Goal: Task Accomplishment & Management: Complete application form

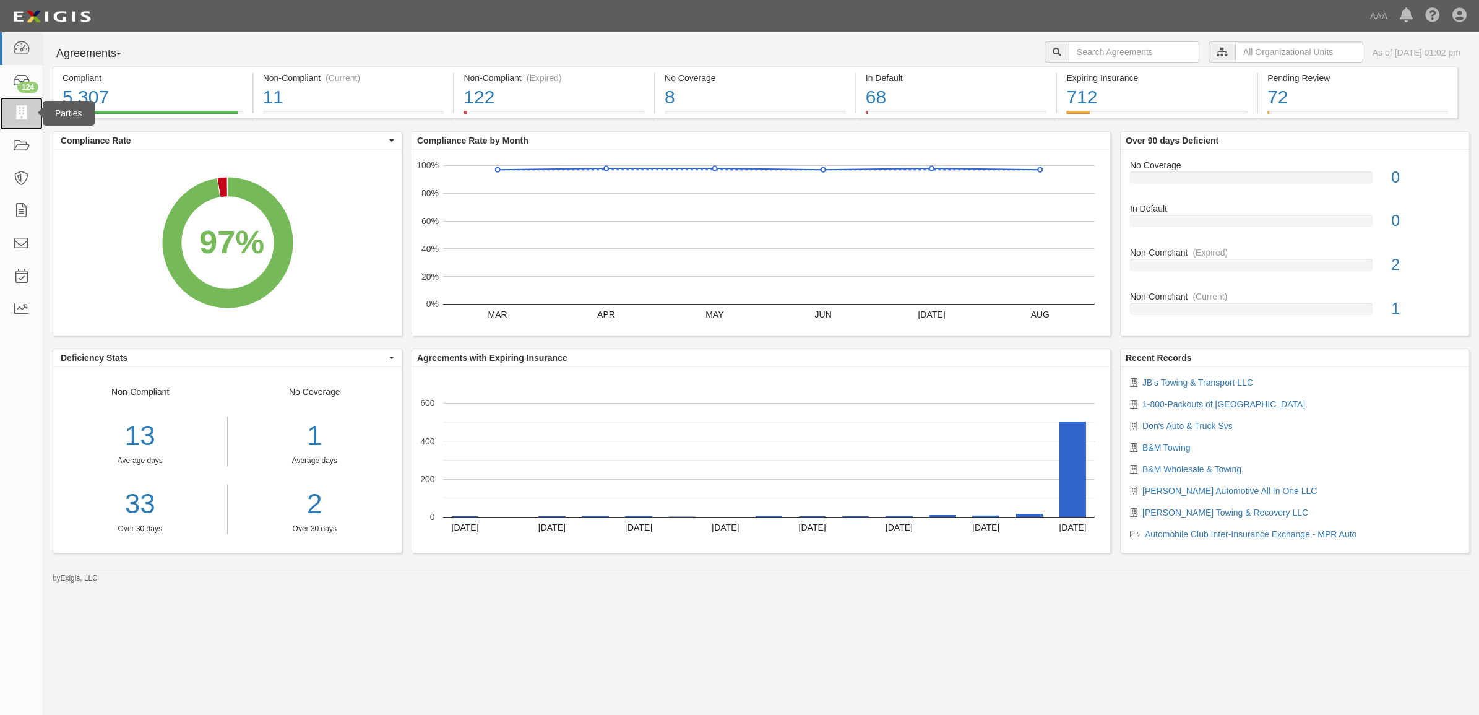
click at [22, 112] on icon at bounding box center [20, 113] width 17 height 14
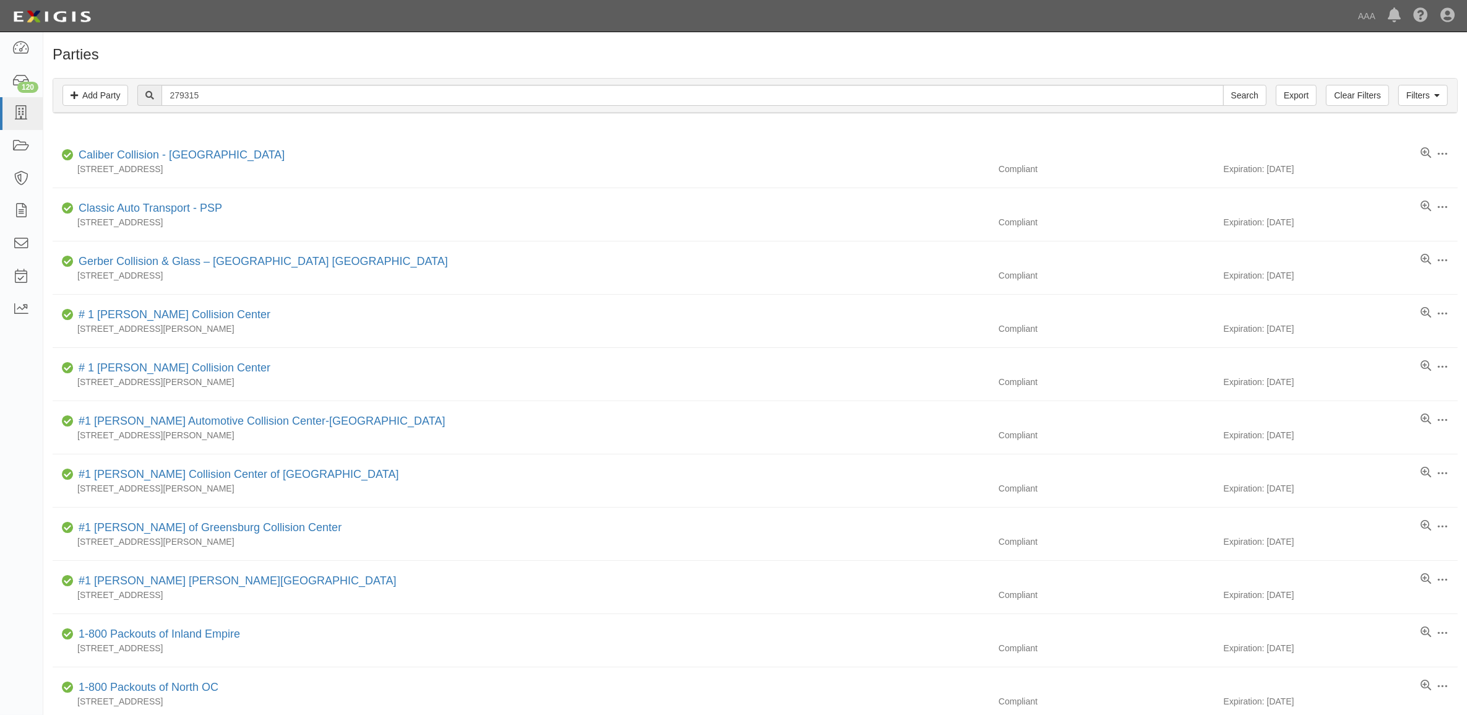
type input "279315"
click at [1223, 85] on input "Search" at bounding box center [1244, 95] width 43 height 21
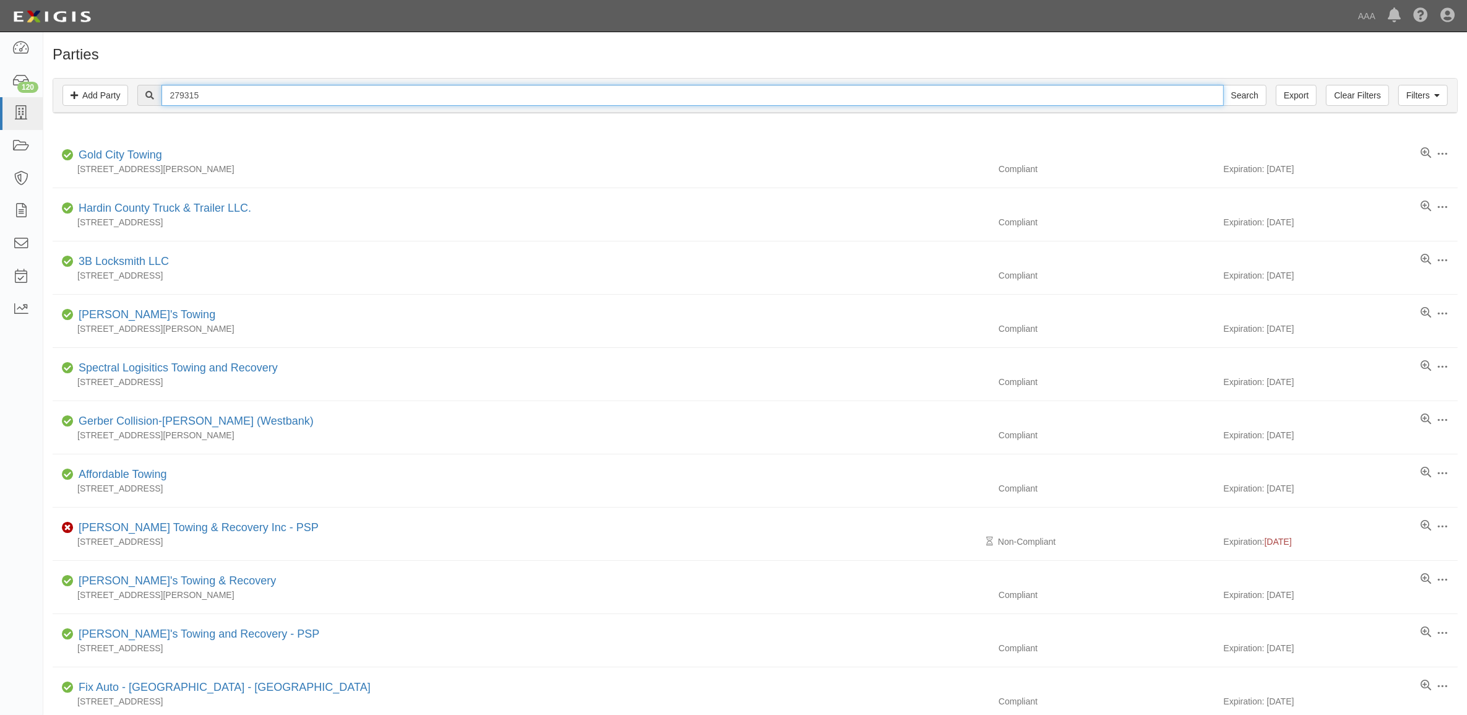
click at [205, 96] on input "279315" at bounding box center [692, 95] width 1062 height 21
type input "Assurance Towing"
click at [1223, 85] on input "Search" at bounding box center [1244, 95] width 43 height 21
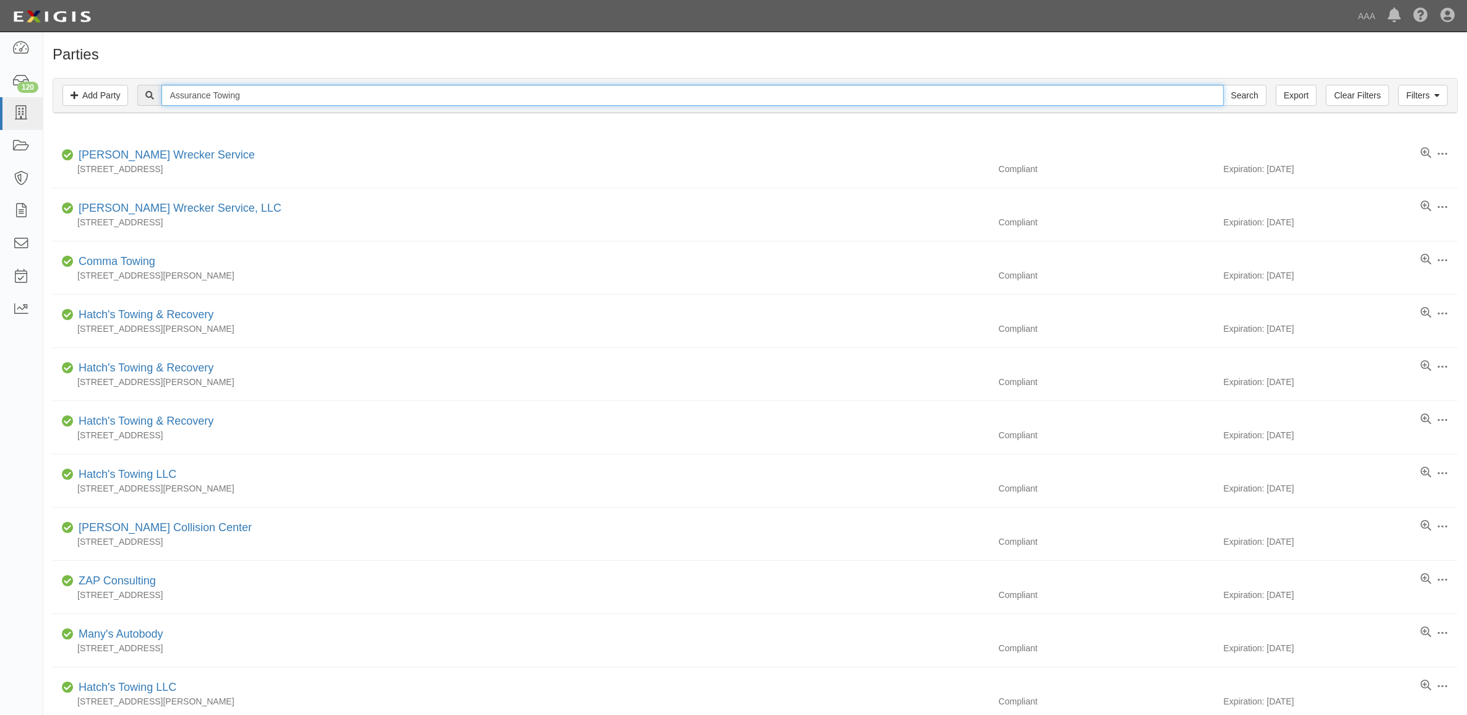
click at [229, 98] on input "Assurance Towing" at bounding box center [692, 95] width 1062 height 21
type input "664097"
click at [1223, 85] on input "Search" at bounding box center [1244, 95] width 43 height 21
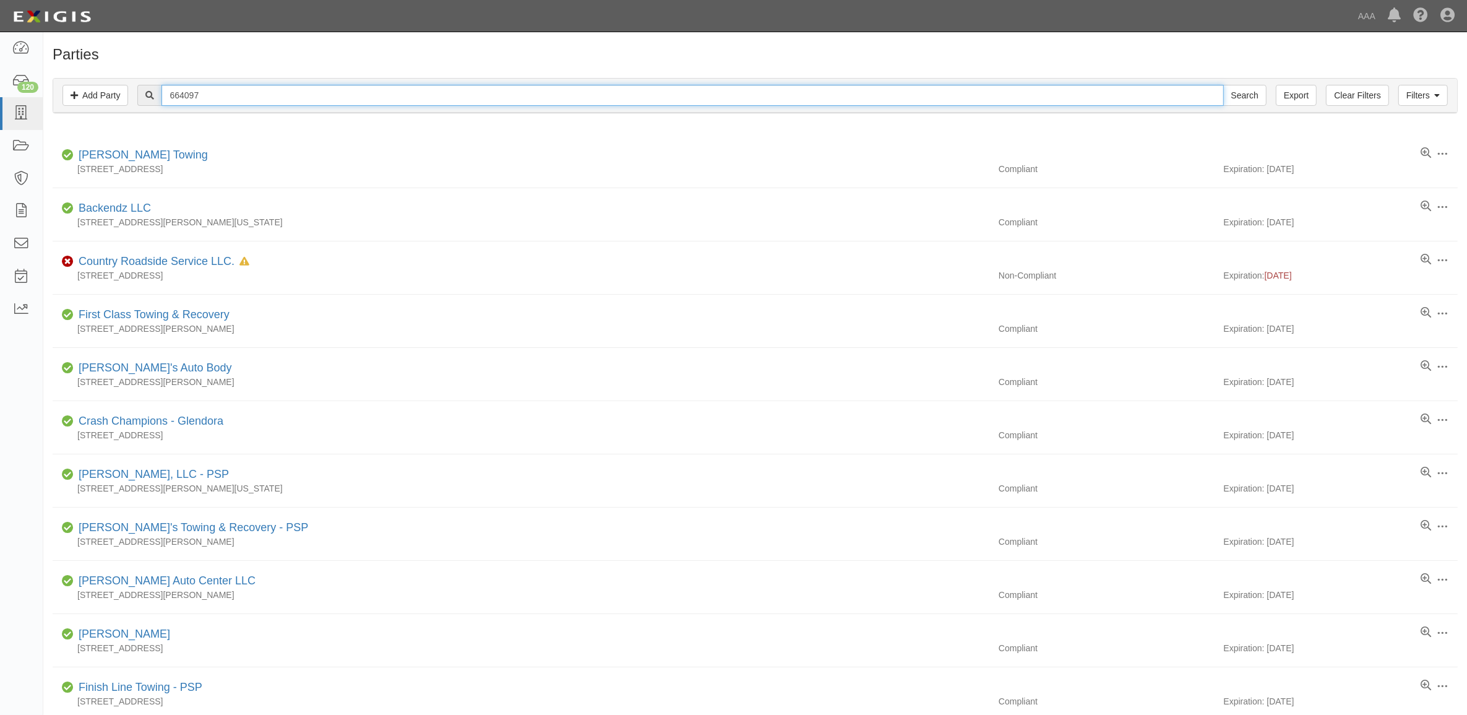
click at [217, 95] on input "664097" at bounding box center [692, 95] width 1062 height 21
type input "664035"
click at [1223, 85] on input "Search" at bounding box center [1244, 95] width 43 height 21
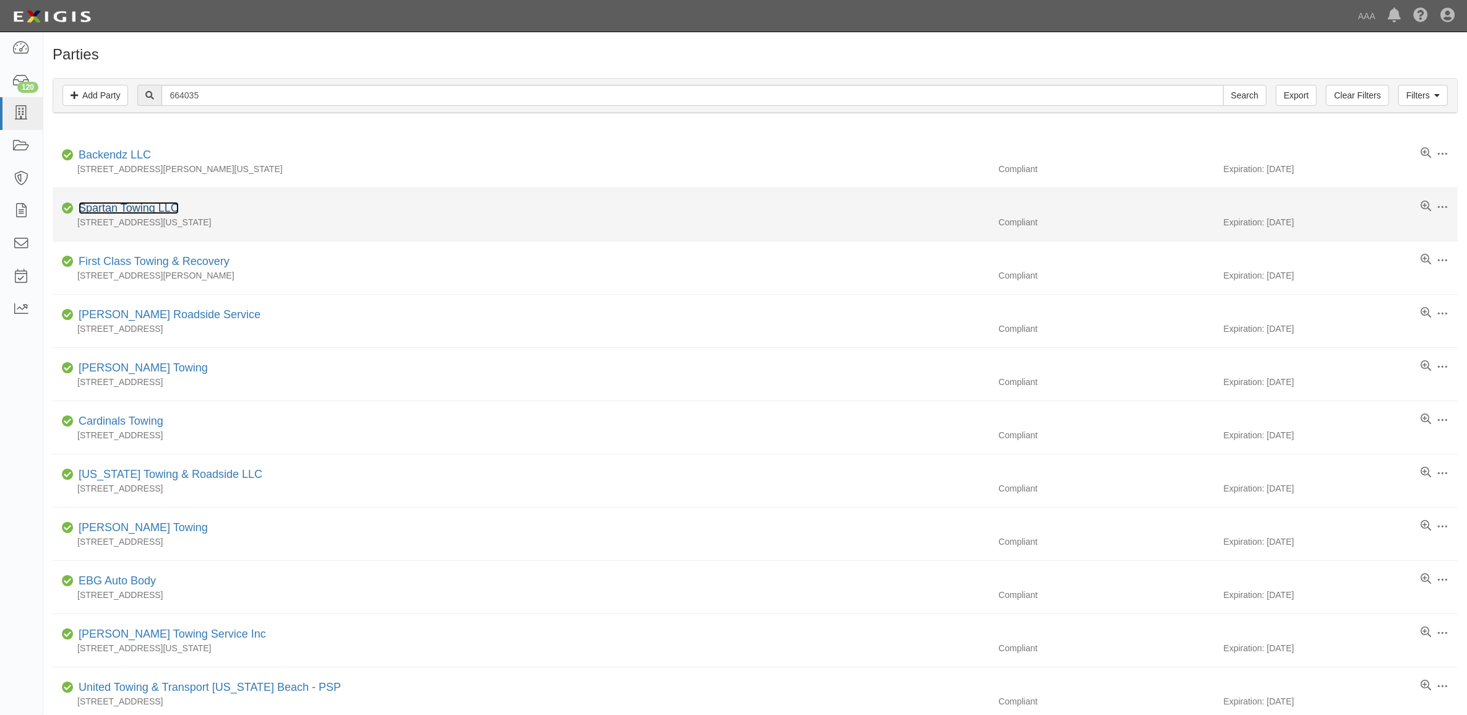
drag, startPoint x: 144, startPoint y: 211, endPoint x: 171, endPoint y: 195, distance: 31.6
click at [144, 211] on link "Spartan Towing LLC" at bounding box center [129, 208] width 100 height 12
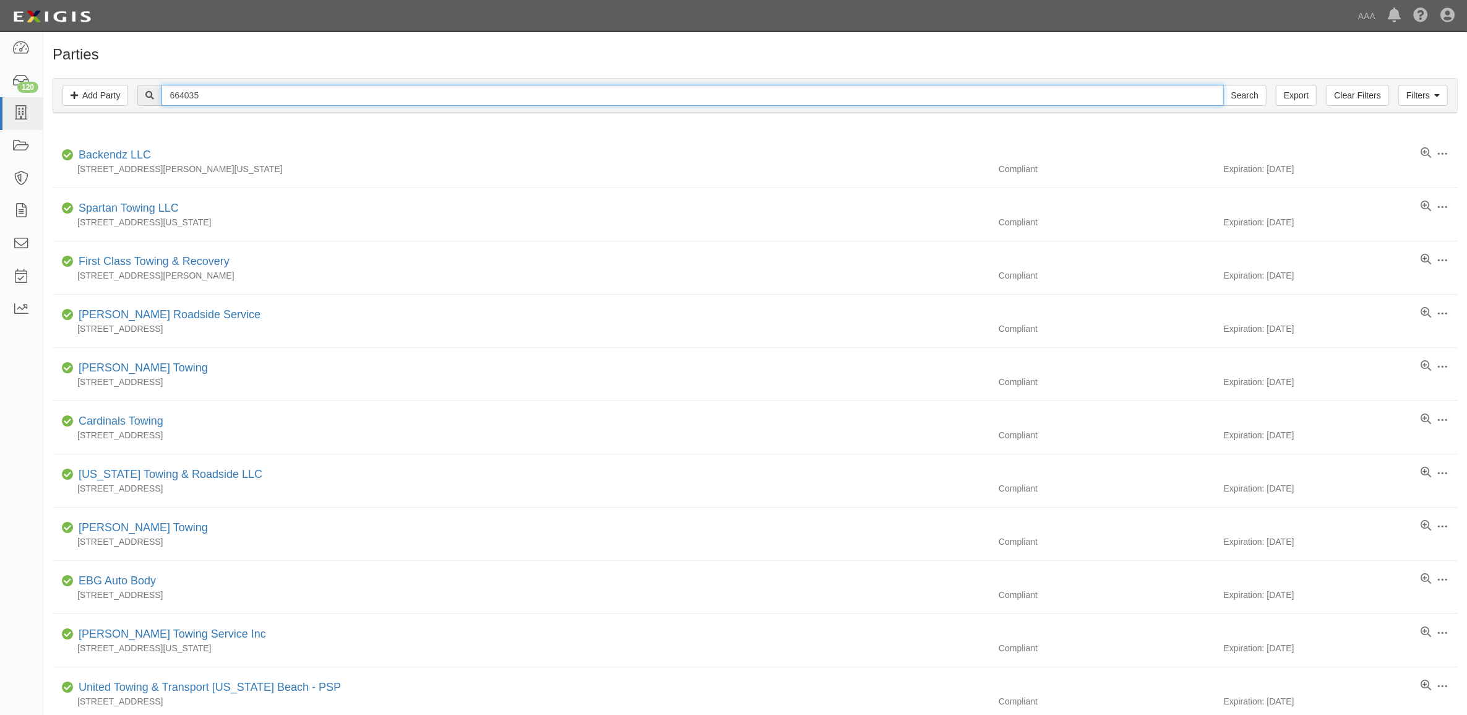
click at [214, 98] on input "664035" at bounding box center [692, 95] width 1062 height 21
type input "440512"
click at [1223, 85] on input "Search" at bounding box center [1244, 95] width 43 height 21
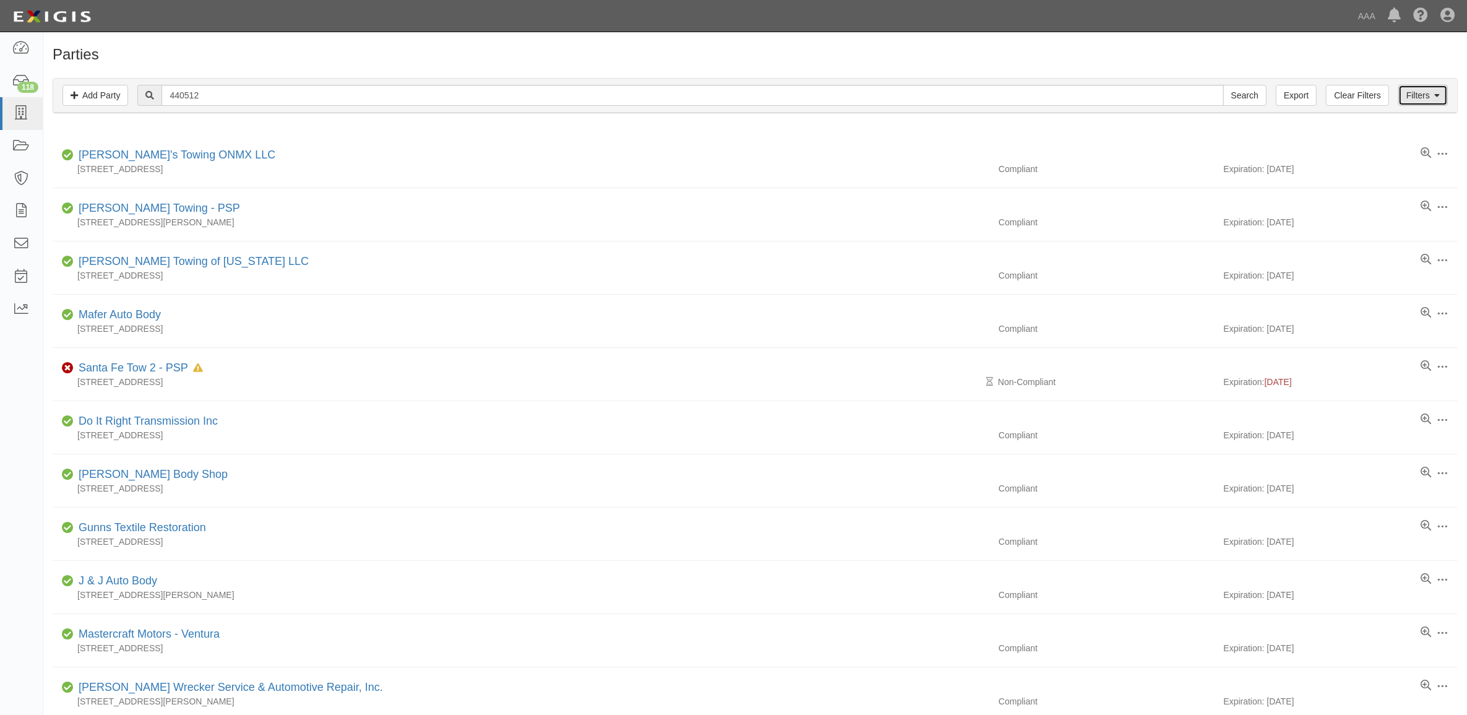
click at [1433, 98] on link "Filters" at bounding box center [1422, 95] width 49 height 21
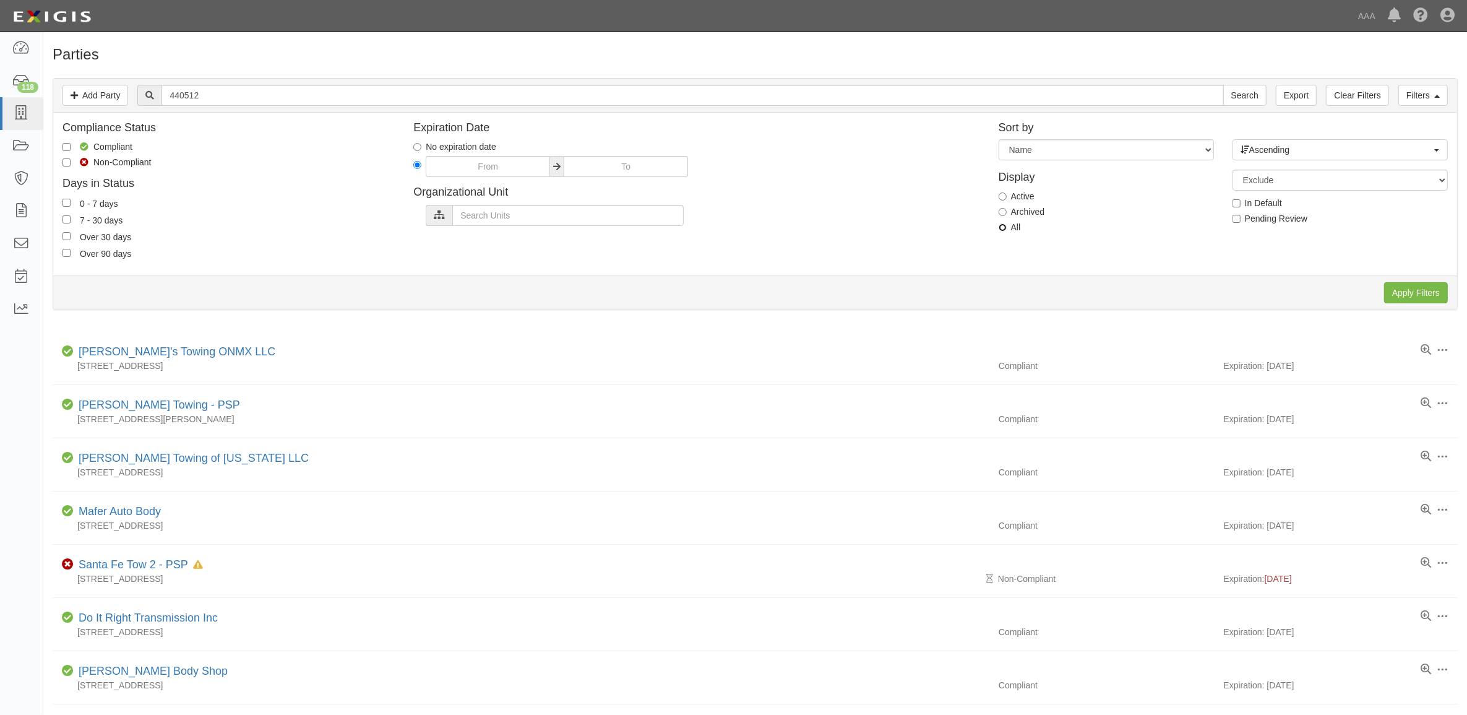
click at [1004, 228] on input "All" at bounding box center [1003, 227] width 8 height 8
radio input "true"
click at [1420, 291] on input "Apply Filters" at bounding box center [1416, 292] width 64 height 21
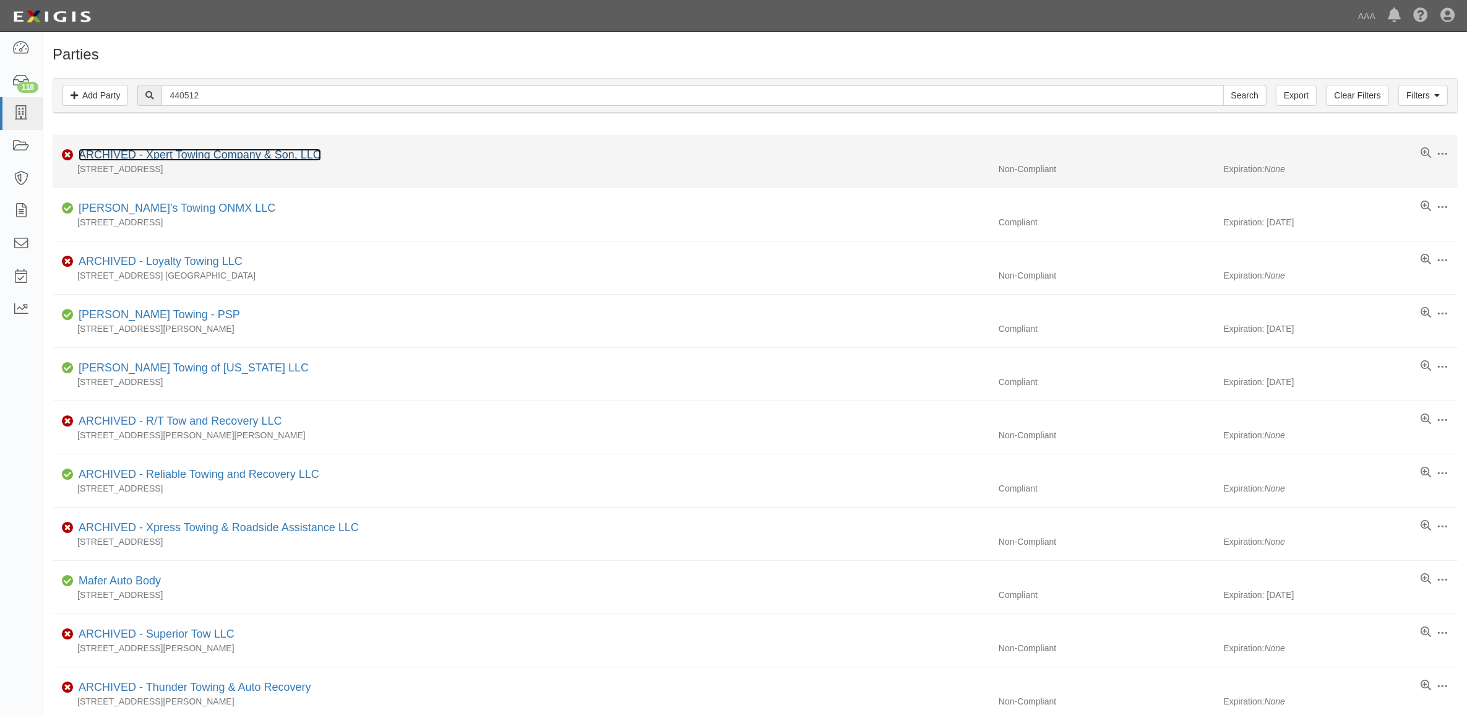
click at [267, 152] on link "ARCHIVED - Xpert Towing Company & Son, LLC" at bounding box center [200, 154] width 243 height 12
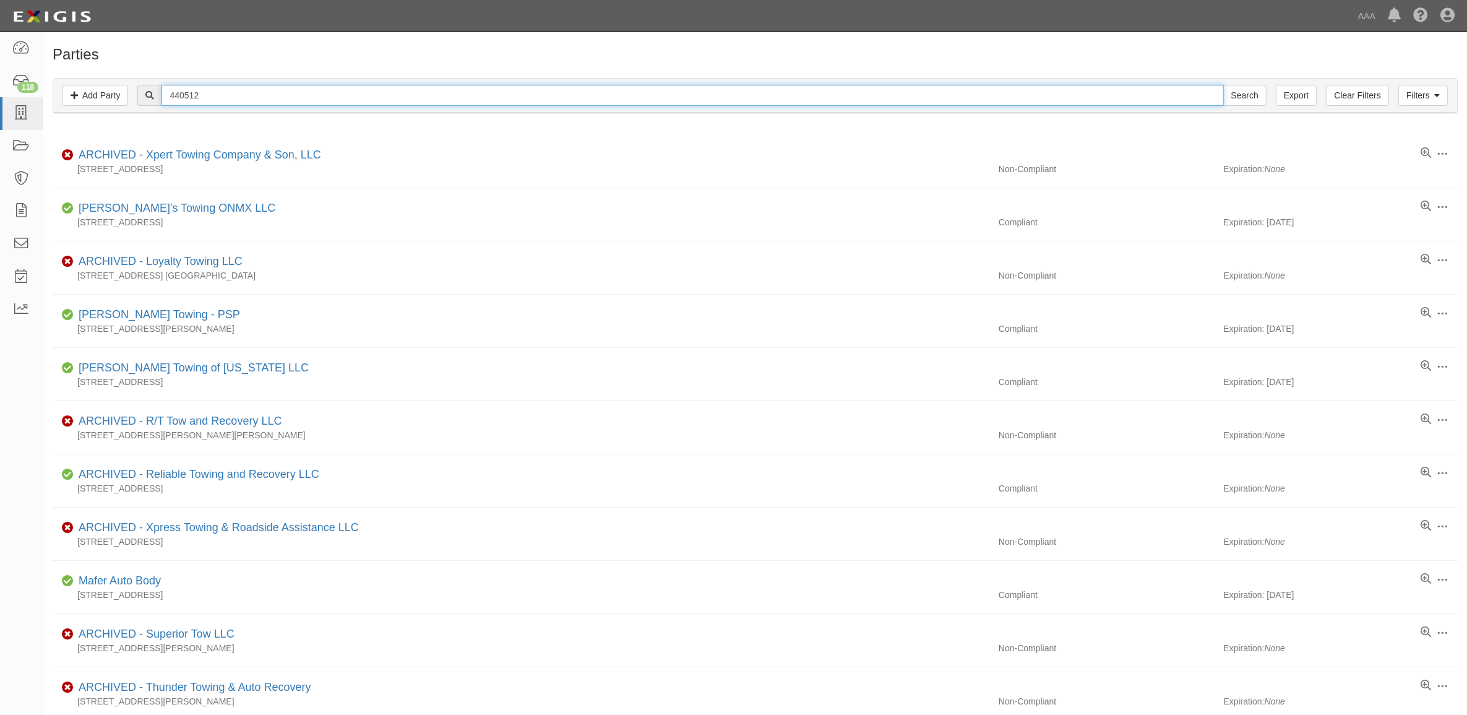
drag, startPoint x: 0, startPoint y: 0, endPoint x: 294, endPoint y: 93, distance: 308.2
click at [294, 93] on input "440512" at bounding box center [692, 95] width 1062 height 21
type input "4"
type input "440307"
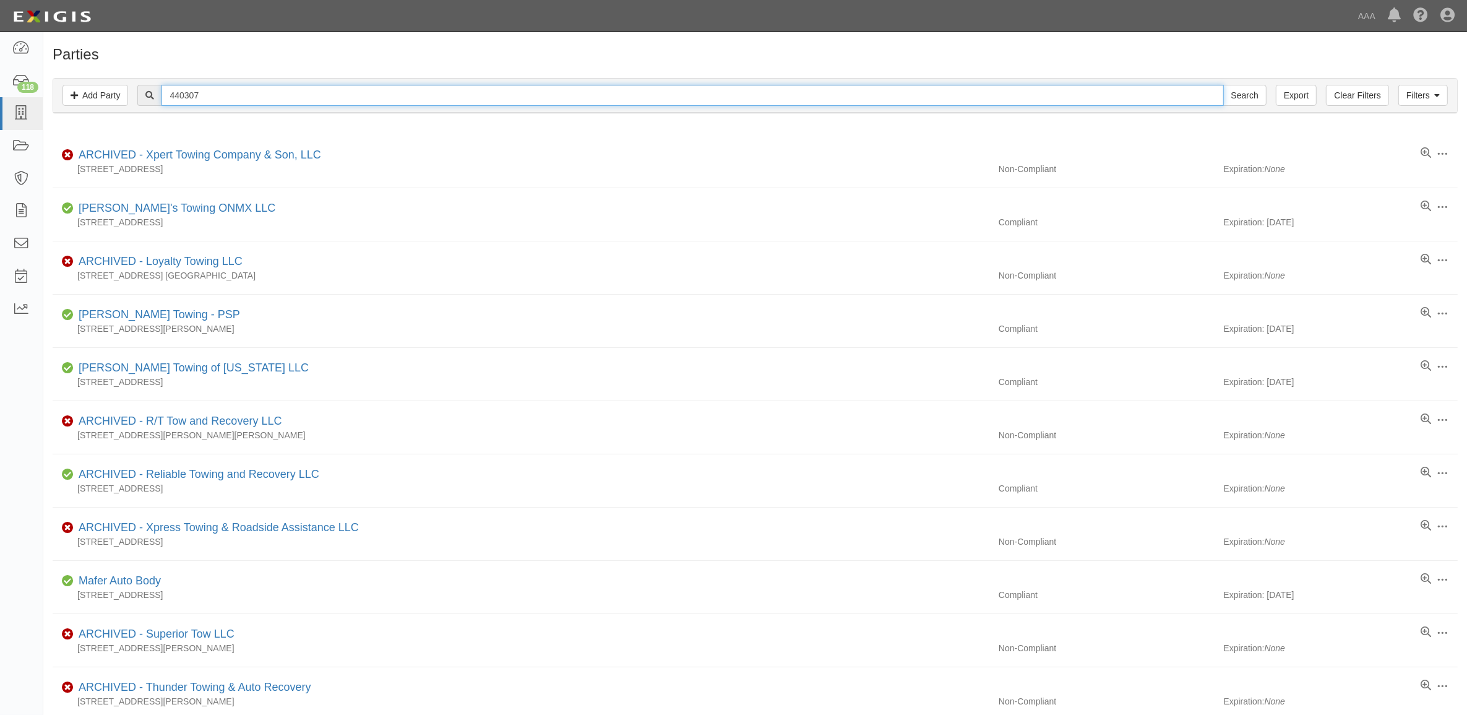
click at [1223, 85] on input "Search" at bounding box center [1244, 95] width 43 height 21
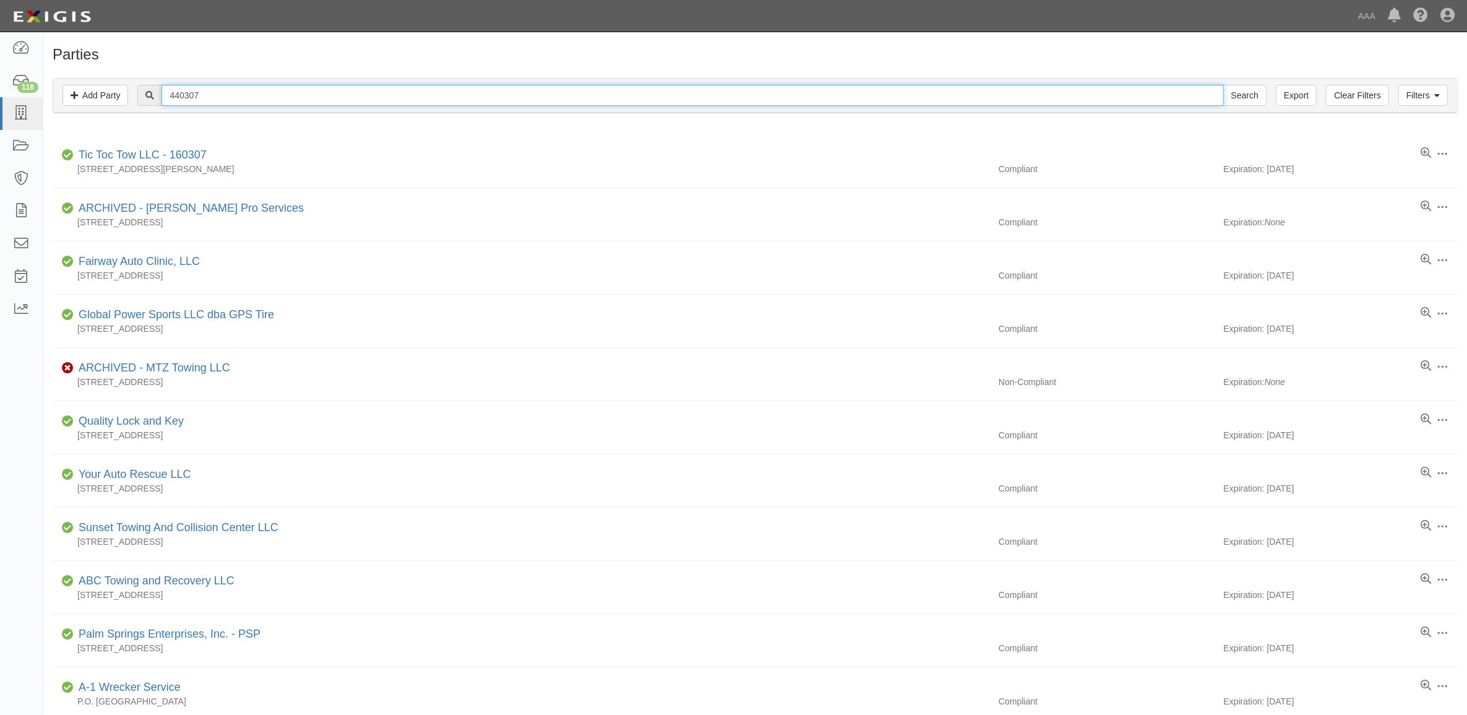
click at [208, 96] on input "440307" at bounding box center [692, 95] width 1062 height 21
click at [201, 100] on input "440307" at bounding box center [692, 95] width 1062 height 21
type input "CAE658"
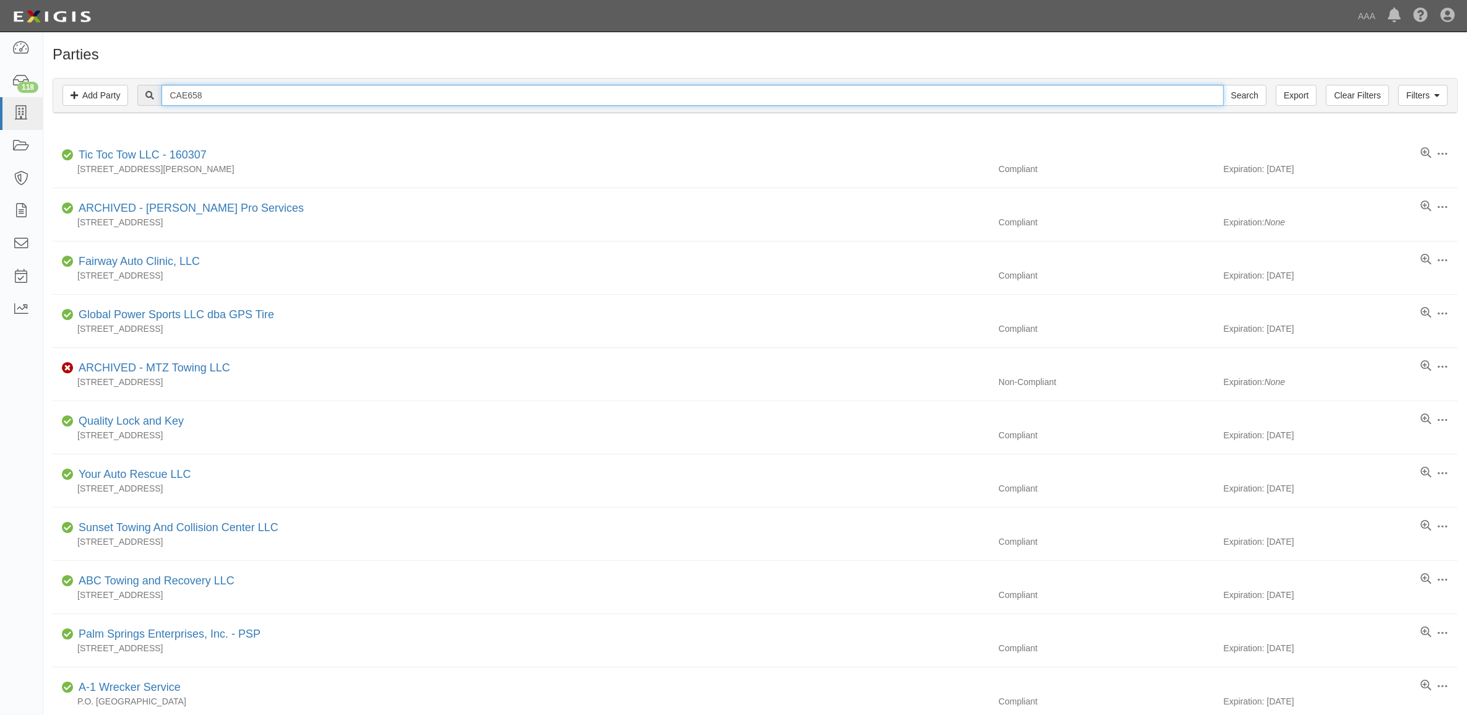
click at [1223, 85] on input "Search" at bounding box center [1244, 95] width 43 height 21
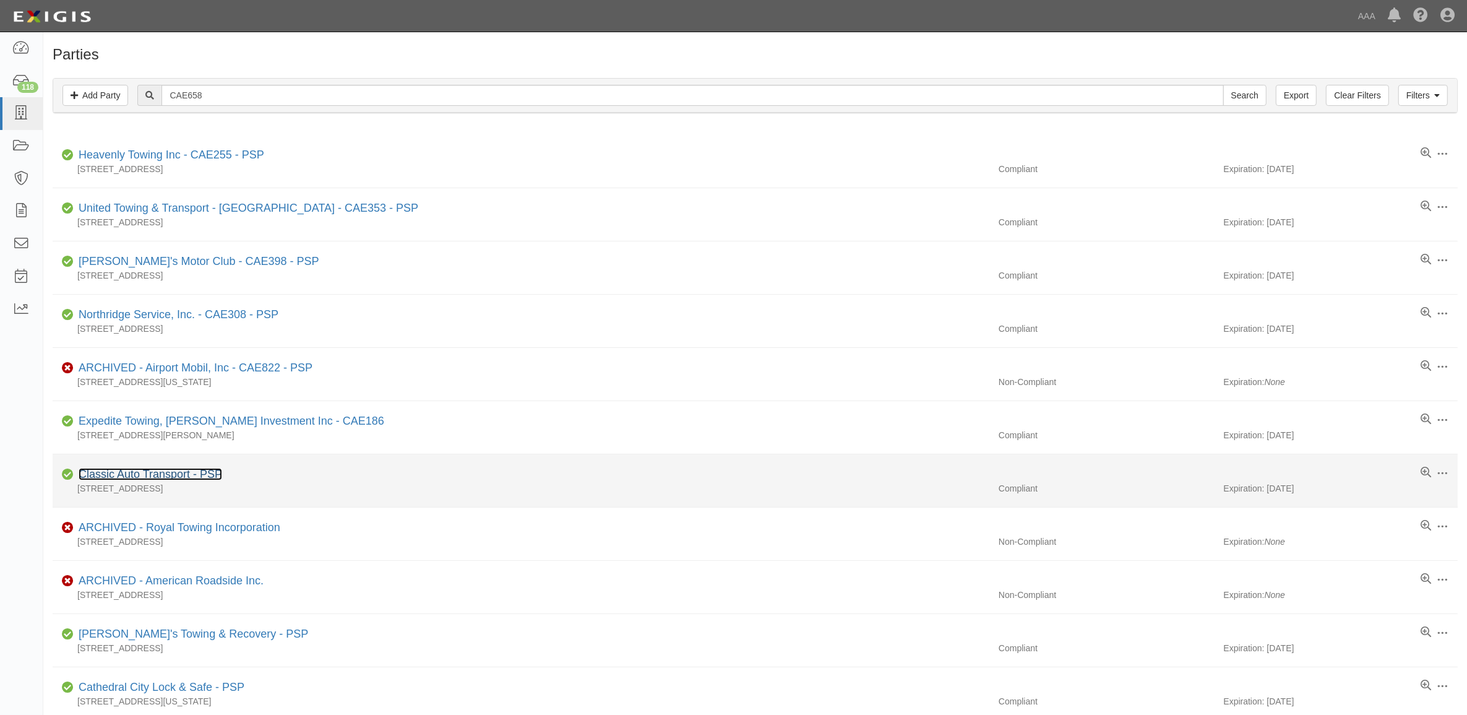
click at [205, 478] on link "Classic Auto Transport - PSP" at bounding box center [151, 474] width 144 height 12
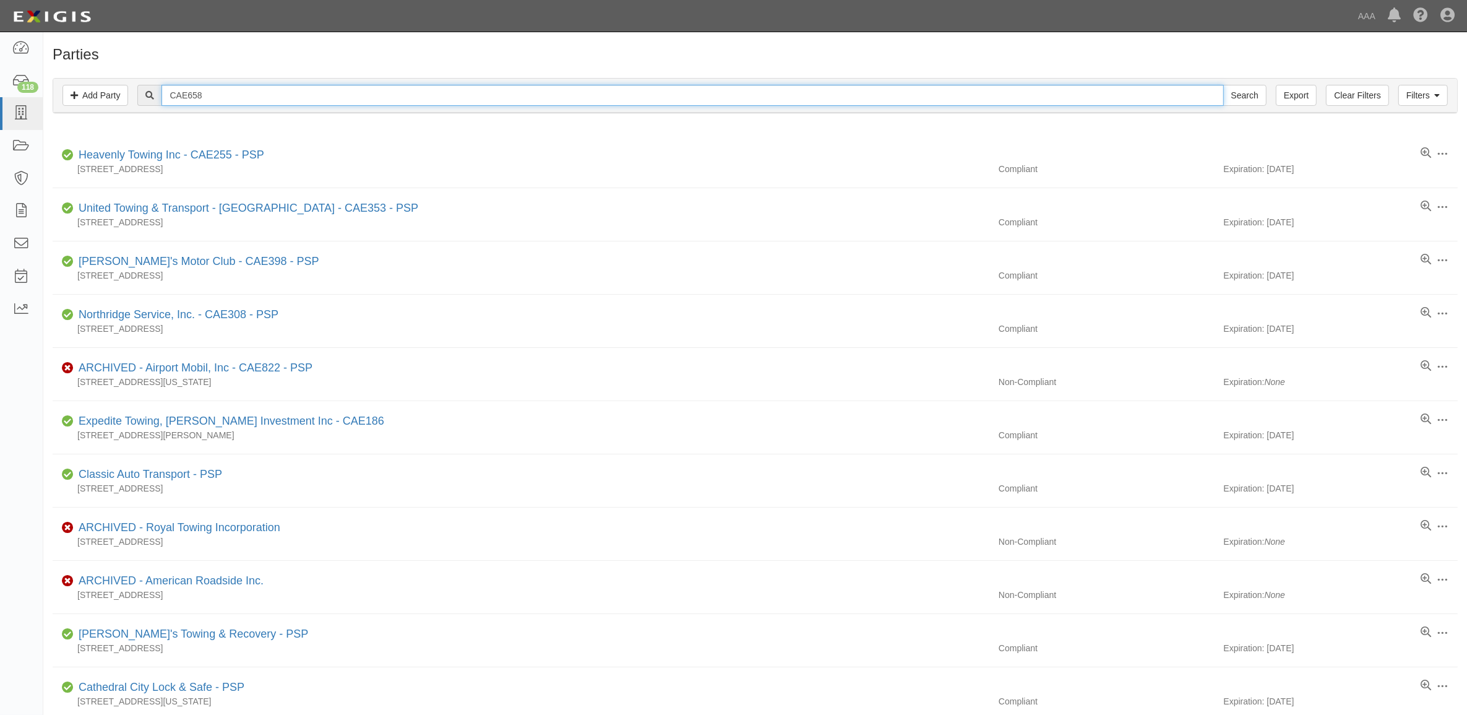
click at [220, 98] on input "CAE658" at bounding box center [692, 95] width 1062 height 21
type input "160150"
click at [1223, 85] on input "Search" at bounding box center [1244, 95] width 43 height 21
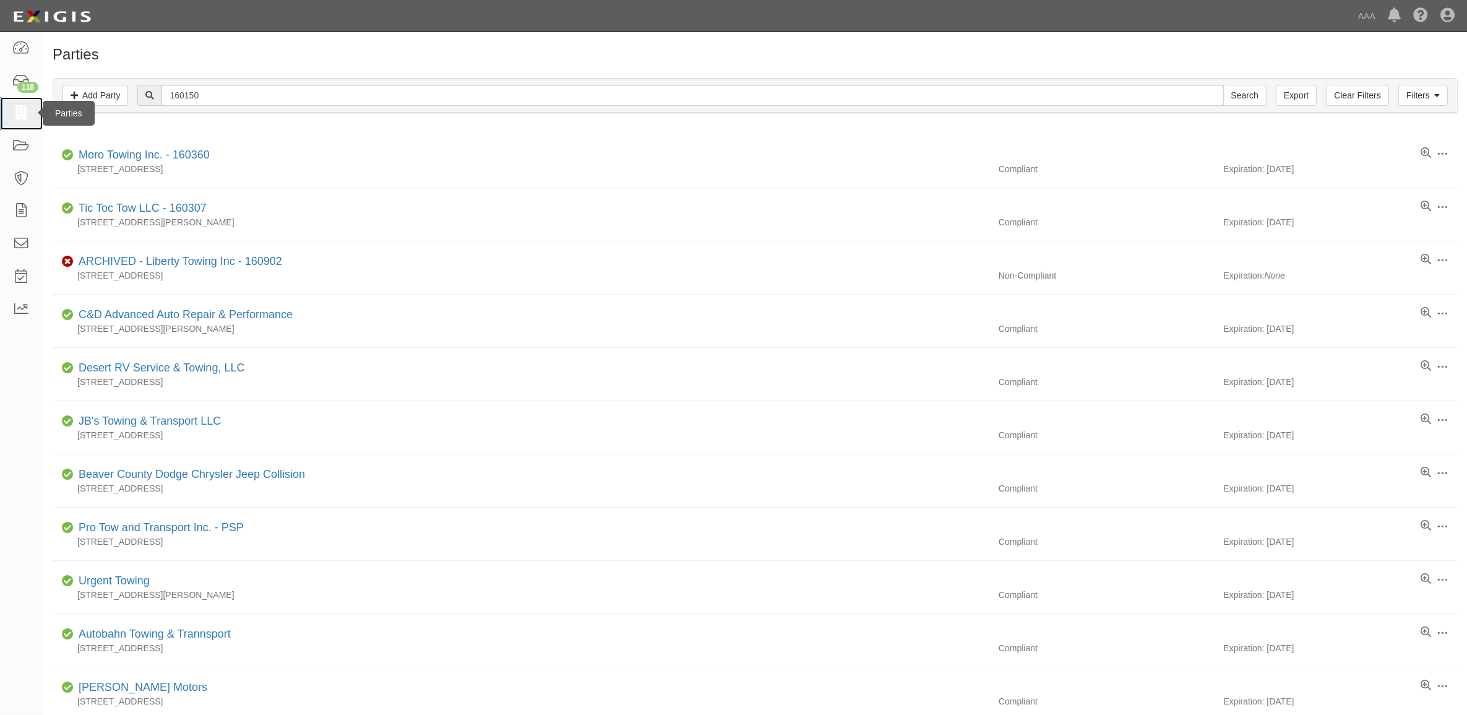
click at [28, 116] on icon at bounding box center [20, 113] width 17 height 14
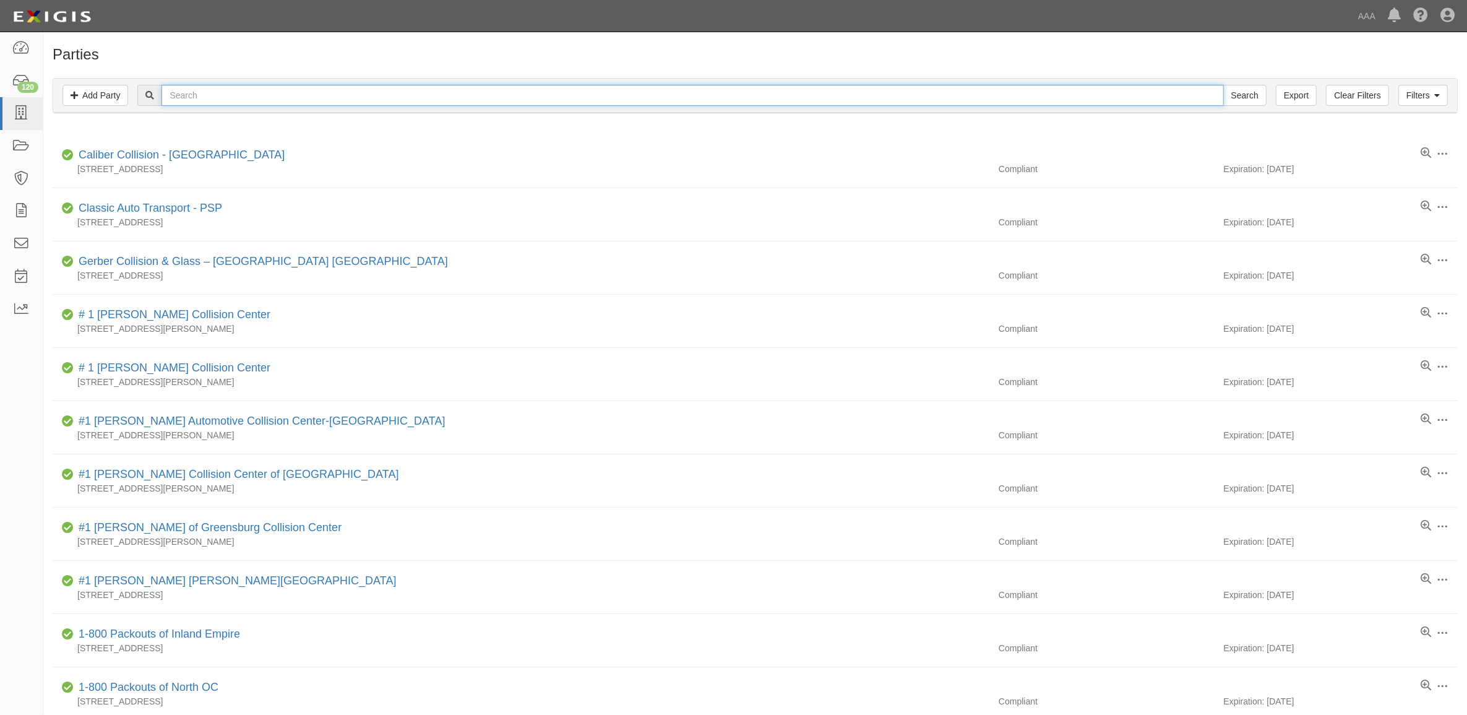
click at [233, 88] on input "text" at bounding box center [692, 95] width 1062 height 21
paste input "10380"
type input "10380"
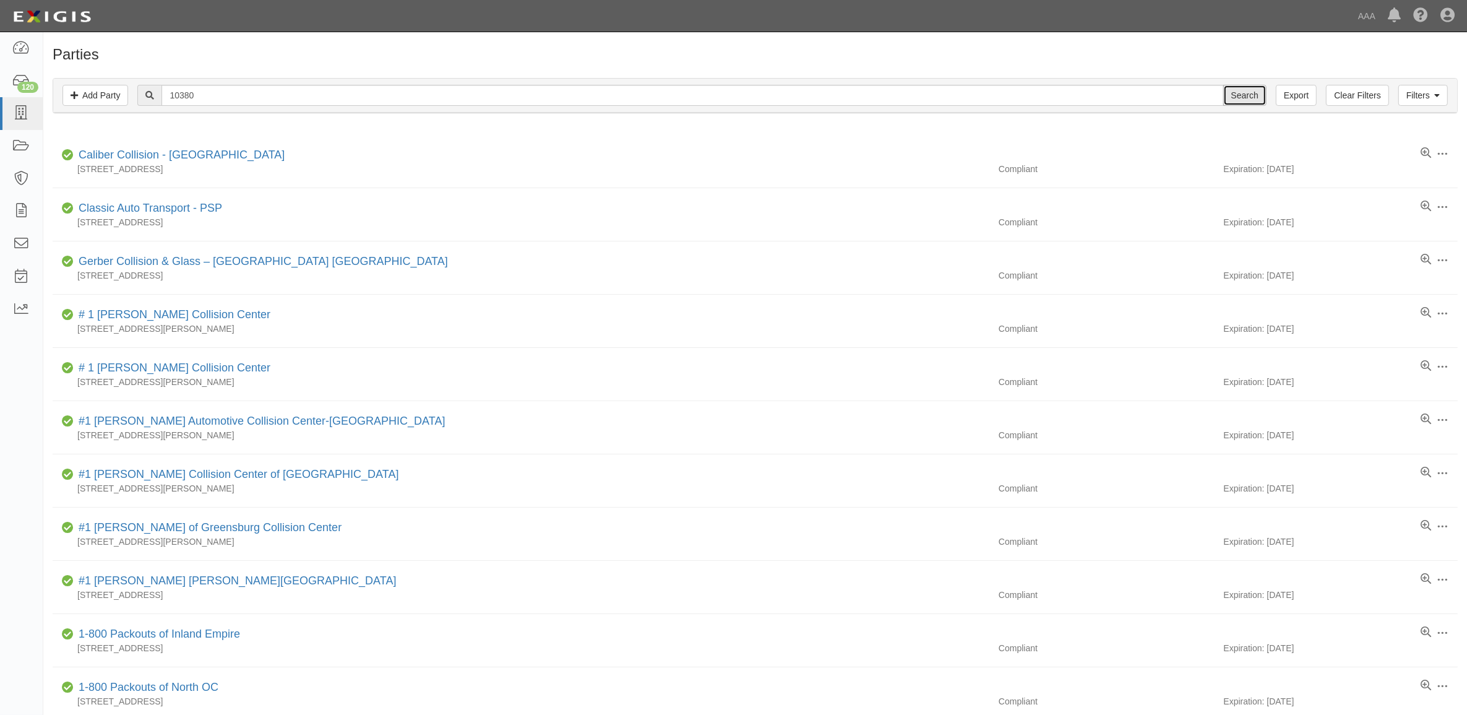
click at [1235, 94] on input "Search" at bounding box center [1244, 95] width 43 height 21
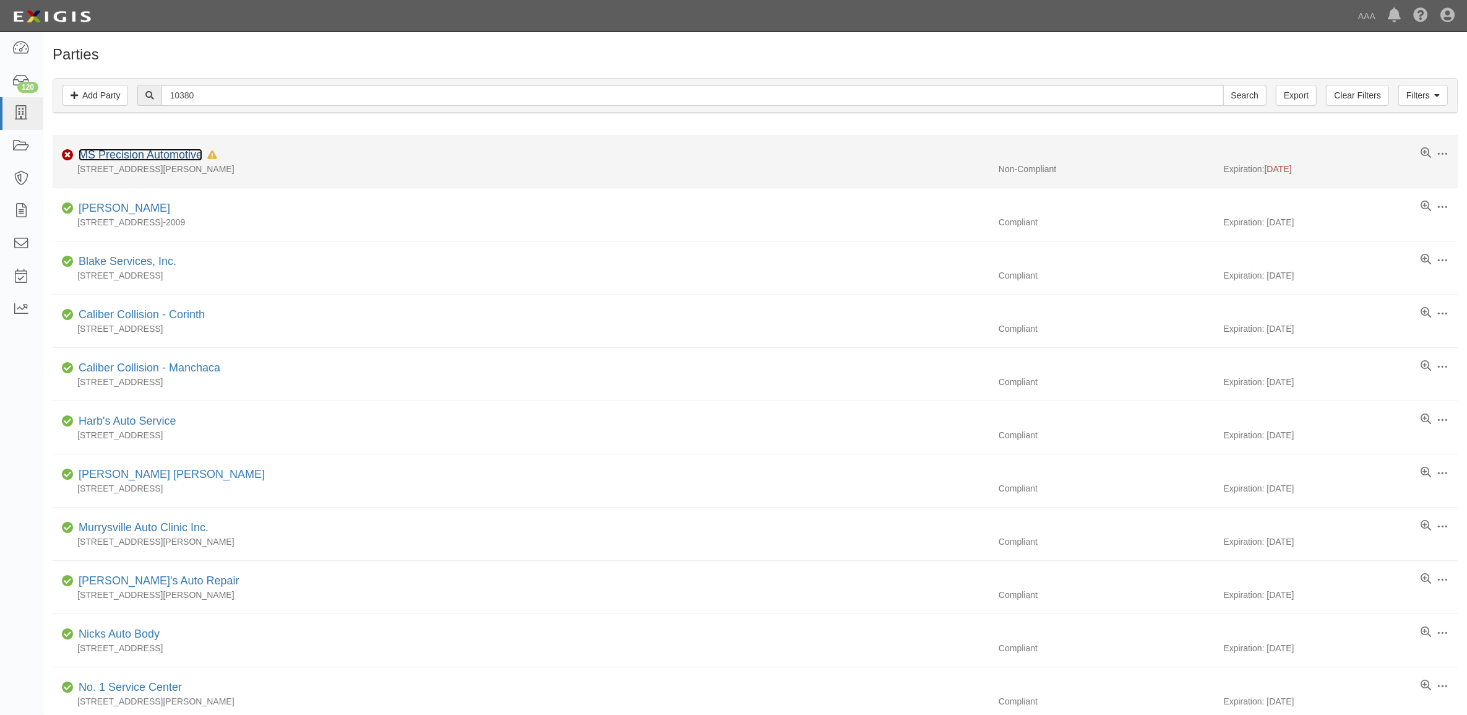
click at [147, 153] on link "MS Precision Automotive" at bounding box center [141, 154] width 124 height 12
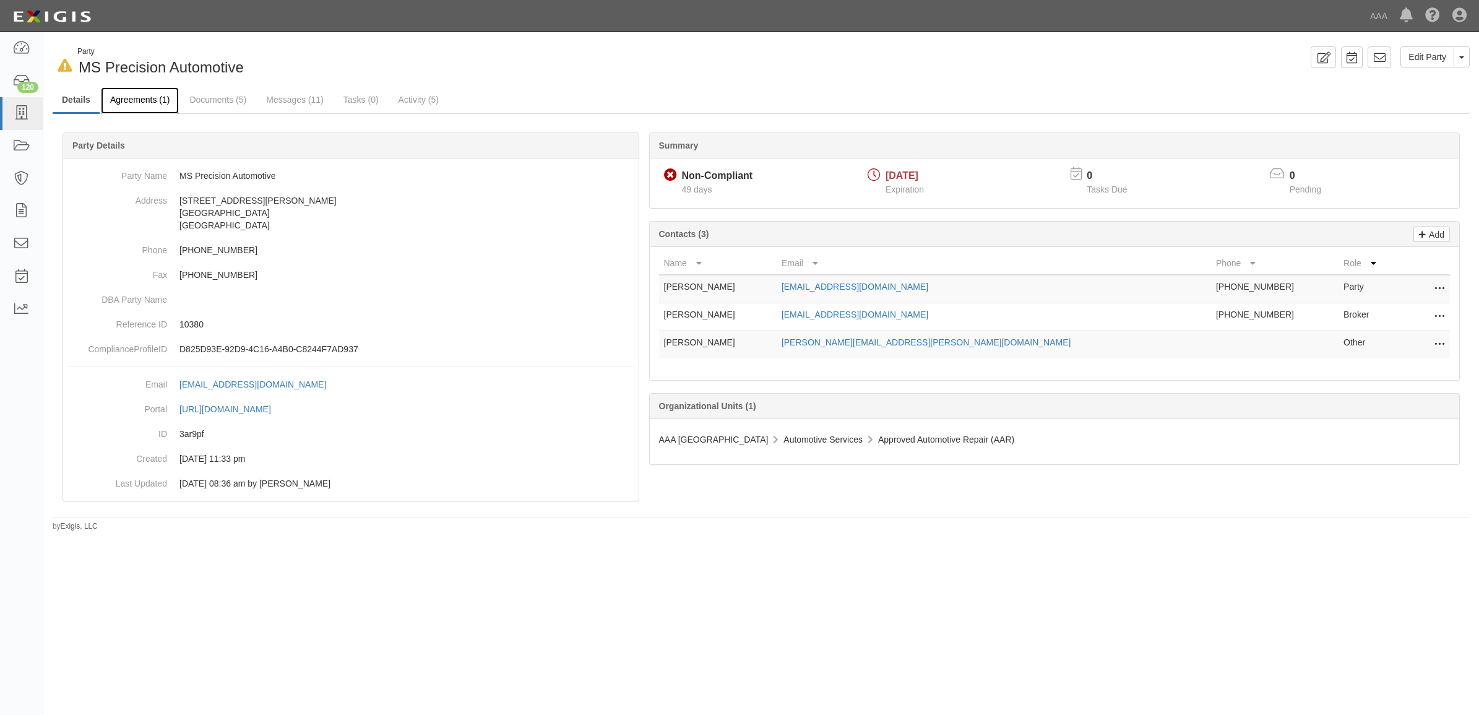
click at [140, 100] on link "Agreements (1)" at bounding box center [140, 100] width 78 height 27
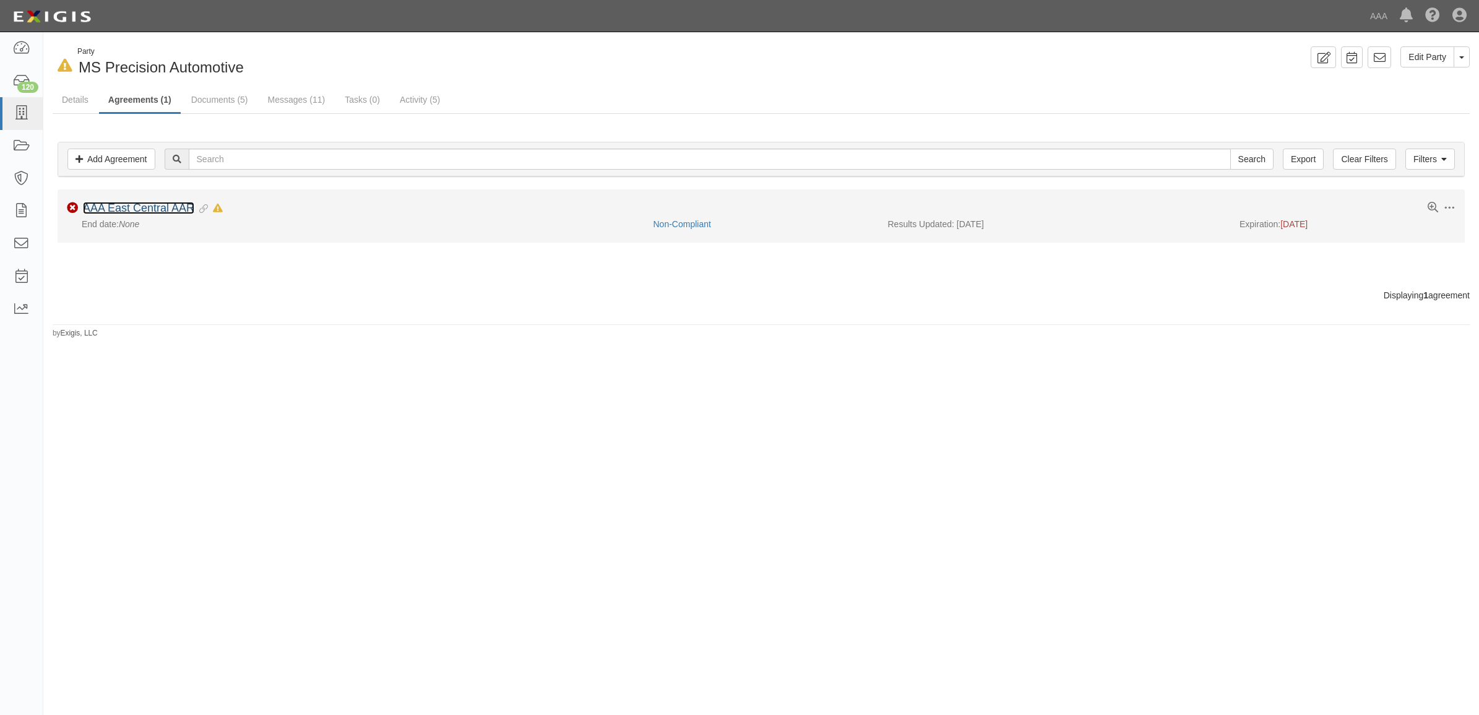
click at [158, 212] on link "AAA East Central AAR" at bounding box center [138, 208] width 111 height 12
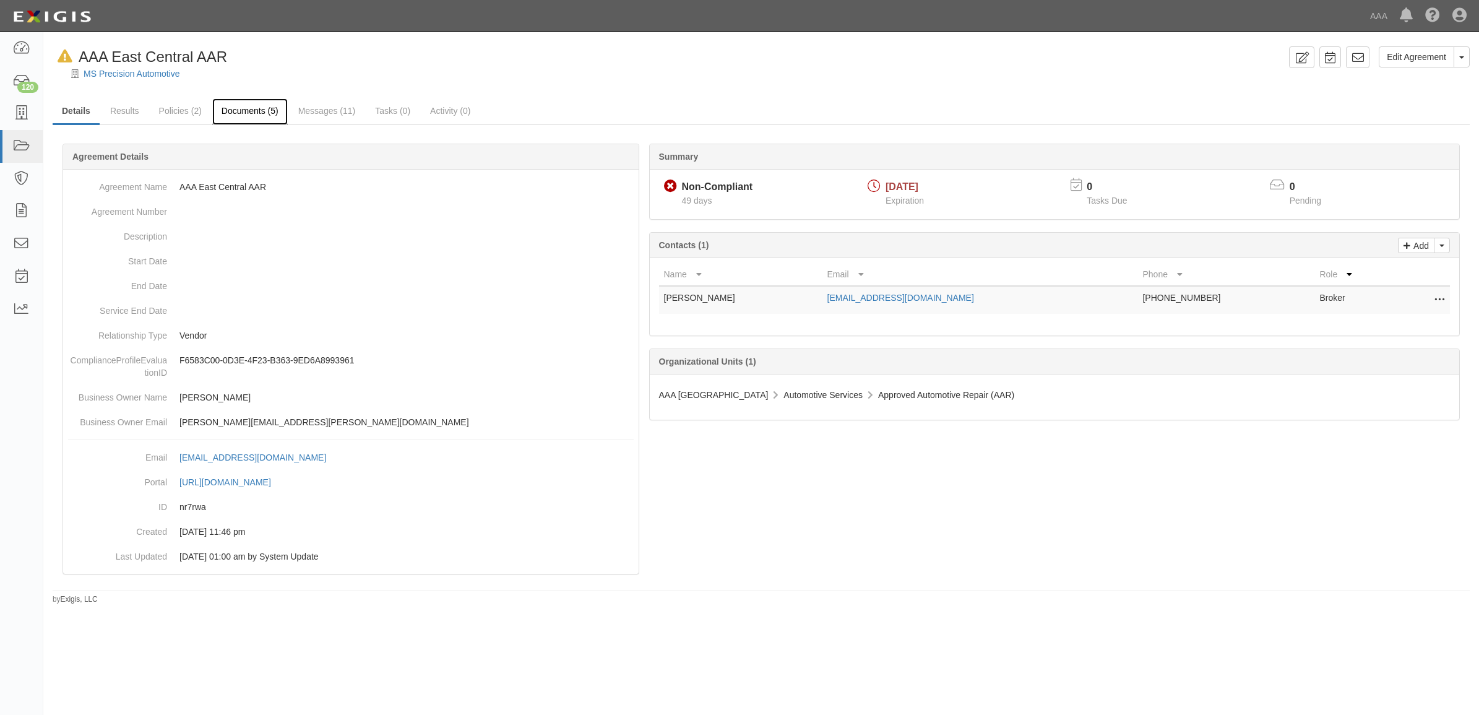
click at [247, 113] on link "Documents (5)" at bounding box center [249, 111] width 75 height 27
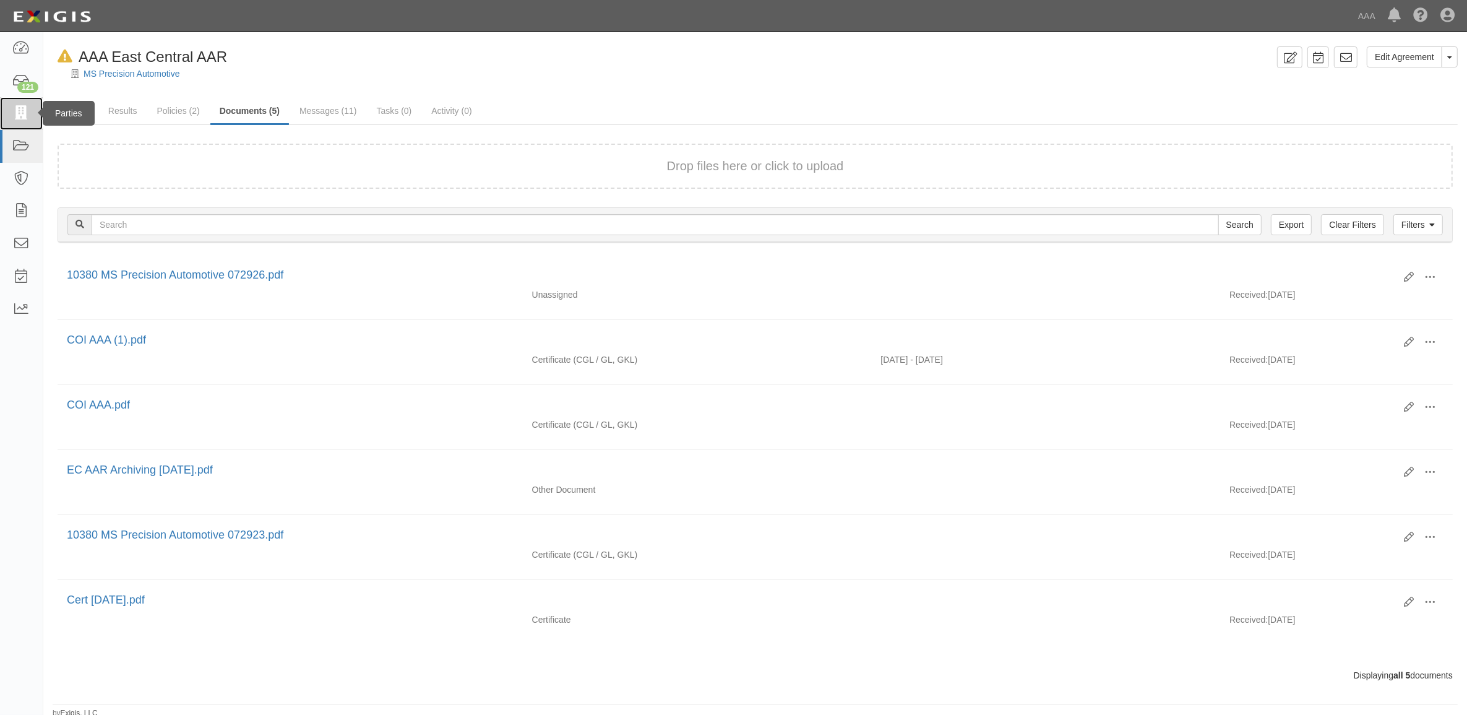
click at [20, 113] on icon at bounding box center [20, 113] width 17 height 14
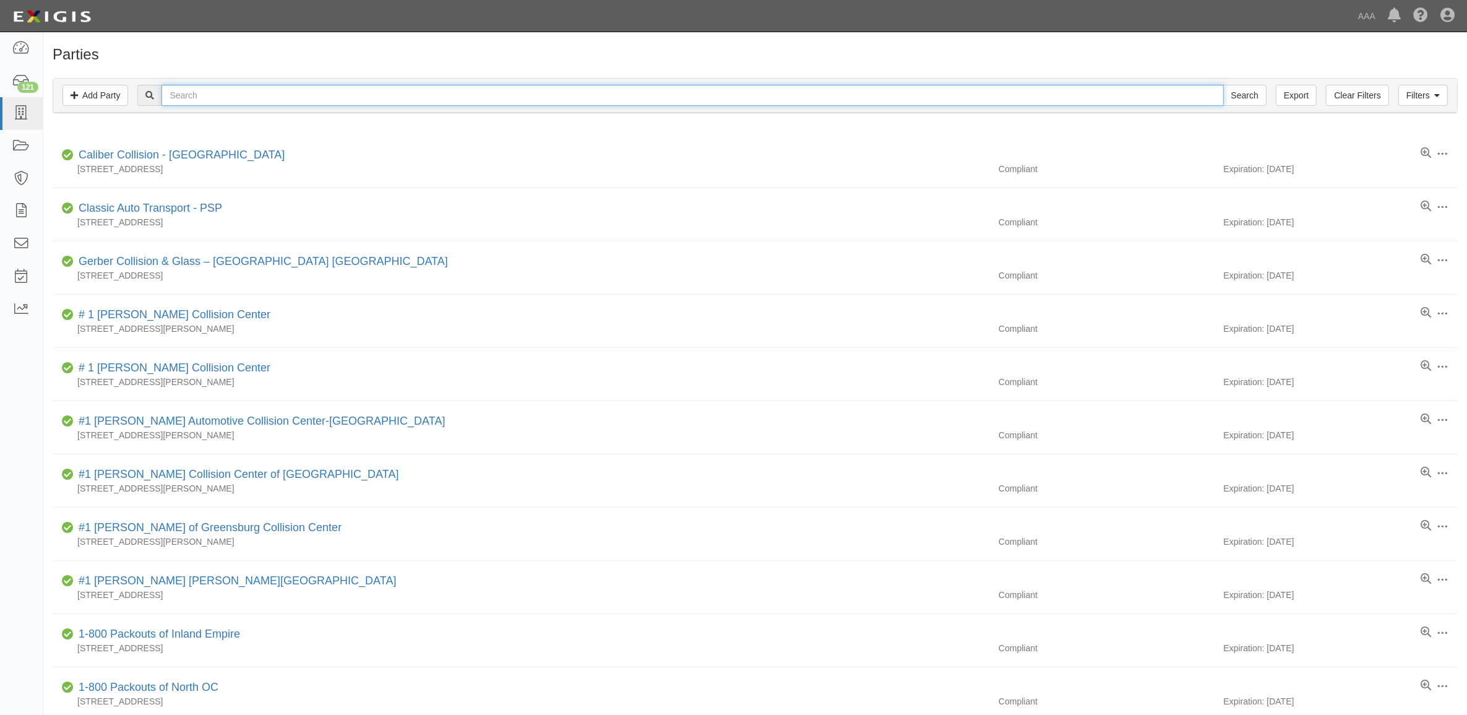
click at [214, 96] on input "text" at bounding box center [692, 95] width 1062 height 21
type input "450500"
click at [1223, 85] on input "Search" at bounding box center [1244, 95] width 43 height 21
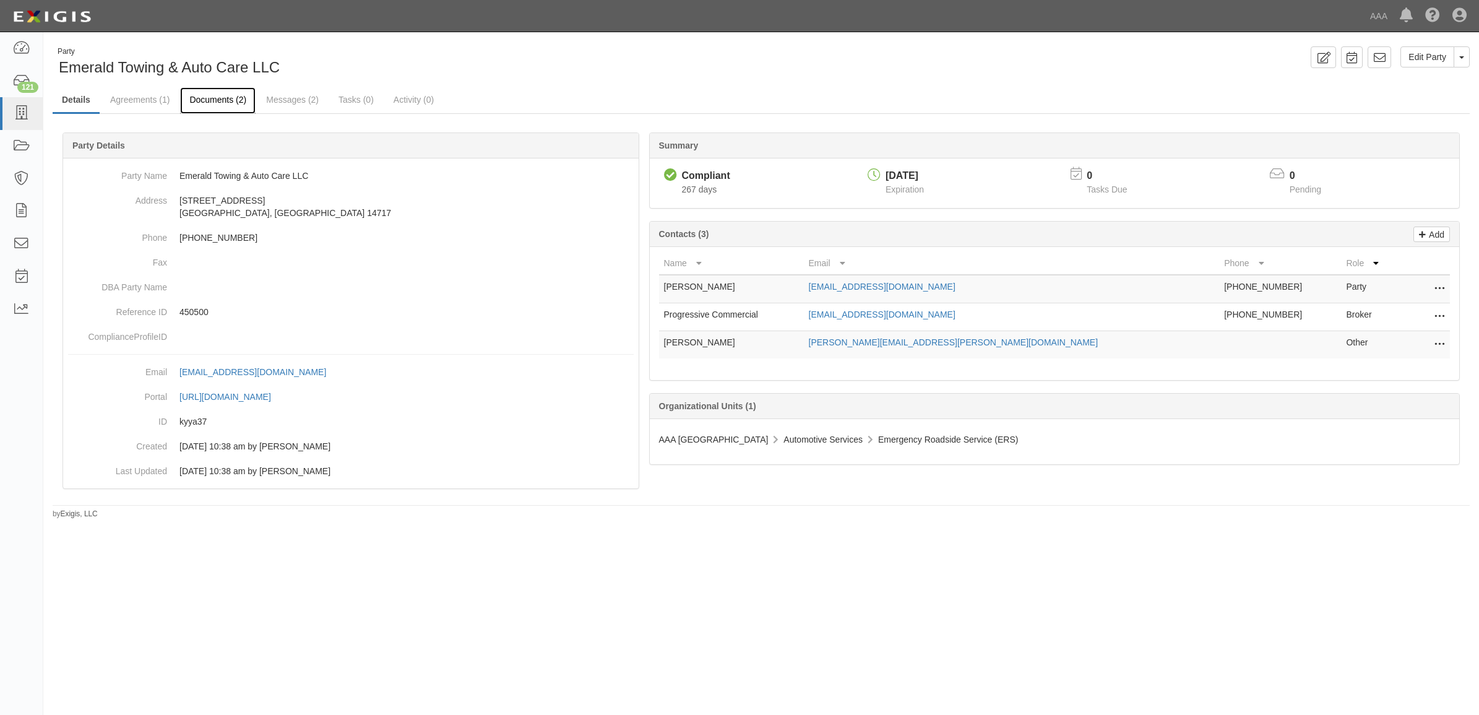
click at [218, 102] on link "Documents (2)" at bounding box center [217, 100] width 75 height 27
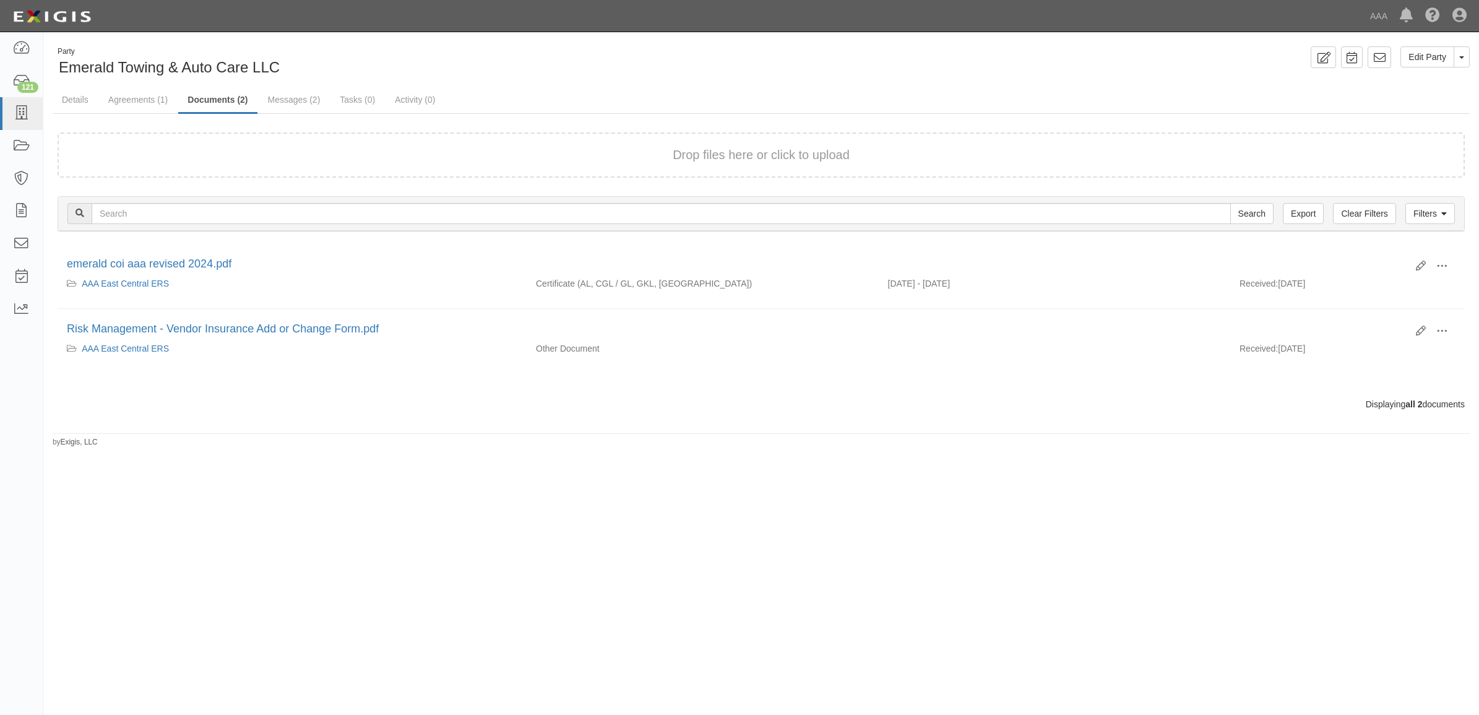
click at [351, 160] on div "Drop files here or click to upload" at bounding box center [761, 155] width 1380 height 18
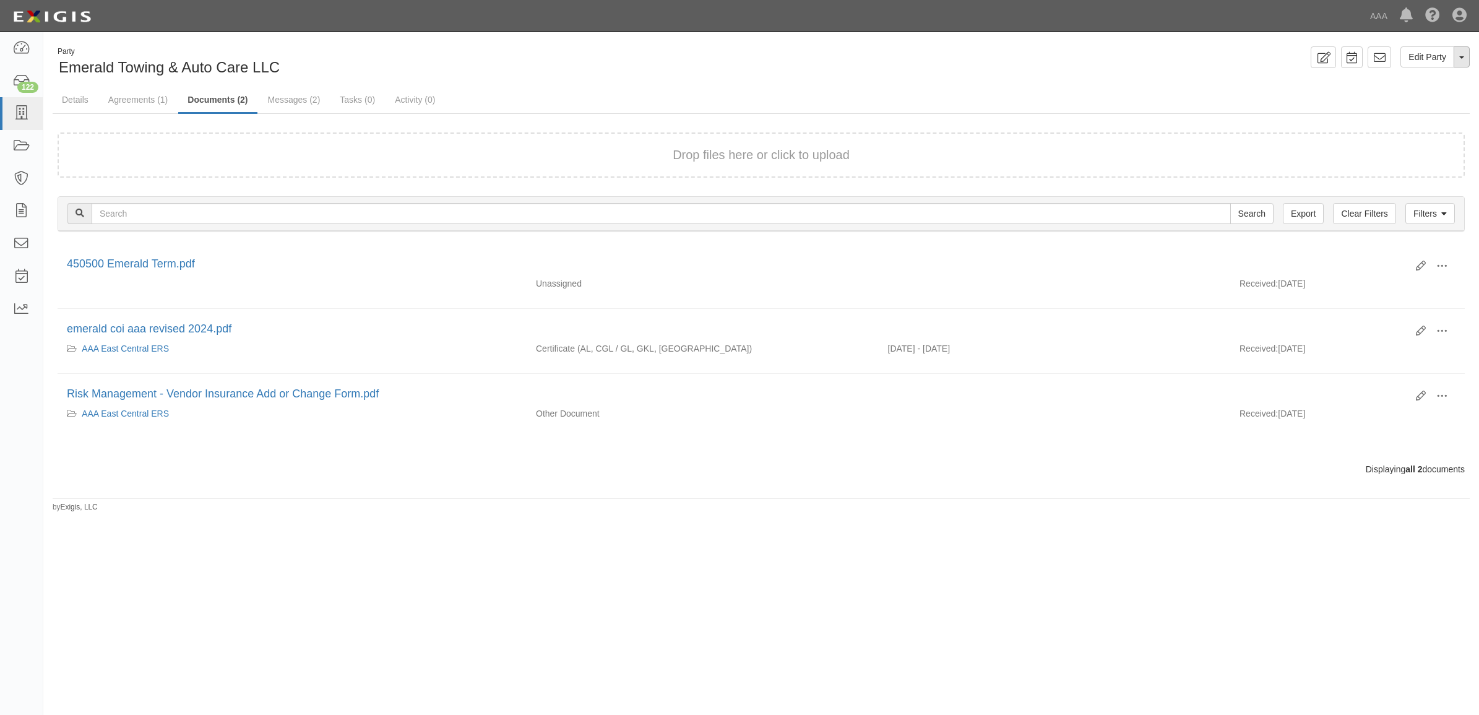
click at [1463, 56] on span "button" at bounding box center [1461, 57] width 5 height 2
click at [1417, 92] on link "Archive Party" at bounding box center [1420, 96] width 98 height 16
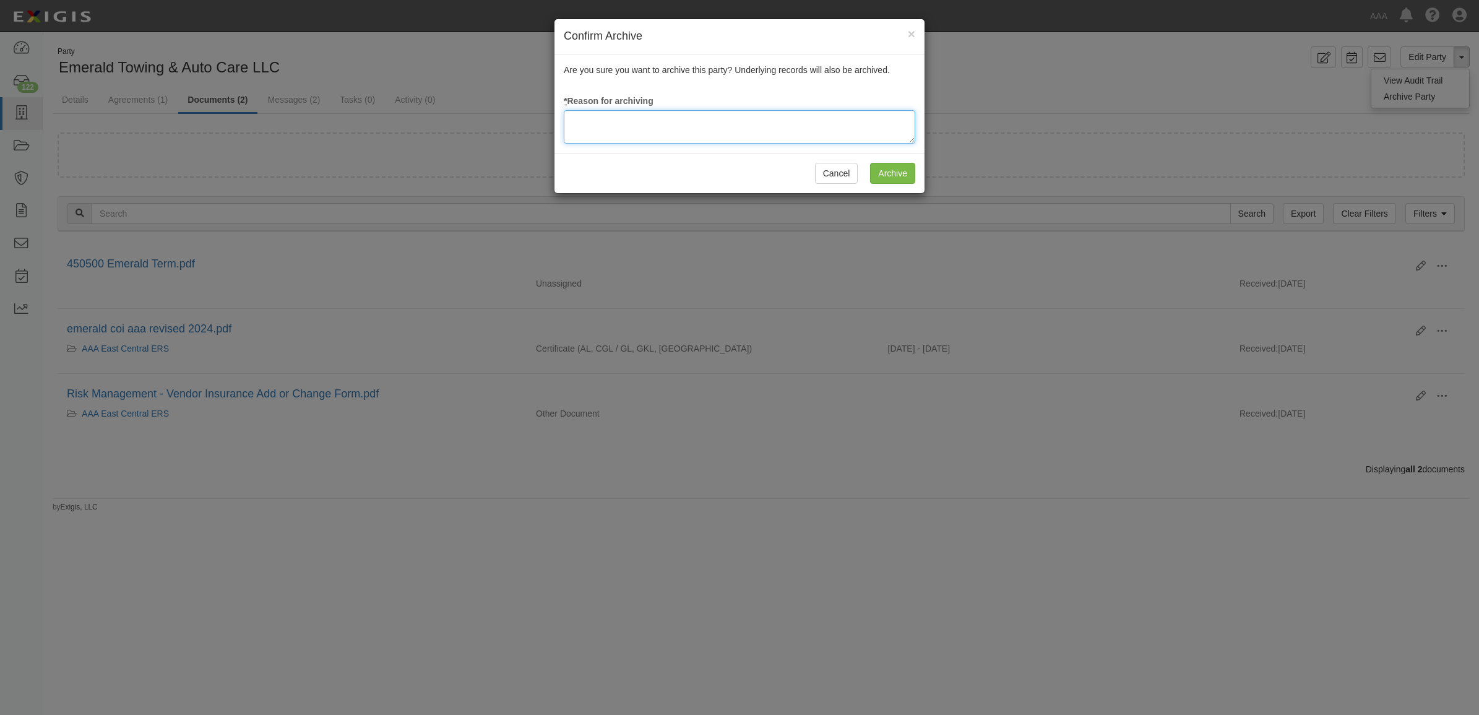
click at [818, 122] on textarea at bounding box center [739, 126] width 351 height 33
type textarea "Station Terminated"
click at [900, 178] on input "Archive" at bounding box center [892, 173] width 45 height 21
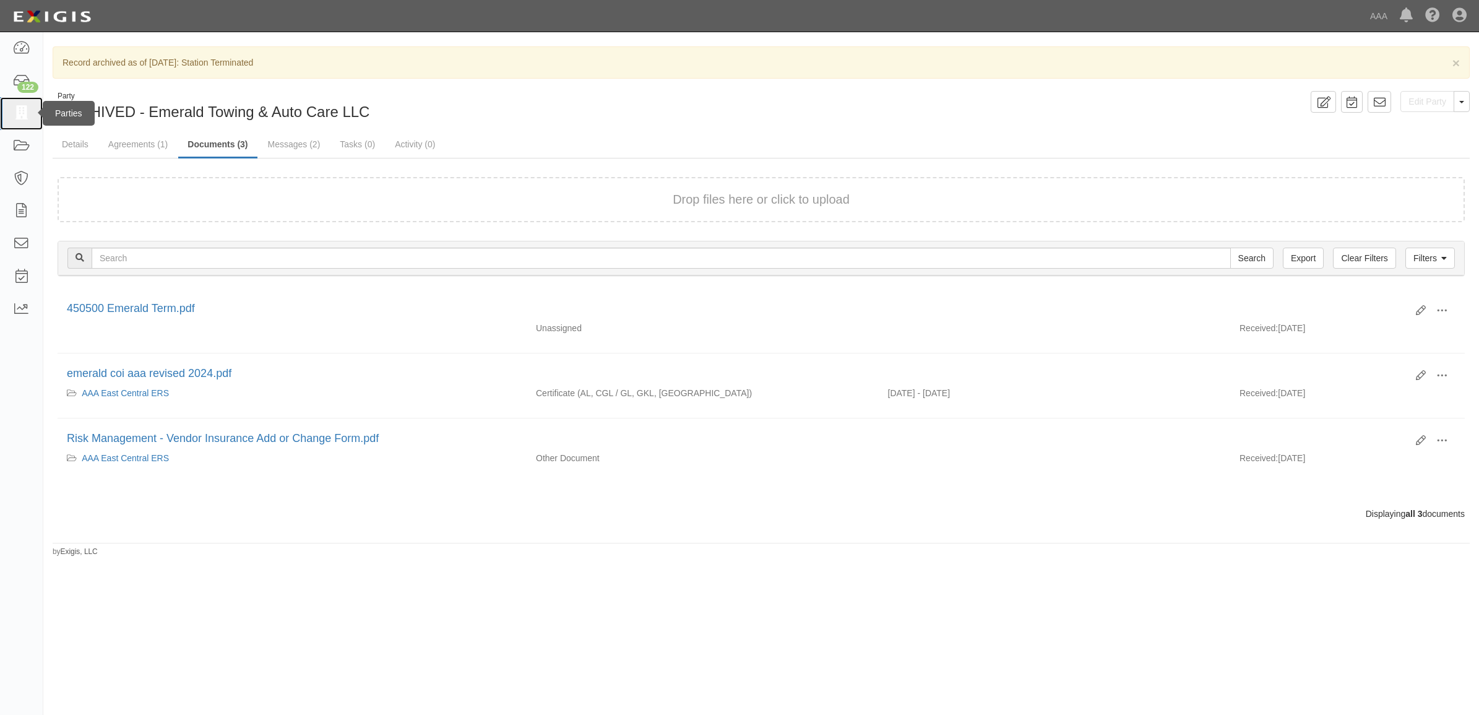
click at [25, 115] on icon at bounding box center [20, 113] width 17 height 14
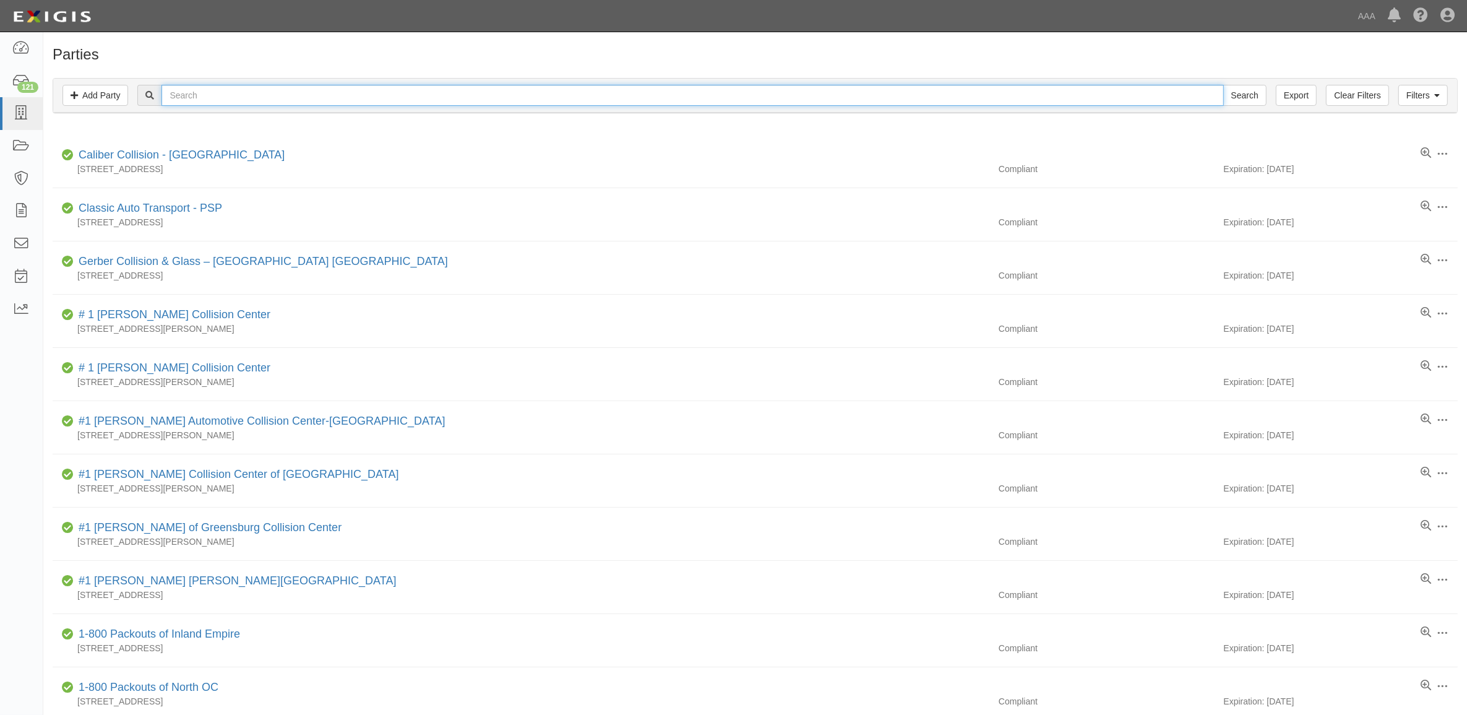
click at [265, 96] on input "text" at bounding box center [692, 95] width 1062 height 21
paste input "23457"
type input "23457"
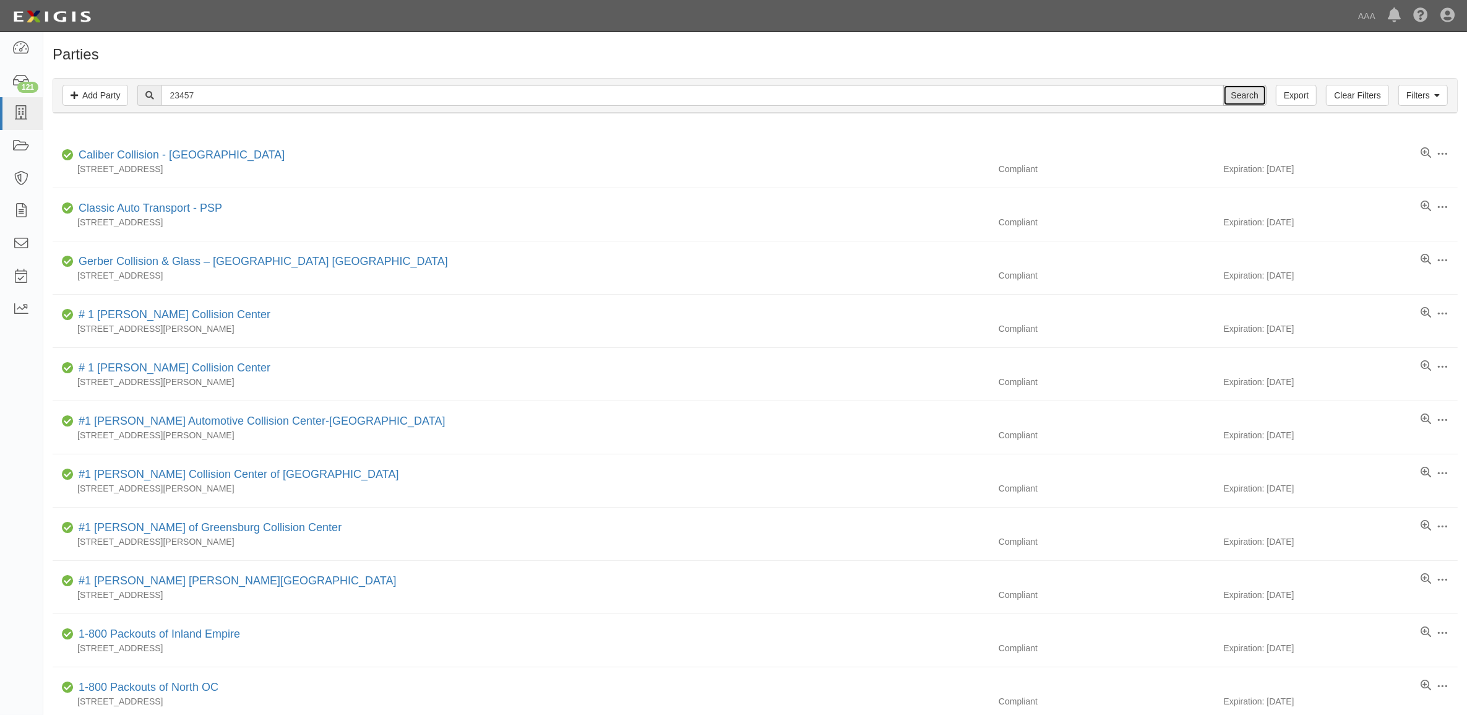
click at [1241, 94] on input "Search" at bounding box center [1244, 95] width 43 height 21
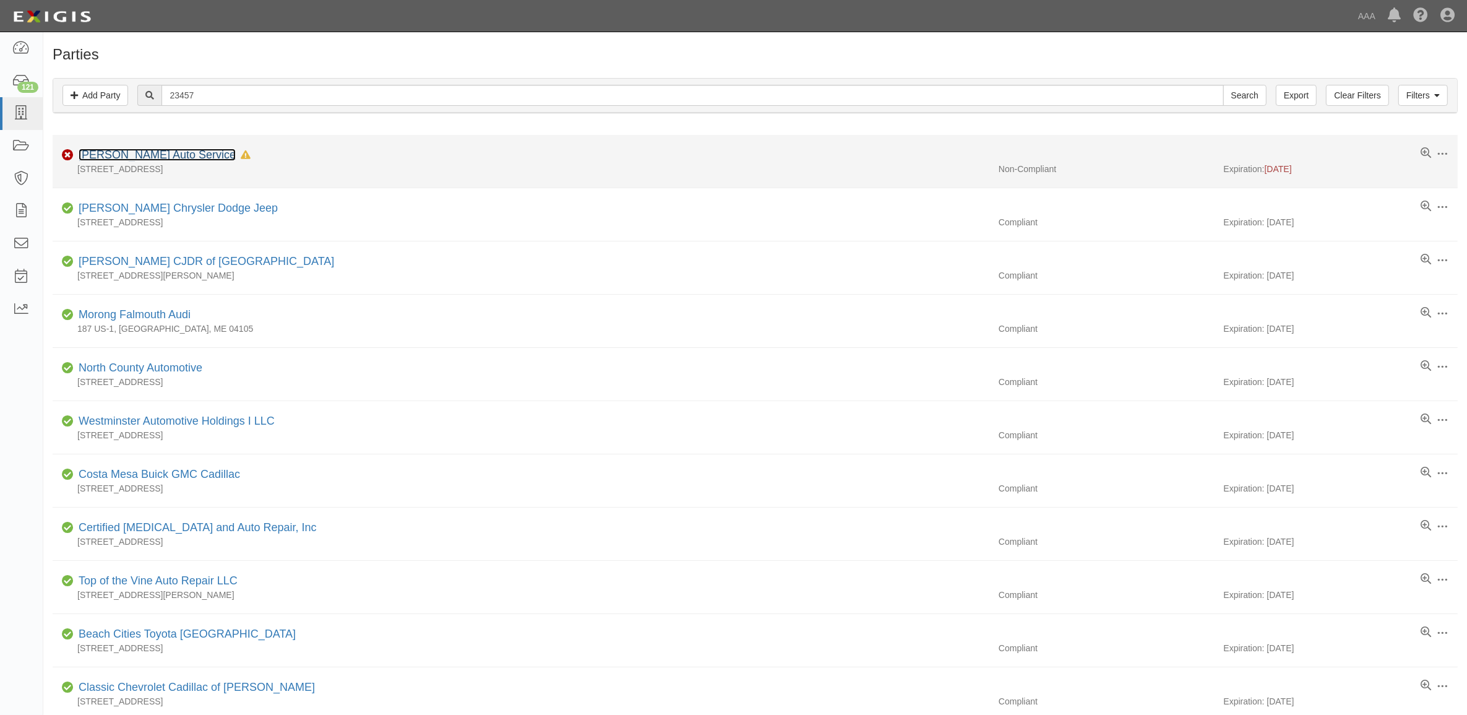
click at [116, 155] on link "[PERSON_NAME] Auto Service" at bounding box center [157, 154] width 157 height 12
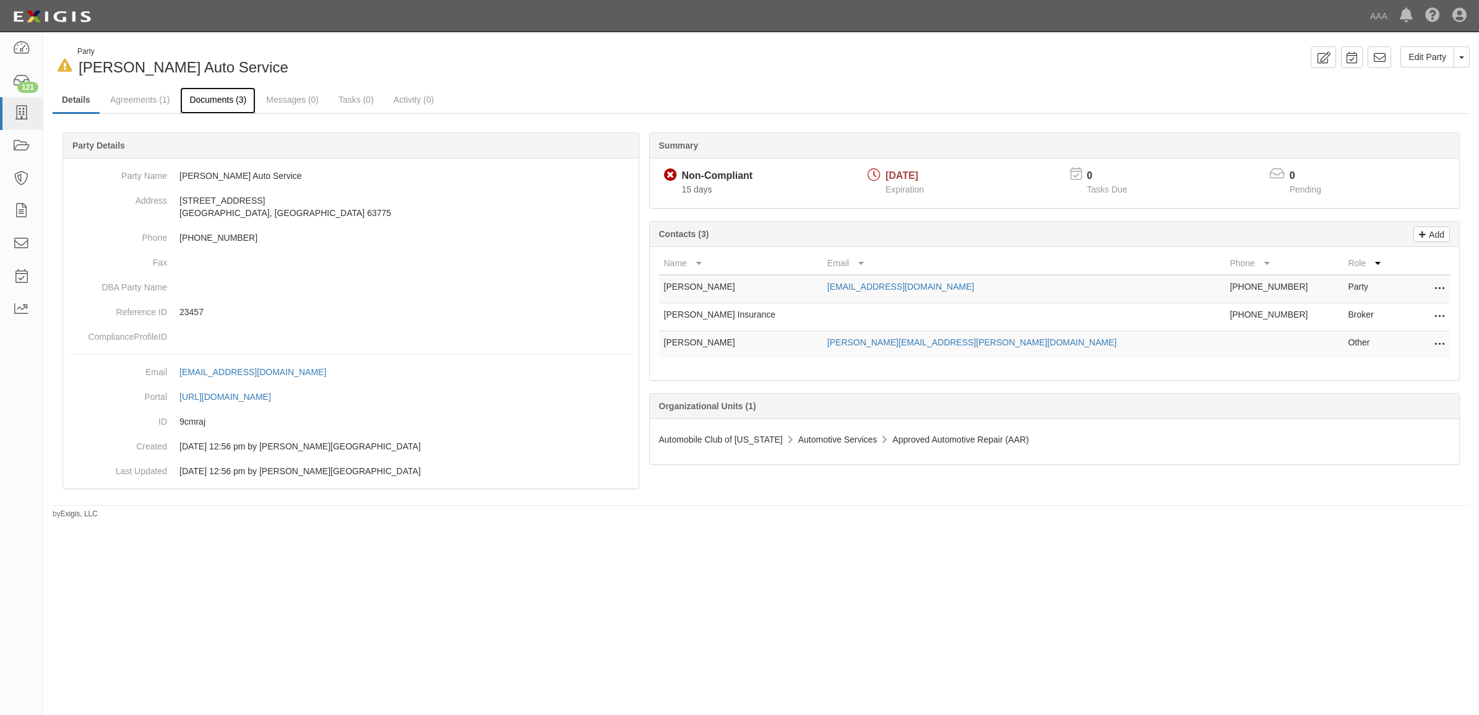
click at [217, 111] on link "Documents (3)" at bounding box center [217, 100] width 75 height 27
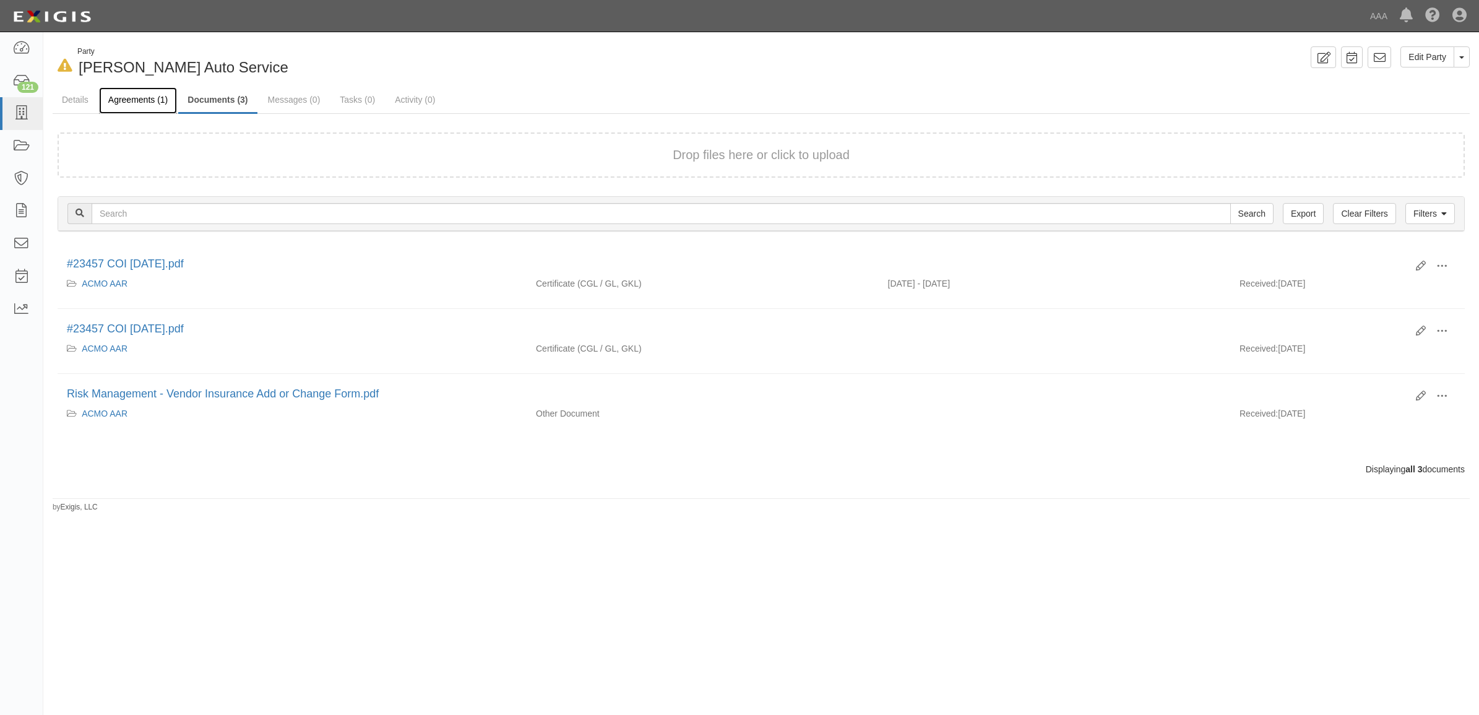
click at [122, 110] on link "Agreements (1)" at bounding box center [138, 100] width 78 height 27
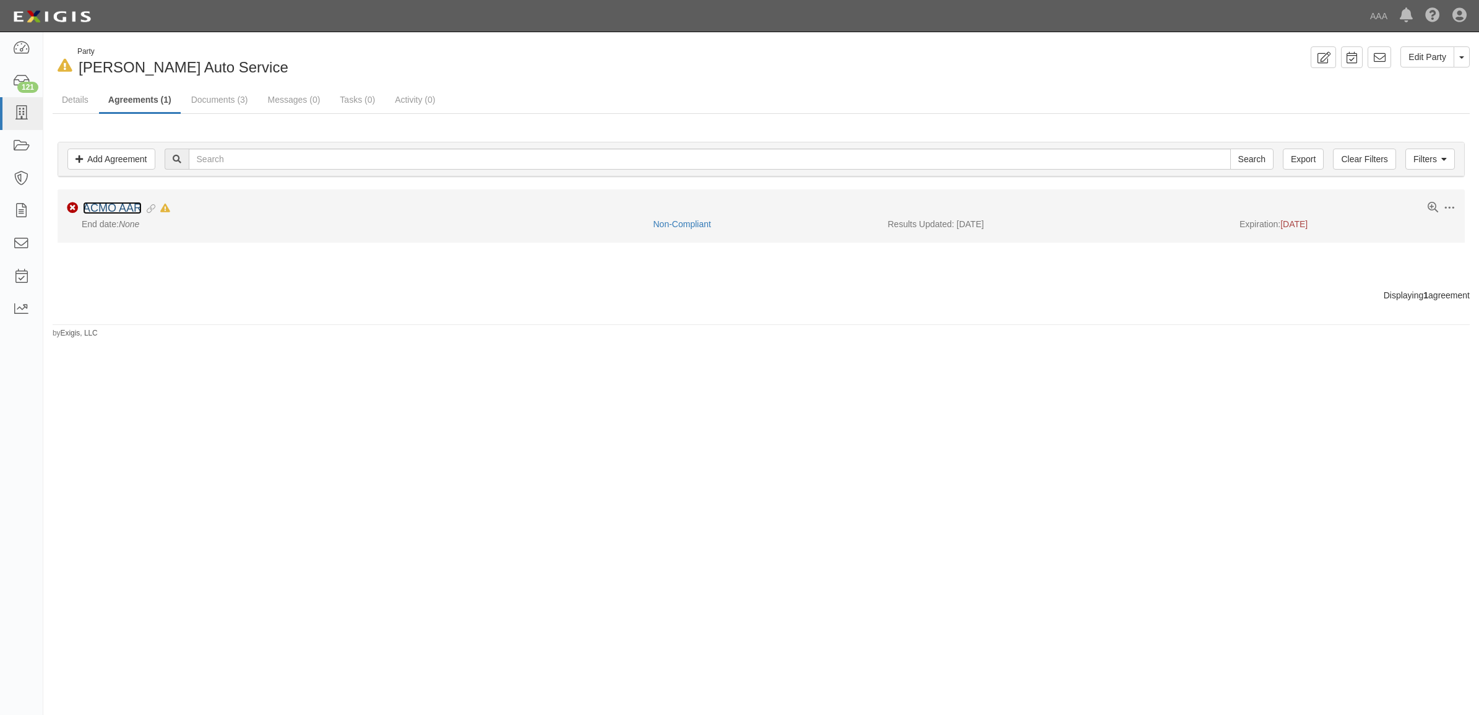
click at [113, 208] on link "ACMO AAR" at bounding box center [112, 208] width 59 height 12
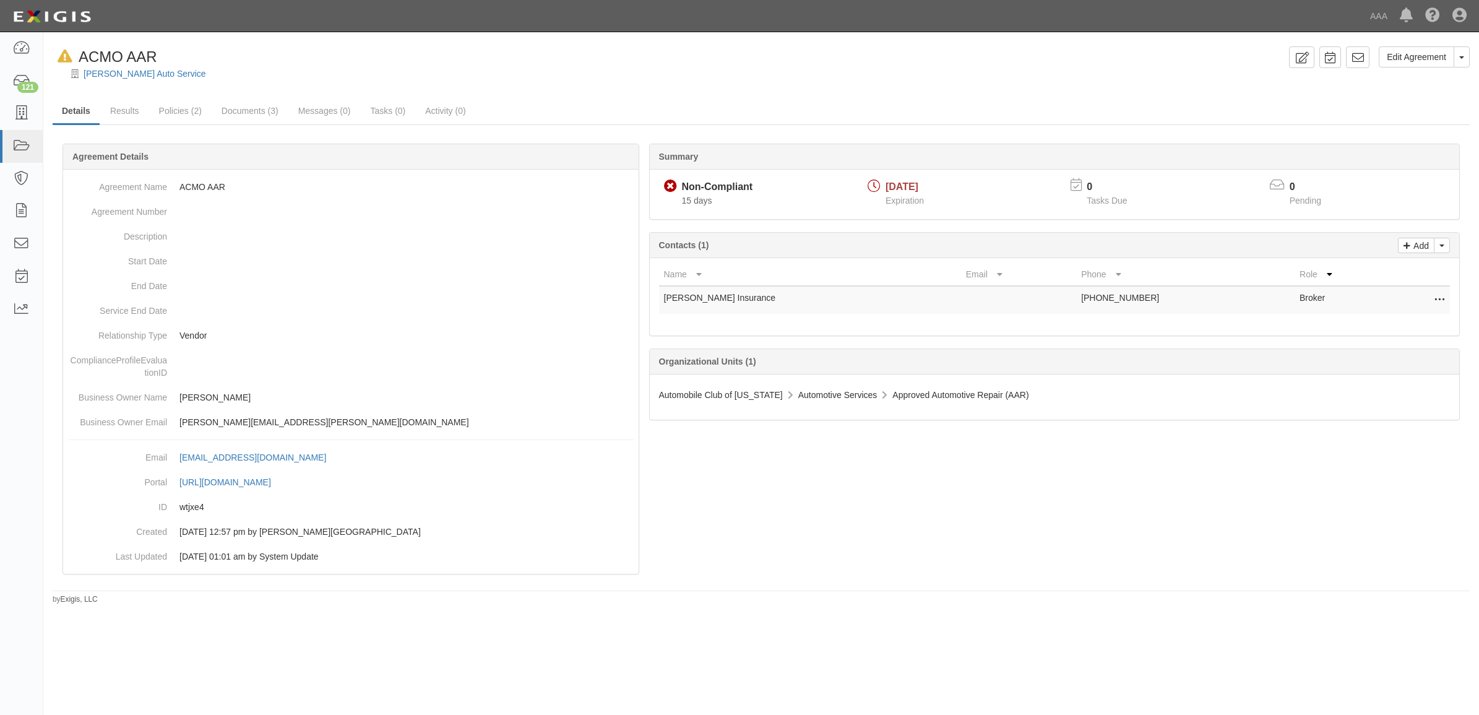
click at [1442, 298] on icon at bounding box center [1439, 300] width 10 height 16
click at [1396, 298] on link "Edit" at bounding box center [1383, 296] width 121 height 22
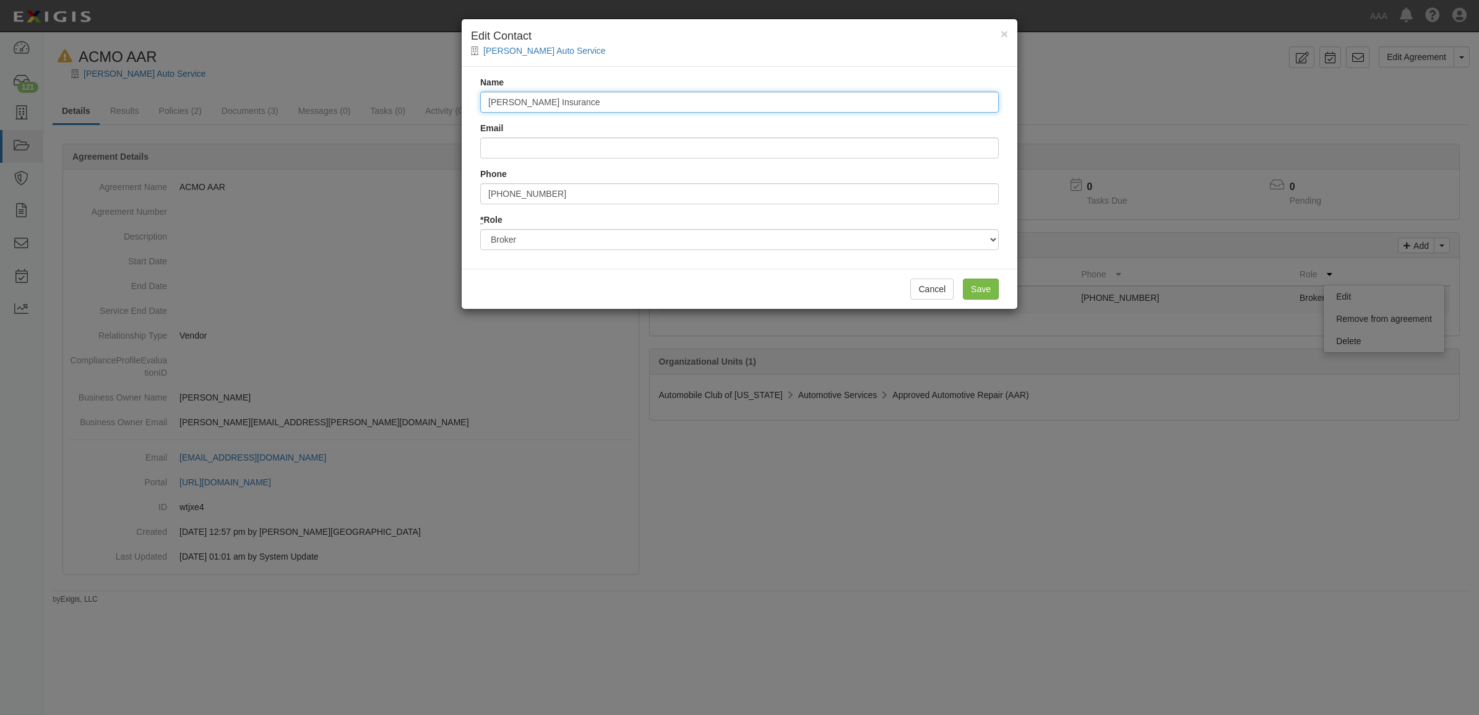
drag, startPoint x: 626, startPoint y: 102, endPoint x: 221, endPoint y: 39, distance: 410.1
click at [234, 43] on div "× Edit Contact Ruppel Auto Service Name Wills Insurance Email Phone 573-243-133…" at bounding box center [739, 357] width 1479 height 715
type input "Brandon Wills"
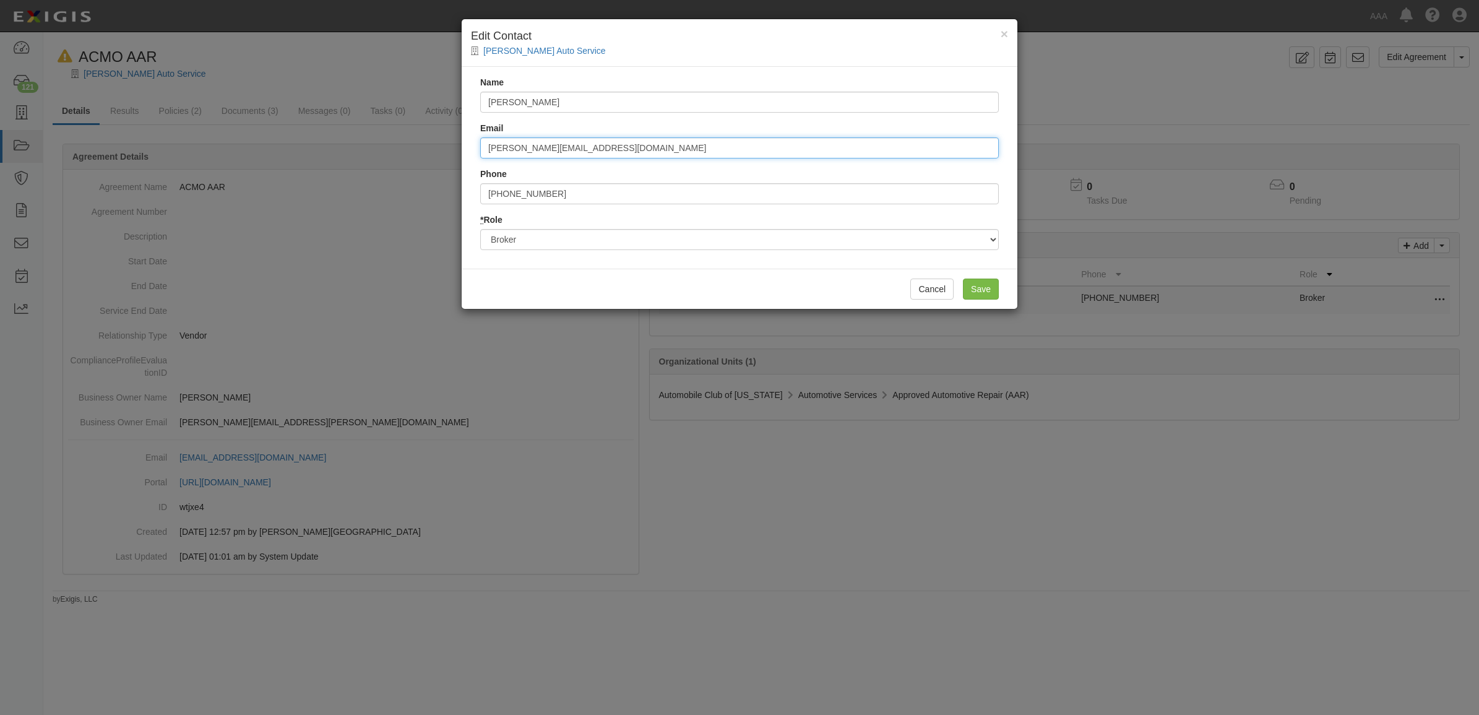
type input "brandon_willsins@att.net"
type input "5"
type input "5732431334"
click at [982, 286] on input "Save" at bounding box center [981, 288] width 36 height 21
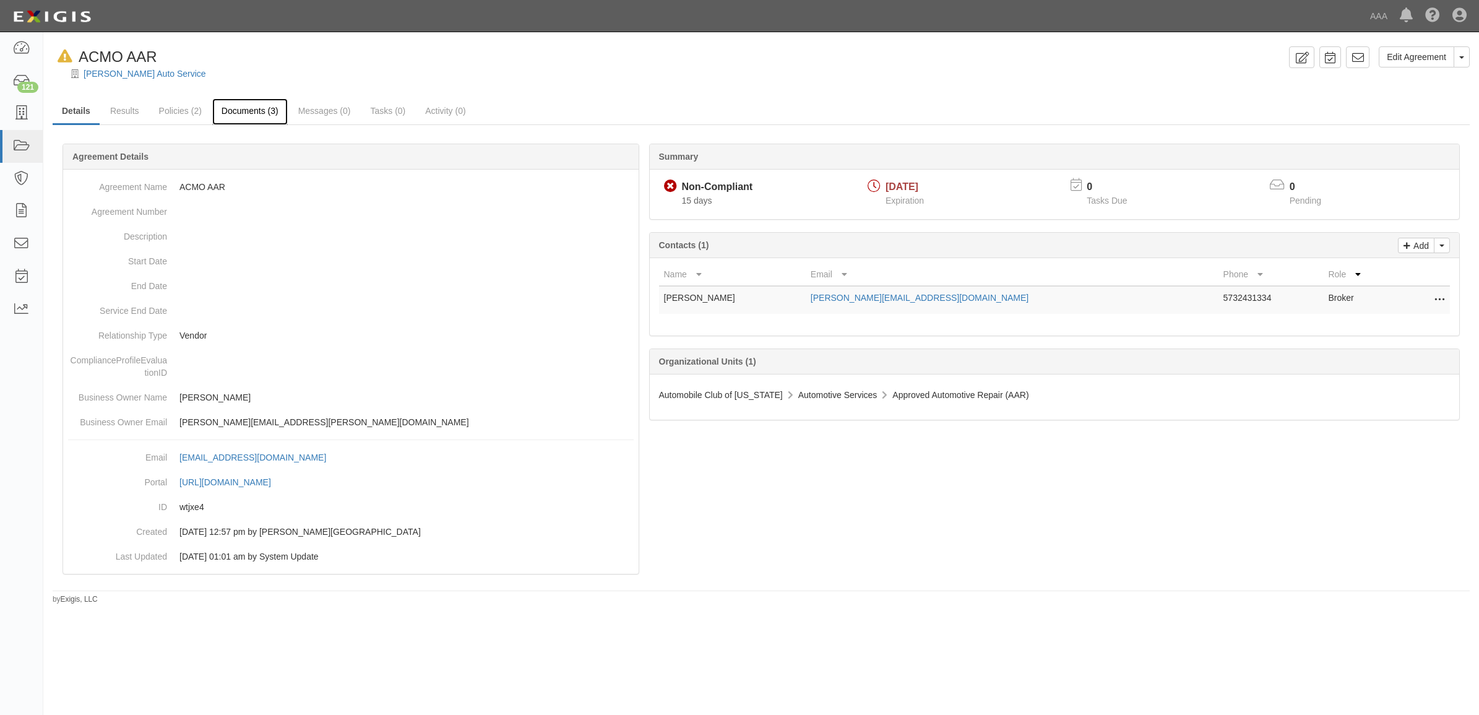
click at [239, 108] on link "Documents (3)" at bounding box center [249, 111] width 75 height 27
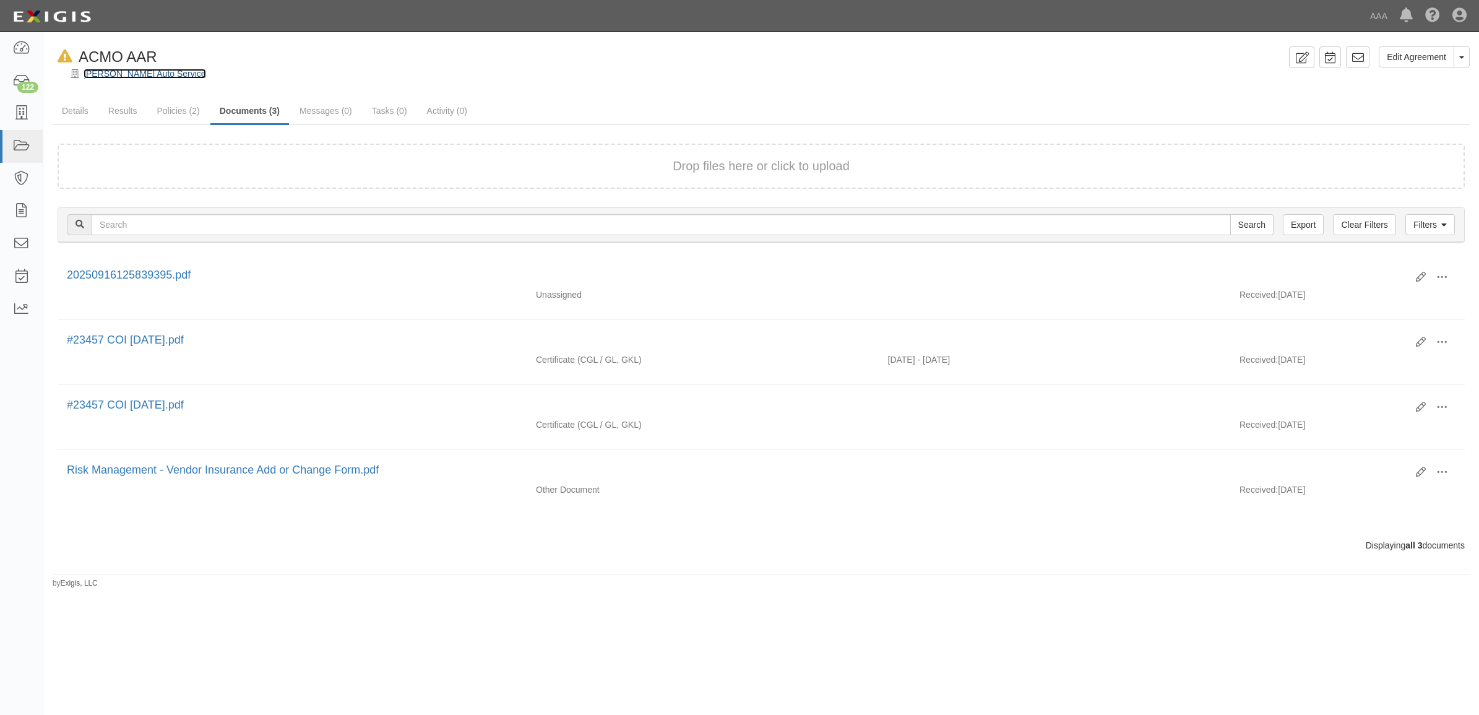
click at [104, 75] on link "[PERSON_NAME] Auto Service" at bounding box center [145, 74] width 122 height 10
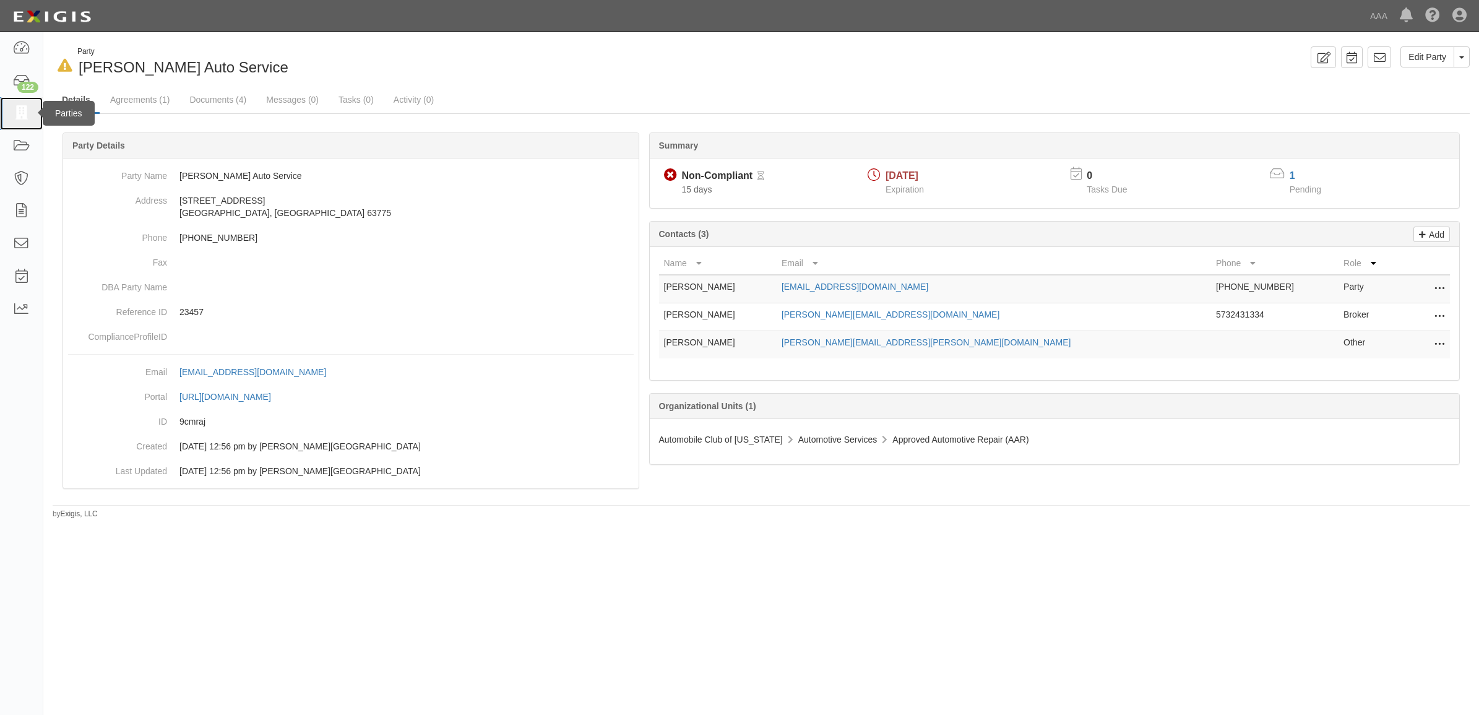
click at [27, 112] on icon at bounding box center [20, 113] width 17 height 14
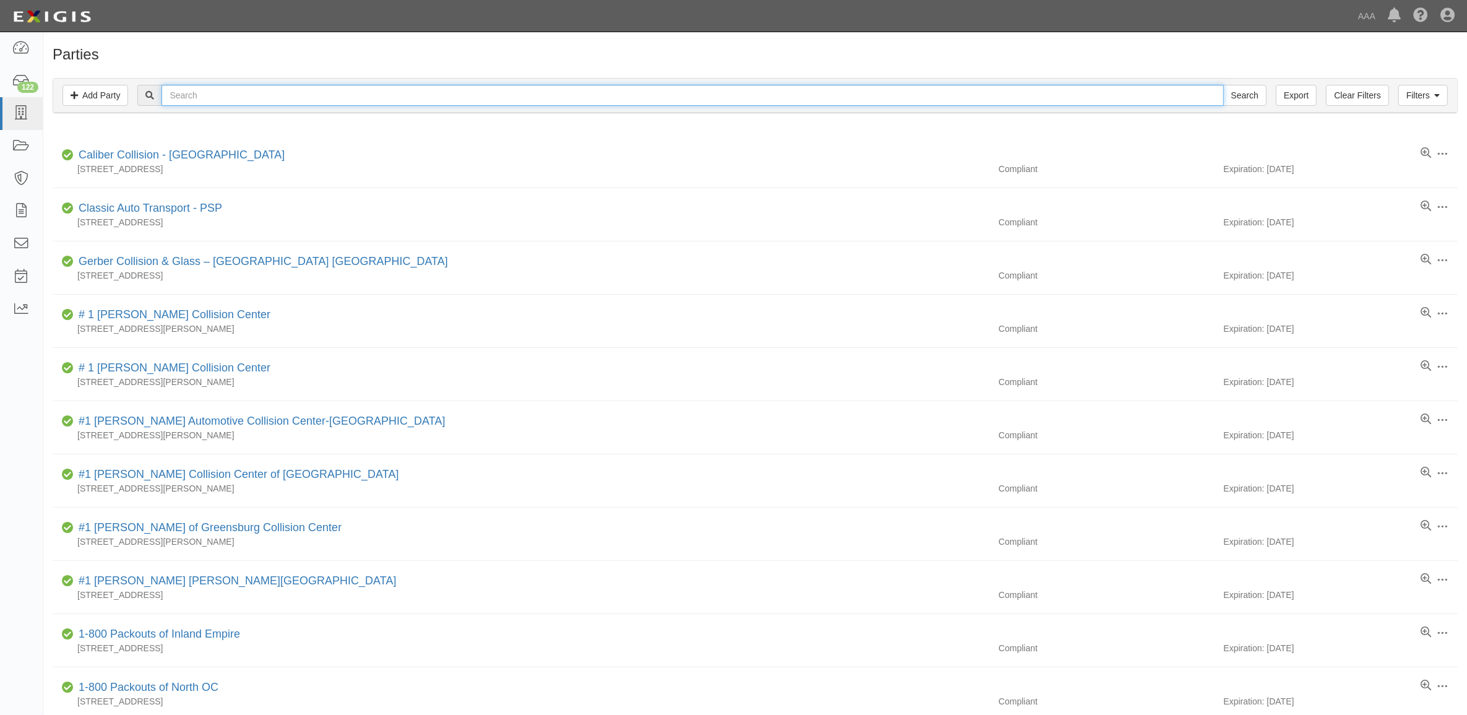
drag, startPoint x: 370, startPoint y: 96, endPoint x: 375, endPoint y: 92, distance: 6.6
click at [370, 96] on input "text" at bounding box center [692, 95] width 1062 height 21
type input "CC152282"
click at [1223, 85] on input "Search" at bounding box center [1244, 95] width 43 height 21
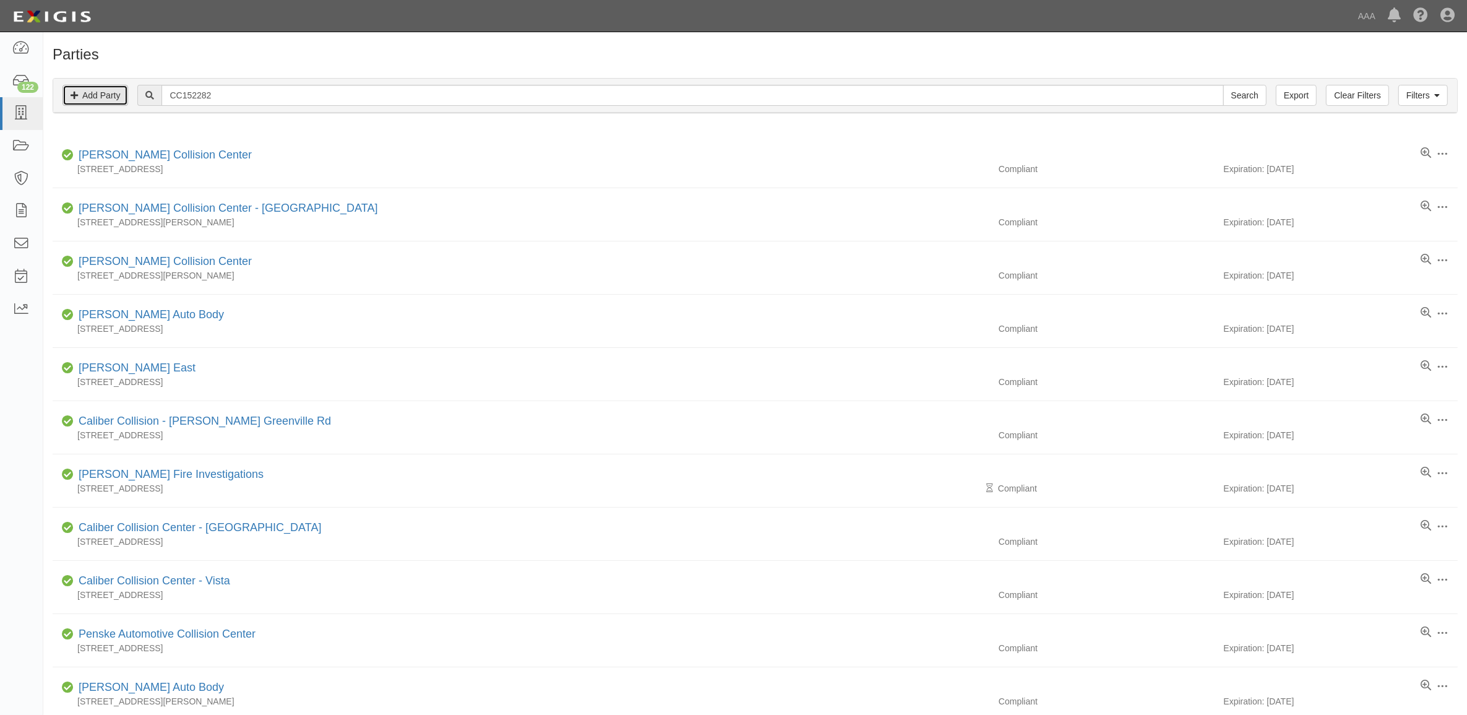
click at [118, 96] on link "Add Party" at bounding box center [95, 95] width 66 height 21
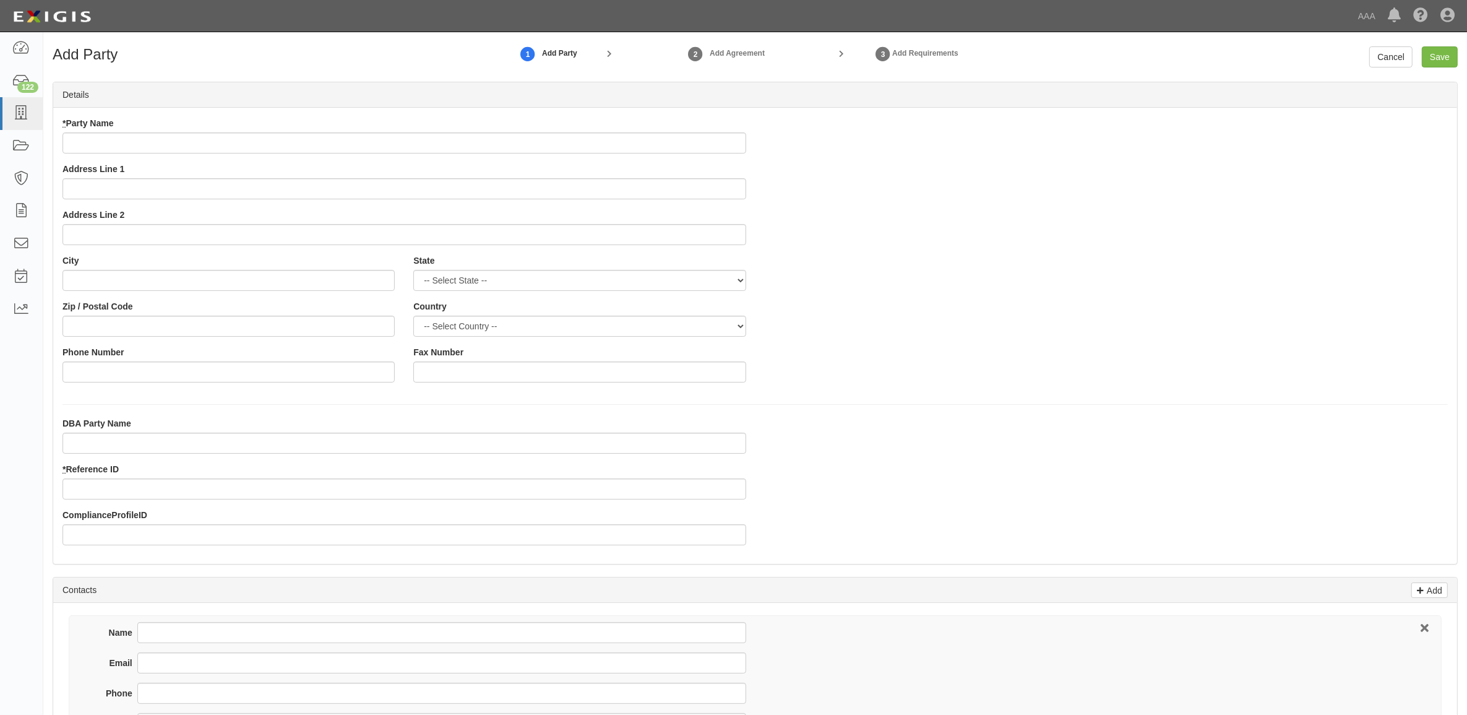
click at [245, 139] on input "* Party Name" at bounding box center [404, 142] width 684 height 21
type input "Coach & Carriage Auto Body - Natick"
type input "[STREET_ADDRESS]"
type input "Natick"
select select "MA"
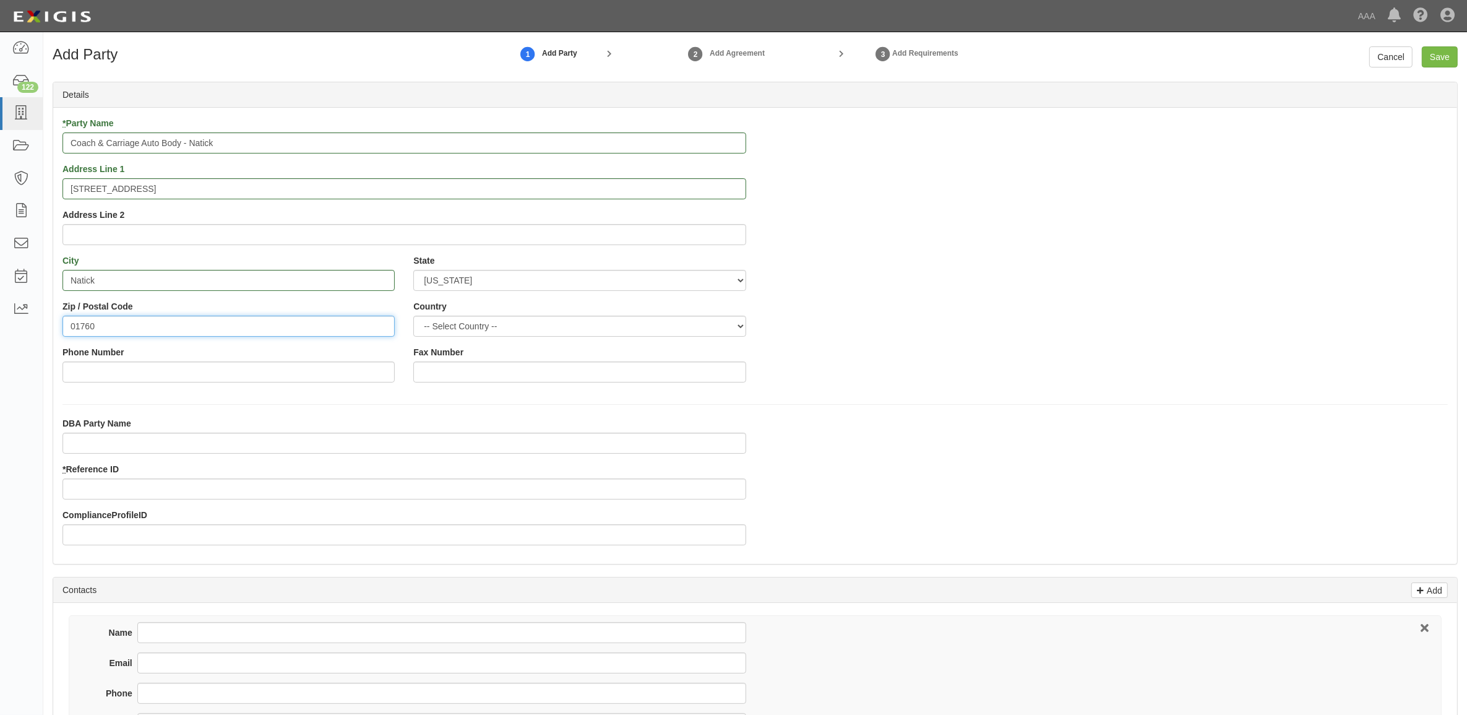
type input "01760"
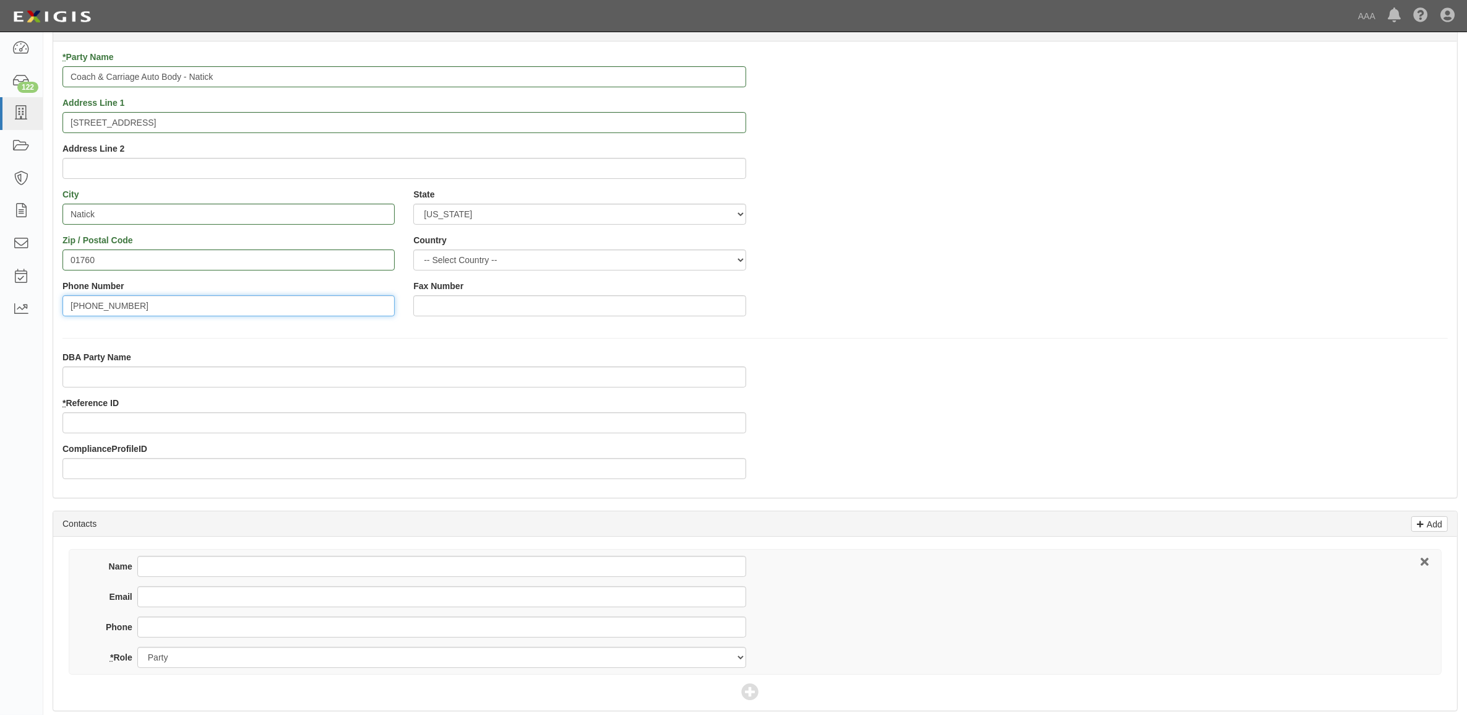
scroll to position [232, 0]
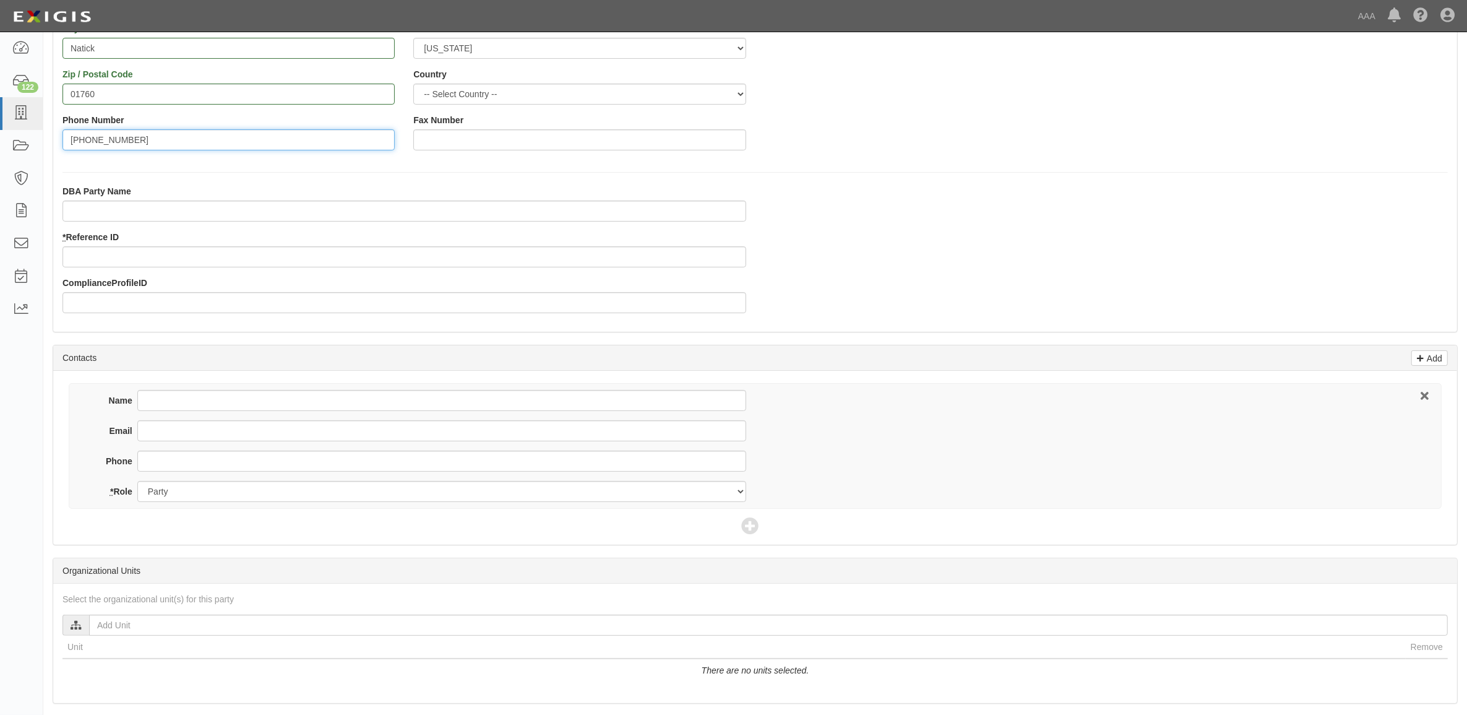
type input "[PHONE_NUMBER]"
click at [187, 205] on input "DBA Party Name" at bounding box center [404, 210] width 684 height 21
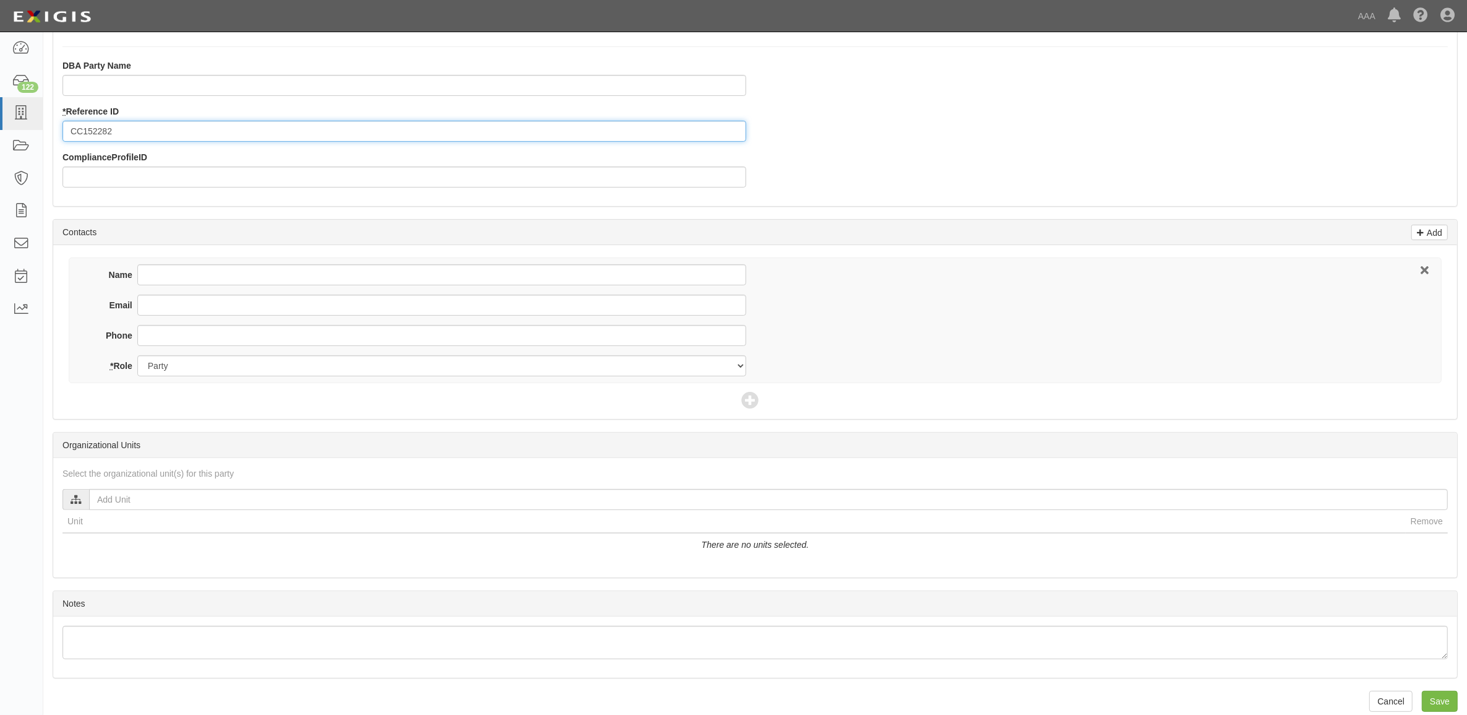
scroll to position [375, 0]
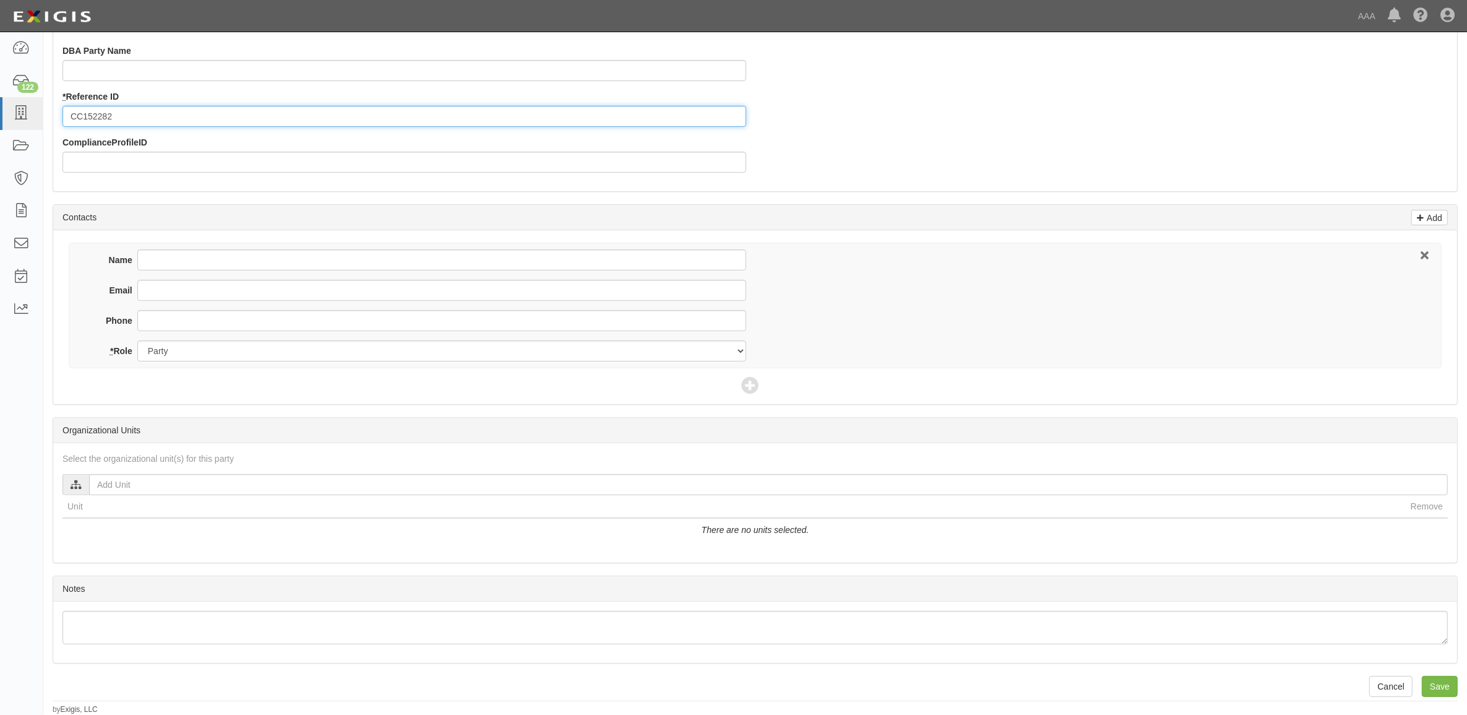
type input "CC152282"
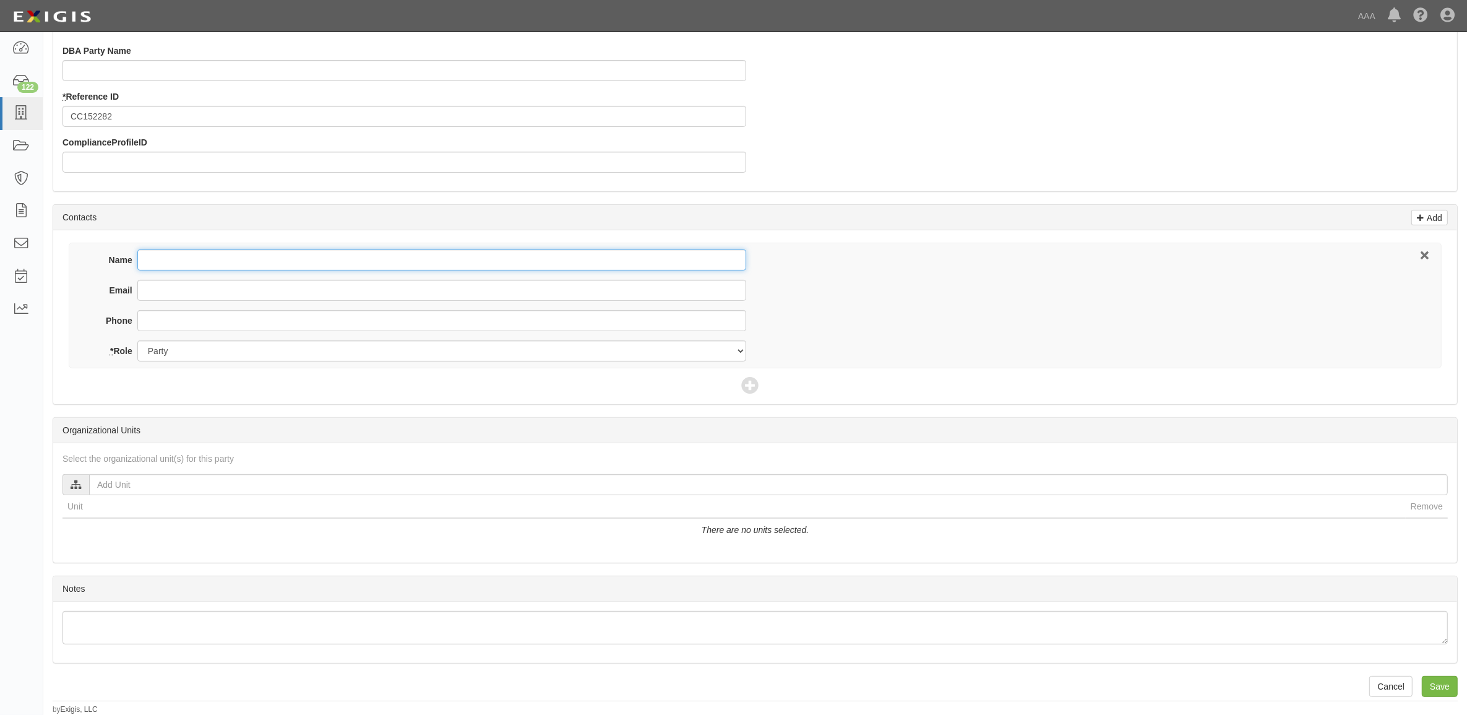
click at [206, 257] on input "Name" at bounding box center [441, 259] width 609 height 21
type input "Rich Henry"
type input "r.henry@vivecollision.com"
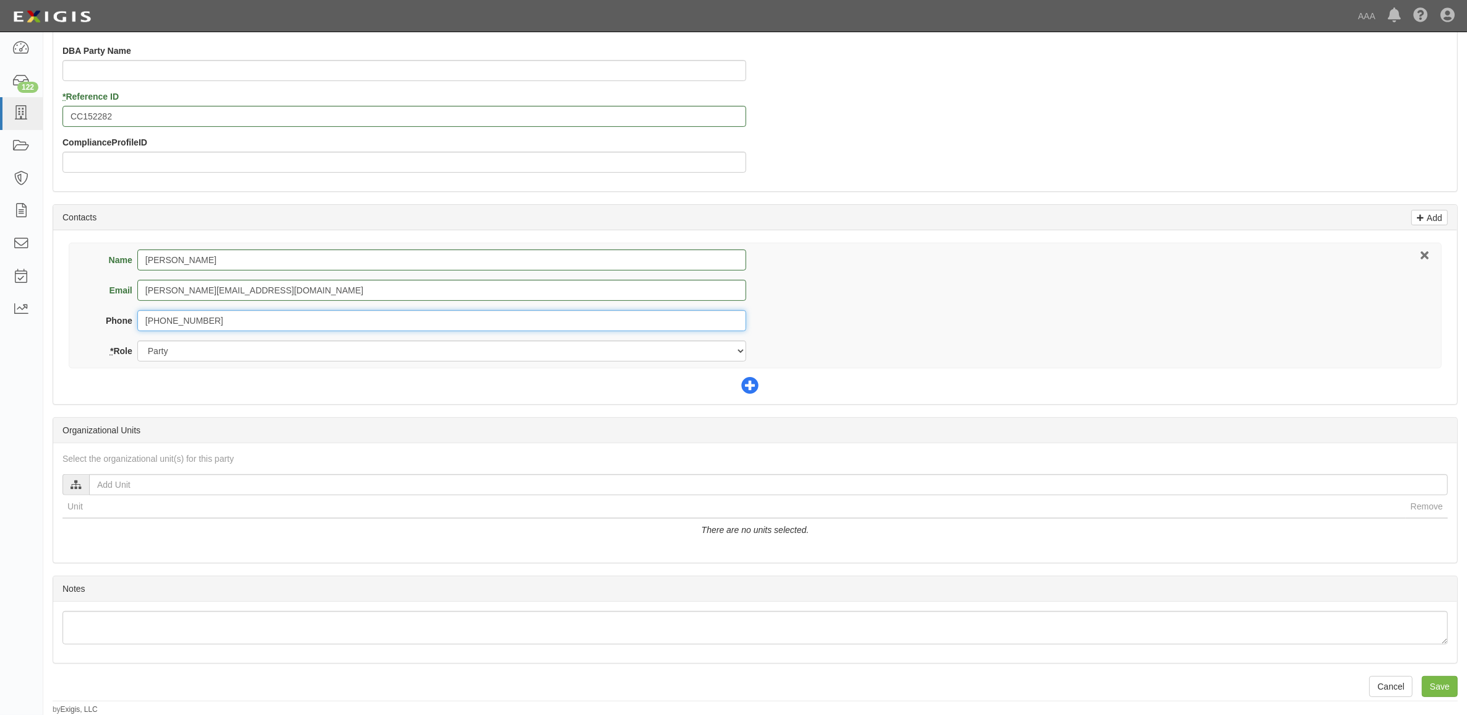
type input "508-655-0713"
click at [749, 389] on icon at bounding box center [749, 385] width 17 height 17
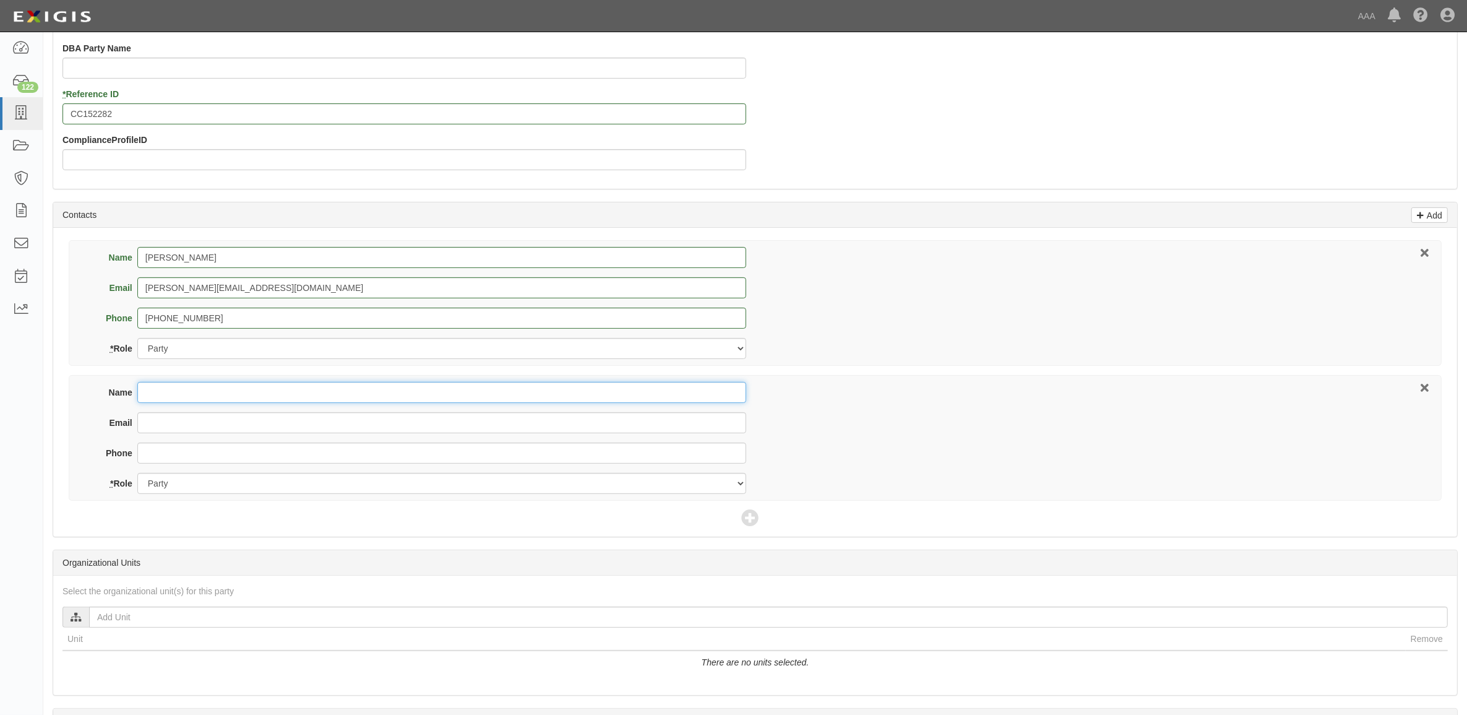
drag, startPoint x: 404, startPoint y: 398, endPoint x: 690, endPoint y: 369, distance: 287.9
click at [404, 398] on input "Name" at bounding box center [441, 392] width 609 height 21
click at [201, 393] on input "Name" at bounding box center [441, 392] width 609 height 21
type input "C"
type input "Matt Murray"
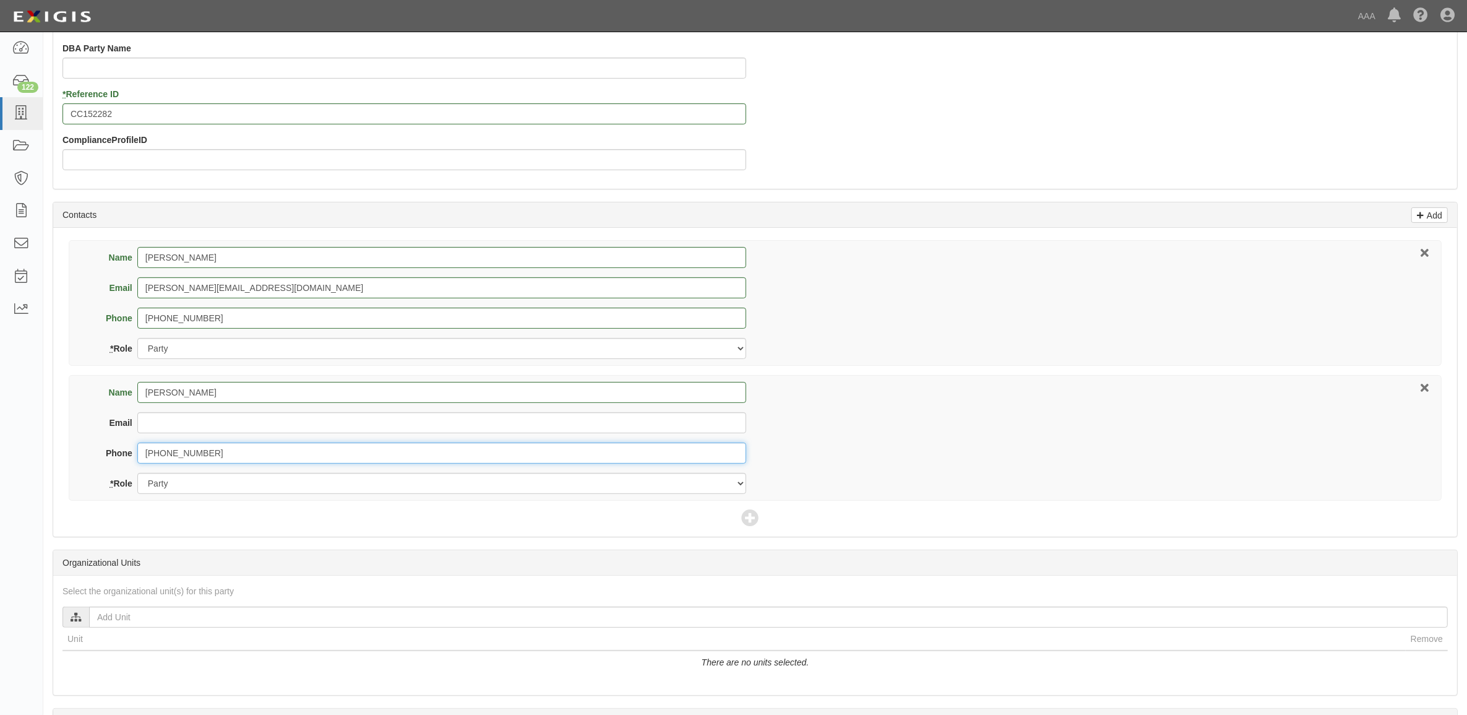
type input "563-587-5000"
click at [280, 478] on select "Party Broker Other" at bounding box center [441, 483] width 609 height 21
select select "Broker"
click at [137, 474] on select "Party Broker Other" at bounding box center [441, 483] width 609 height 21
click at [750, 520] on icon at bounding box center [749, 518] width 17 height 17
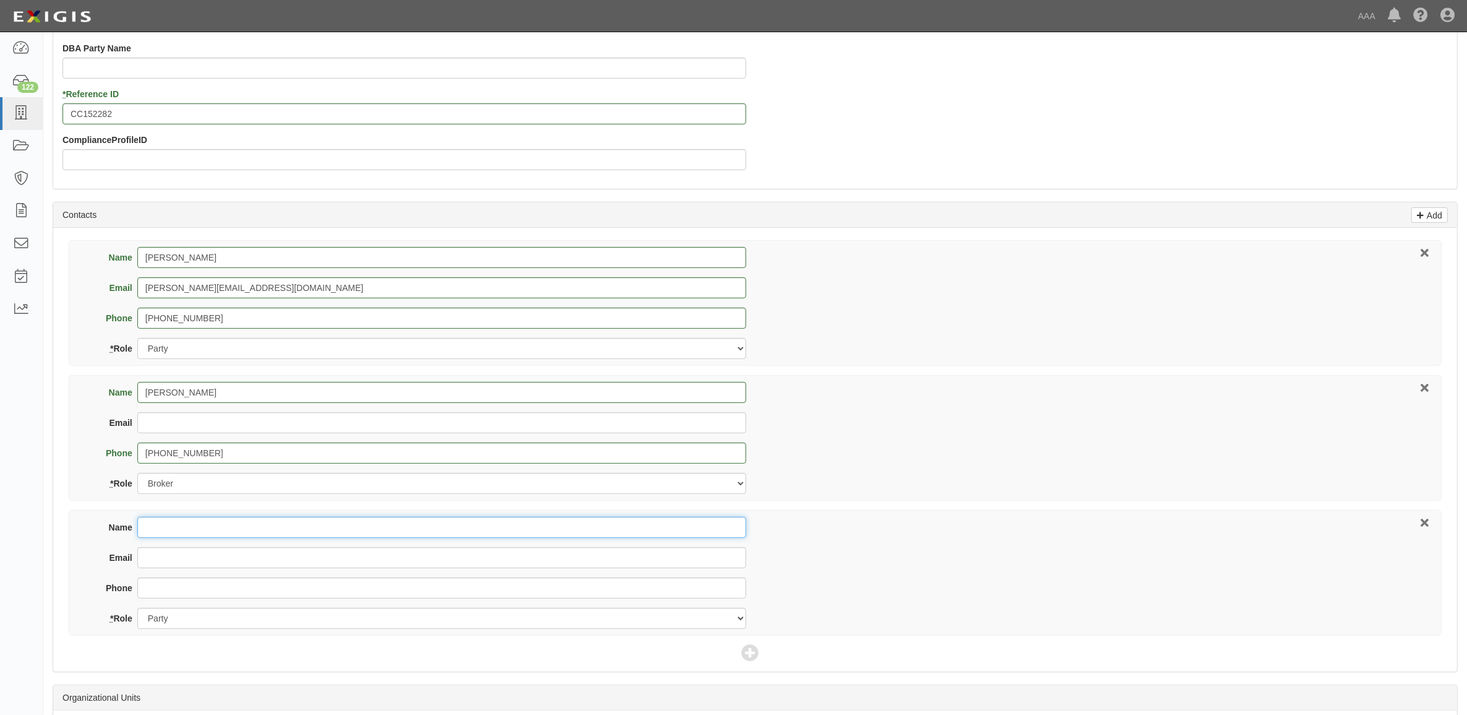
click at [370, 525] on input "Name" at bounding box center [441, 527] width 609 height 21
click at [207, 531] on input "Name" at bounding box center [441, 527] width 609 height 21
type input "Brian Nikkel"
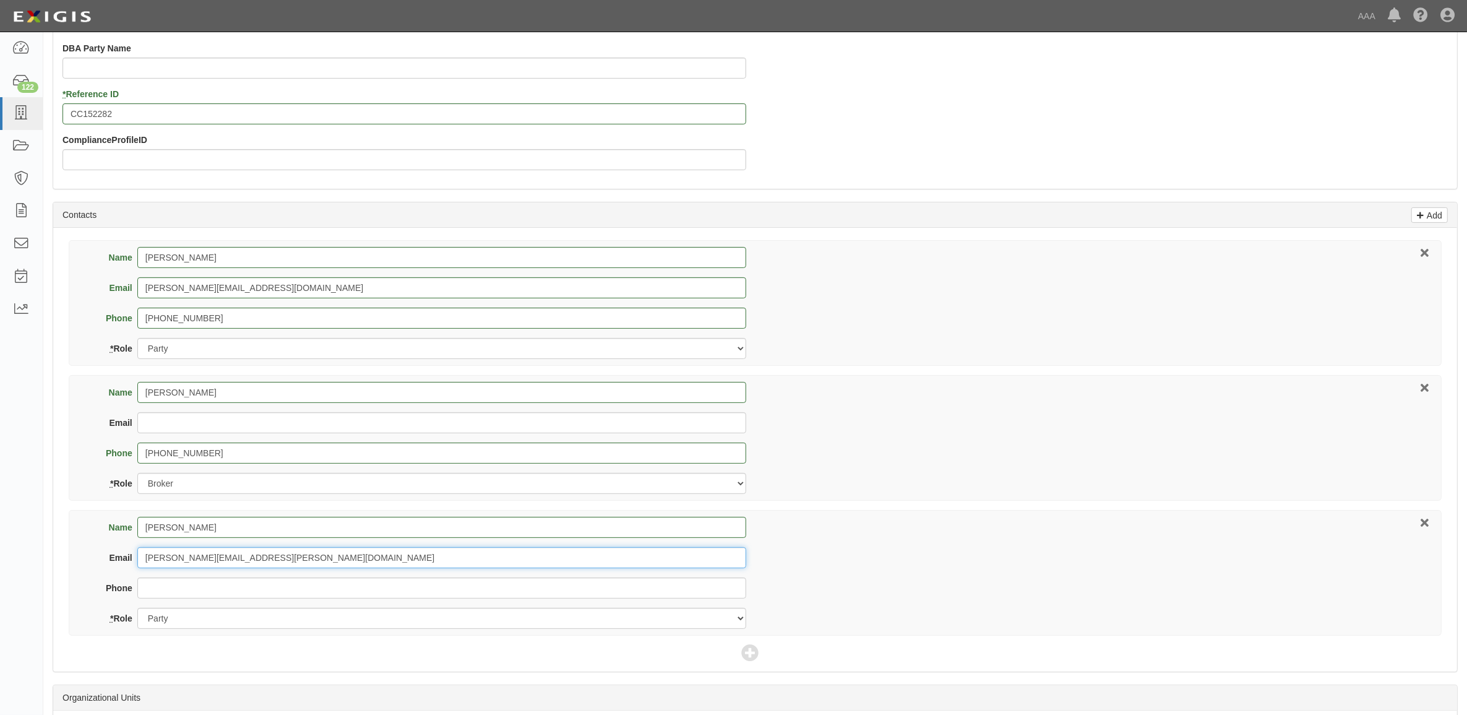
type input "nikkel.brian@ace.aaa.com"
click at [233, 625] on select "Party Broker Other" at bounding box center [441, 618] width 609 height 21
select select "Other"
click at [137, 609] on select "Party Broker Other" at bounding box center [441, 618] width 609 height 21
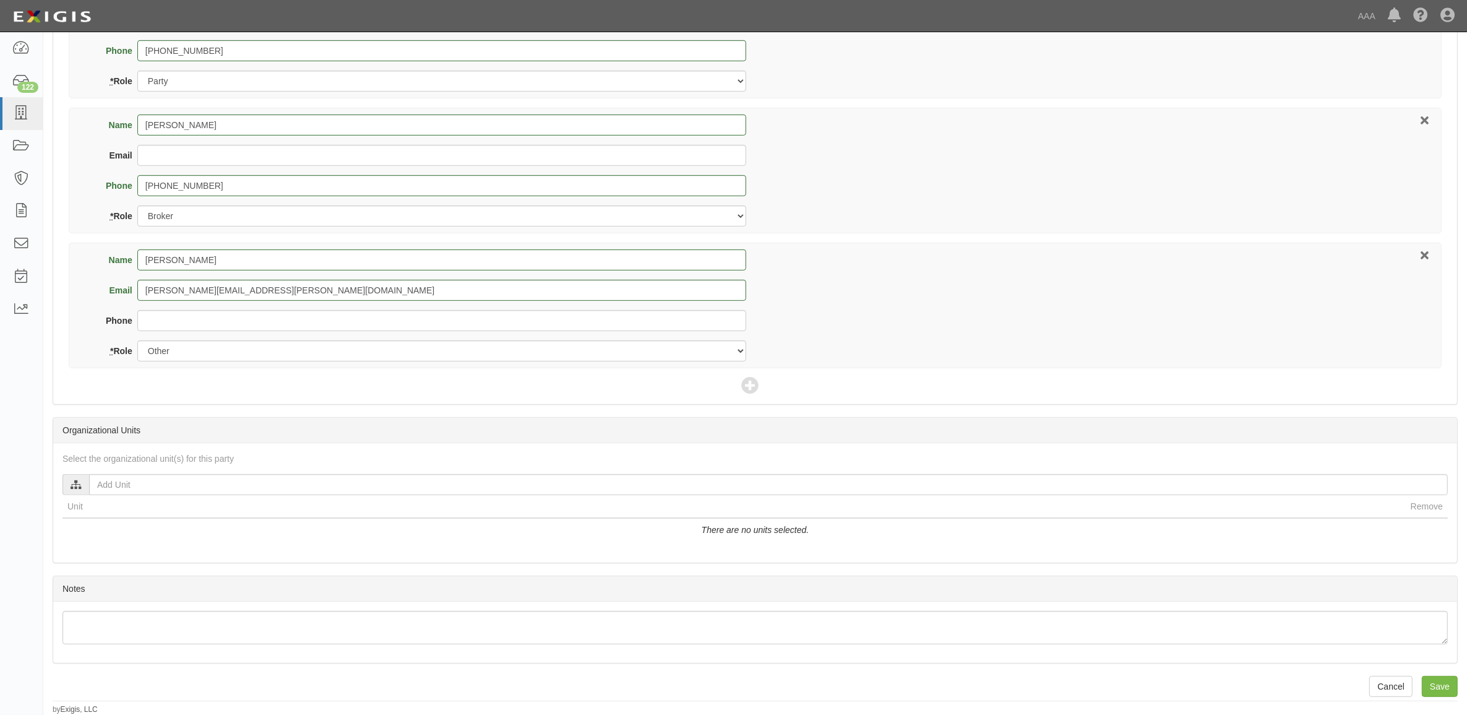
click at [236, 471] on div "Select the organizational unit(s) for this party AAA East Central Automotive Se…" at bounding box center [755, 502] width 1404 height 119
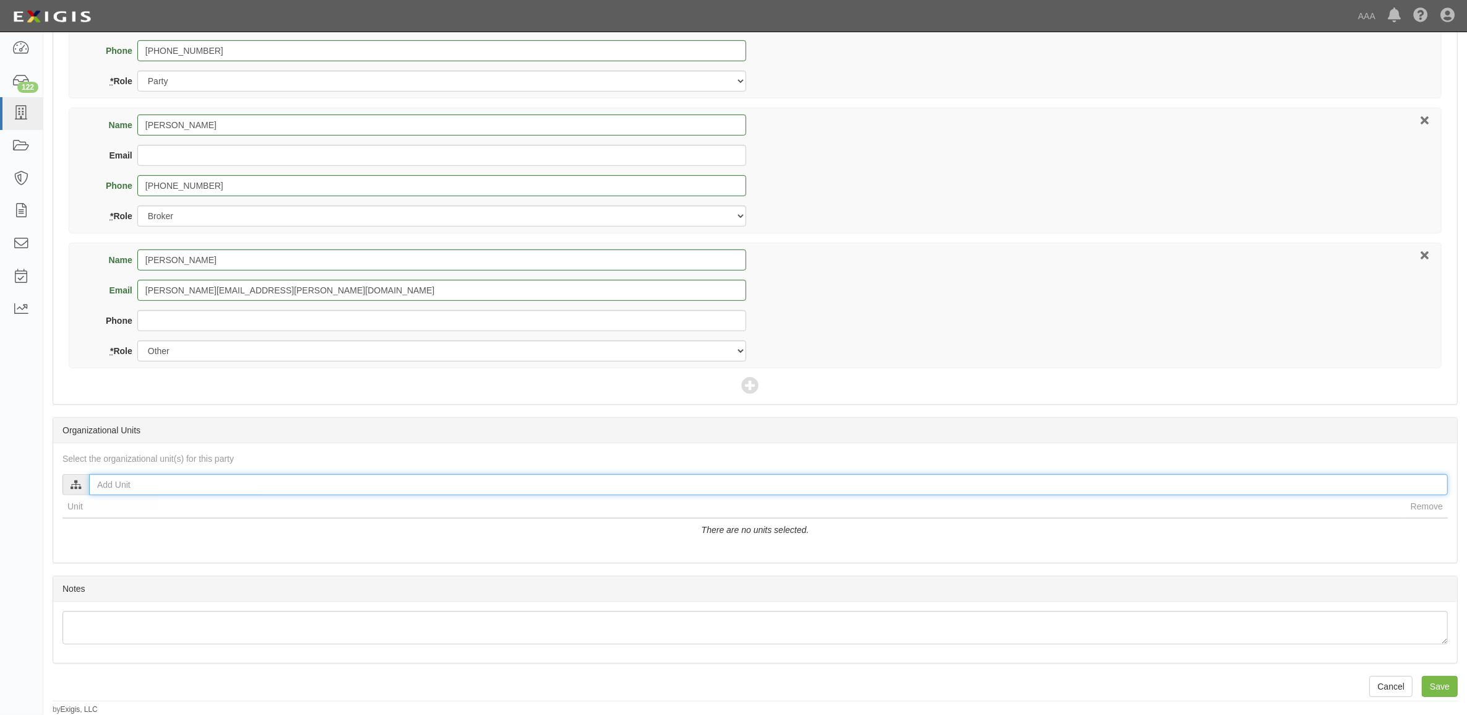
click at [240, 483] on input "text" at bounding box center [768, 484] width 1359 height 21
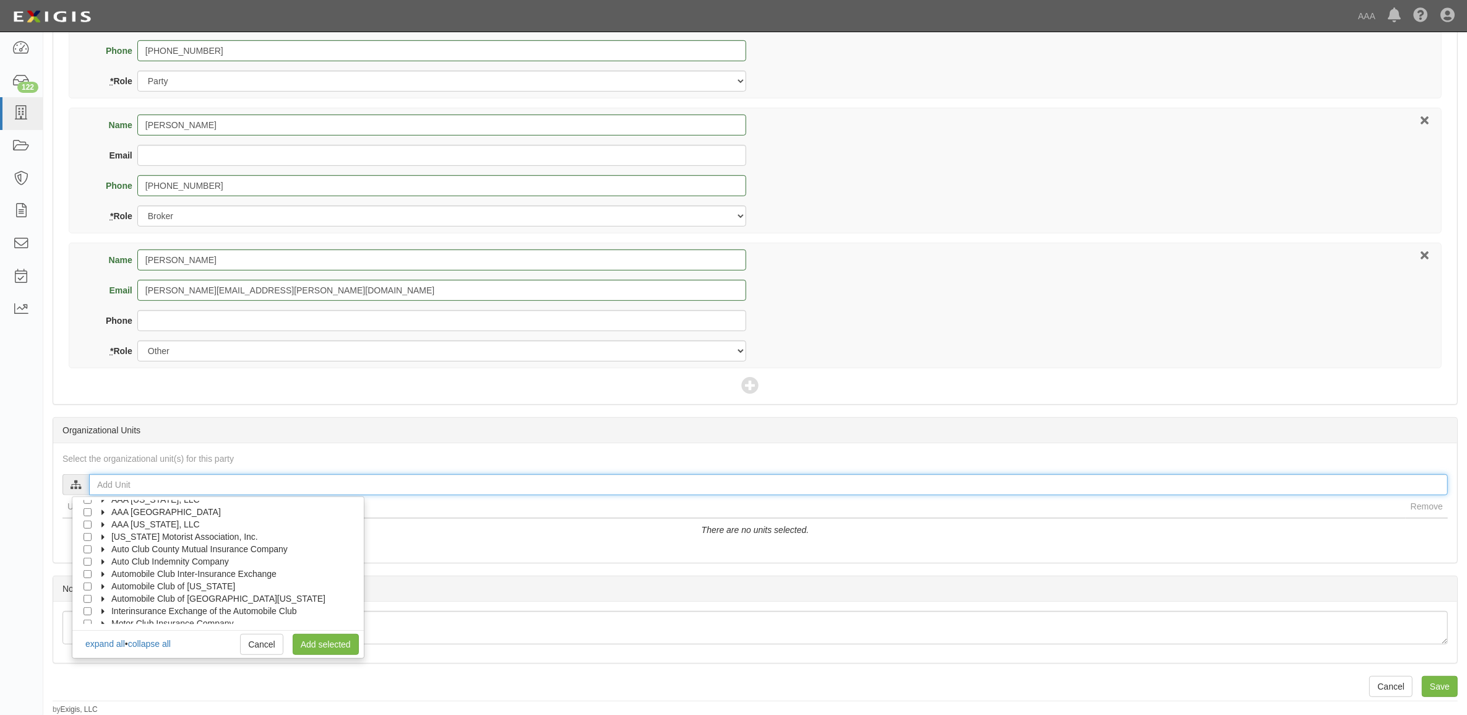
scroll to position [49, 0]
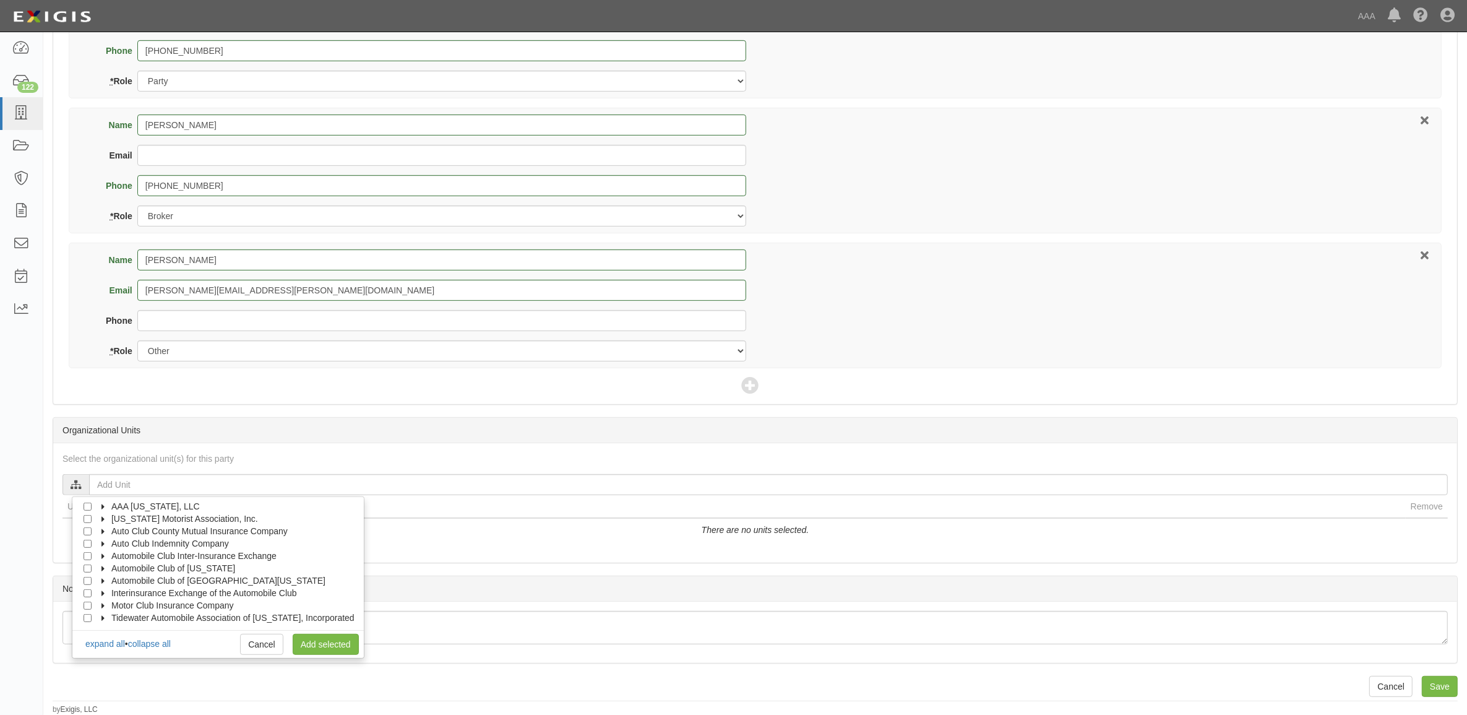
click at [108, 604] on icon at bounding box center [104, 606] width 9 height 6
click at [115, 616] on icon at bounding box center [115, 619] width 9 height 6
click at [111, 606] on input "Auto Claims MPR" at bounding box center [110, 605] width 8 height 8
checkbox input "true"
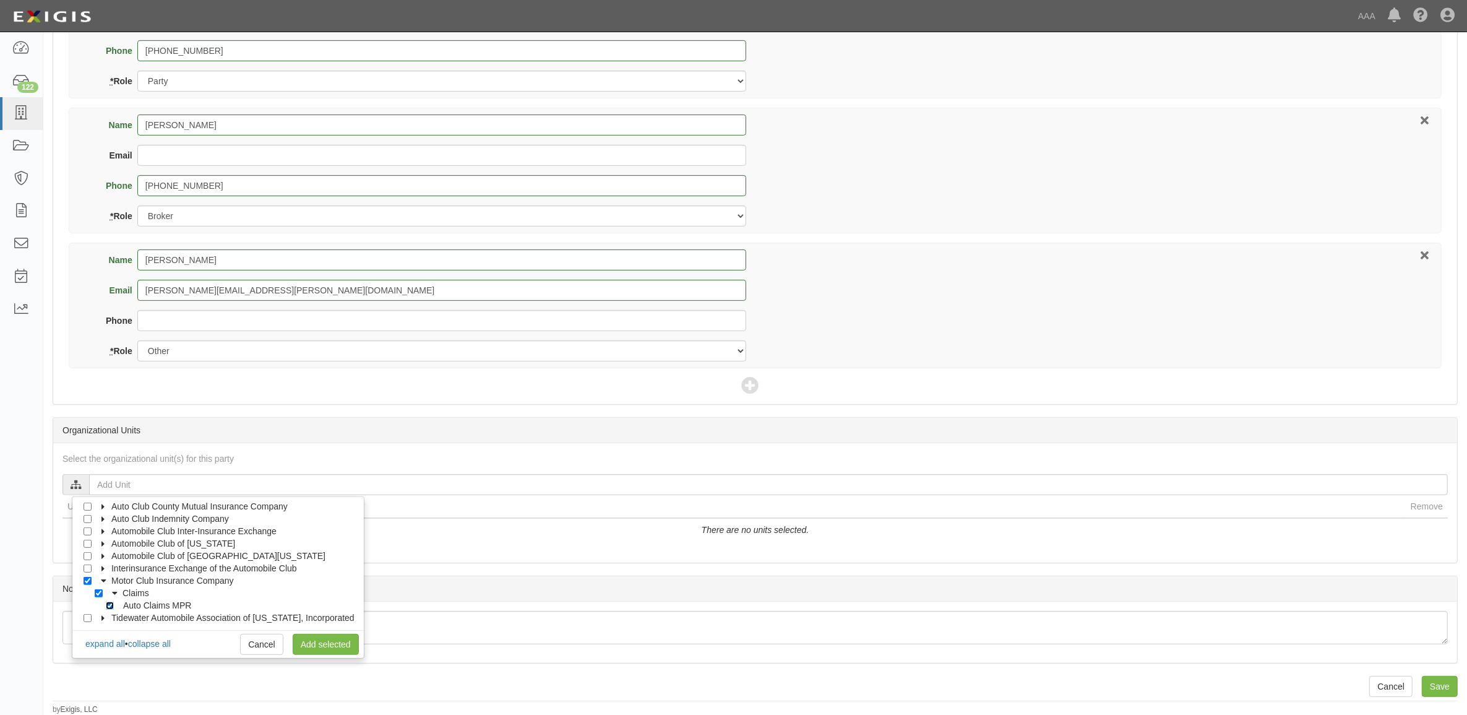
checkbox input "true"
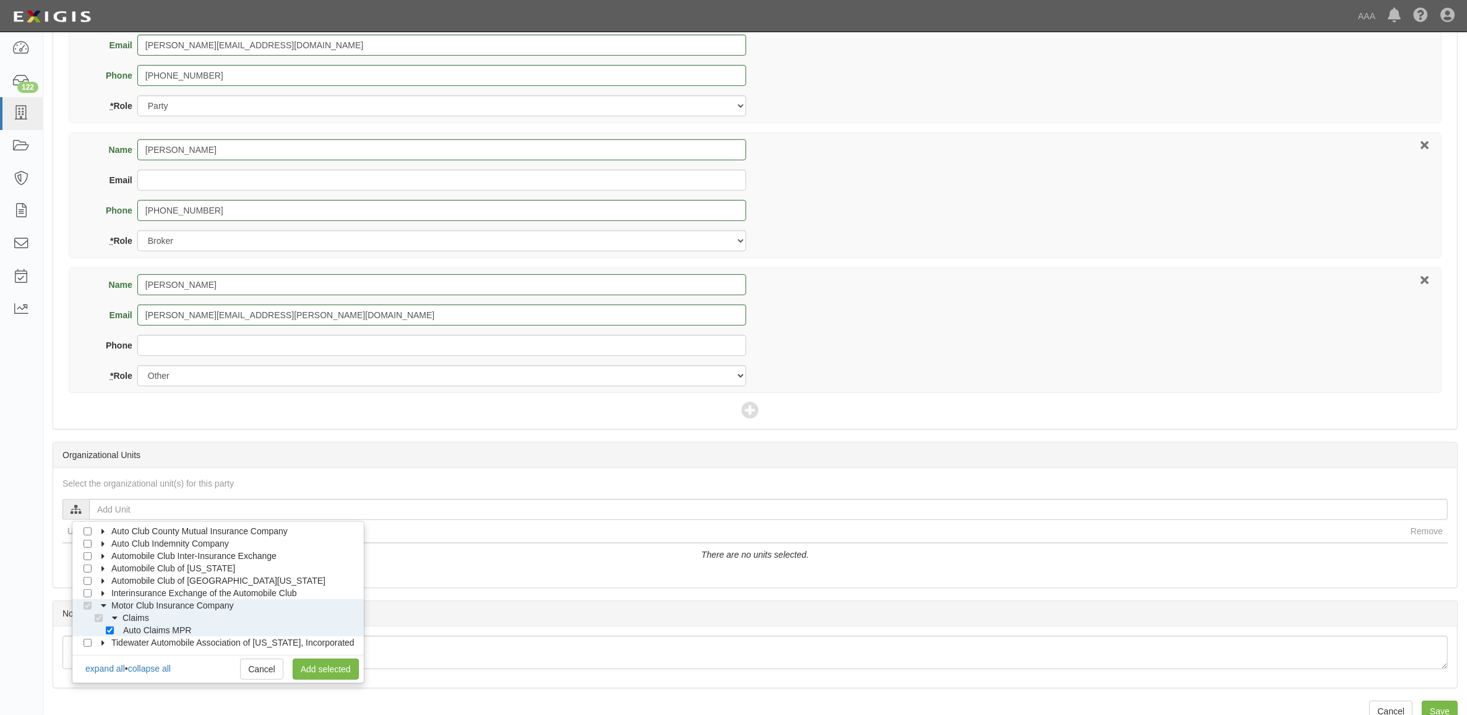
scroll to position [645, 0]
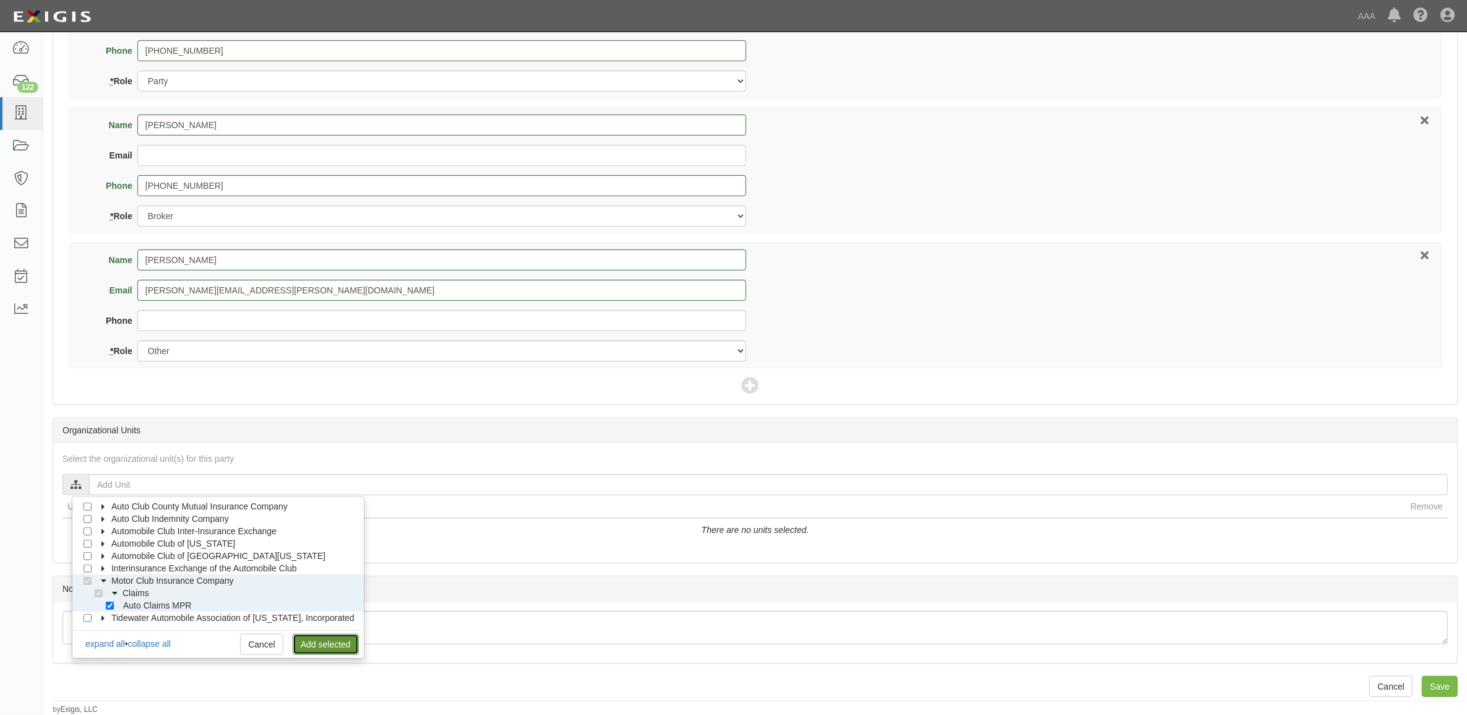
drag, startPoint x: 330, startPoint y: 647, endPoint x: 336, endPoint y: 645, distance: 6.3
click at [330, 647] on link "Add selected" at bounding box center [326, 644] width 66 height 21
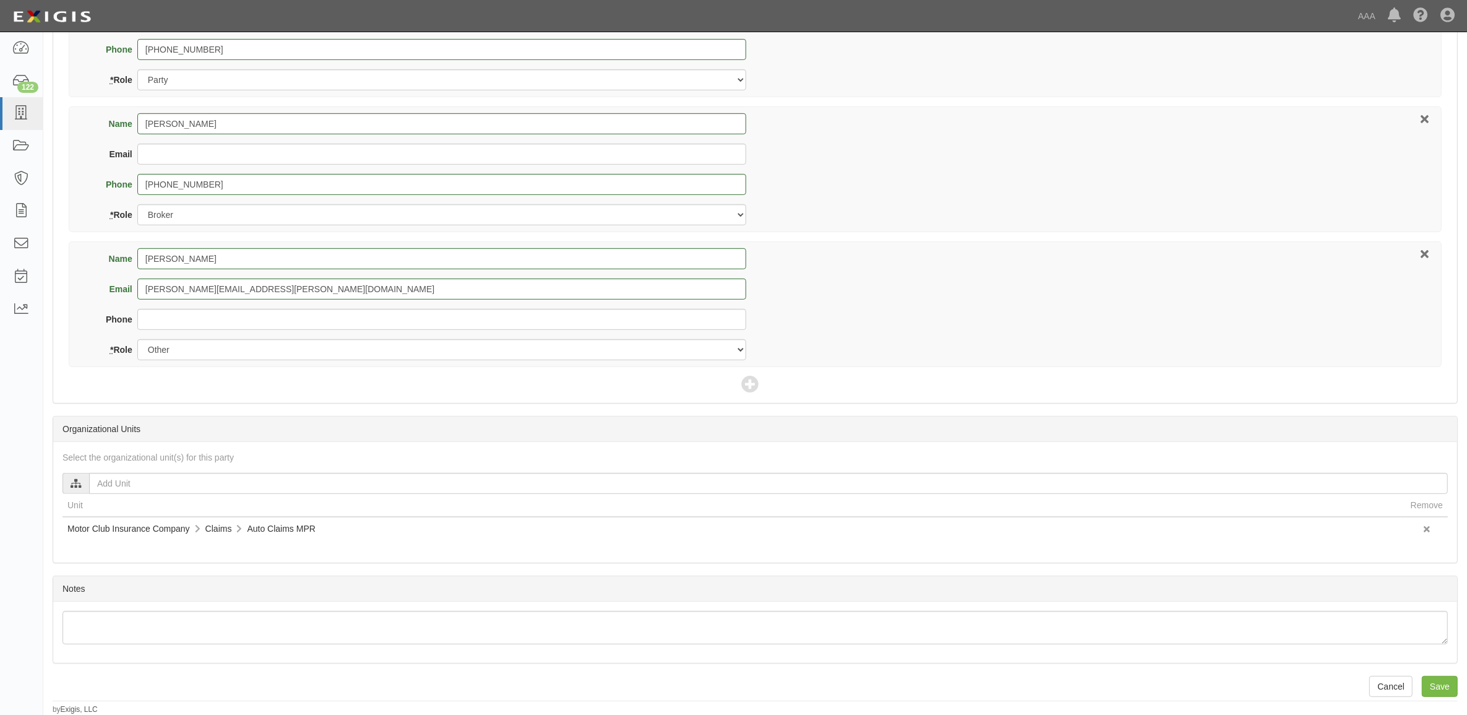
scroll to position [647, 0]
click at [1436, 679] on input "Save" at bounding box center [1440, 686] width 36 height 21
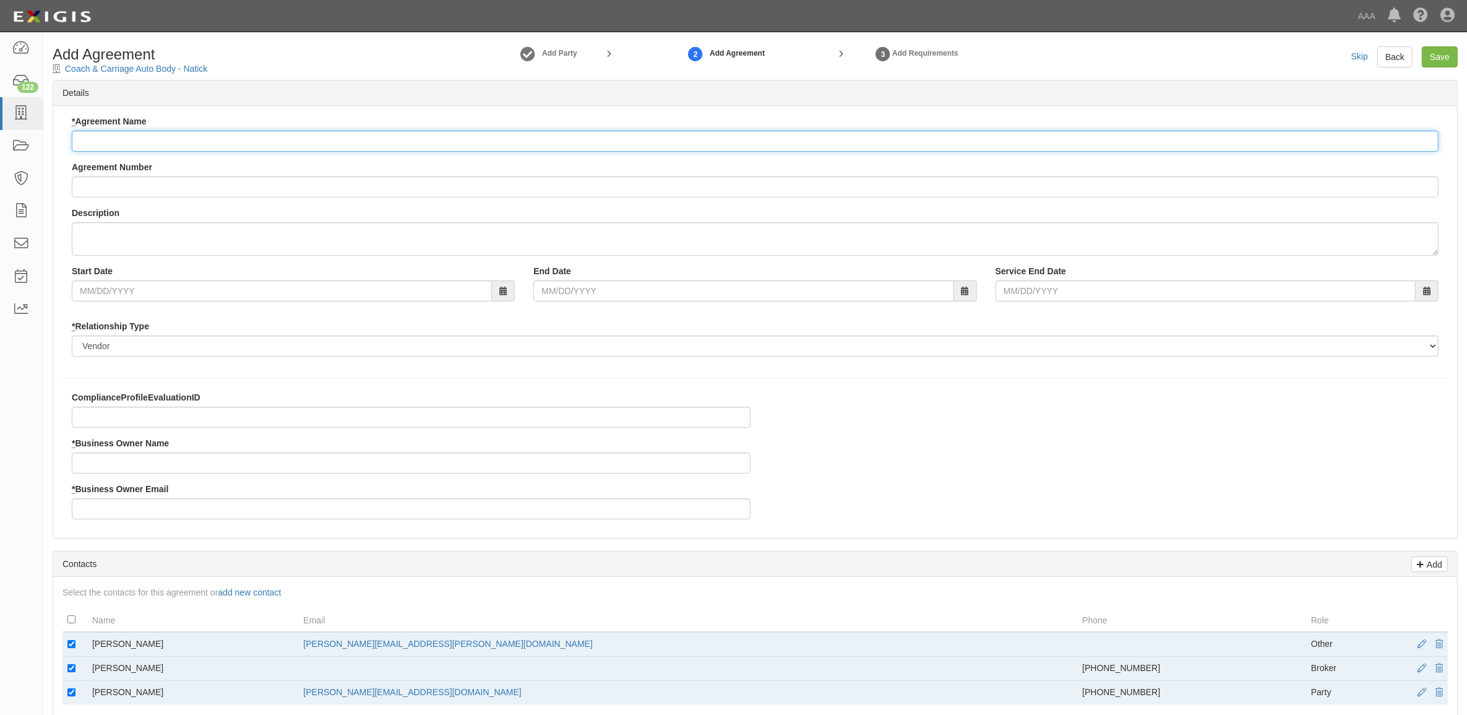
click at [184, 134] on input "* Agreement Name" at bounding box center [755, 141] width 1367 height 21
paste input "Motor Club Insurance Company - MPR Auto"
type input "Motor Club Insurance Company - MPR Auto"
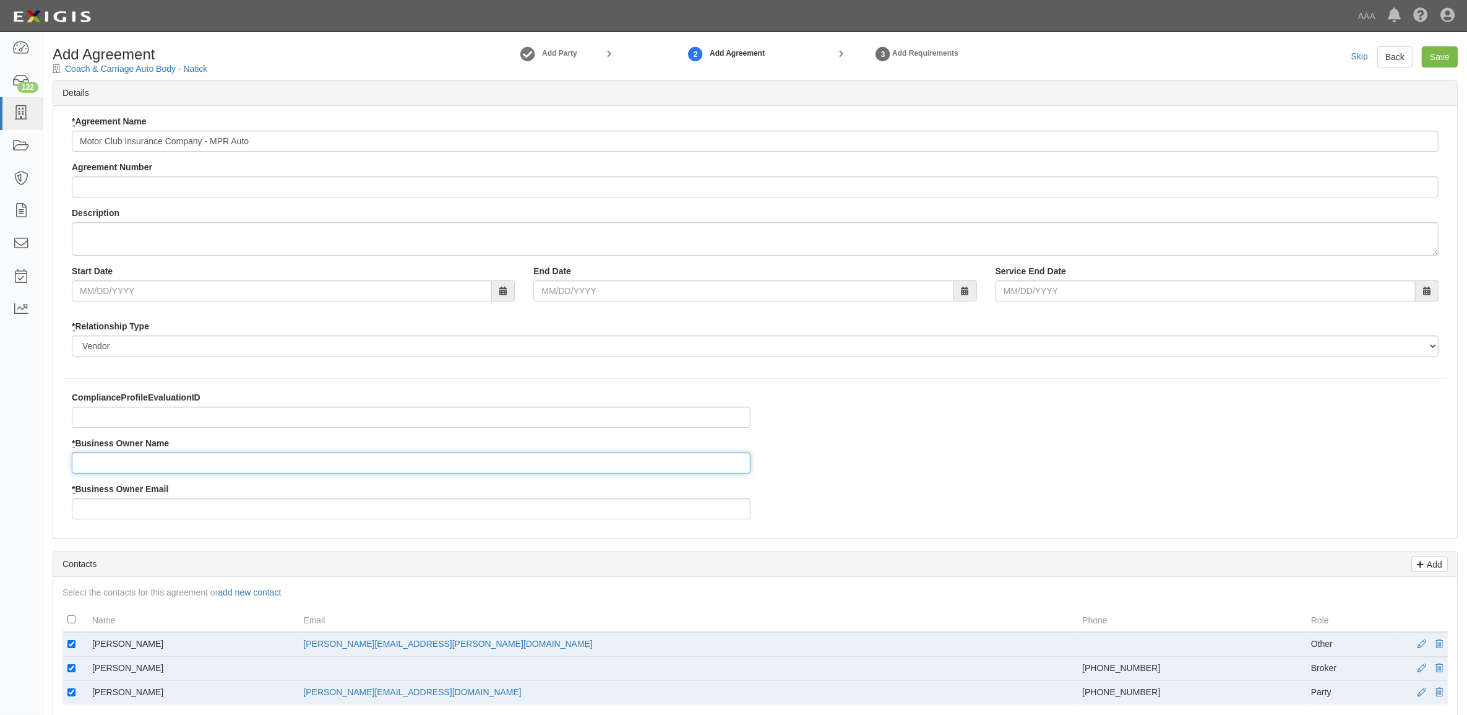
click at [144, 461] on input "* Business Owner Name" at bounding box center [411, 462] width 679 height 21
type input "Brian Nikkel"
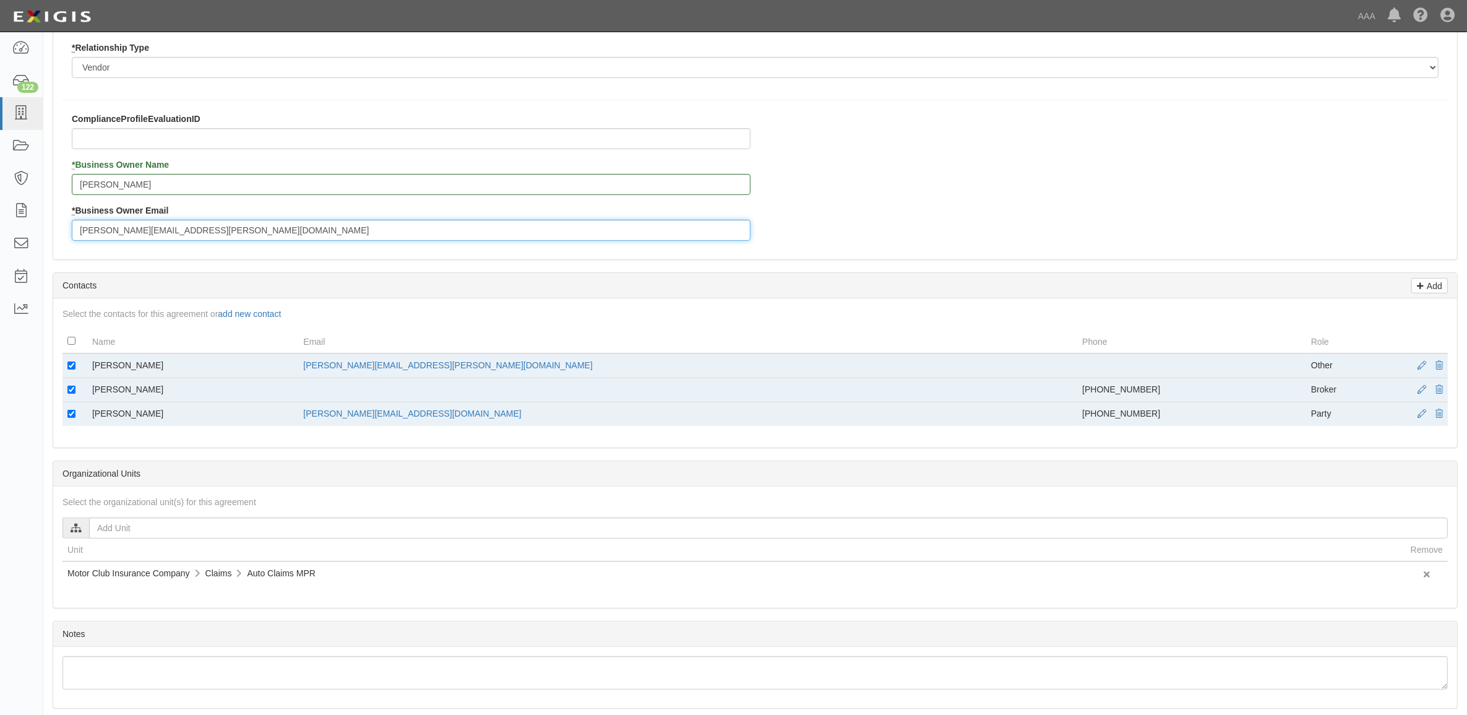
scroll to position [309, 0]
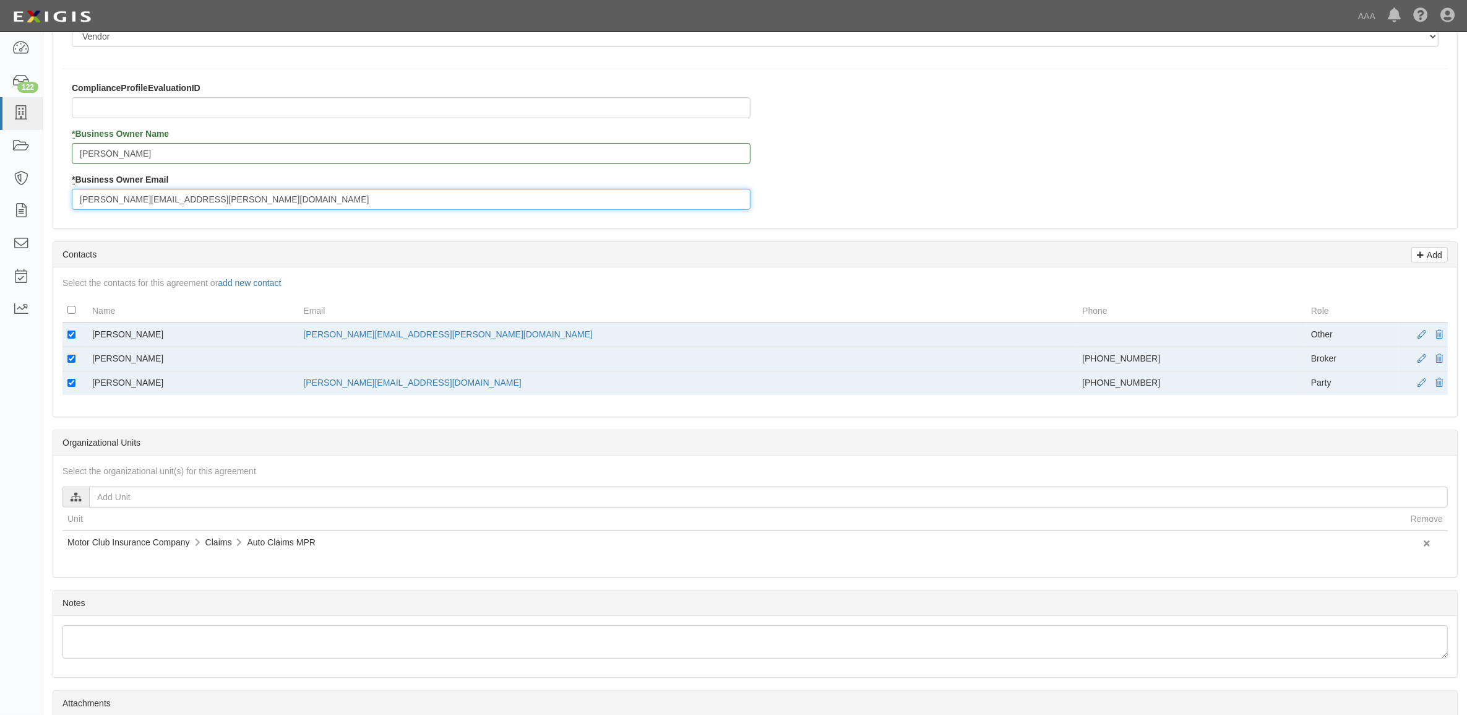
type input "nikkel.brian@ace.aaa.com"
click at [72, 336] on input "checkbox" at bounding box center [71, 334] width 8 height 8
checkbox input "false"
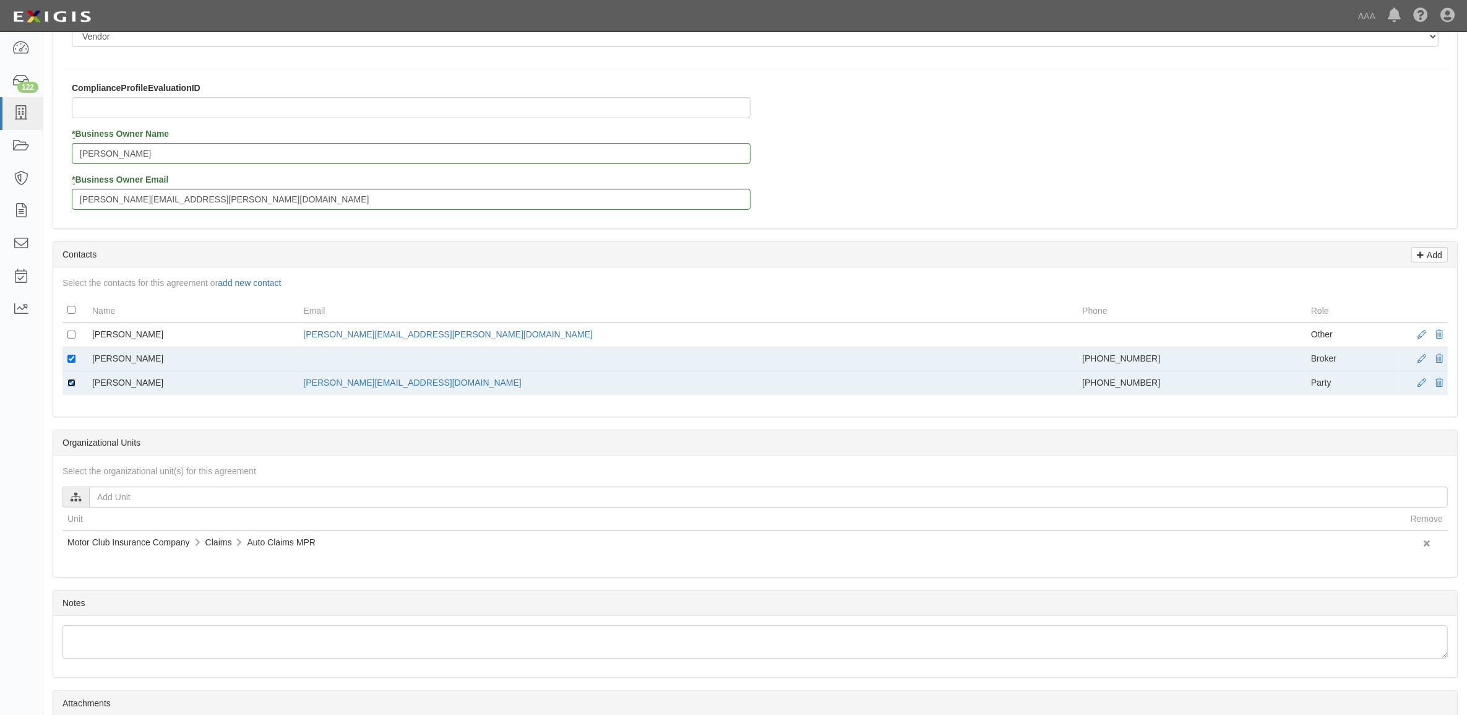
click at [69, 382] on input "checkbox" at bounding box center [71, 383] width 8 height 8
checkbox input "false"
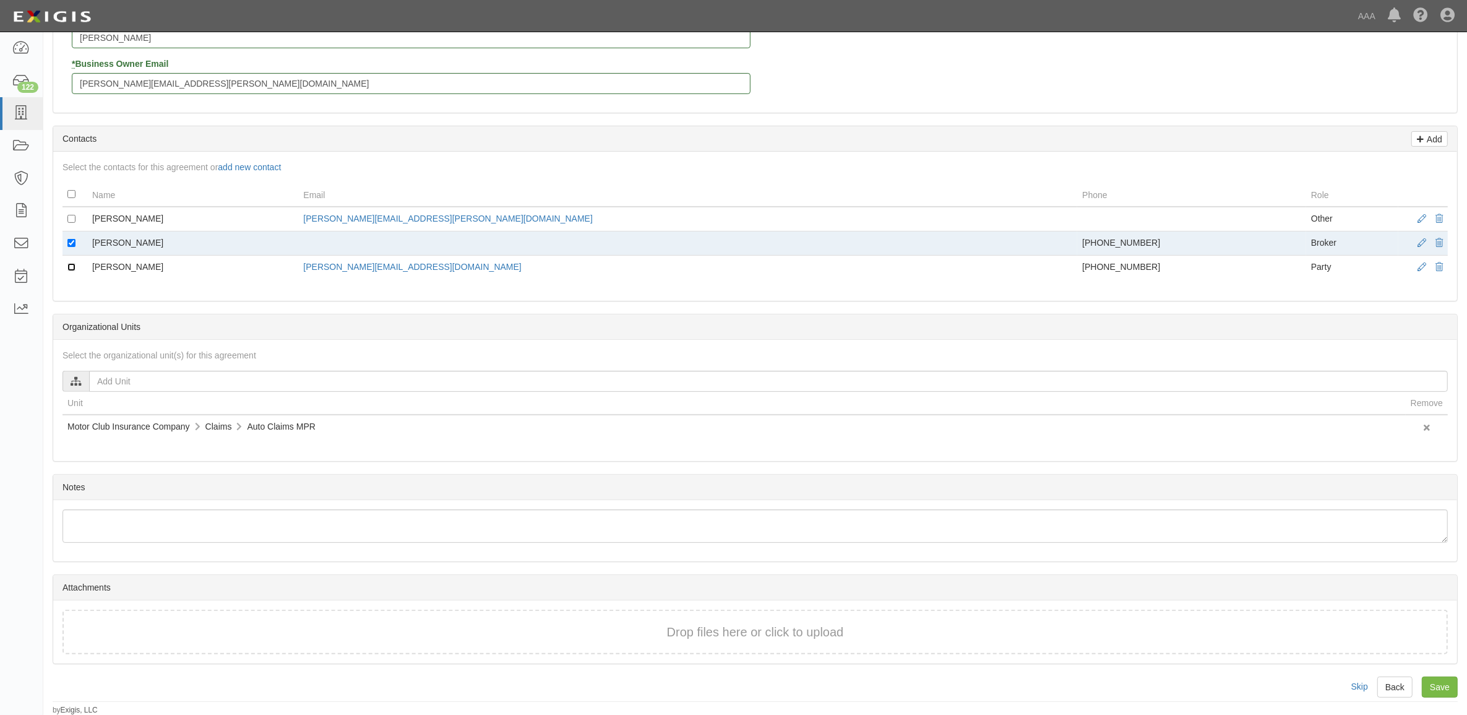
scroll to position [427, 0]
click at [1437, 682] on input "Save" at bounding box center [1440, 686] width 36 height 21
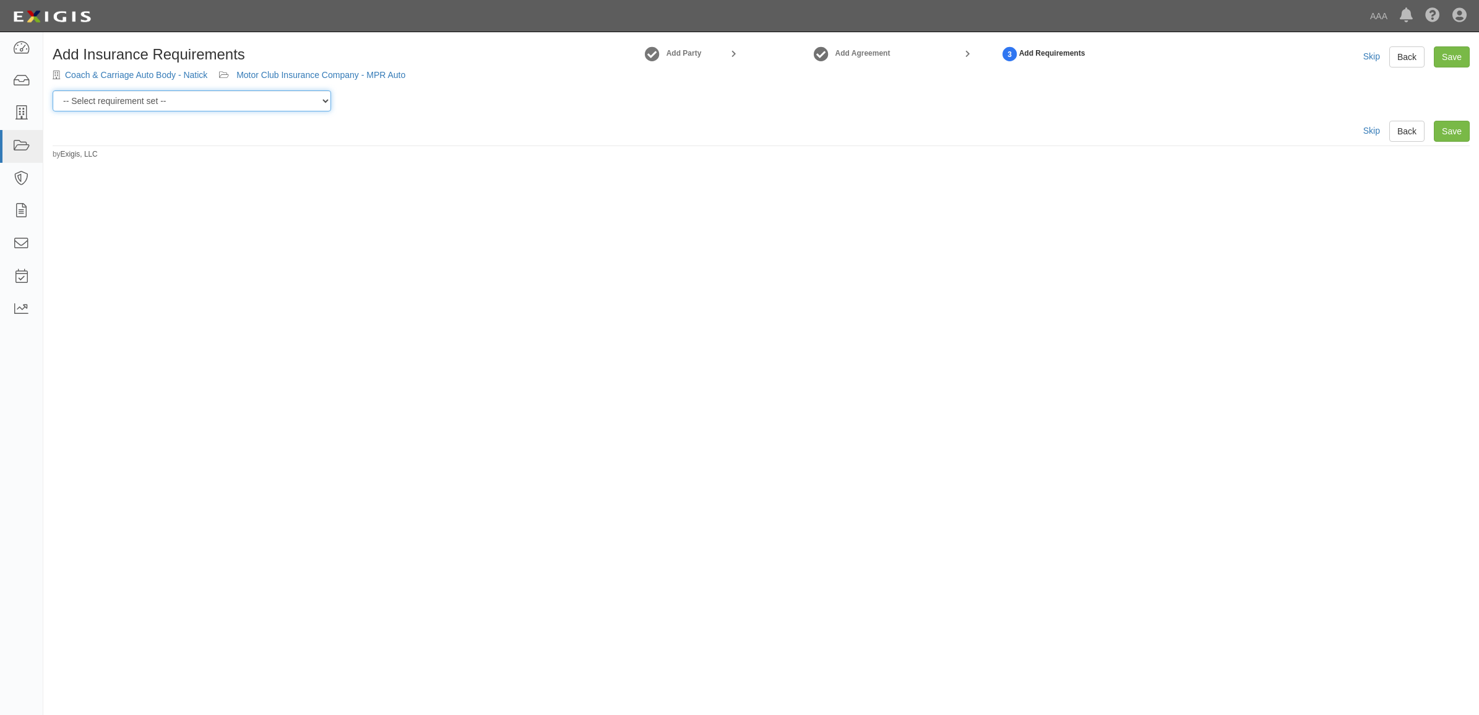
click at [268, 100] on select "-- Select requirement set -- AAA East Central AAR AAA East Central ERS AAA East…" at bounding box center [192, 100] width 278 height 21
select select "16704"
click at [53, 90] on select "-- Select requirement set -- AAA East Central AAR AAA East Central ERS AAA East…" at bounding box center [192, 100] width 278 height 21
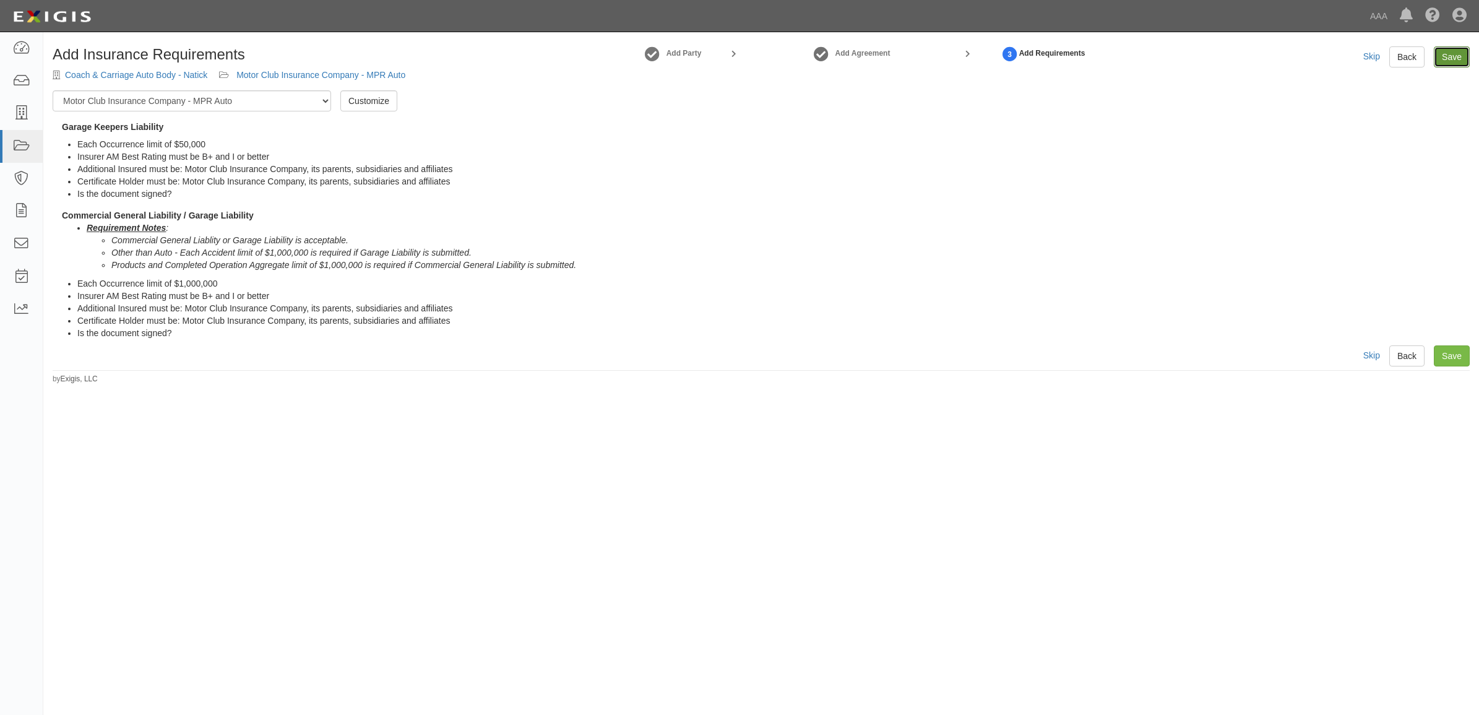
click at [1450, 59] on link "Save" at bounding box center [1451, 56] width 36 height 21
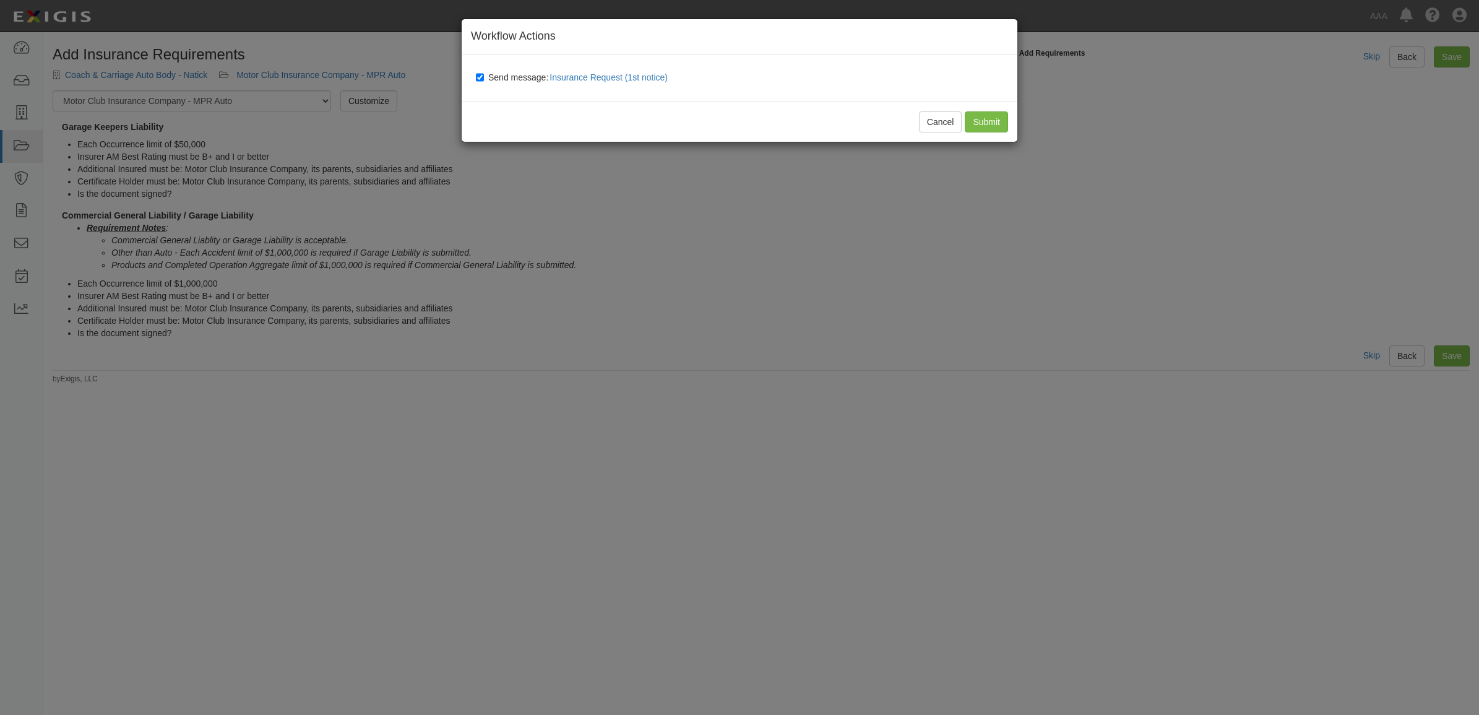
click at [499, 76] on span "Send message: Insurance Request (1st notice)" at bounding box center [580, 77] width 184 height 10
click at [484, 76] on input "Send message: Insurance Request (1st notice)" at bounding box center [480, 77] width 8 height 10
checkbox input "false"
click at [987, 119] on input "Submit" at bounding box center [985, 121] width 43 height 21
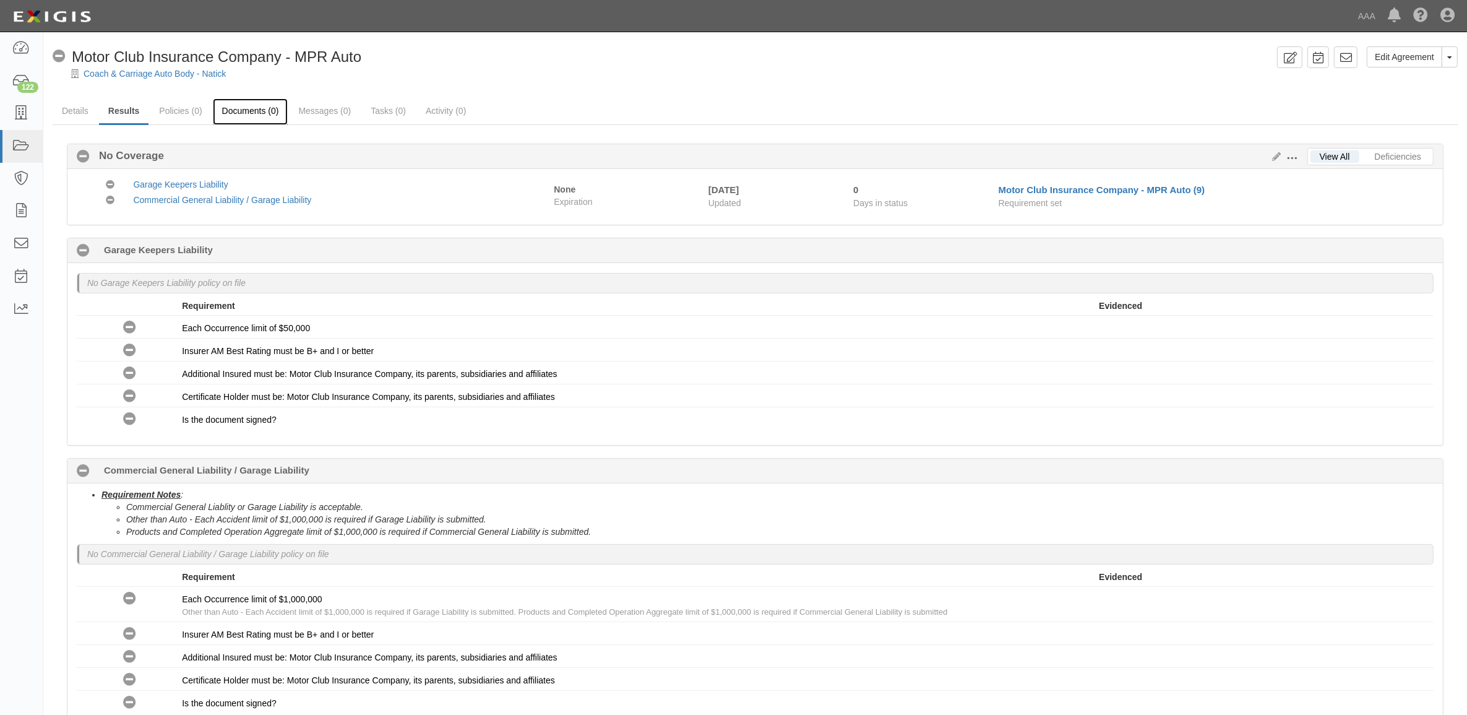
click at [245, 115] on link "Documents (0)" at bounding box center [250, 111] width 75 height 27
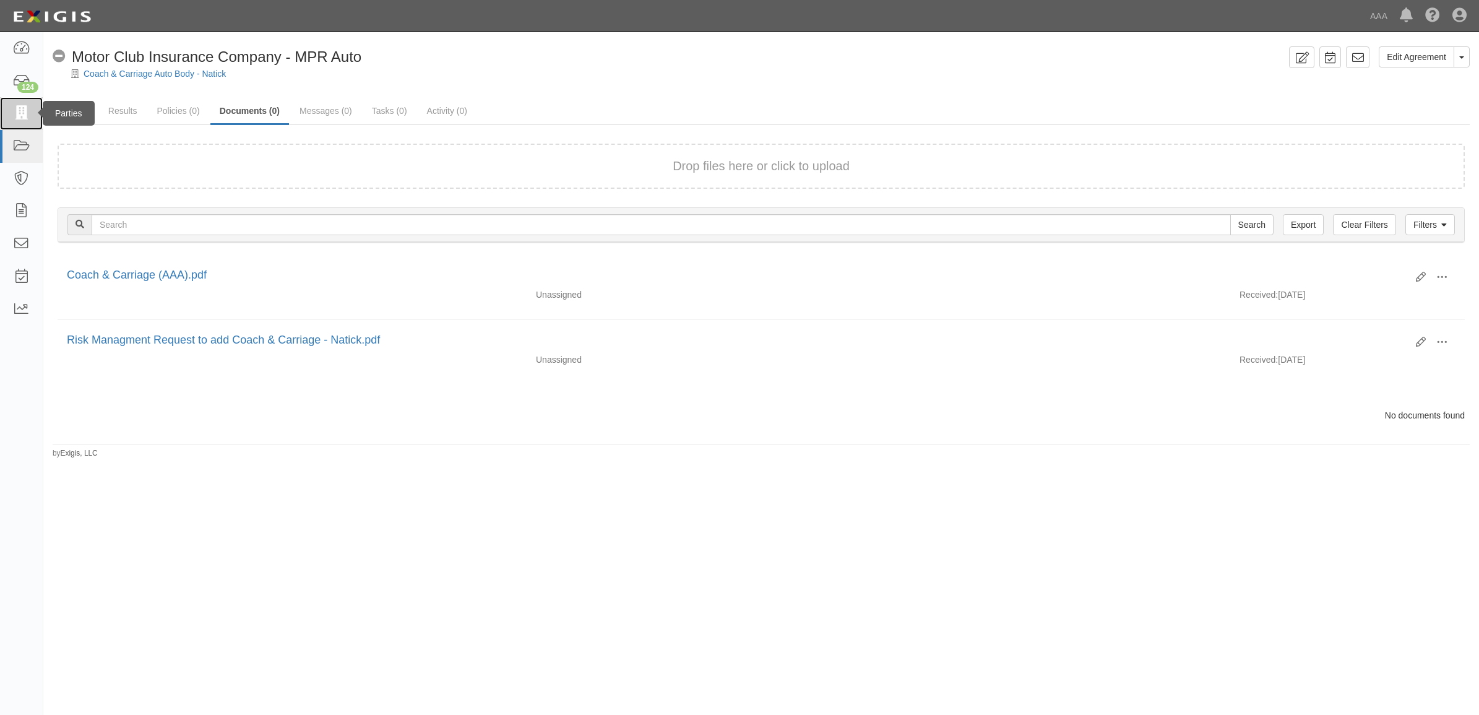
click at [15, 112] on icon at bounding box center [20, 113] width 17 height 14
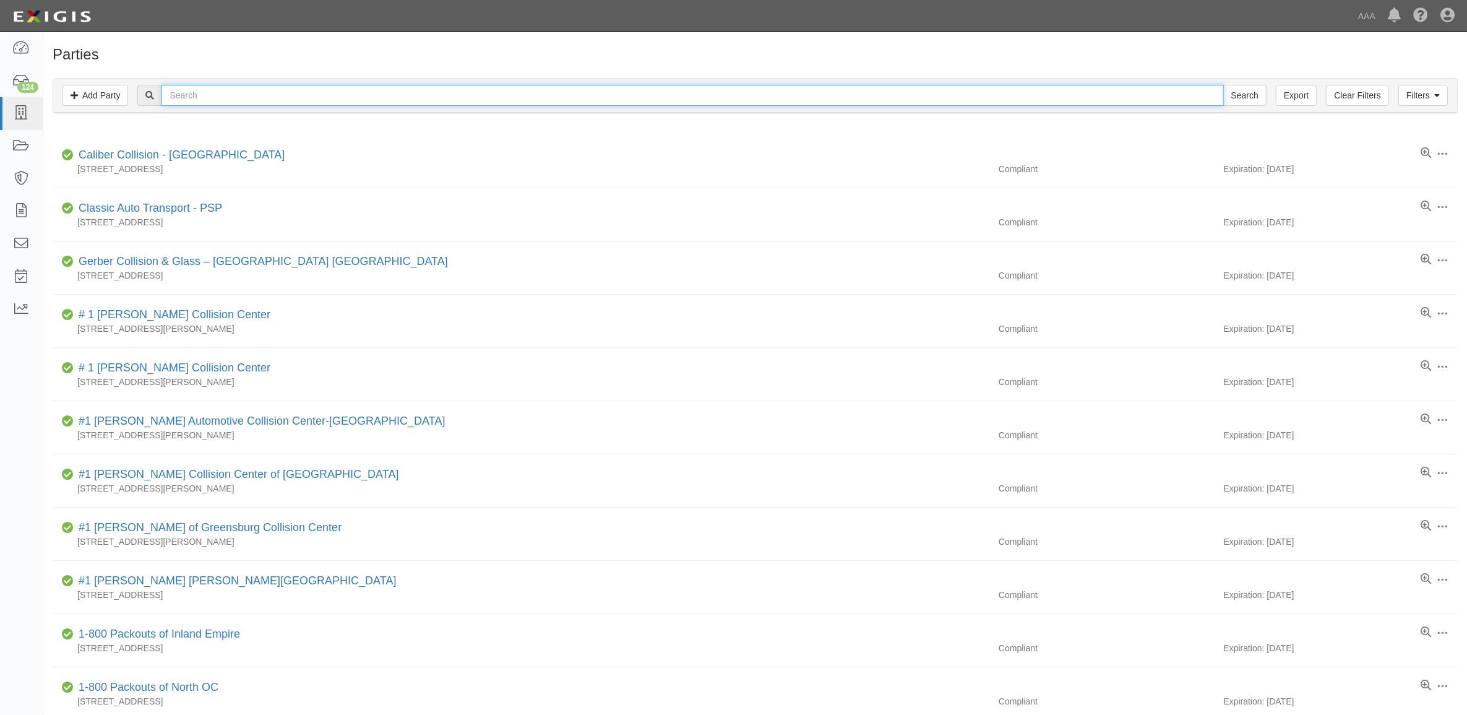
click at [337, 95] on input "text" at bounding box center [692, 95] width 1062 height 21
type input "25111"
click at [1223, 85] on input "Search" at bounding box center [1244, 95] width 43 height 21
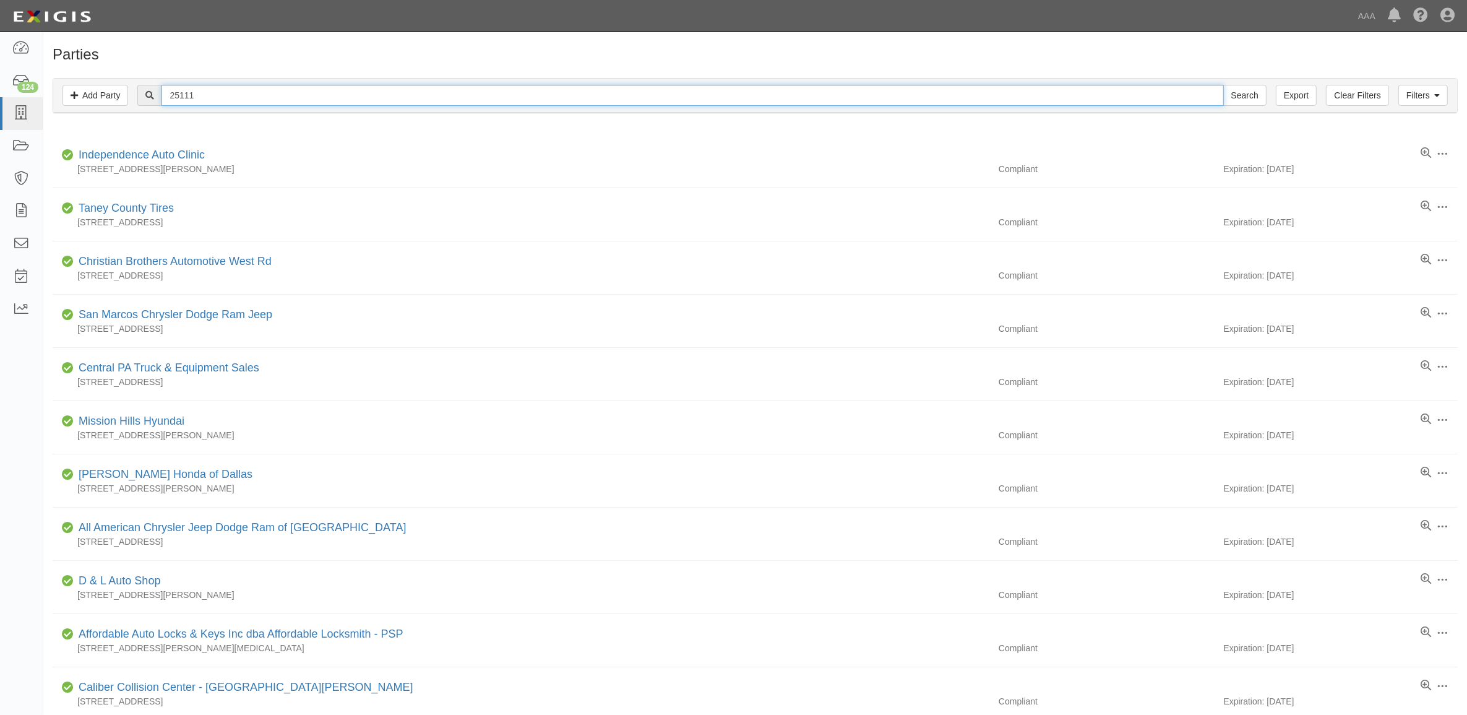
click at [307, 97] on input "25111" at bounding box center [692, 95] width 1062 height 21
type input "1"
type input "I-70 Auto Service"
click at [1223, 85] on input "Search" at bounding box center [1244, 95] width 43 height 21
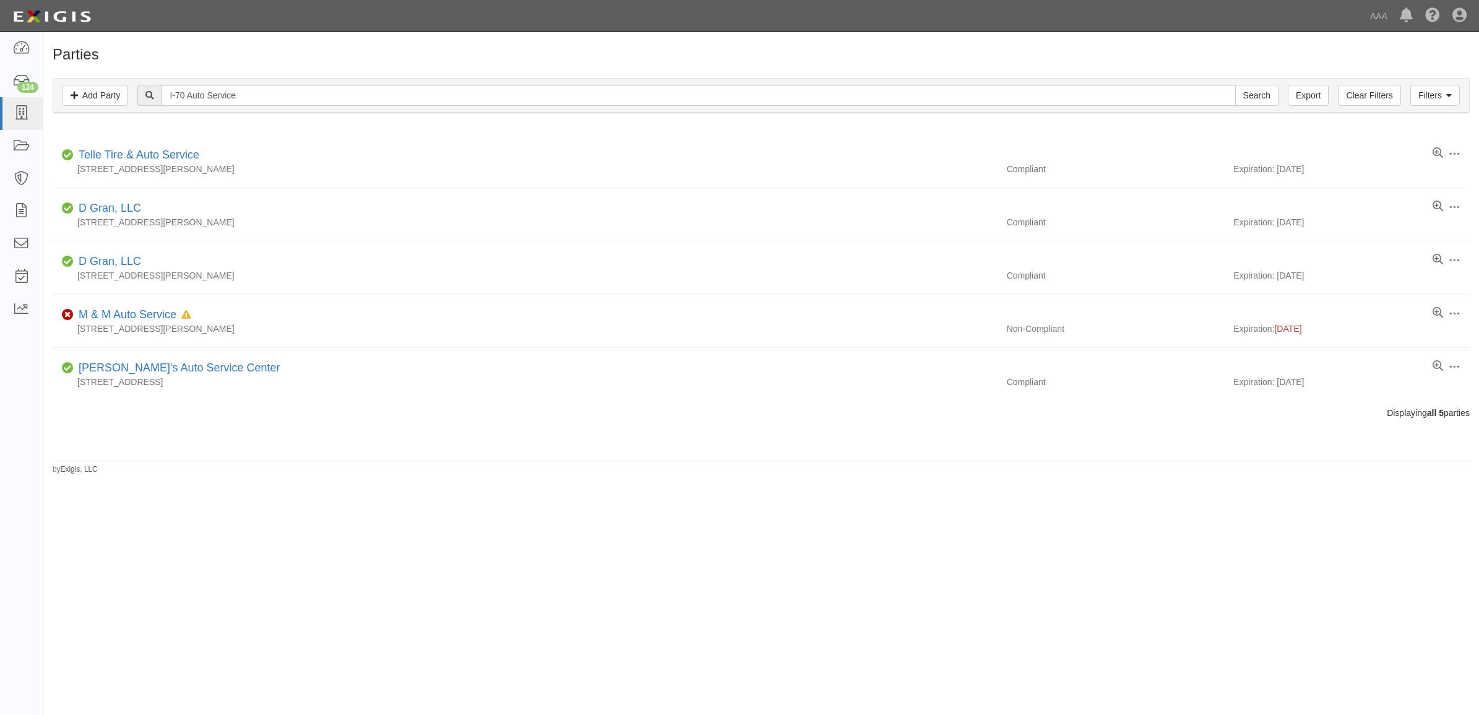
click at [562, 84] on div "Filters Add Party Clear Filters Export I-70 Auto Service Search Filters" at bounding box center [761, 96] width 1416 height 34
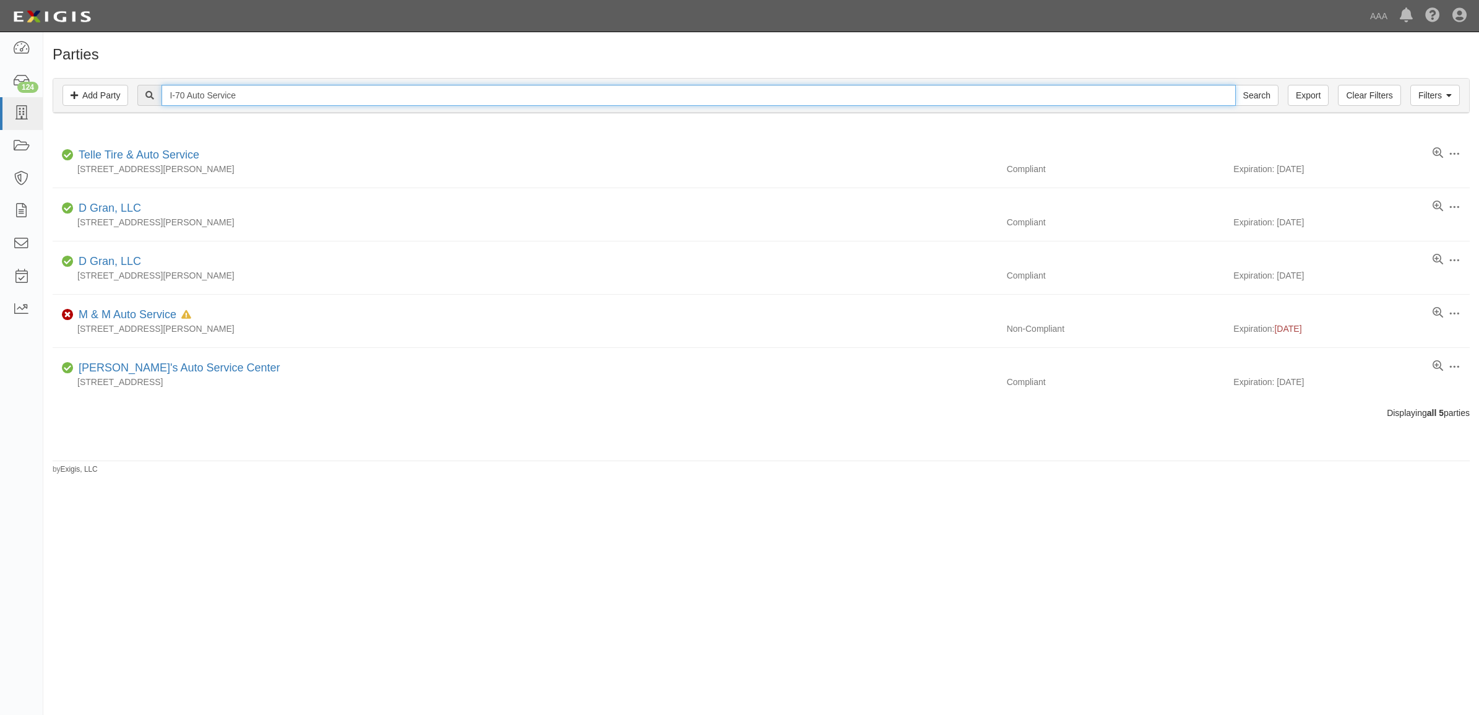
click at [563, 92] on input "I-70 Auto Service" at bounding box center [697, 95] width 1073 height 21
type input "25114"
click at [1235, 85] on input "Search" at bounding box center [1256, 95] width 43 height 21
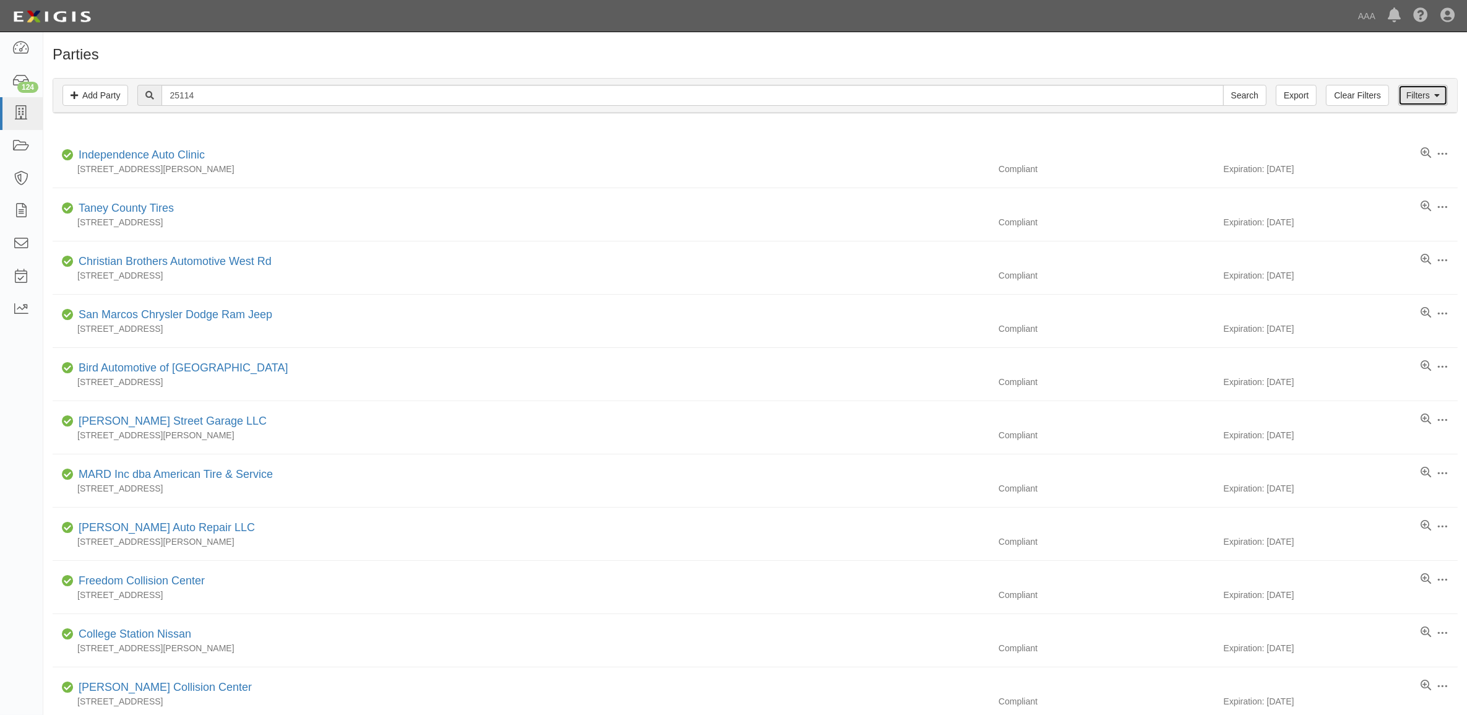
click at [1406, 97] on link "Filters" at bounding box center [1422, 95] width 49 height 21
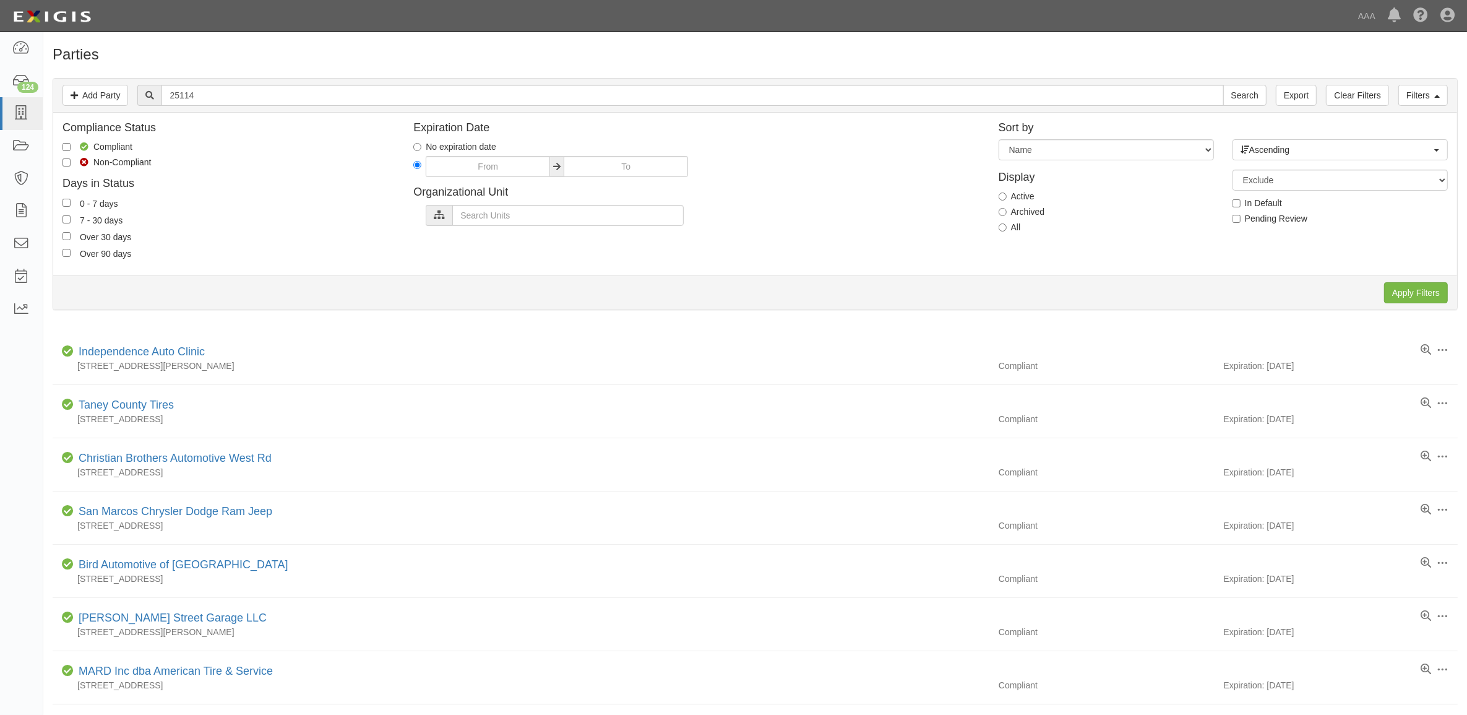
click at [1007, 230] on label "All" at bounding box center [1010, 227] width 22 height 12
click at [1007, 230] on input "All" at bounding box center [1003, 227] width 8 height 8
radio input "true"
click at [1409, 294] on input "Apply Filters" at bounding box center [1416, 292] width 64 height 21
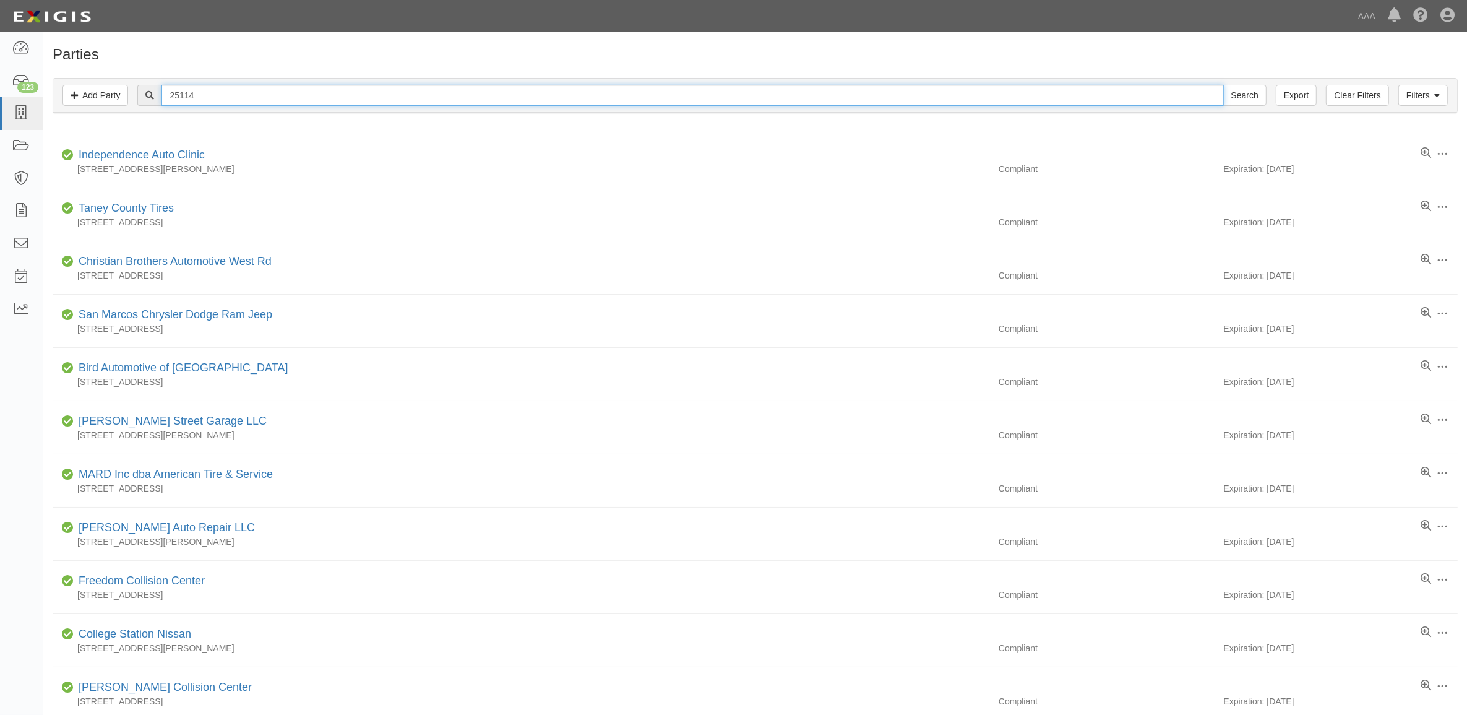
click at [353, 97] on input "25114" at bounding box center [692, 95] width 1062 height 21
type input "Greg's Too Car"
click at [1223, 85] on input "Search" at bounding box center [1244, 95] width 43 height 21
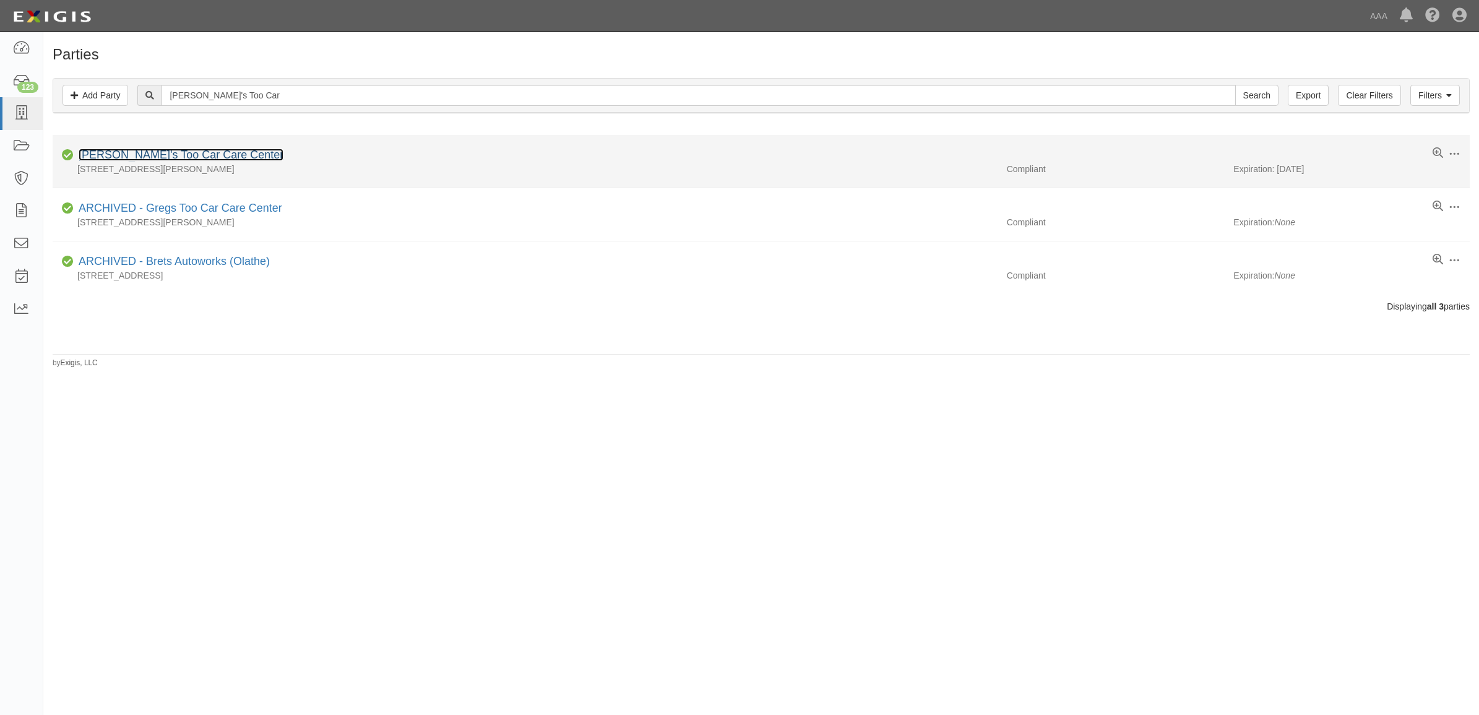
click at [178, 160] on link "[PERSON_NAME]'s Too Car Care Center" at bounding box center [181, 154] width 205 height 12
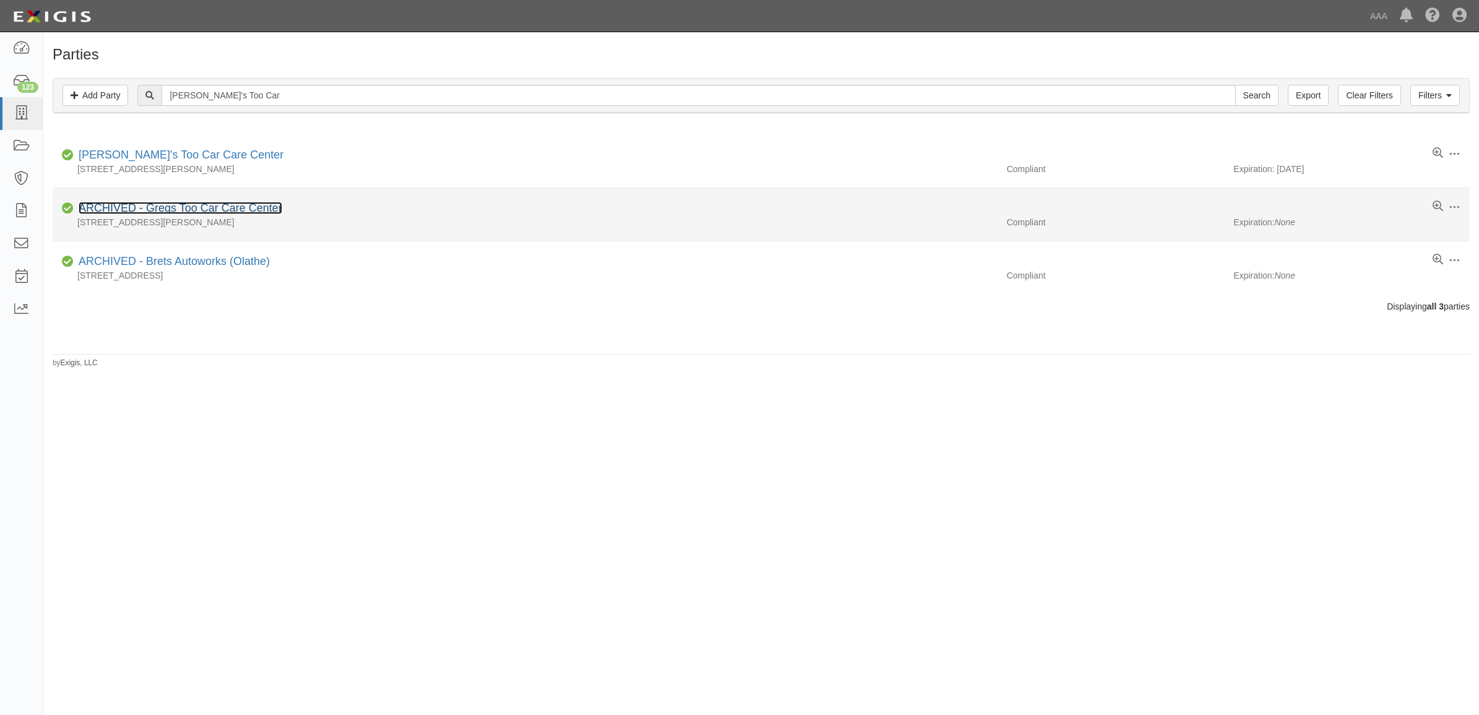
click at [206, 208] on link "ARCHIVED - Gregs Too Car Care Center" at bounding box center [181, 208] width 204 height 12
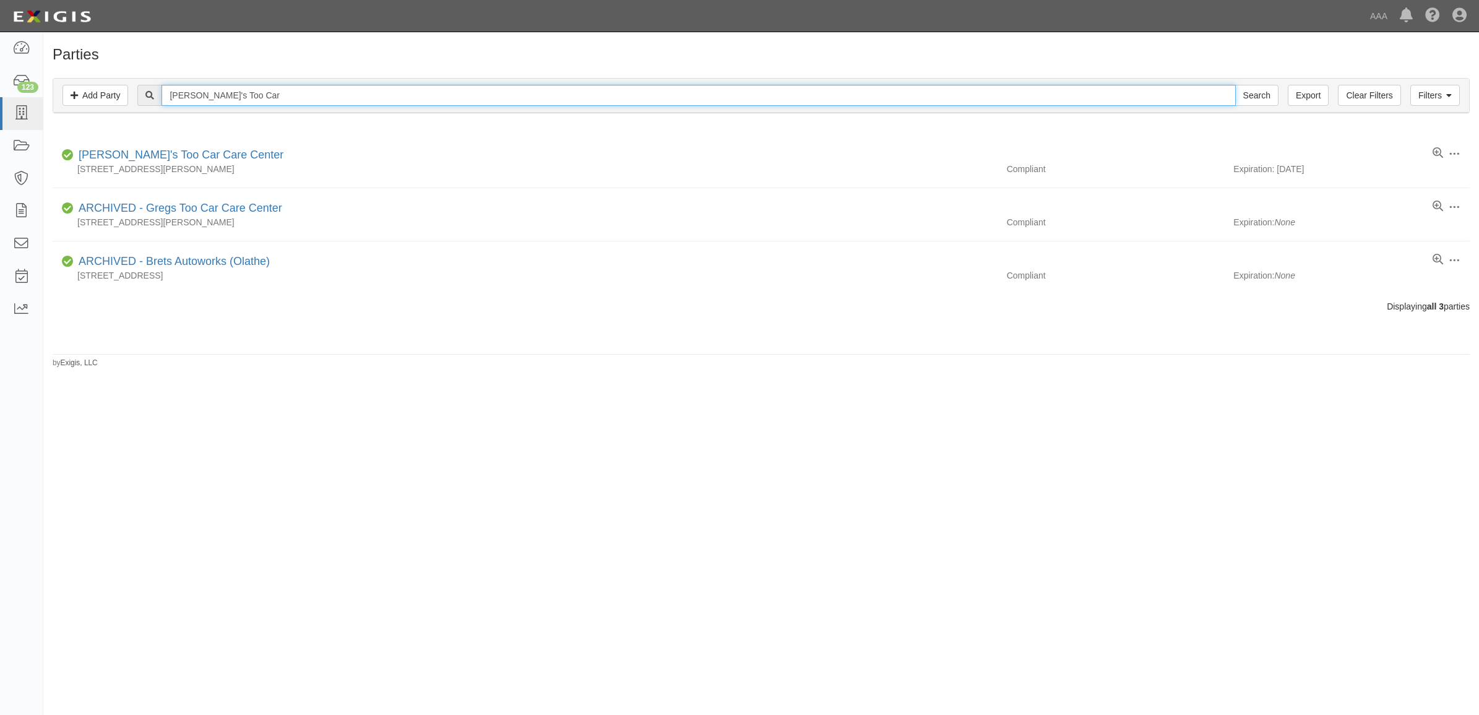
click at [231, 93] on input "Greg's Too Car" at bounding box center [697, 95] width 1073 height 21
click at [353, 97] on input "Greg's Too Car" at bounding box center [697, 95] width 1073 height 21
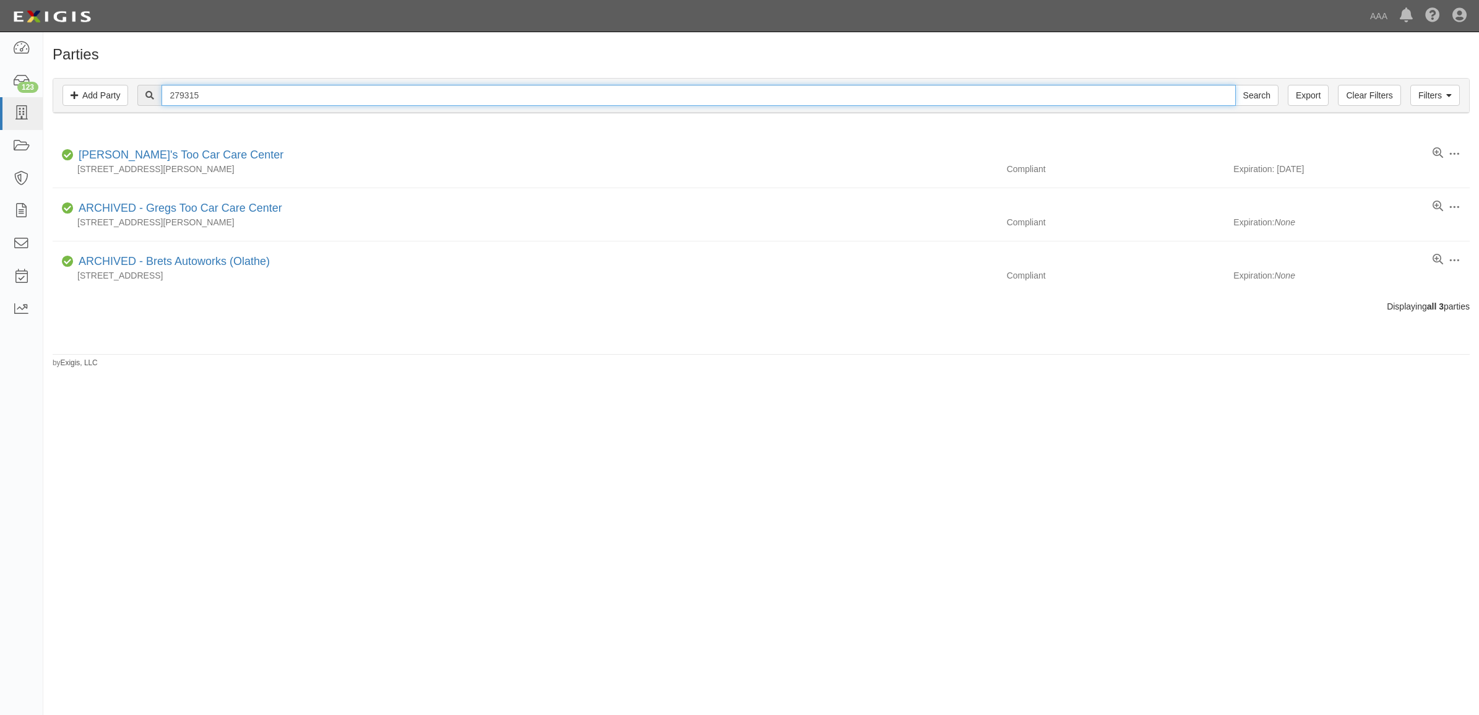
type input "279315"
click at [1235, 85] on input "Search" at bounding box center [1256, 95] width 43 height 21
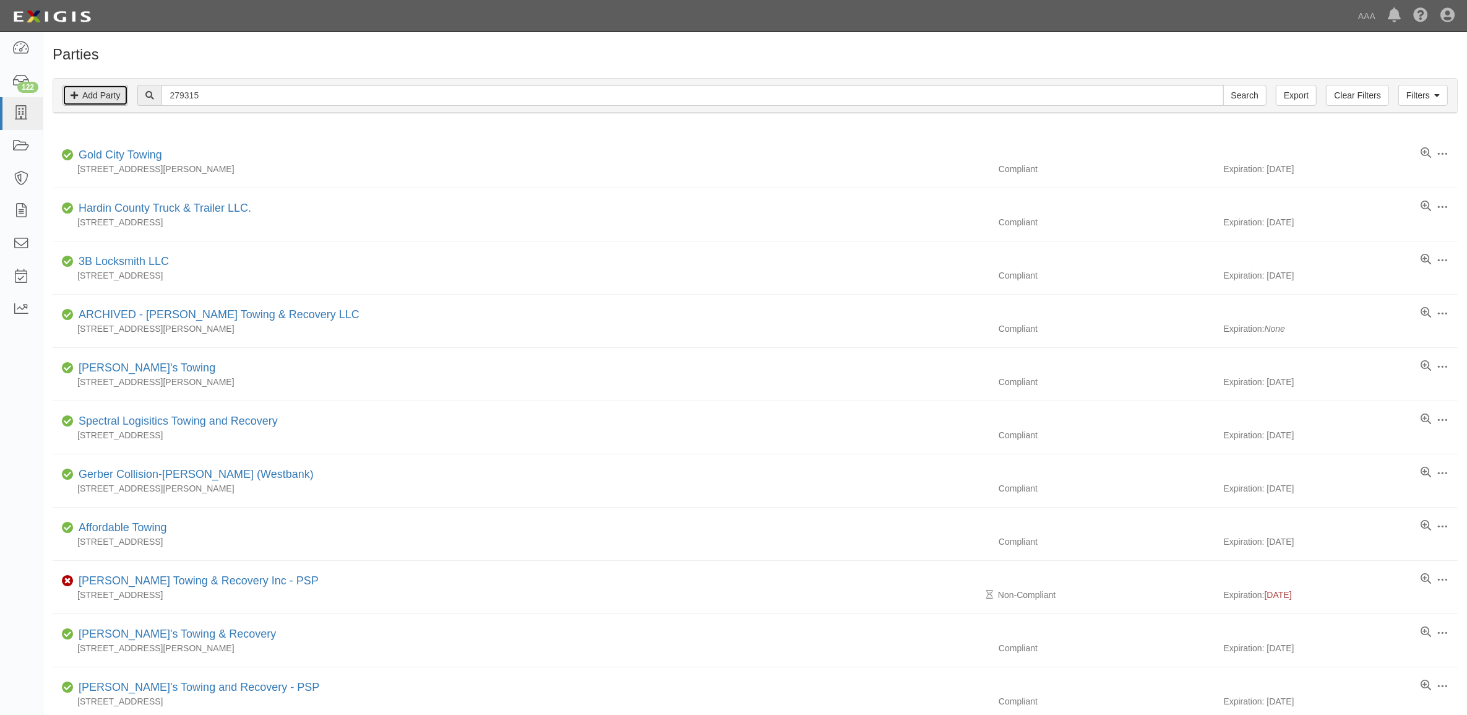
click at [99, 98] on link "Add Party" at bounding box center [95, 95] width 66 height 21
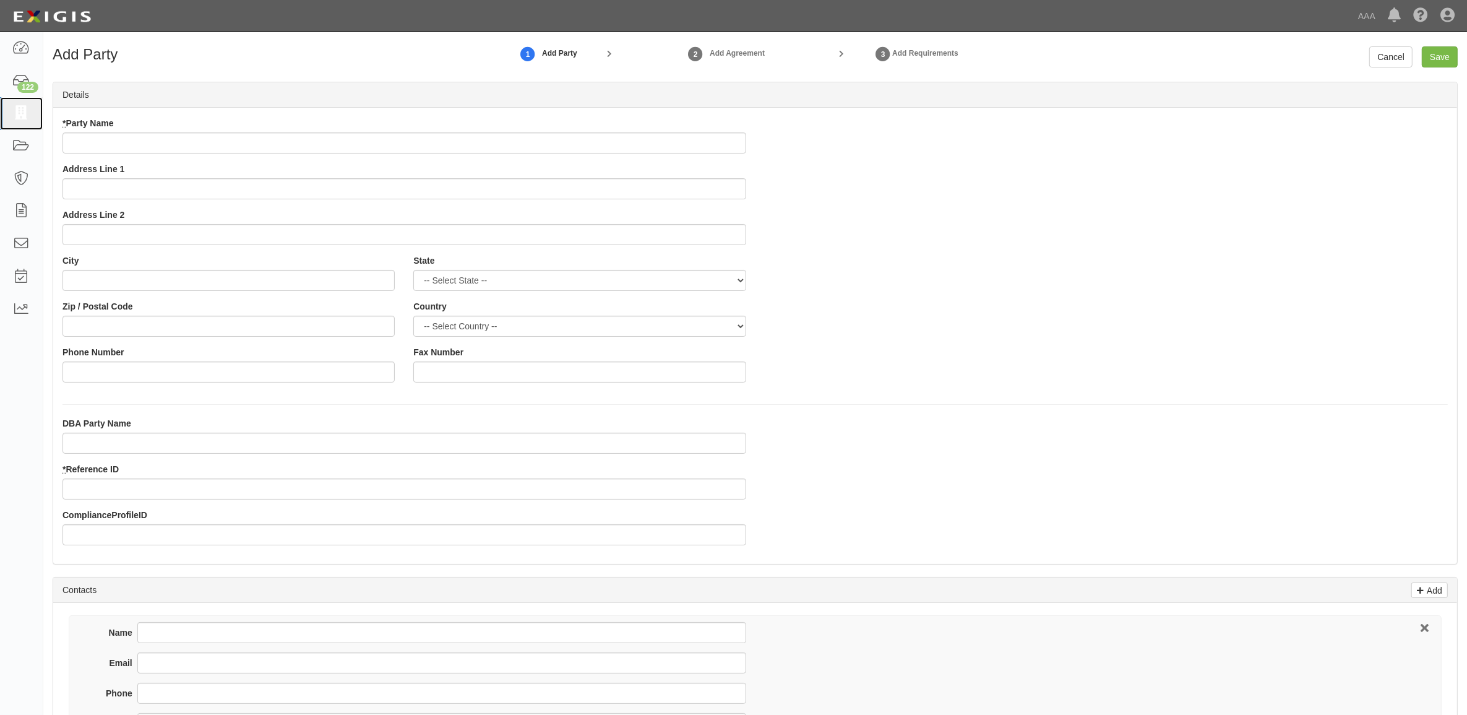
drag, startPoint x: 15, startPoint y: 113, endPoint x: 359, endPoint y: 165, distance: 347.8
click at [15, 113] on icon at bounding box center [20, 113] width 17 height 14
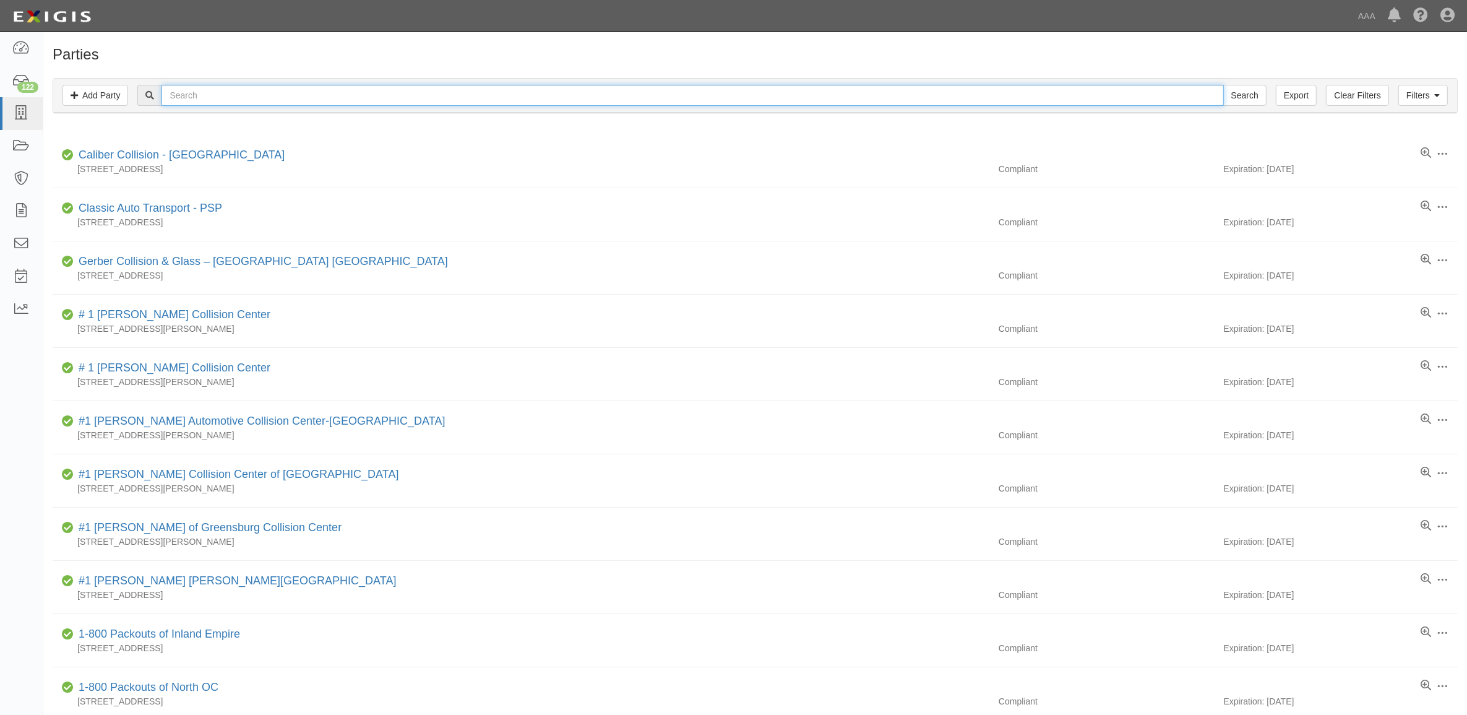
click at [201, 90] on input "text" at bounding box center [692, 95] width 1062 height 21
type input "CC2134290"
click at [1223, 85] on input "Search" at bounding box center [1244, 95] width 43 height 21
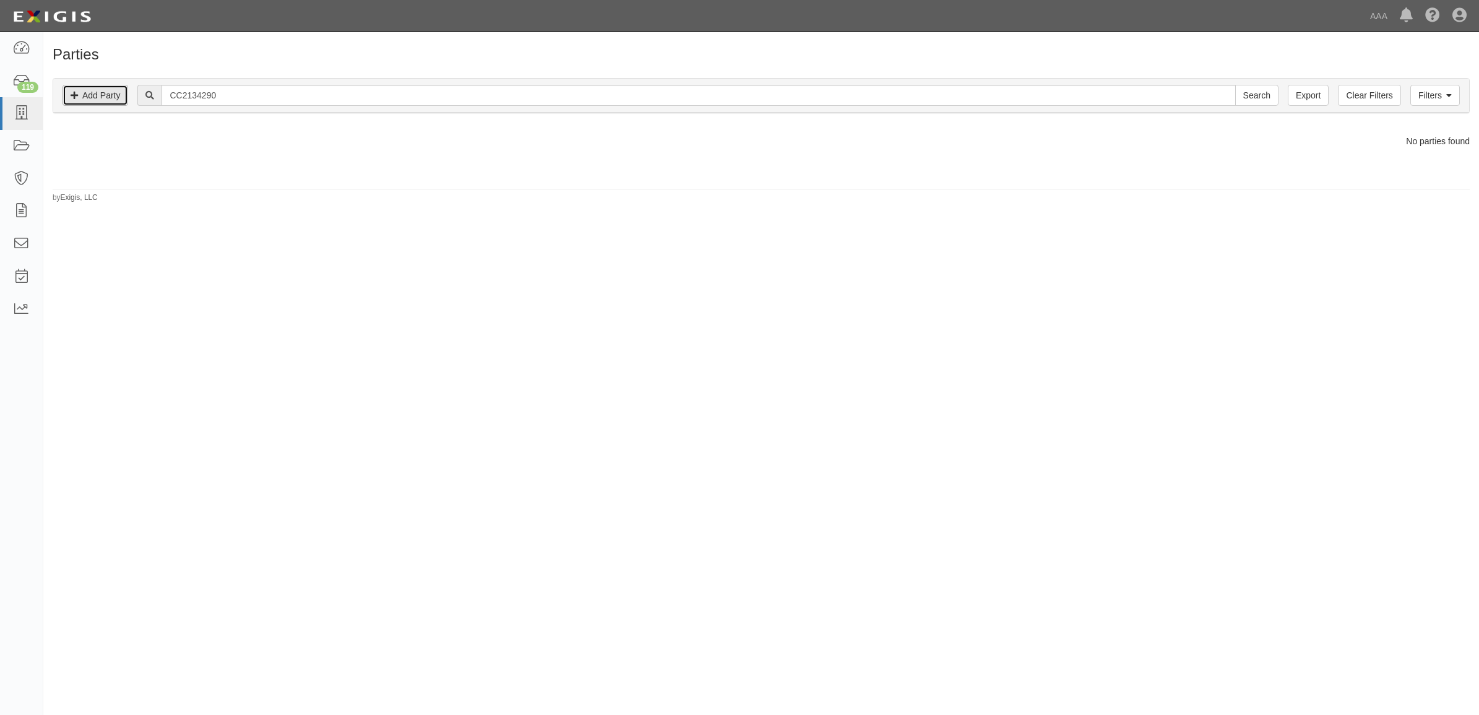
click at [99, 93] on link "Add Party" at bounding box center [95, 95] width 66 height 21
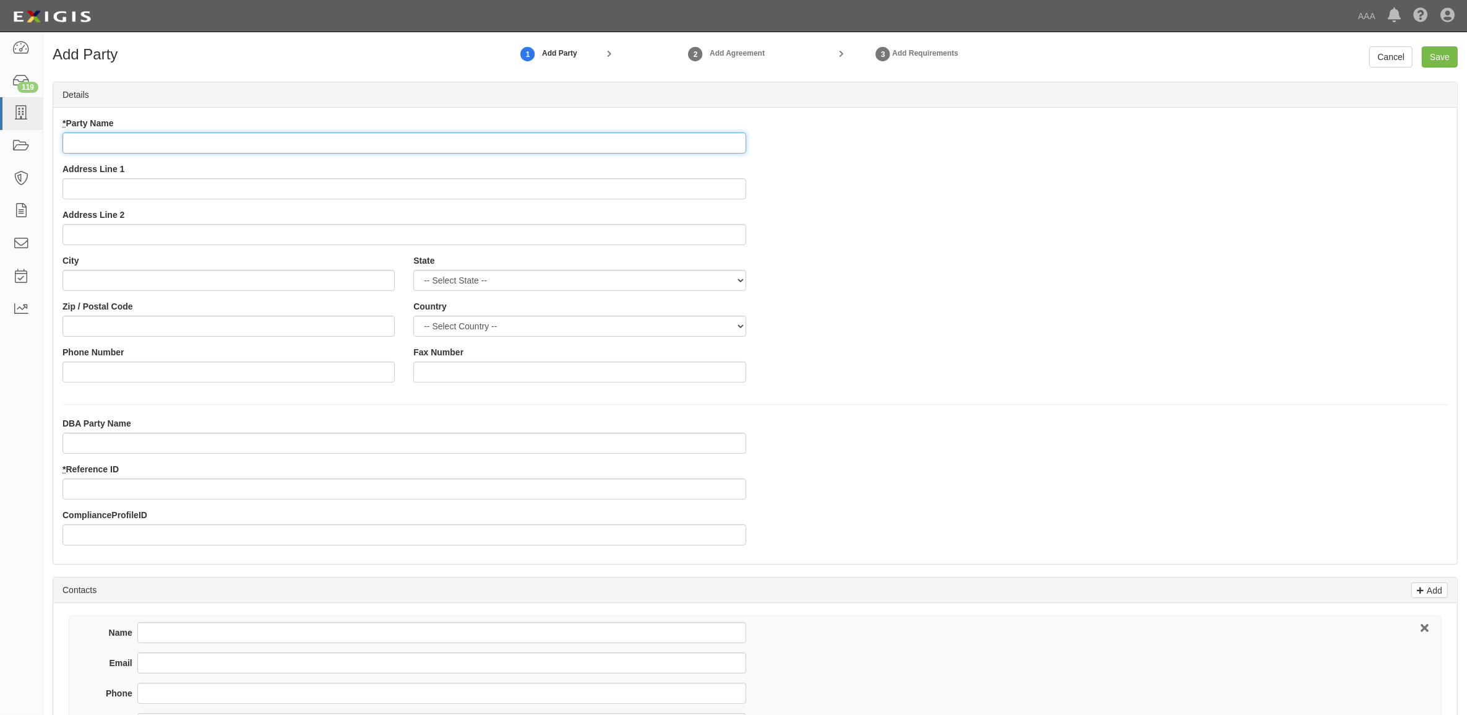
click at [264, 147] on input "* Party Name" at bounding box center [404, 142] width 684 height 21
type input "Vive of Worecester"
type input "[STREET_ADDRESS]"
type input "[GEOGRAPHIC_DATA]"
select select "MA"
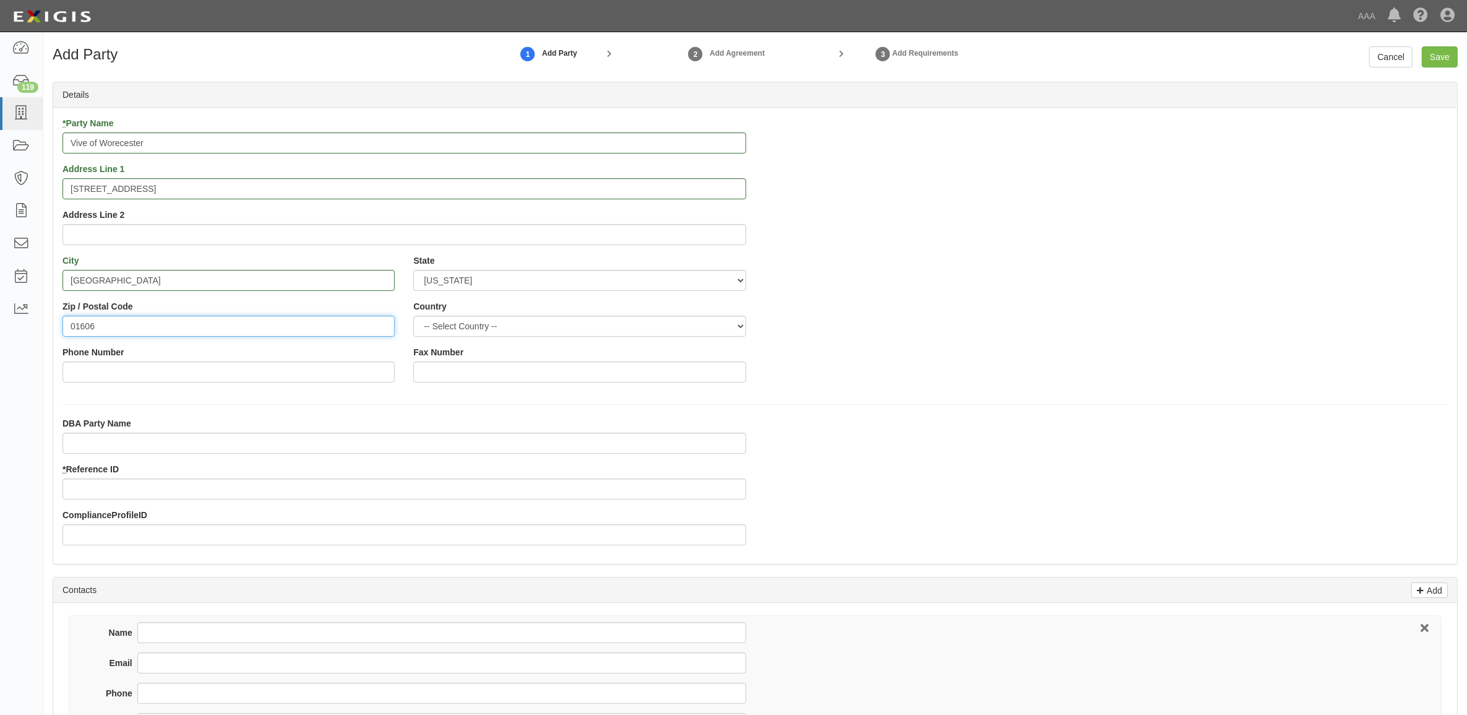
type input "01606"
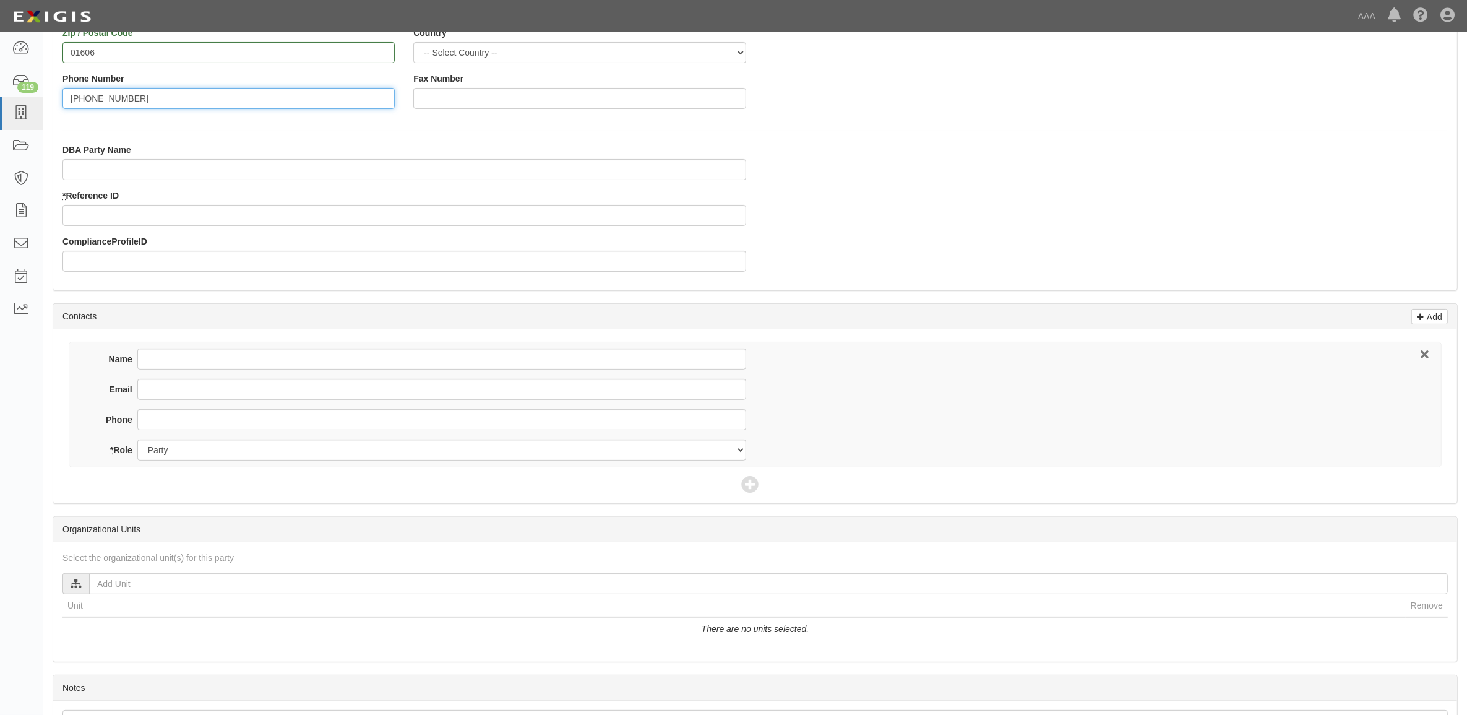
scroll to position [309, 0]
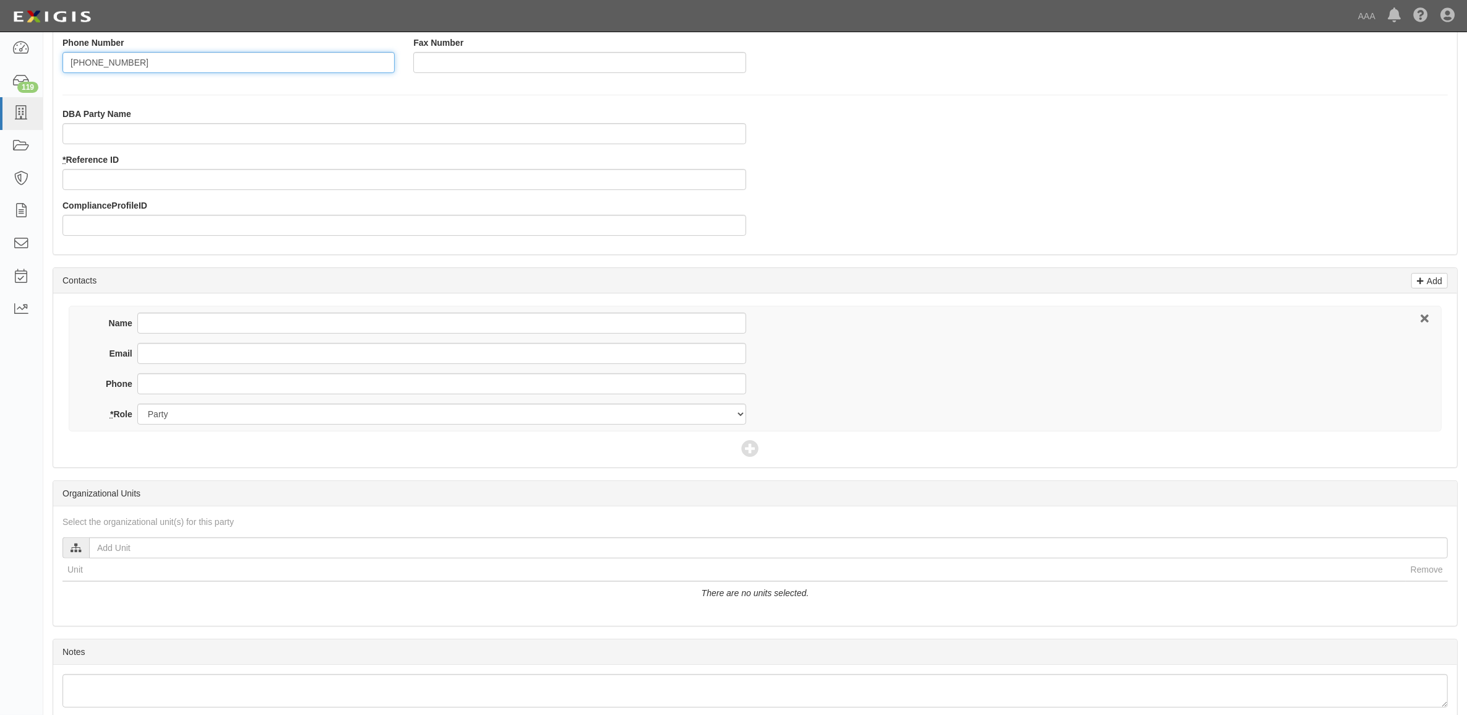
type input "774-312-7130"
click at [161, 181] on input "* Reference ID" at bounding box center [404, 179] width 684 height 21
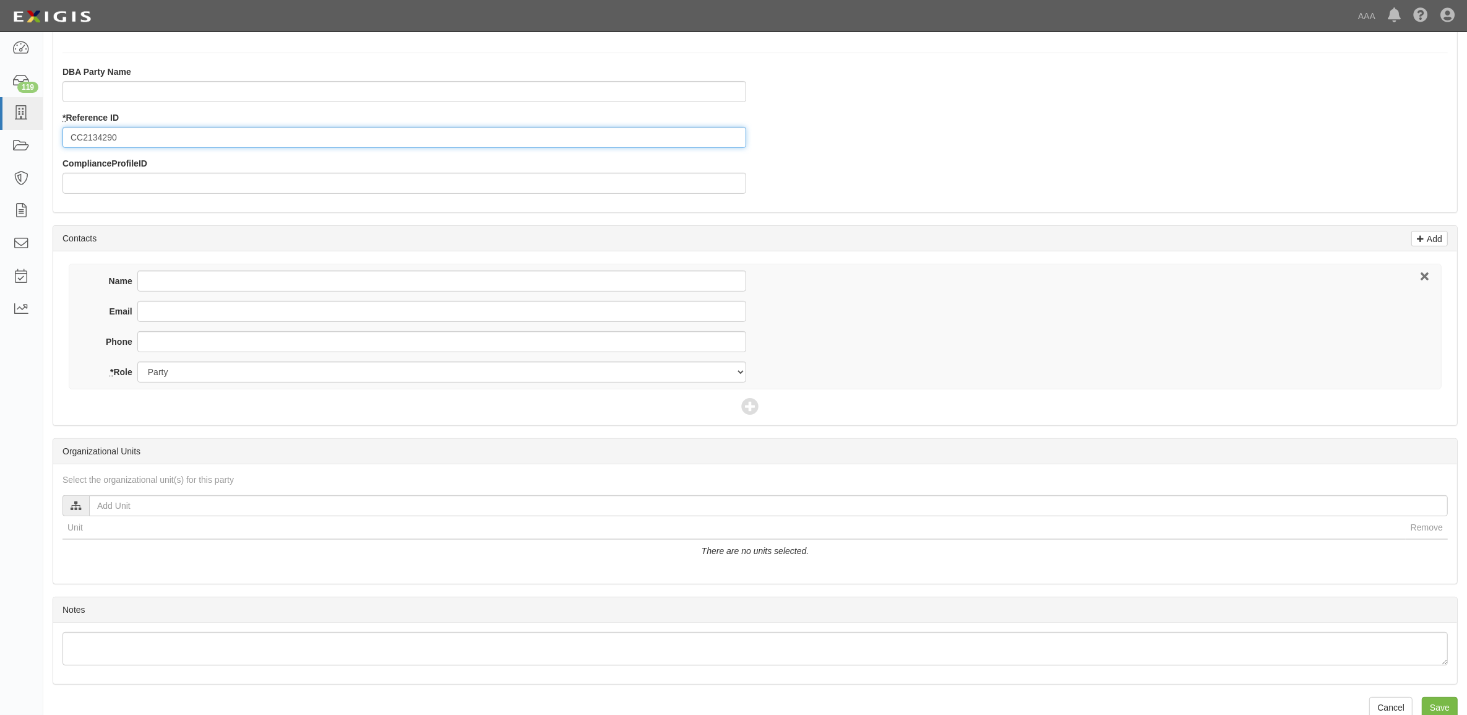
scroll to position [375, 0]
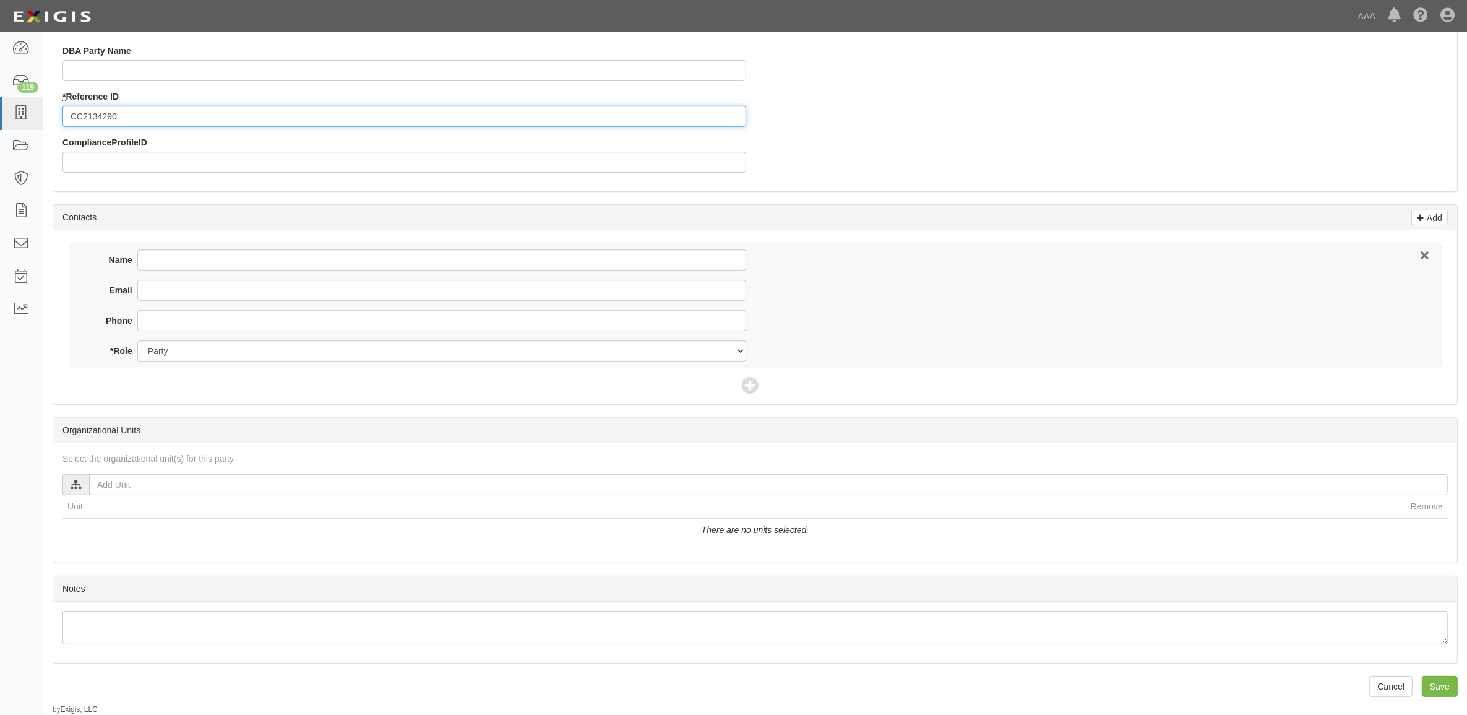
type input "CC2134290"
click at [192, 264] on input "Name" at bounding box center [441, 259] width 609 height 21
type input "Richard Henry"
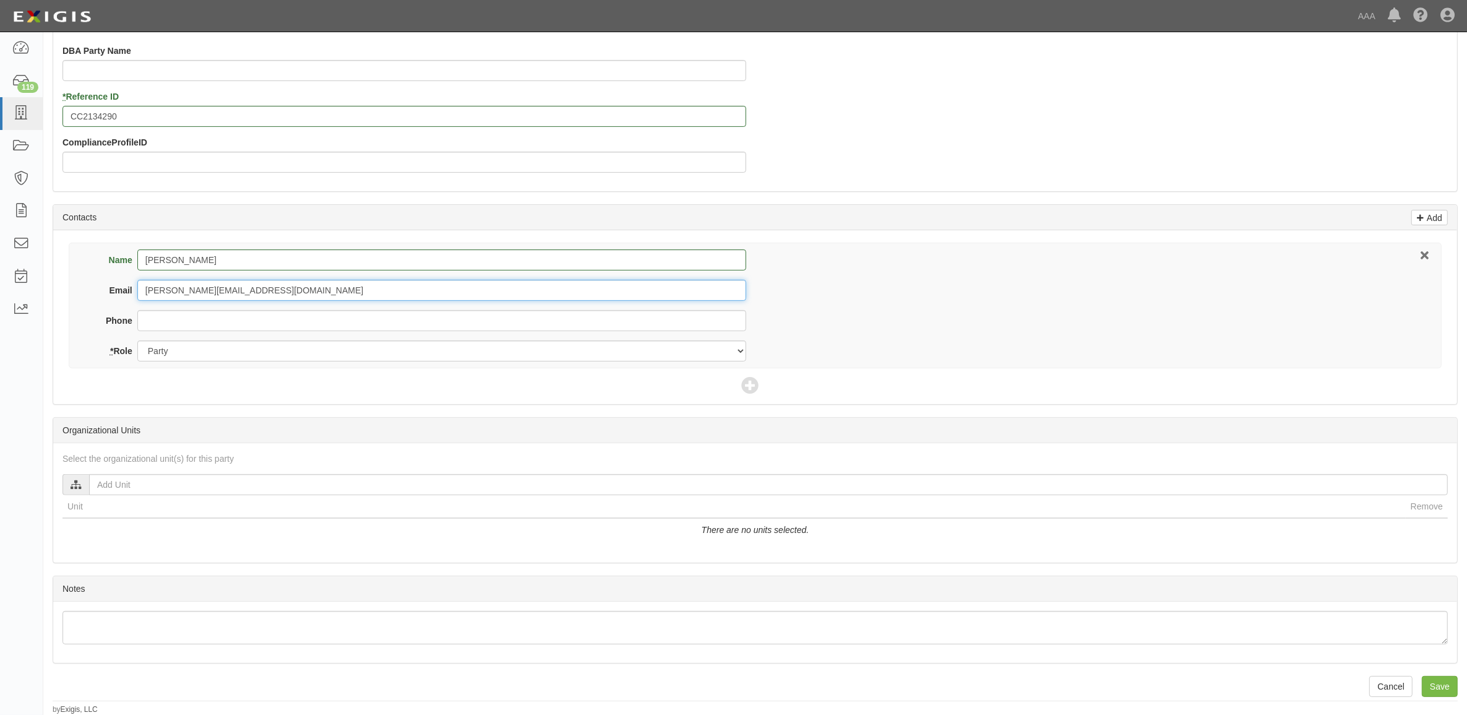
type input "r.henry@vivecollision.com"
type input "774-312-7130"
click at [247, 344] on select "Party Broker Other" at bounding box center [441, 350] width 609 height 21
click at [749, 387] on icon at bounding box center [749, 385] width 17 height 17
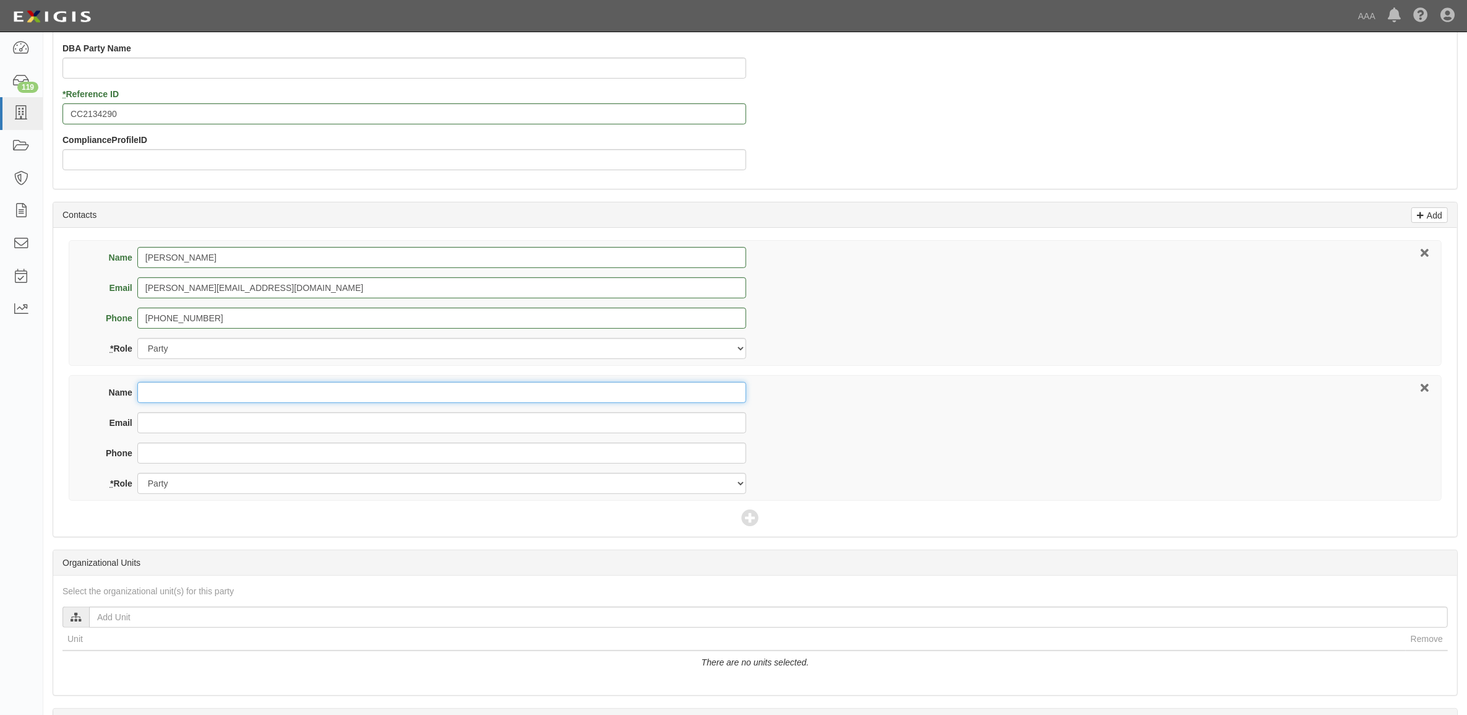
click at [350, 396] on input "Name" at bounding box center [441, 392] width 609 height 21
click at [224, 400] on input "Name" at bounding box center [441, 392] width 609 height 21
type input "Matt Murray"
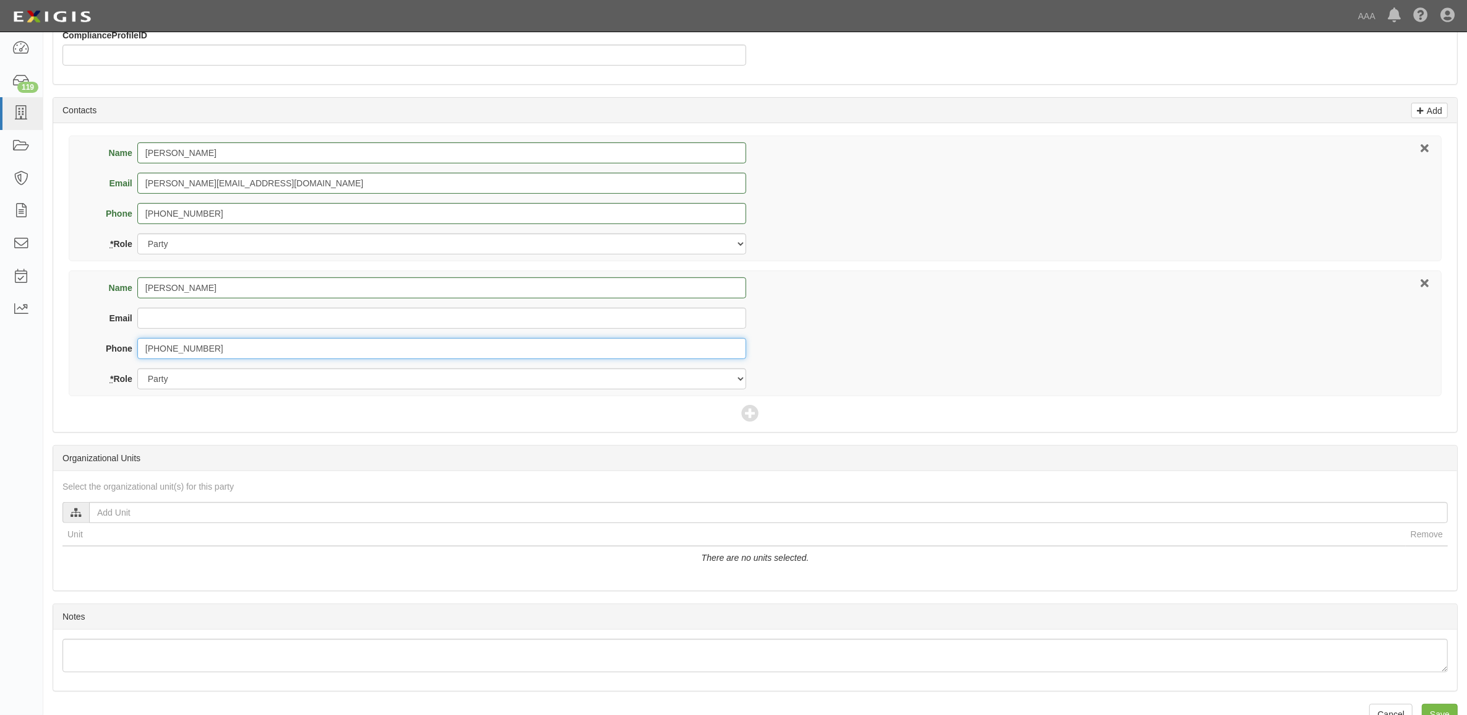
scroll to position [509, 0]
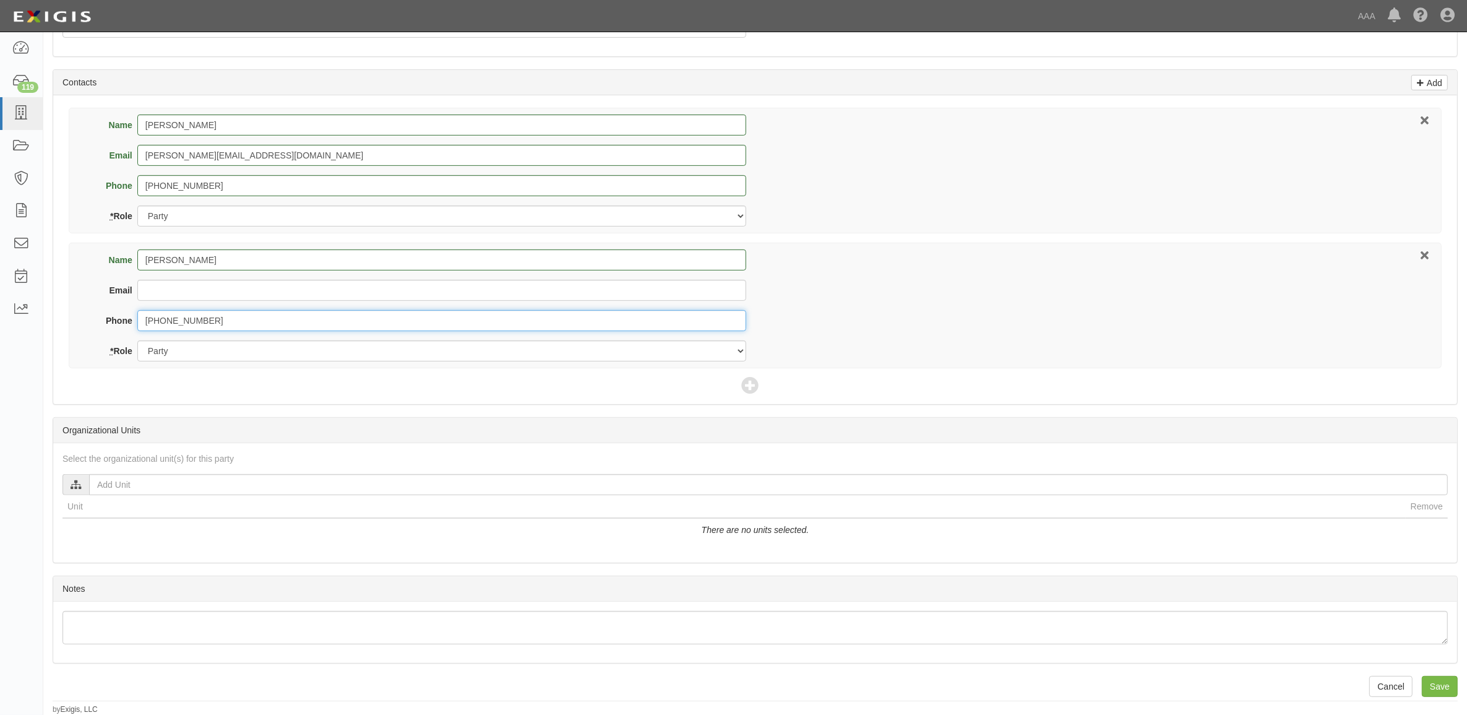
type input "563-587-5000"
click at [254, 346] on select "Party Broker Other" at bounding box center [441, 350] width 609 height 21
select select "Broker"
click at [137, 340] on select "Party Broker Other" at bounding box center [441, 350] width 609 height 21
click at [747, 385] on icon at bounding box center [749, 385] width 17 height 17
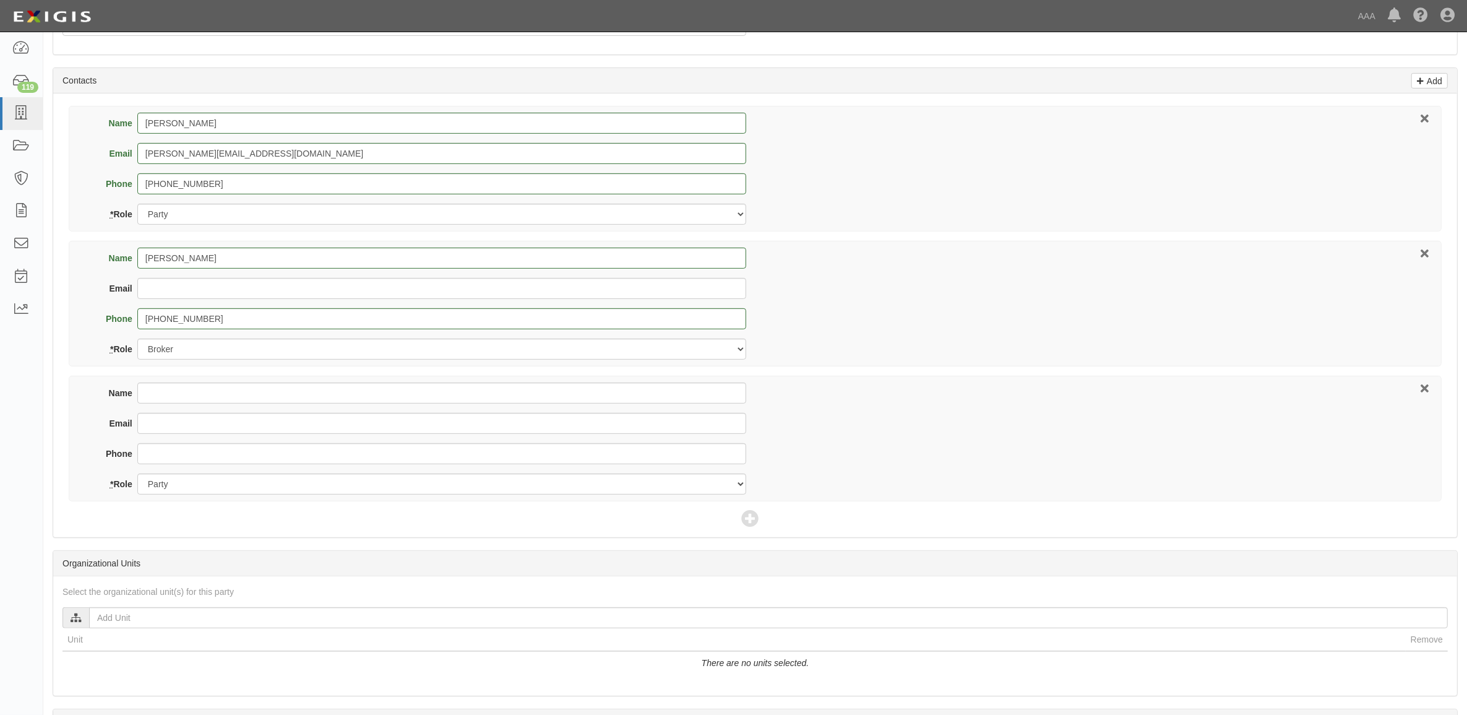
click at [256, 382] on div "Name Email Phone * Role Party Broker Other" at bounding box center [755, 439] width 1373 height 126
click at [256, 397] on input "Name" at bounding box center [441, 392] width 609 height 21
type input "Brian Nikkel"
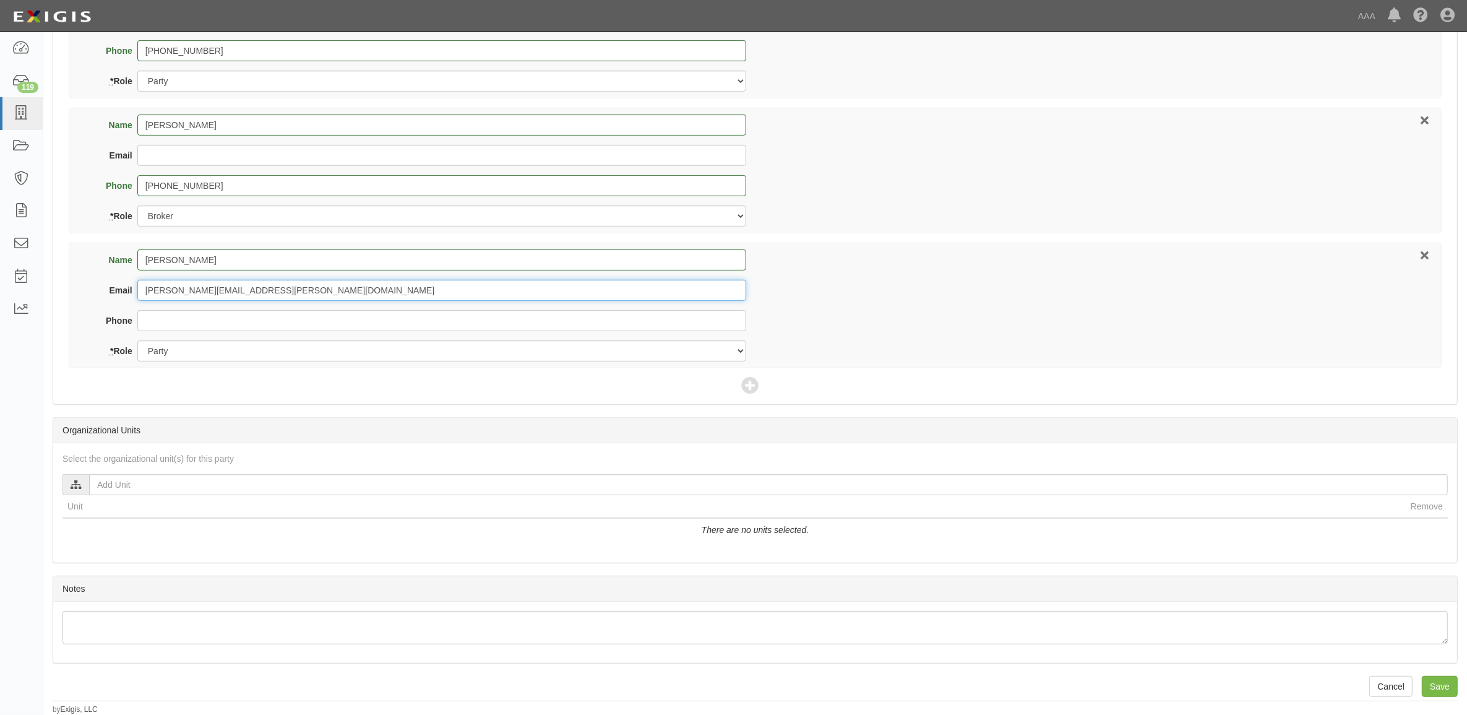
scroll to position [645, 0]
type input "nikkel.brian@ace.aaa.com"
click at [235, 343] on select "Party Broker Other" at bounding box center [441, 350] width 609 height 21
select select "Other"
click at [137, 340] on select "Party Broker Other" at bounding box center [441, 350] width 609 height 21
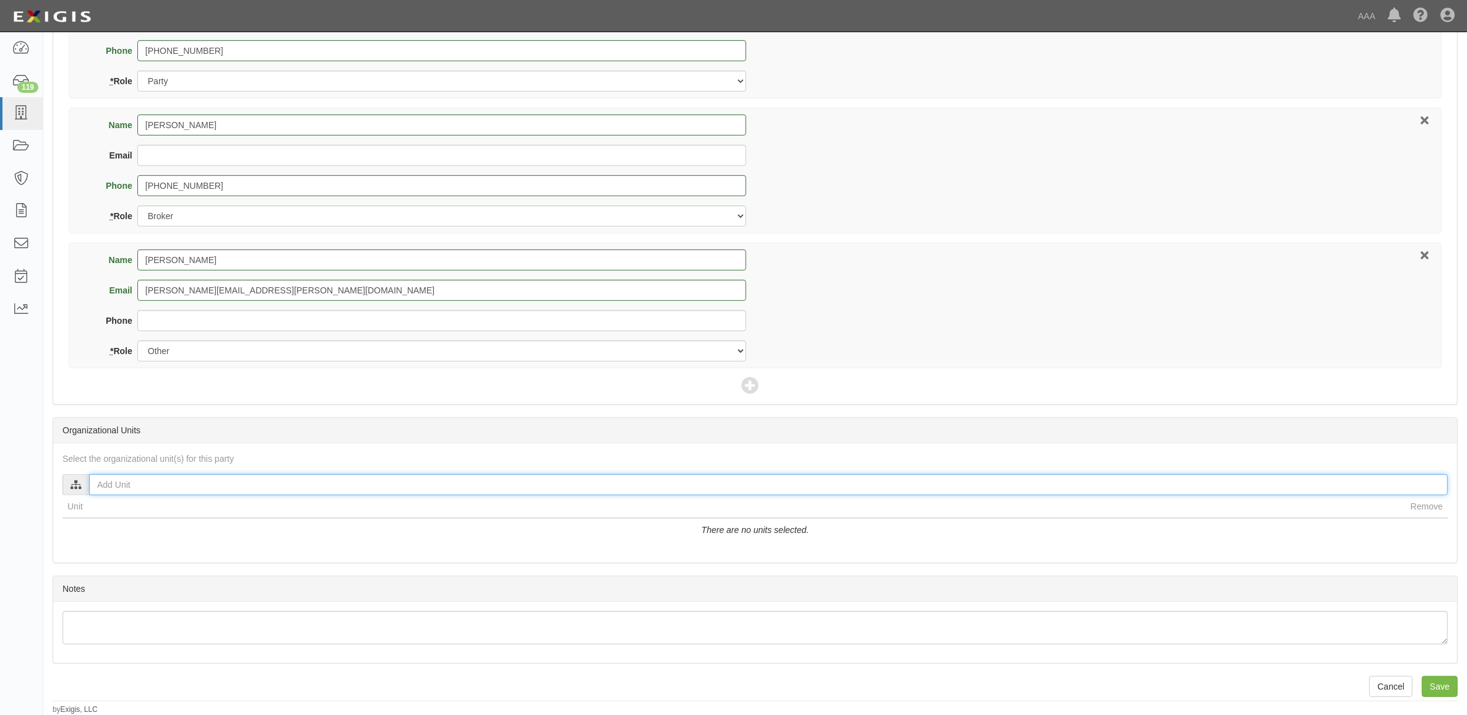
click at [402, 483] on input "text" at bounding box center [768, 484] width 1359 height 21
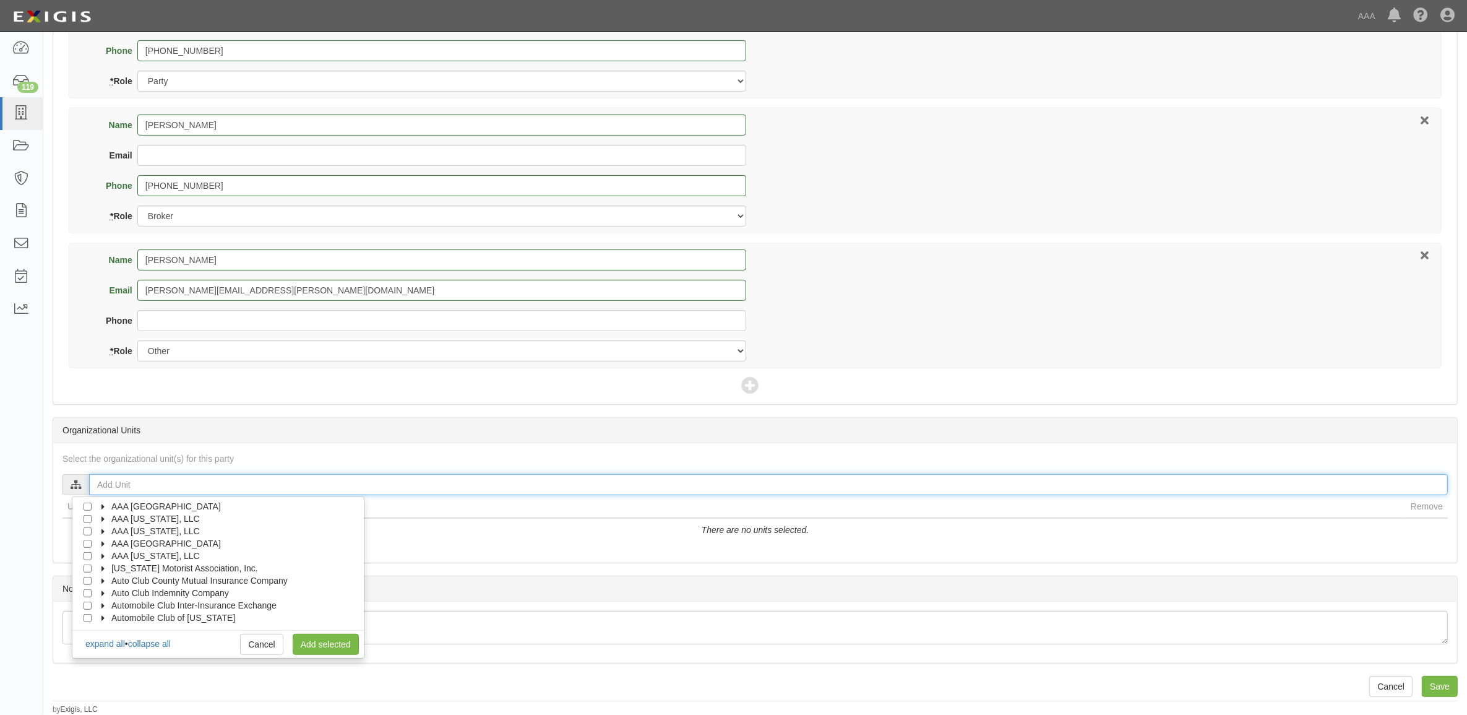
scroll to position [49, 0]
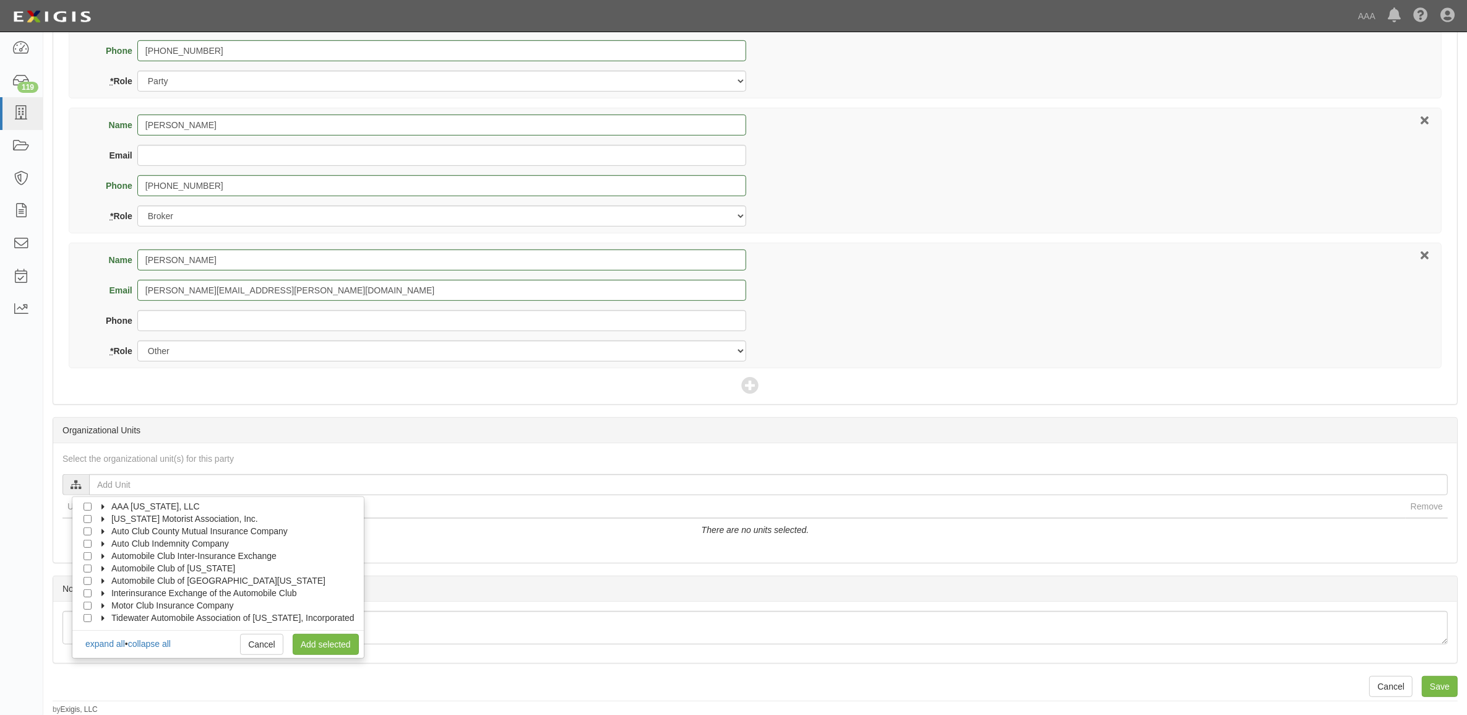
click at [109, 601] on label "Motor Club Insurance Company" at bounding box center [165, 605] width 138 height 12
click at [119, 614] on label "Claims" at bounding box center [128, 617] width 42 height 12
click at [116, 607] on div at bounding box center [112, 604] width 11 height 8
click at [111, 605] on input "Auto Claims MPR" at bounding box center [110, 605] width 8 height 8
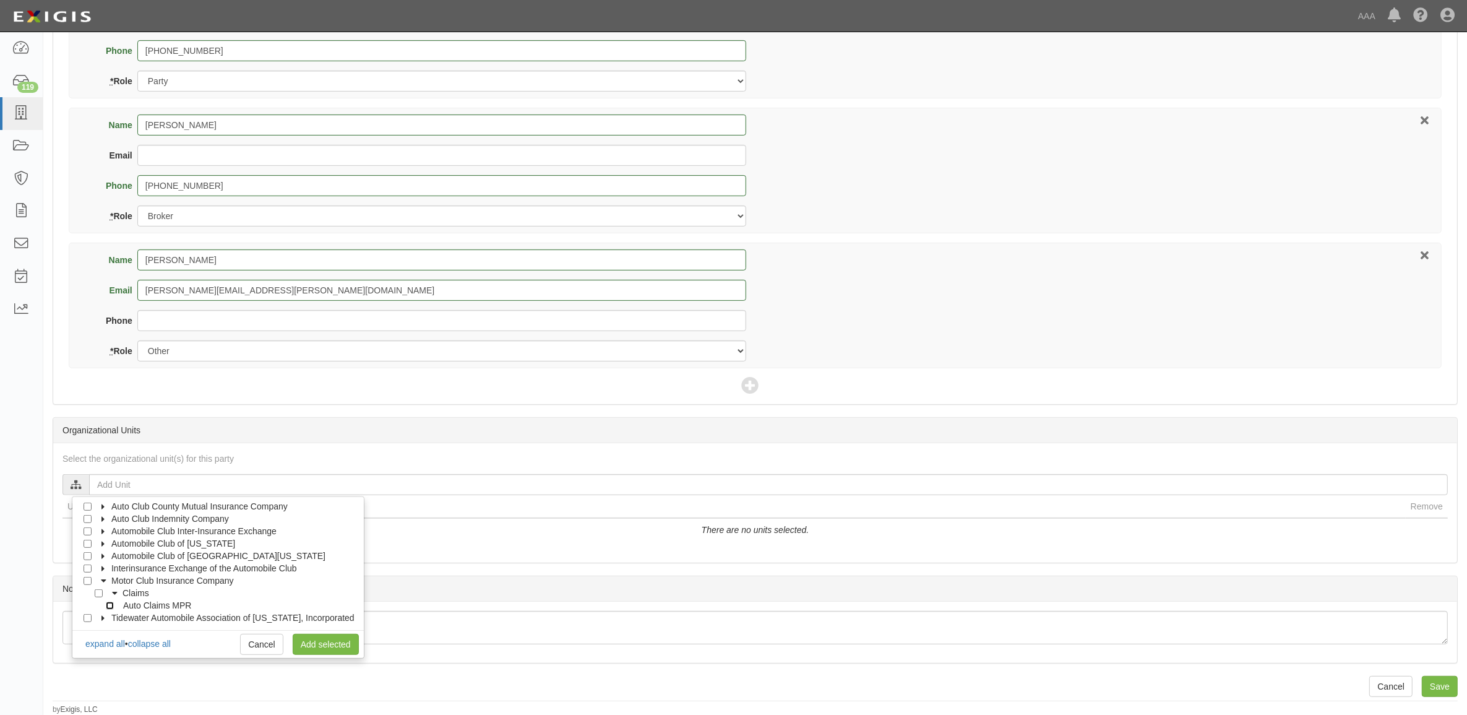
checkbox input "true"
click at [317, 636] on link "Add selected" at bounding box center [326, 644] width 66 height 21
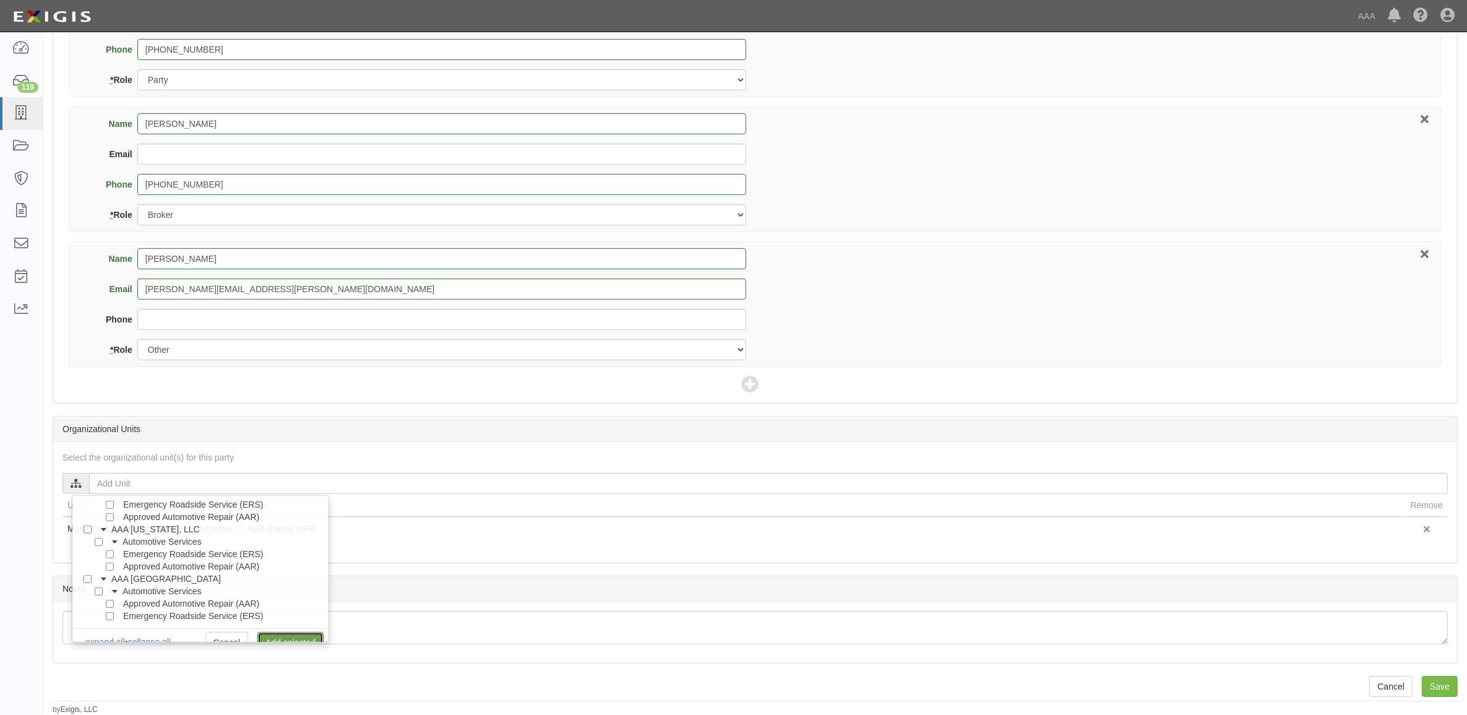
scroll to position [0, 0]
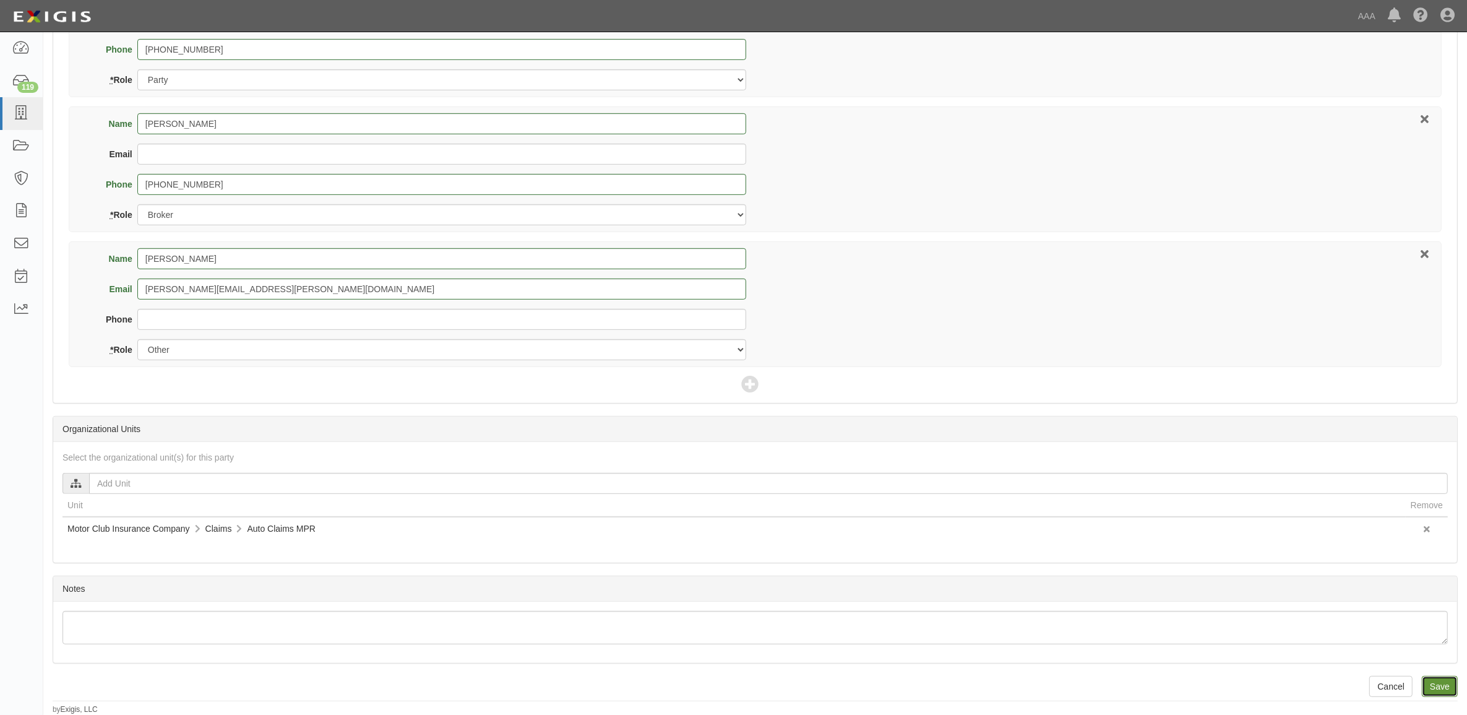
click at [1440, 685] on input "Save" at bounding box center [1440, 686] width 36 height 21
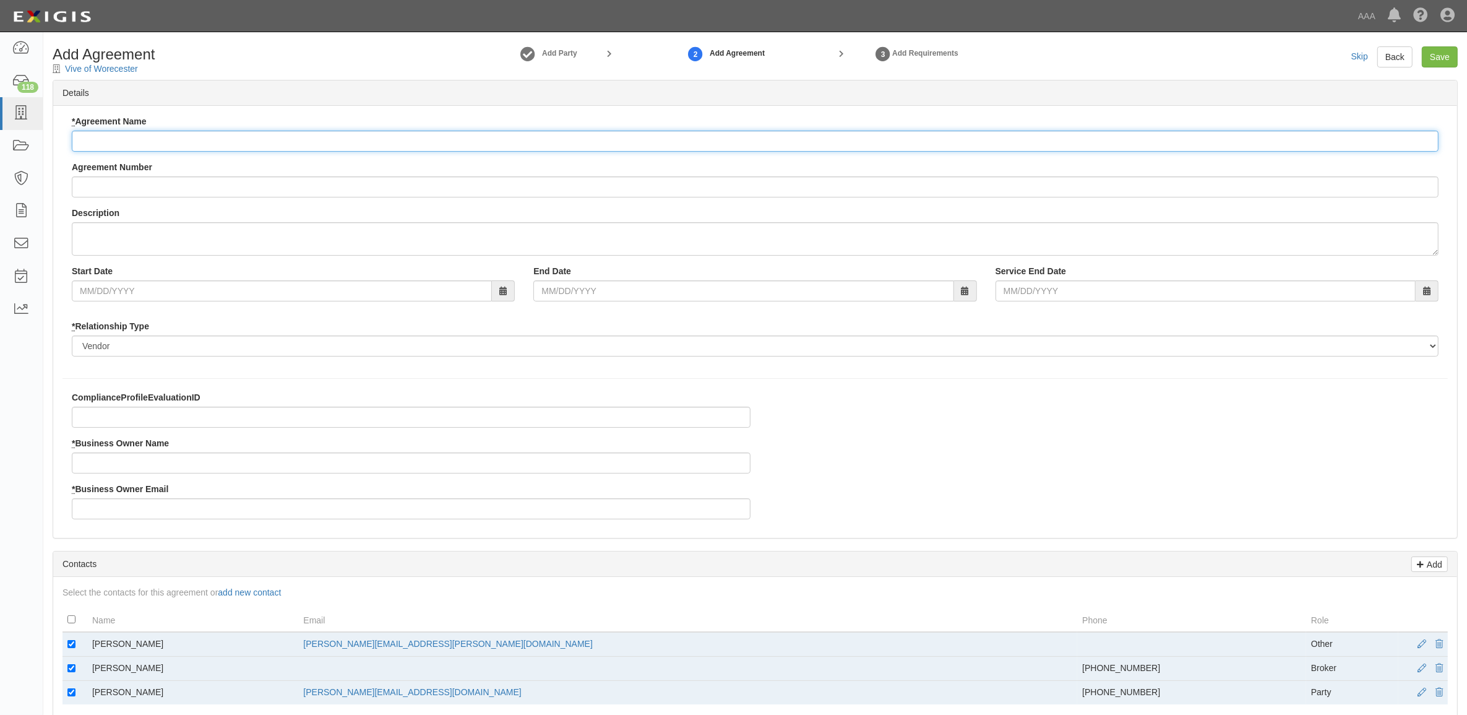
click at [210, 145] on input "* Agreement Name" at bounding box center [755, 141] width 1367 height 21
paste input "Motor Club Insurance Company - MPR Auto"
type input "Motor Club Insurance Company - MPR Auto"
click at [187, 459] on input "* Business Owner Name" at bounding box center [411, 462] width 679 height 21
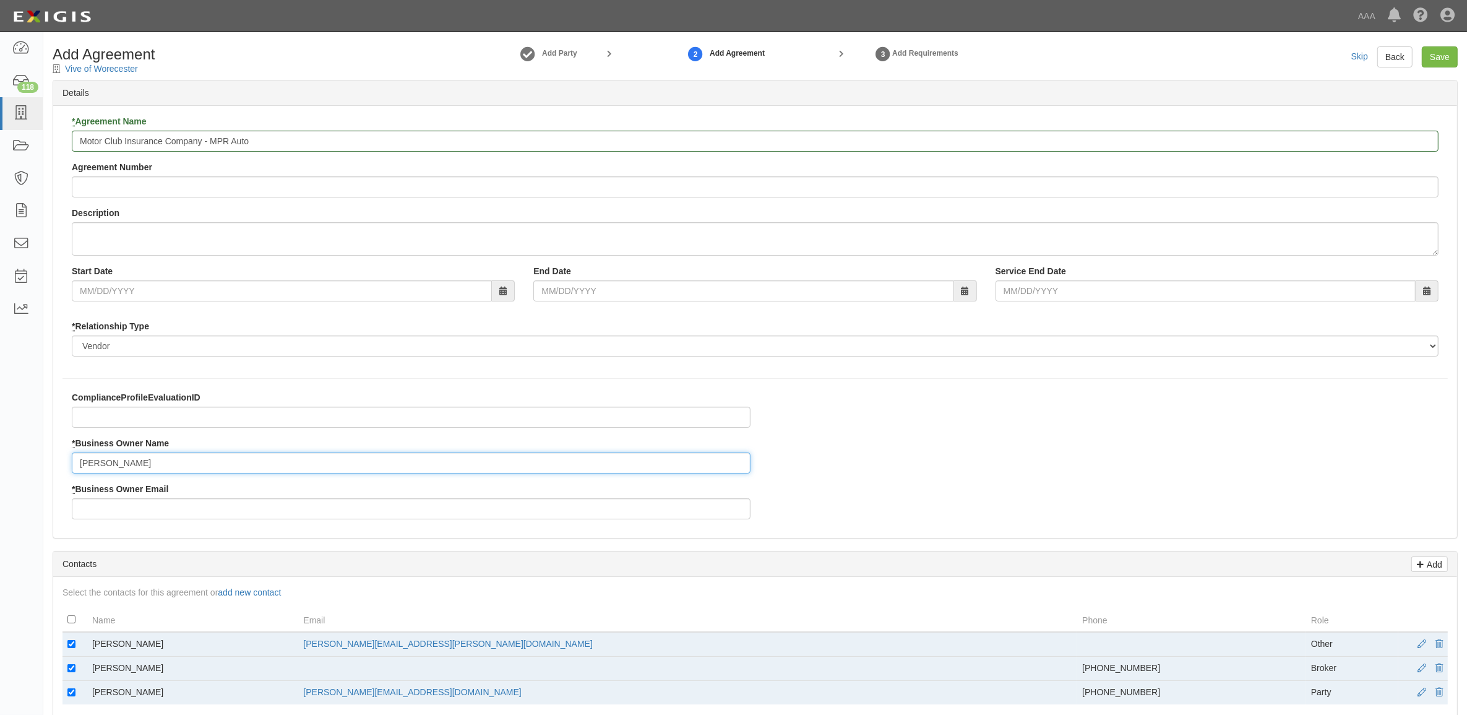
type input "Brian Nikkel"
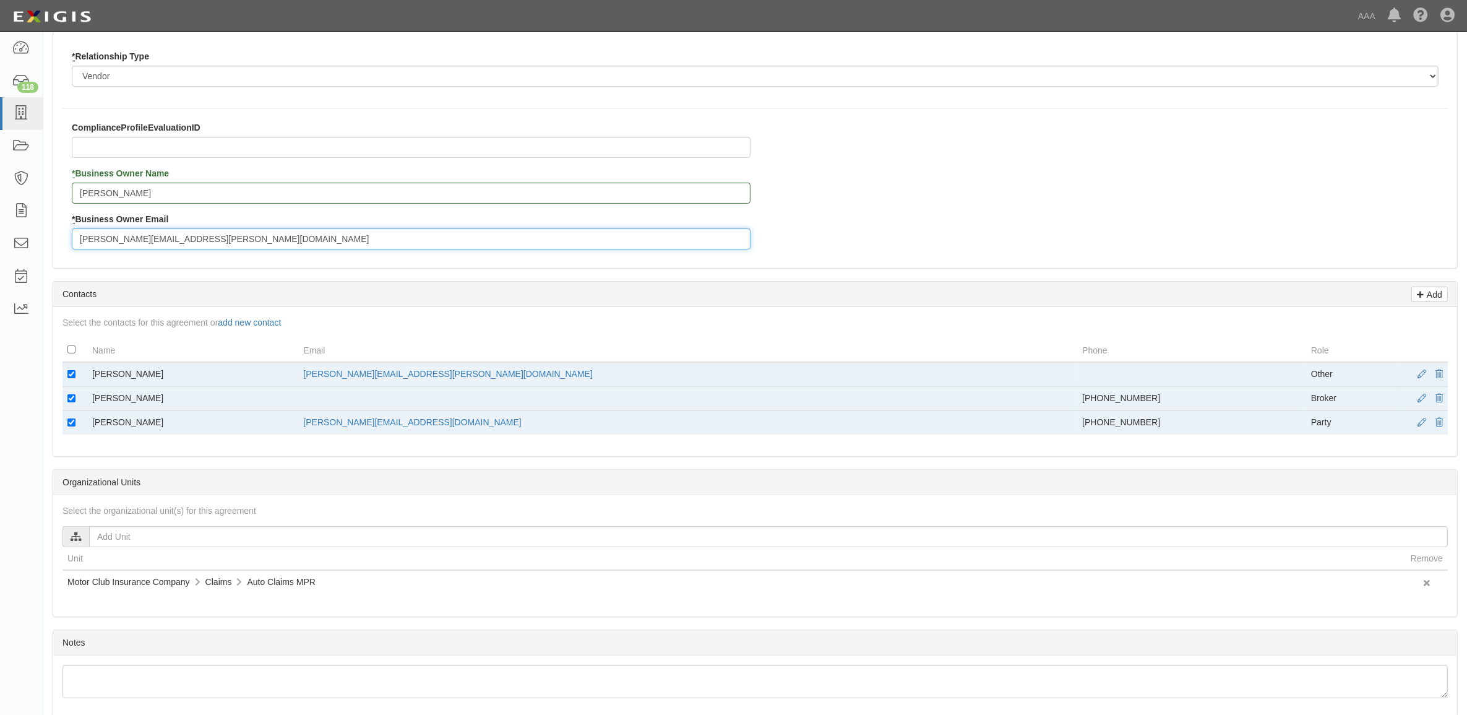
scroll to position [309, 0]
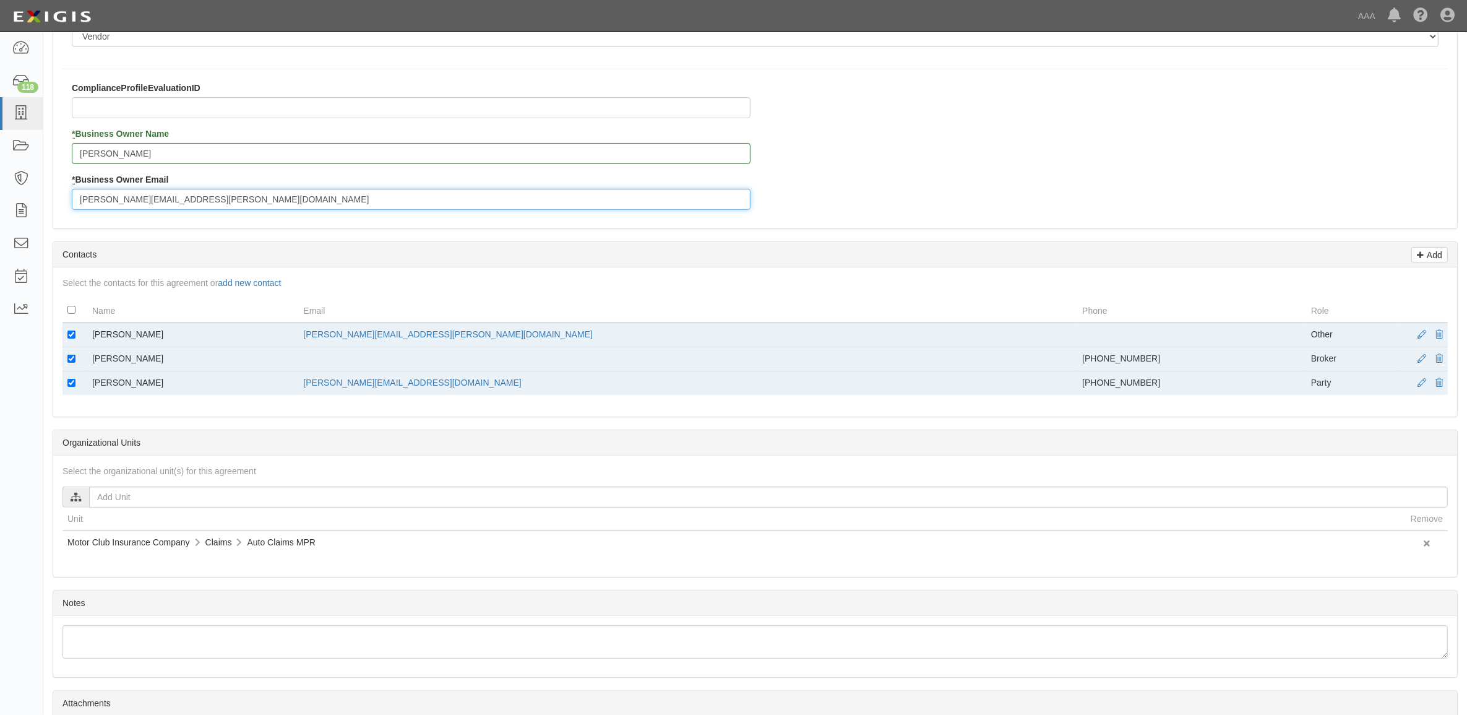
type input "nikkel.brian@ace.aaa.com"
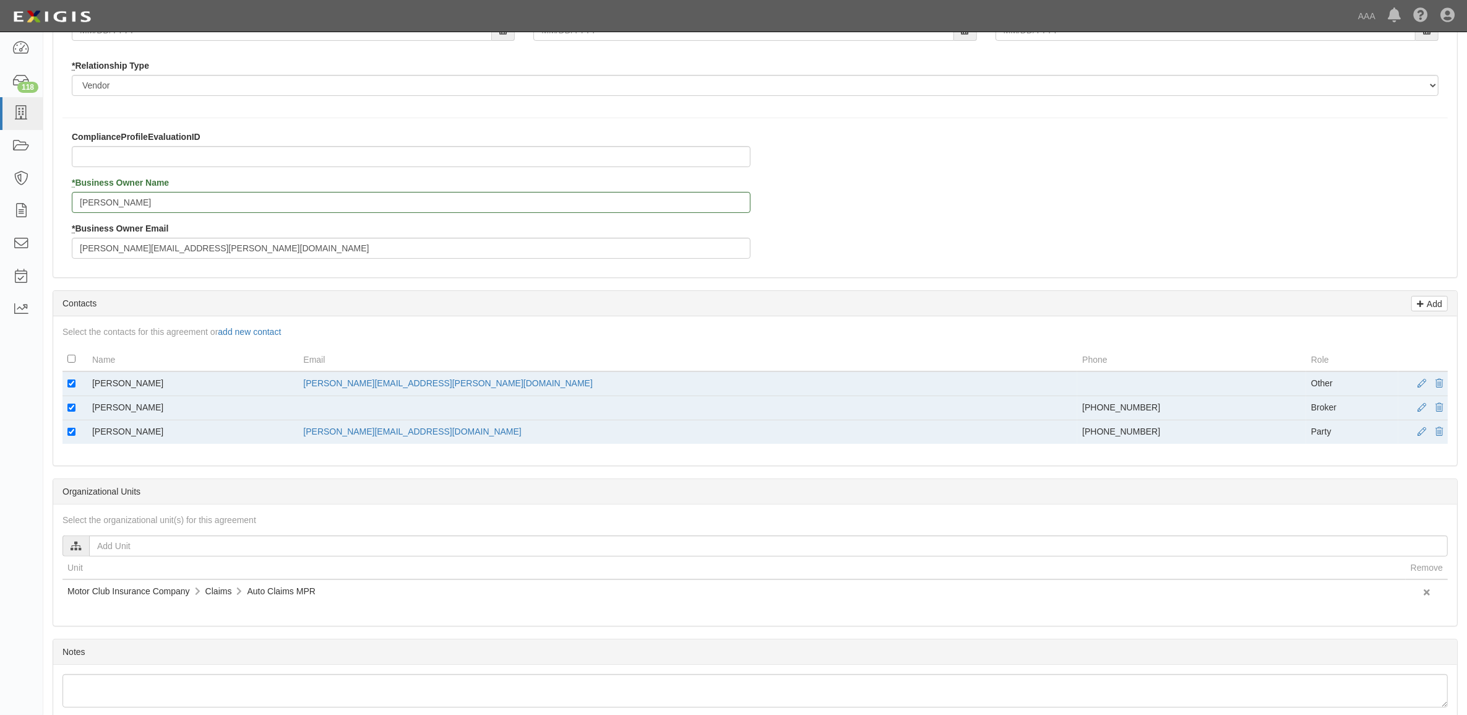
click at [72, 332] on div "Select the contacts for this agreement or add new contact Name Email Phone Role…" at bounding box center [755, 390] width 1404 height 149
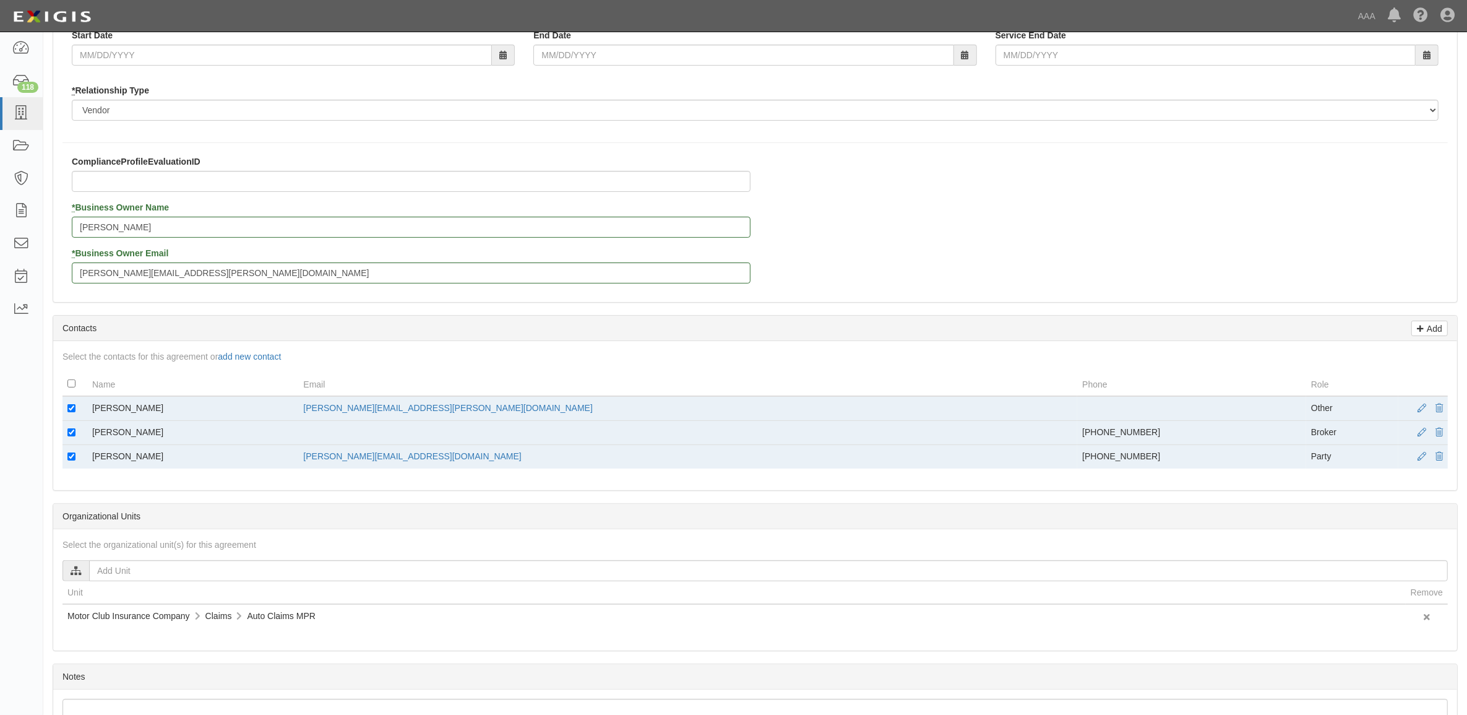
scroll to position [232, 0]
click at [70, 411] on input "checkbox" at bounding box center [71, 412] width 8 height 8
checkbox input "false"
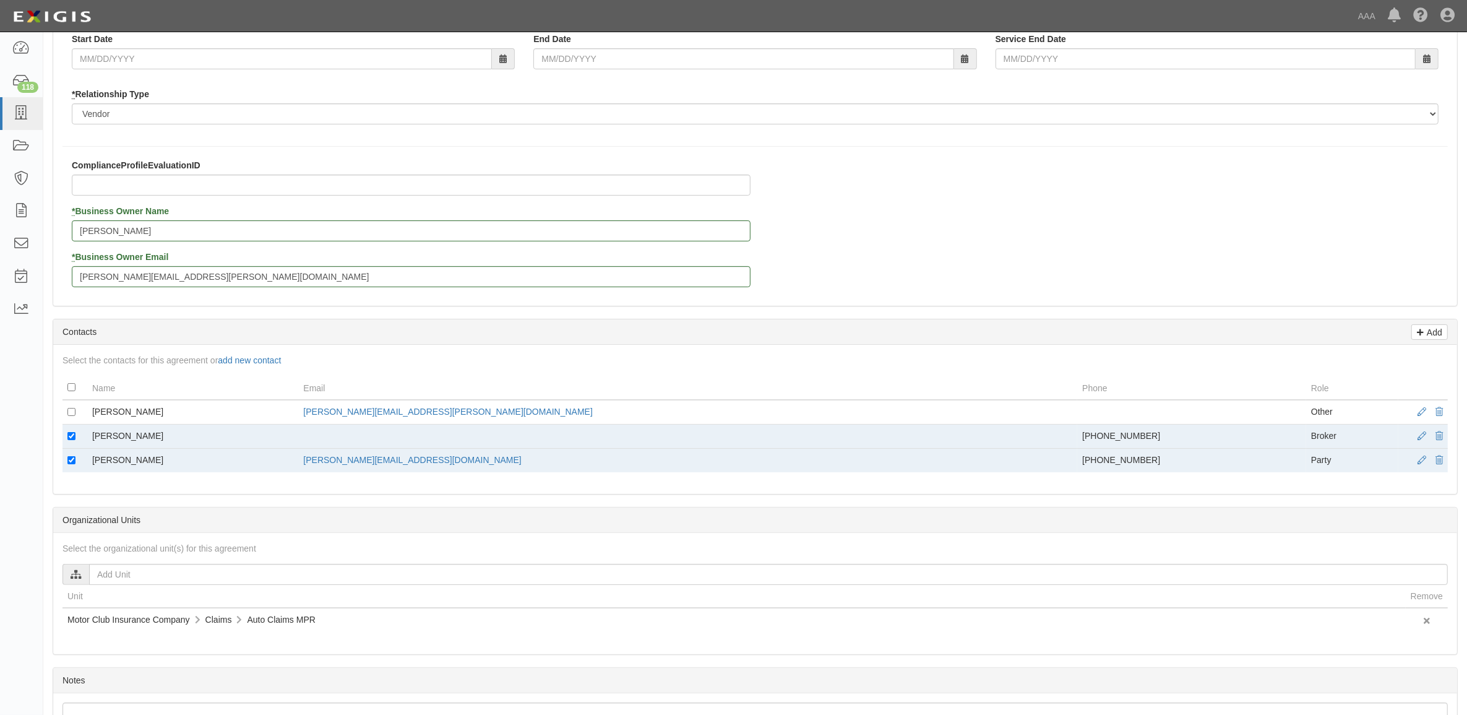
click at [66, 462] on td at bounding box center [74, 461] width 25 height 24
click at [69, 464] on input "checkbox" at bounding box center [71, 460] width 8 height 8
checkbox input "false"
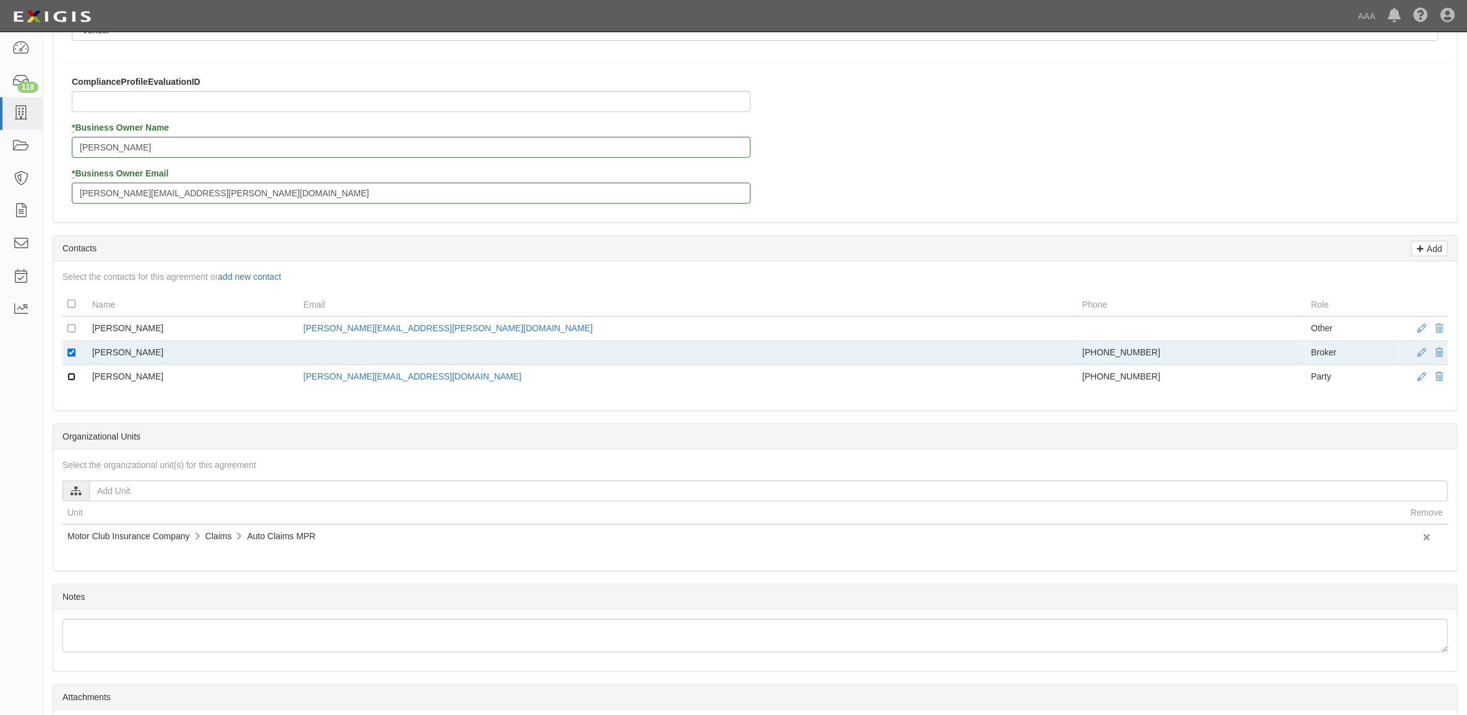
scroll to position [427, 0]
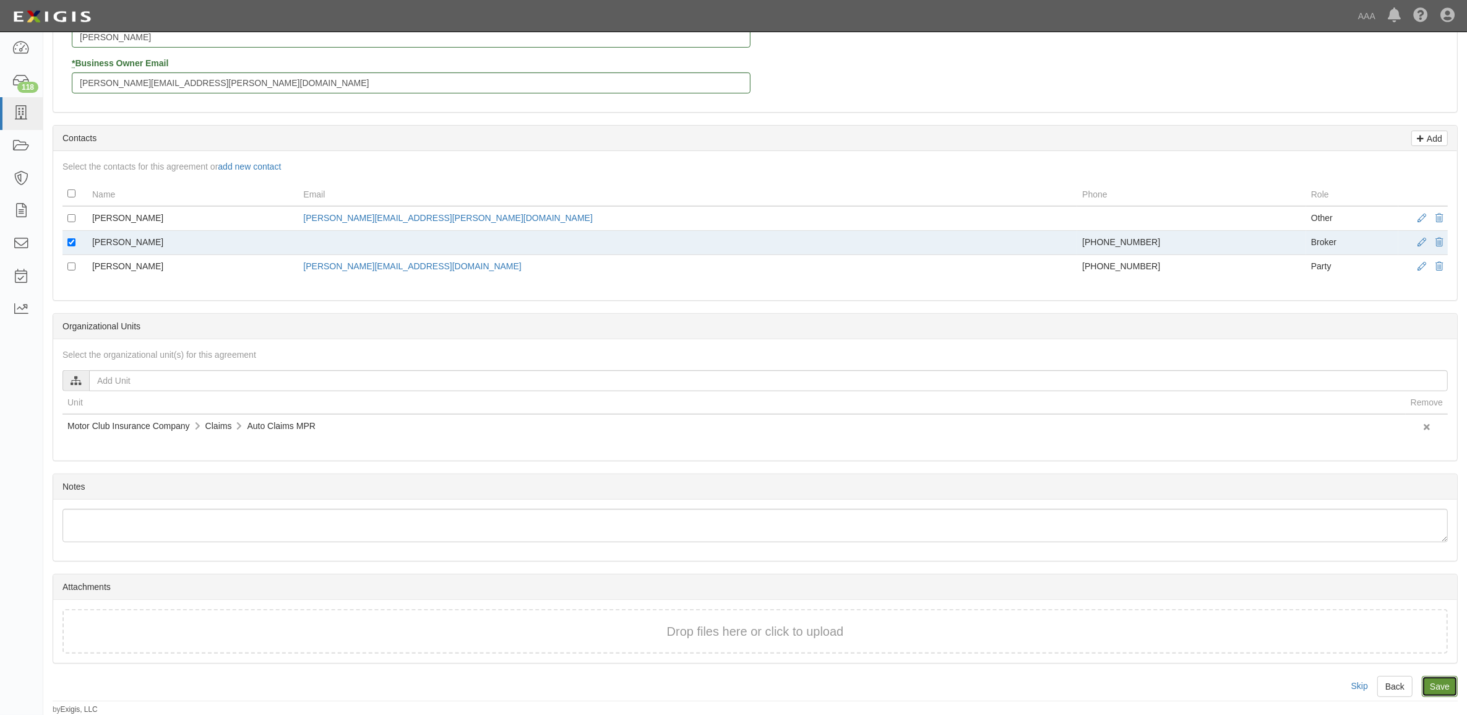
click at [1443, 689] on input "Save" at bounding box center [1440, 686] width 36 height 21
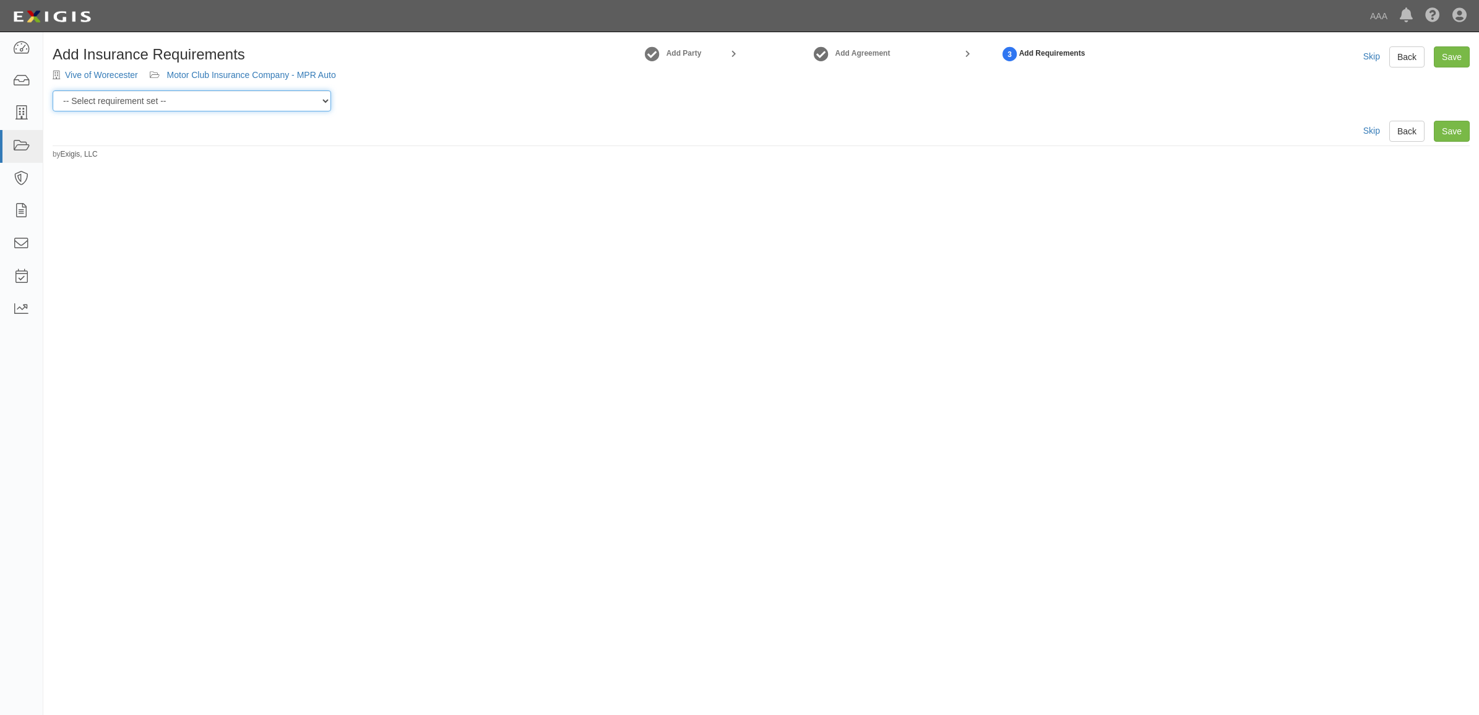
drag, startPoint x: 267, startPoint y: 102, endPoint x: 267, endPoint y: 113, distance: 11.1
click at [267, 102] on select "-- Select requirement set -- AAA East Central AAR AAA East Central ERS AAA East…" at bounding box center [192, 100] width 278 height 21
select select "16704"
click at [53, 90] on select "-- Select requirement set -- AAA East Central AAR AAA East Central ERS AAA East…" at bounding box center [192, 100] width 278 height 21
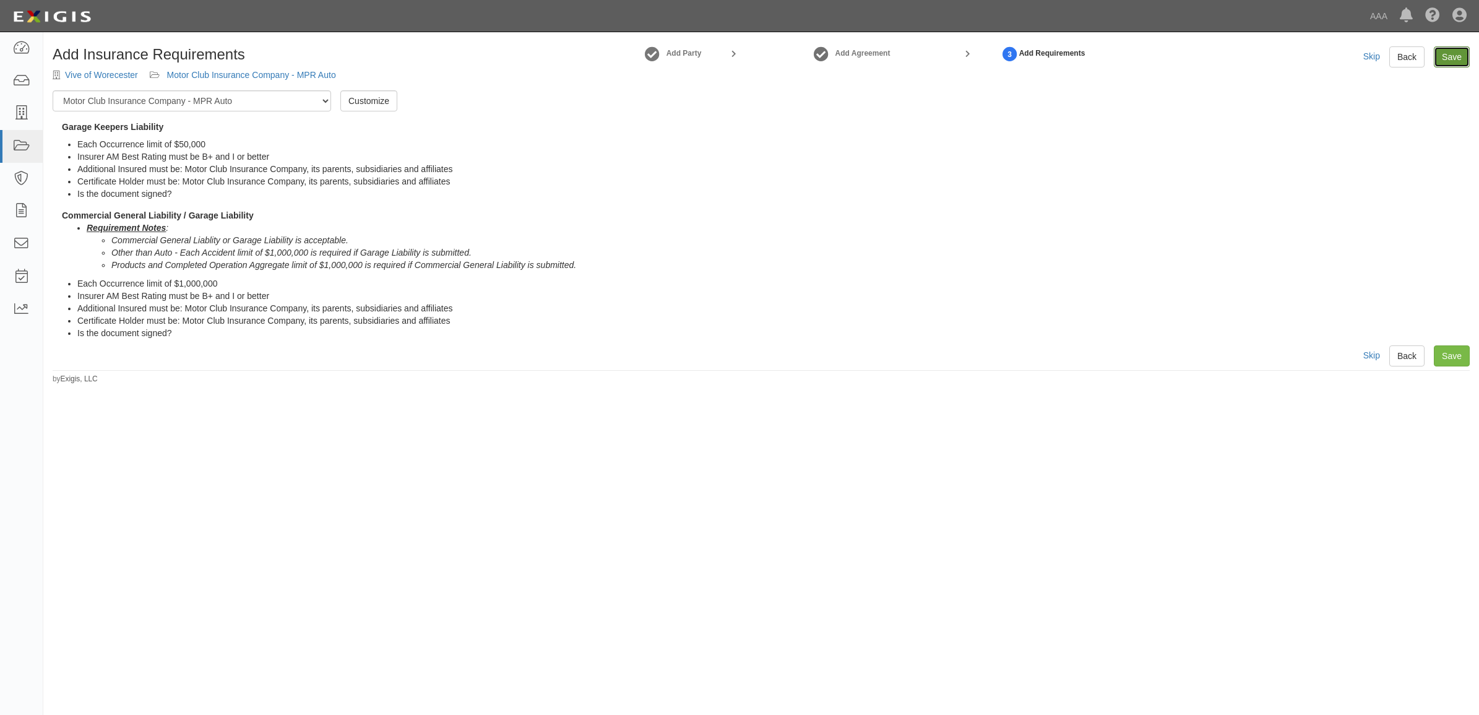
click at [1448, 57] on link "Save" at bounding box center [1451, 56] width 36 height 21
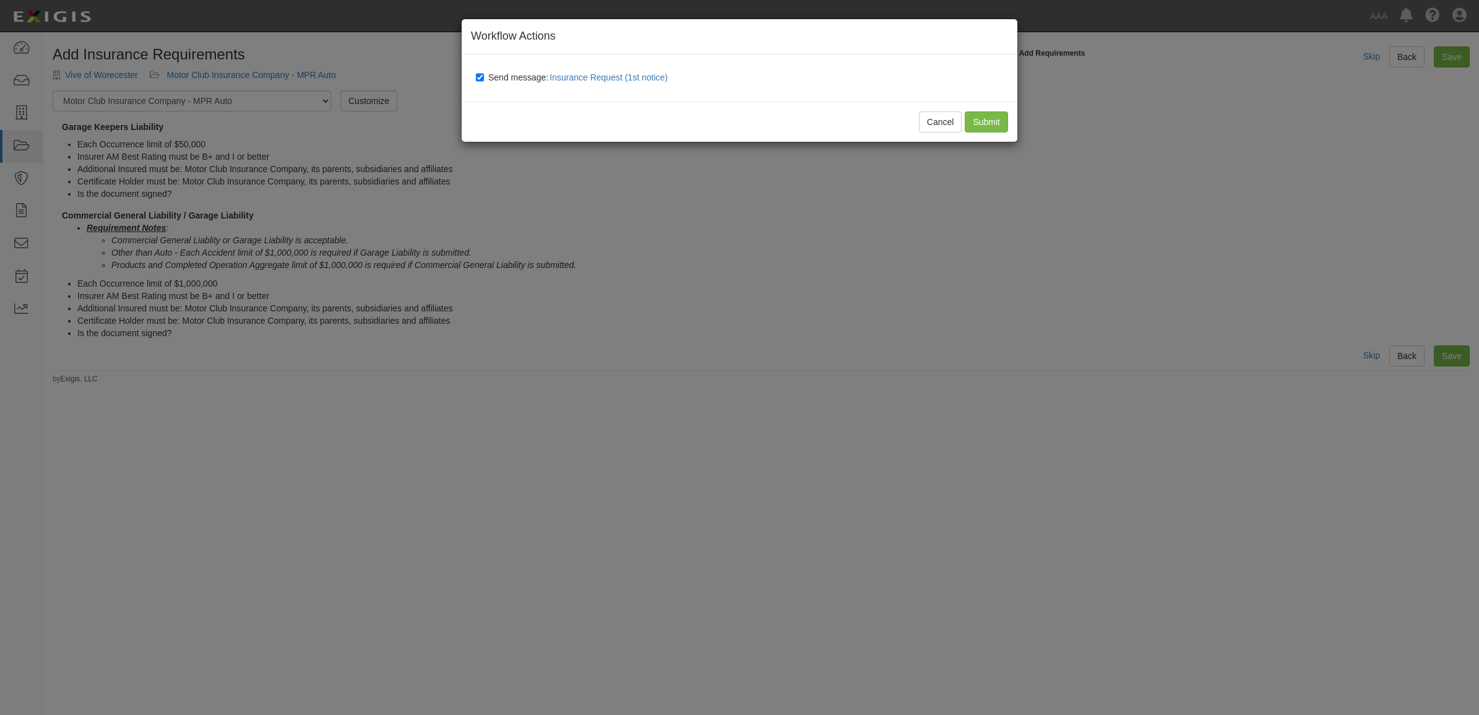
click at [504, 72] on span "Send message: Insurance Request (1st notice)" at bounding box center [580, 77] width 184 height 10
click at [484, 72] on input "Send message: Insurance Request (1st notice)" at bounding box center [480, 77] width 8 height 10
checkbox input "false"
click at [999, 122] on input "Submit" at bounding box center [985, 121] width 43 height 21
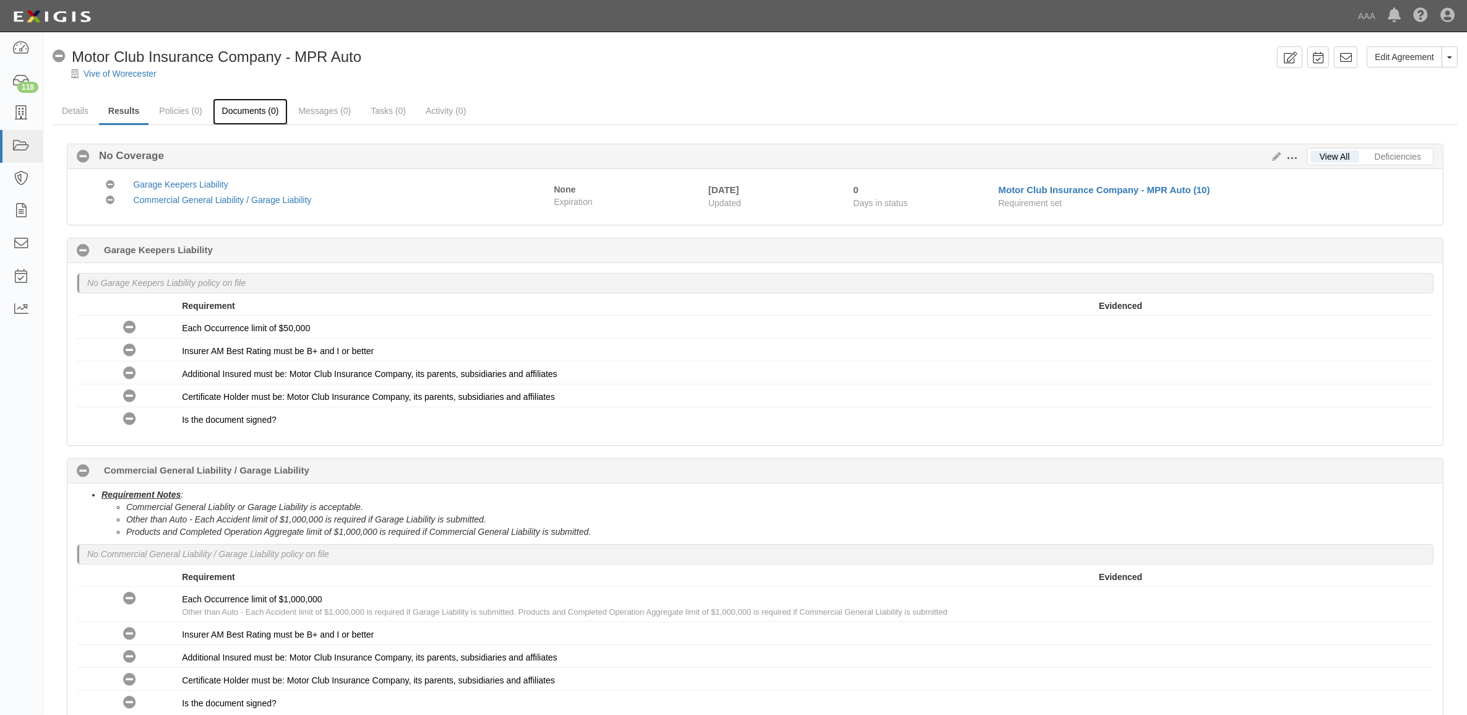
click at [258, 110] on link "Documents (0)" at bounding box center [250, 111] width 75 height 27
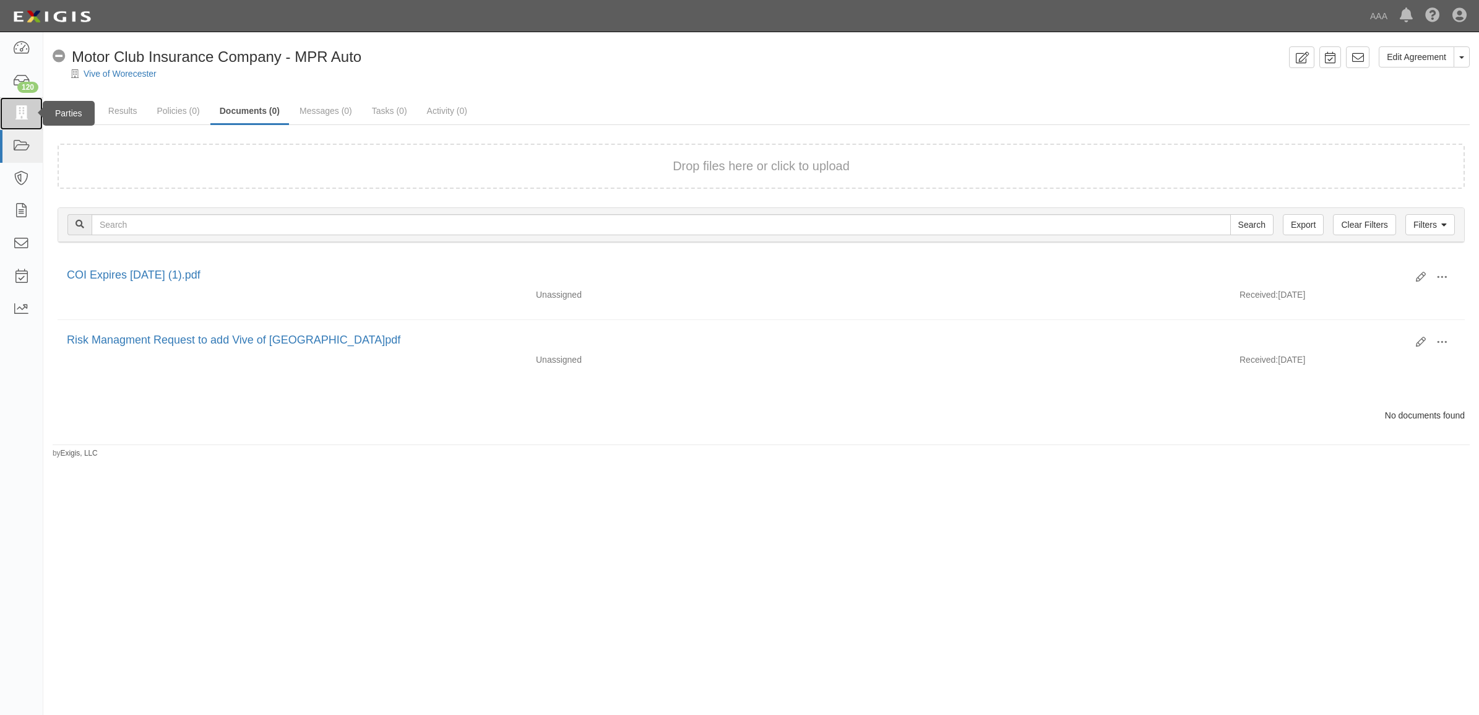
click at [15, 110] on icon at bounding box center [20, 113] width 17 height 14
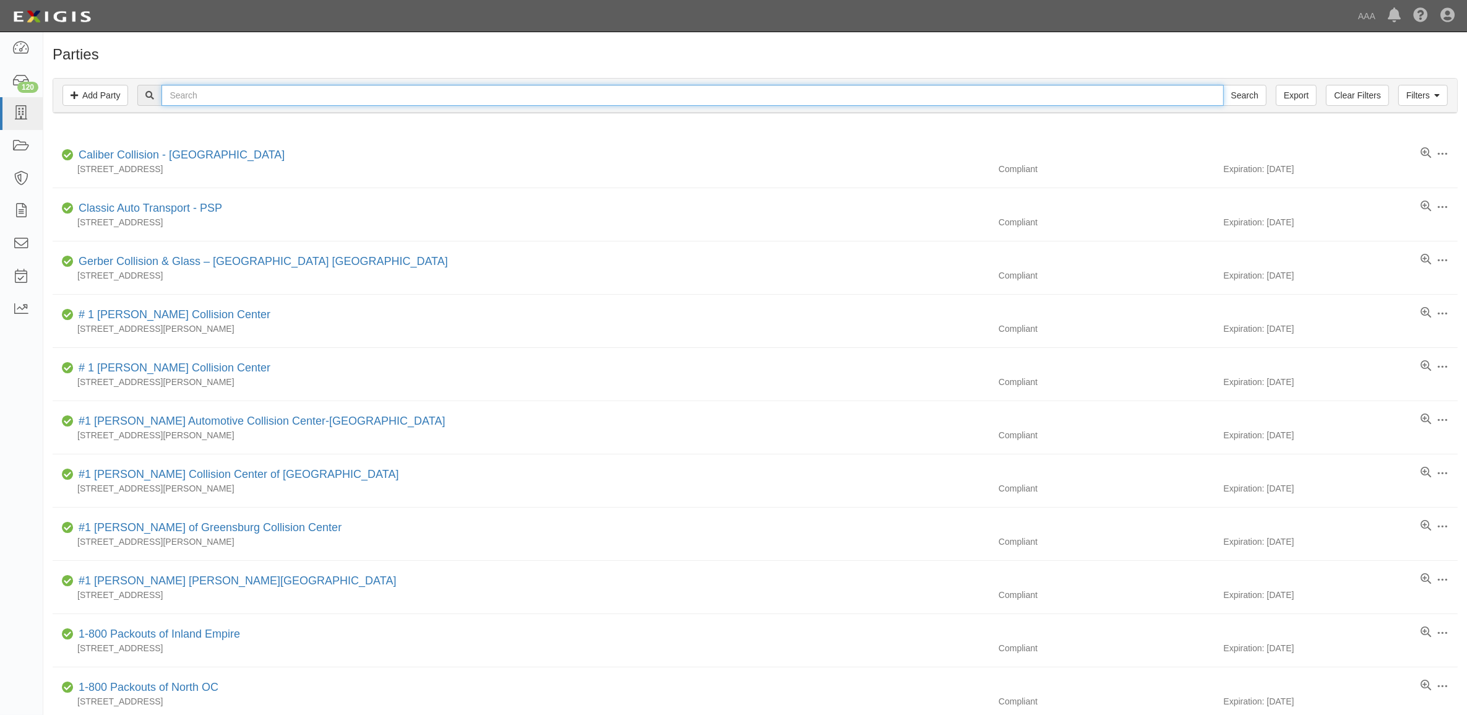
click at [385, 91] on input "text" at bounding box center [692, 95] width 1062 height 21
click at [243, 95] on input "text" at bounding box center [692, 95] width 1062 height 21
type input "CC152282"
click at [1223, 85] on input "Search" at bounding box center [1244, 95] width 43 height 21
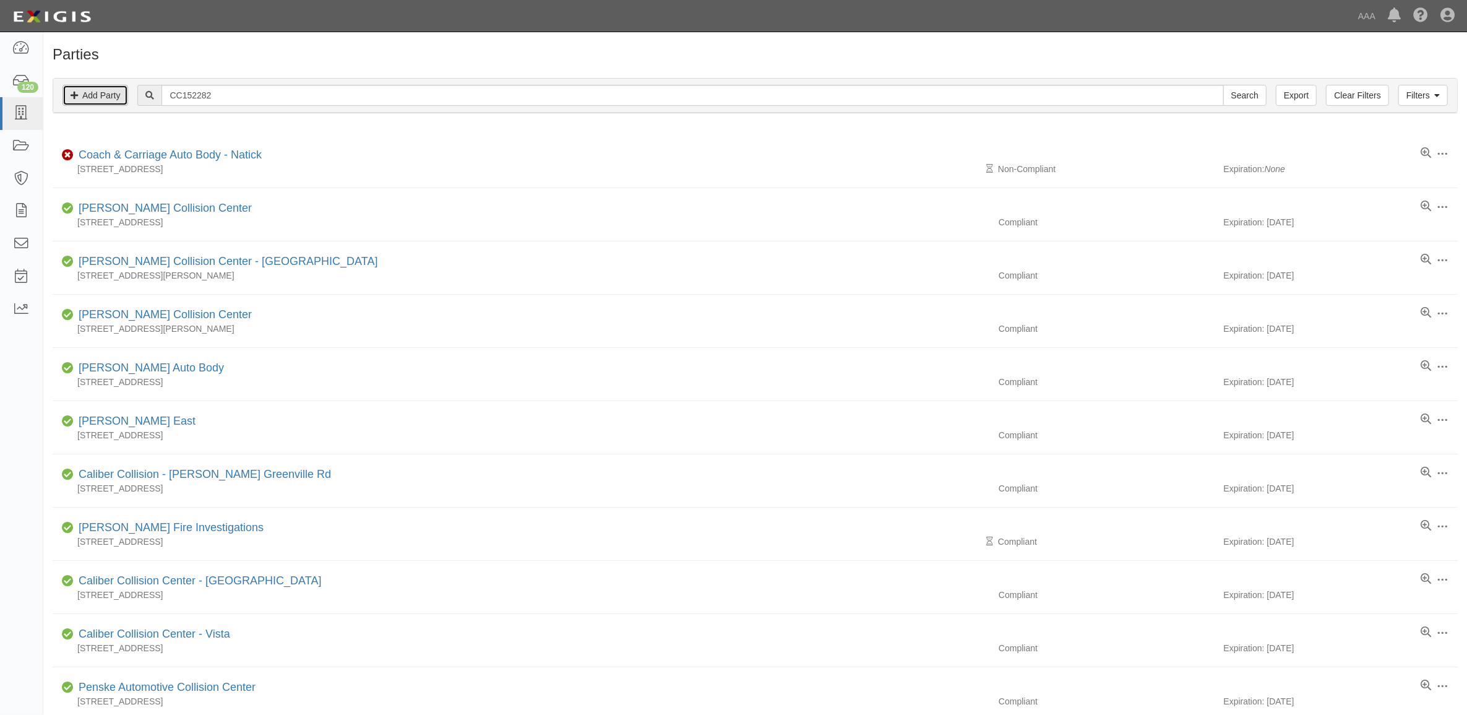
click at [90, 95] on link "Add Party" at bounding box center [95, 95] width 66 height 21
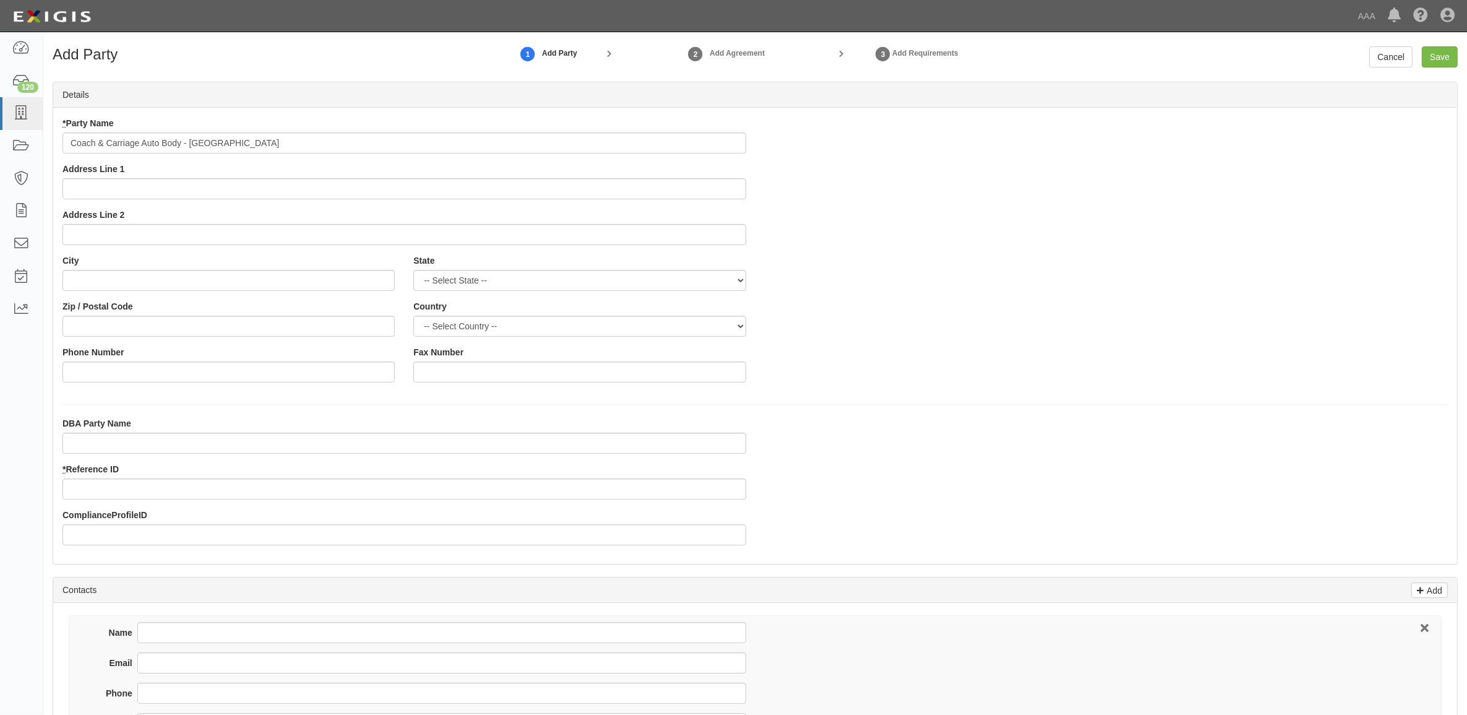
type input "Coach & Carriage Auto Body - [GEOGRAPHIC_DATA]"
type input "66 School Street"
type input "Watertown"
select select "MA"
type input "02472"
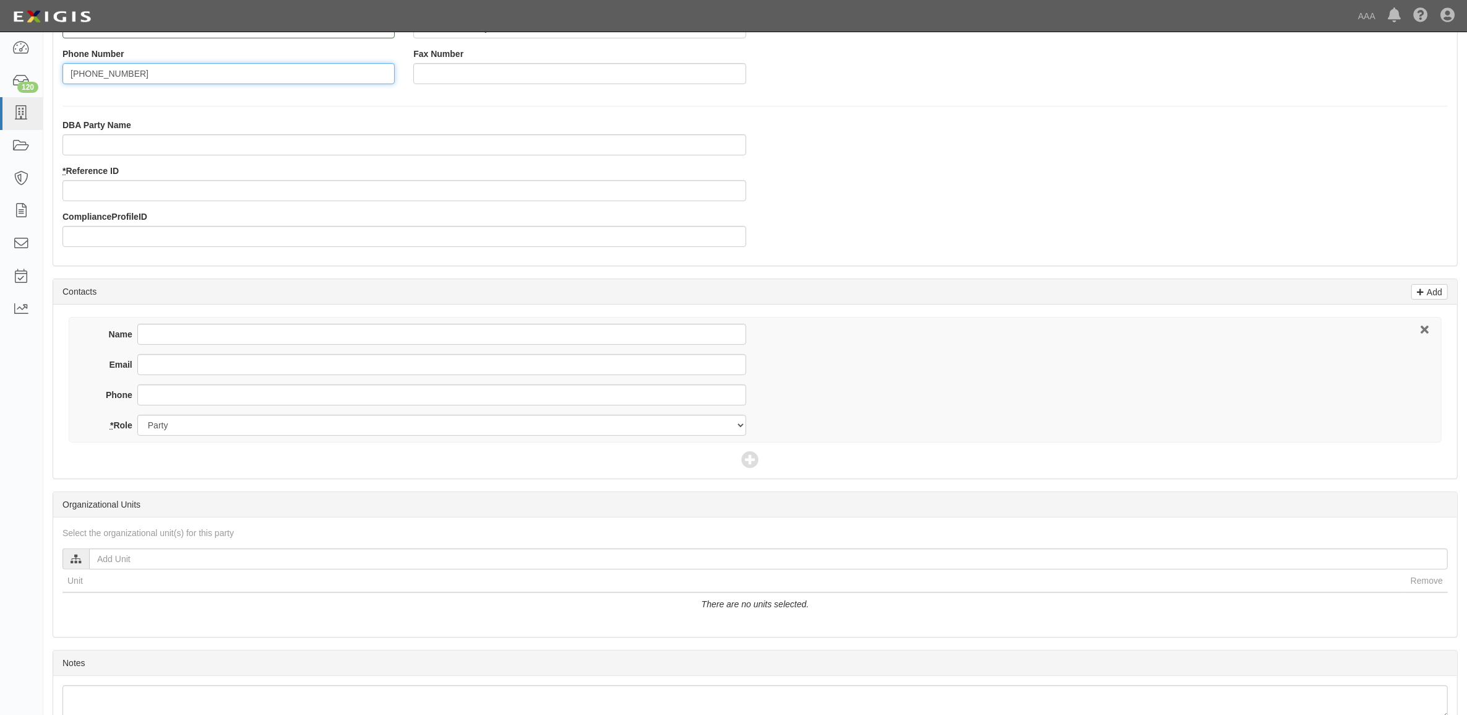
scroll to position [309, 0]
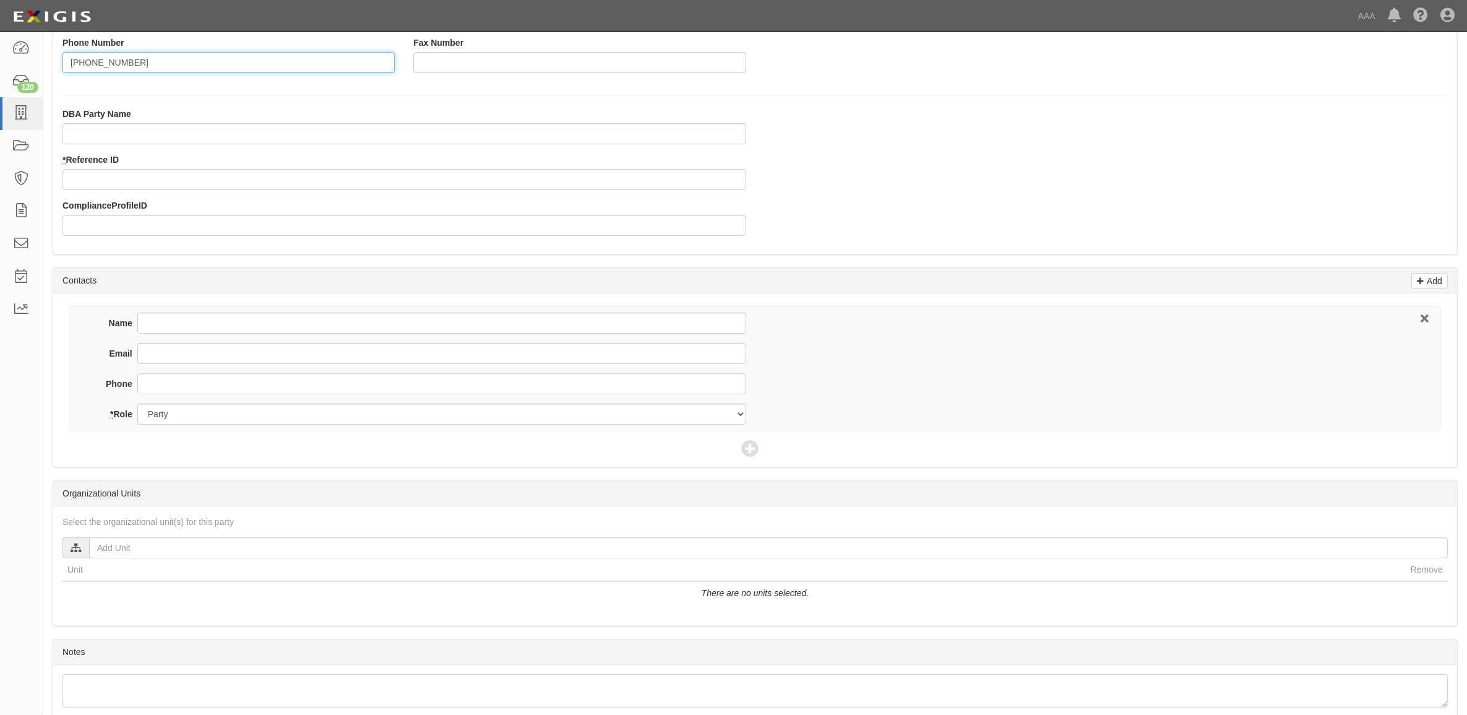
type input "[PHONE_NUMBER]"
click at [178, 183] on input "* Reference ID" at bounding box center [404, 179] width 684 height 21
type input "CC152282"
click at [270, 325] on input "Name" at bounding box center [441, 322] width 609 height 21
type input "[PERSON_NAME]"
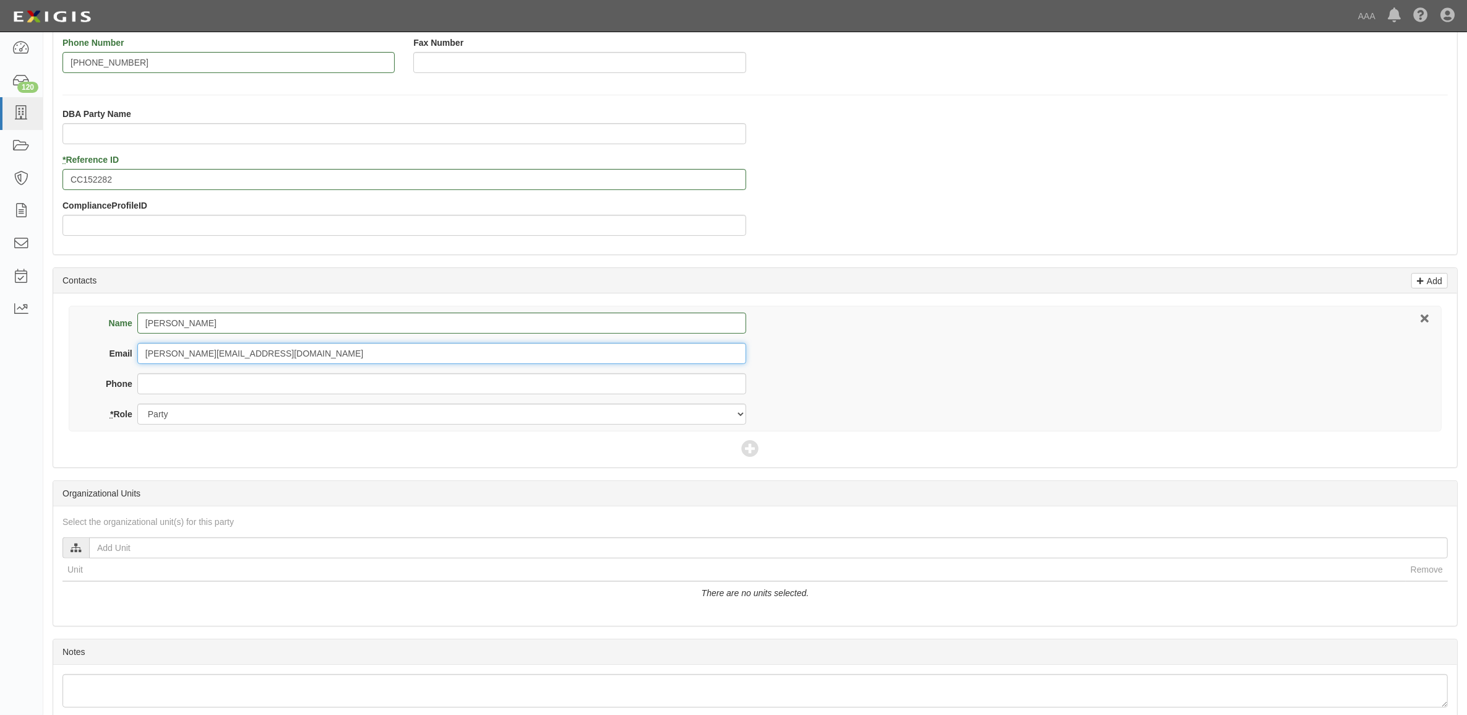
type input "[PERSON_NAME][EMAIL_ADDRESS][DOMAIN_NAME]"
type input "[PHONE_NUMBER]"
click at [747, 447] on icon at bounding box center [749, 448] width 17 height 17
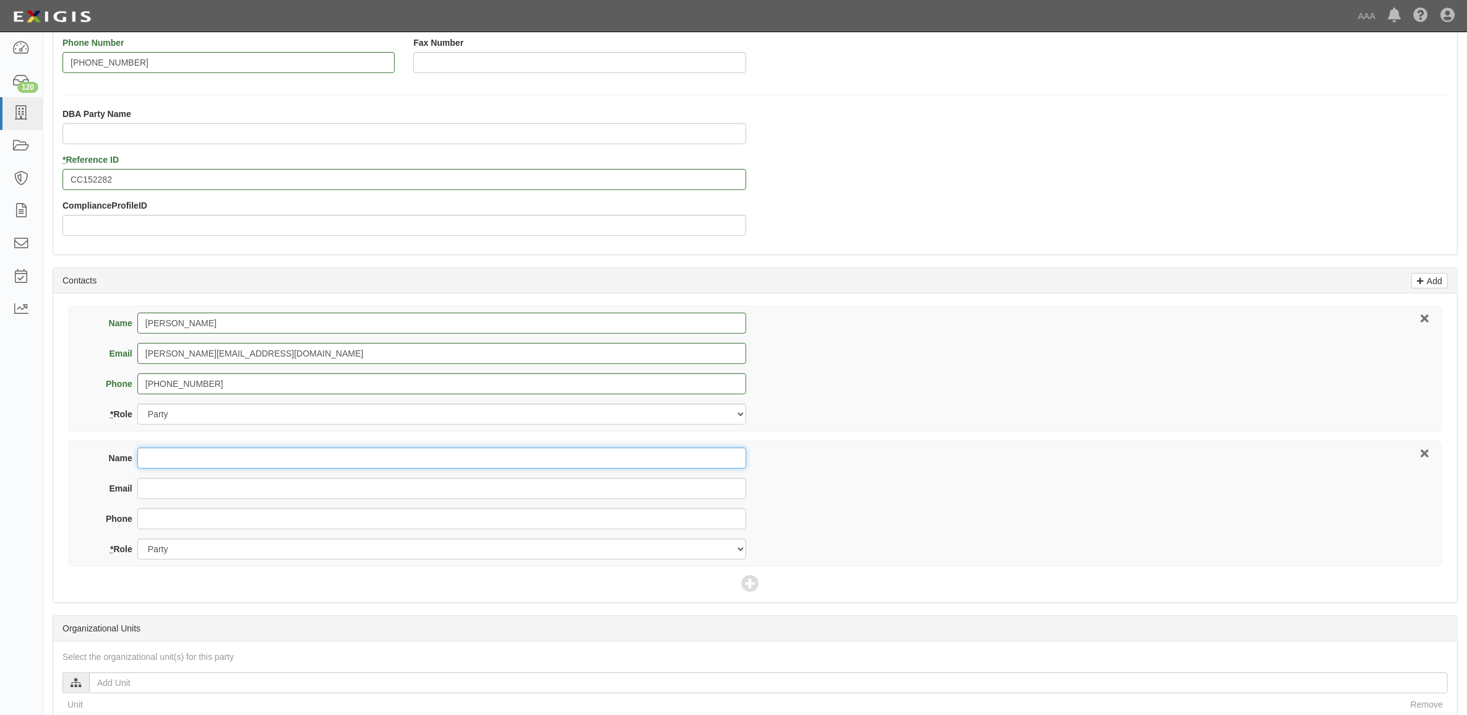
click at [274, 462] on input "Name" at bounding box center [441, 457] width 609 height 21
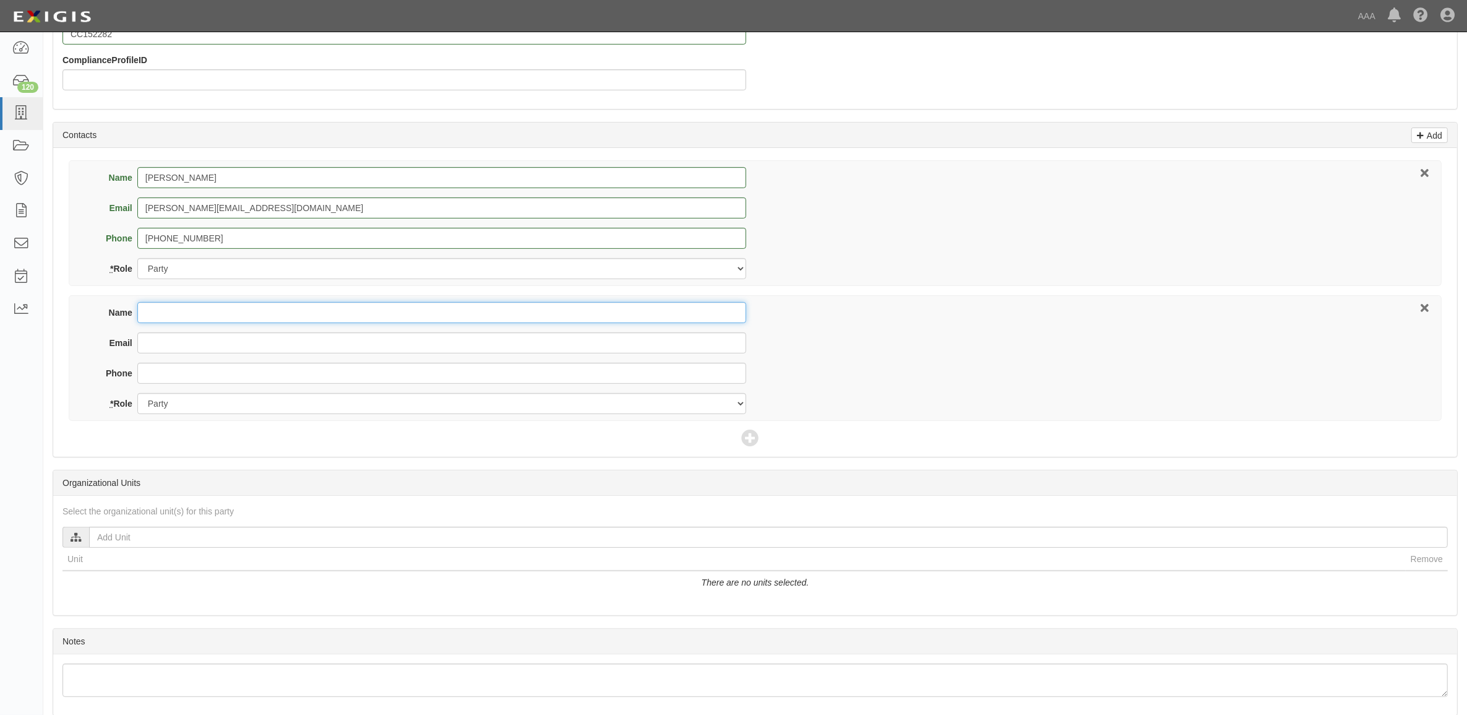
scroll to position [509, 0]
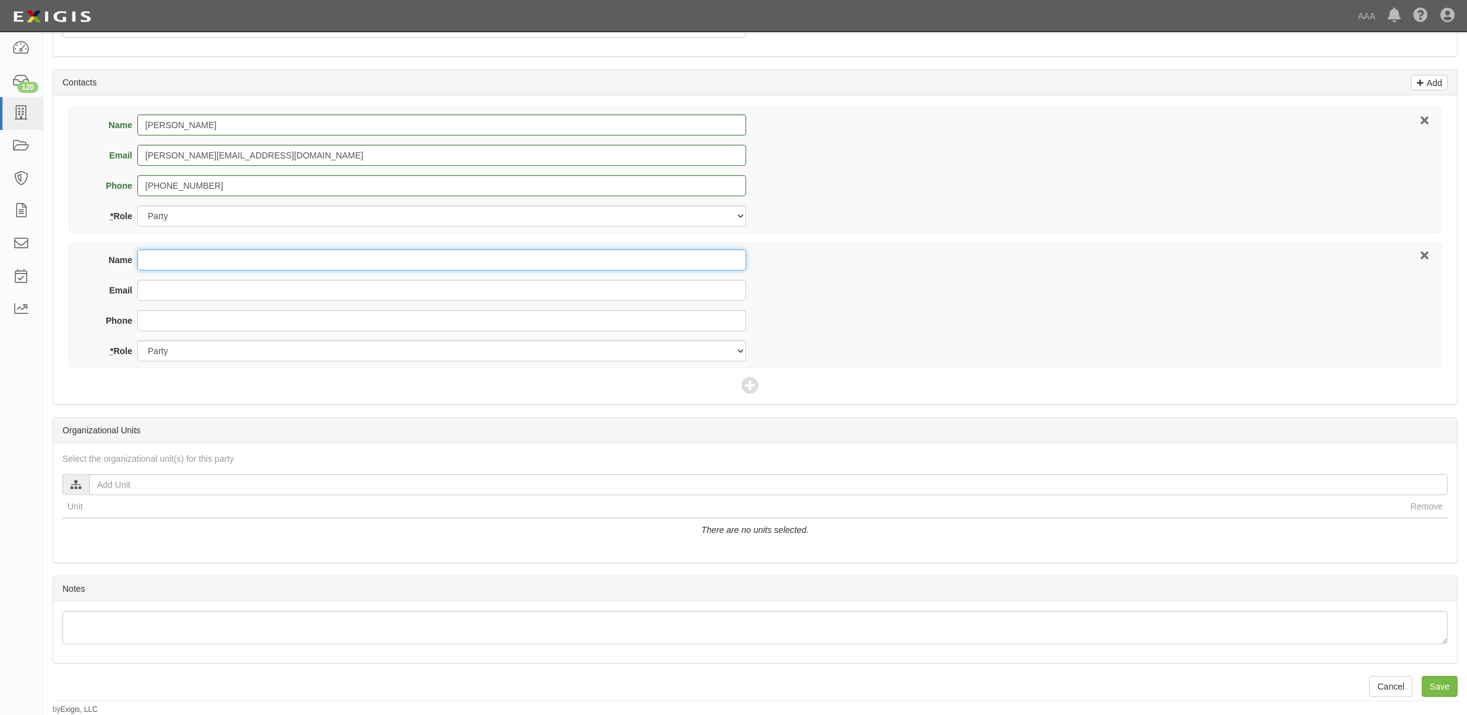
click at [168, 262] on input "Name" at bounding box center [441, 259] width 609 height 21
type input "Matt Murray"
type input "563-587-5000"
drag, startPoint x: 282, startPoint y: 342, endPoint x: 291, endPoint y: 362, distance: 22.2
click at [282, 342] on select "Party Broker Other" at bounding box center [441, 350] width 609 height 21
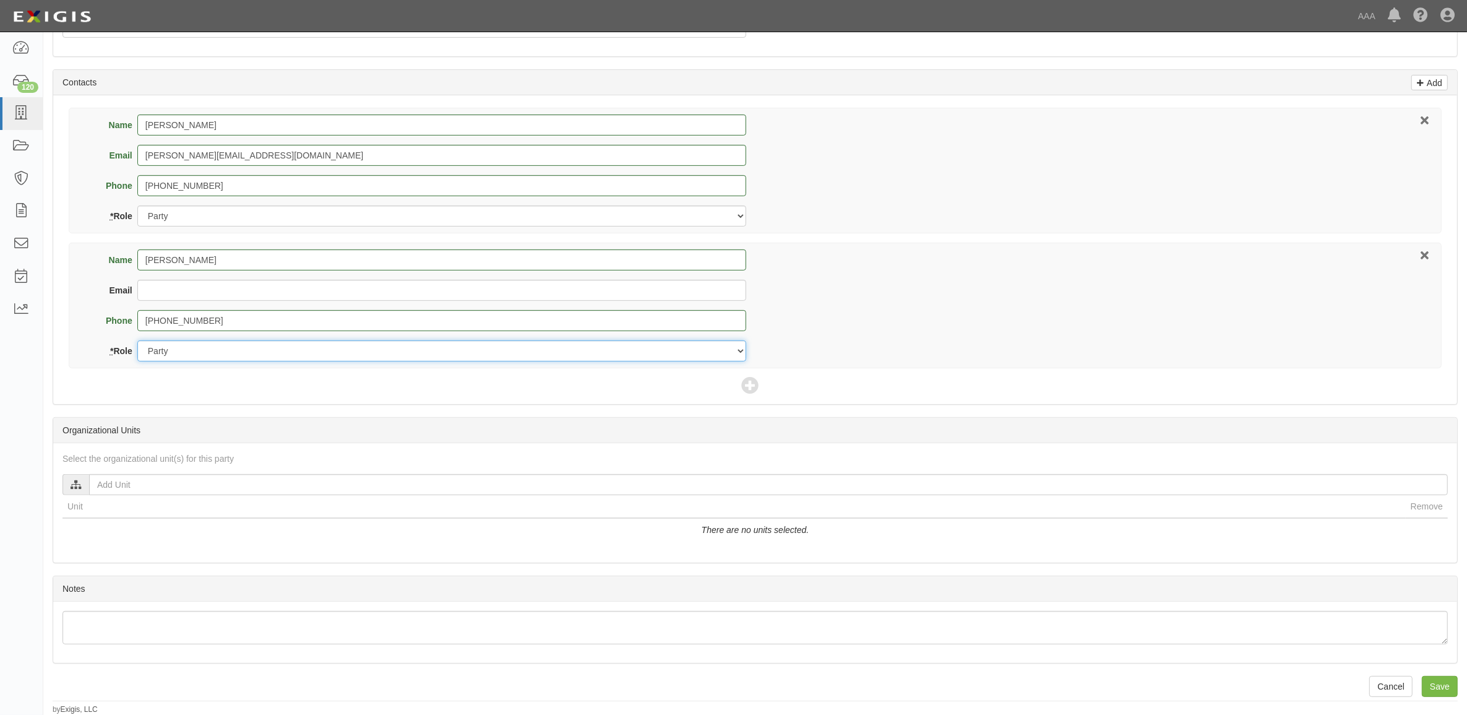
select select "Broker"
click at [137, 340] on select "Party Broker Other" at bounding box center [441, 350] width 609 height 21
click at [752, 384] on icon at bounding box center [749, 385] width 17 height 17
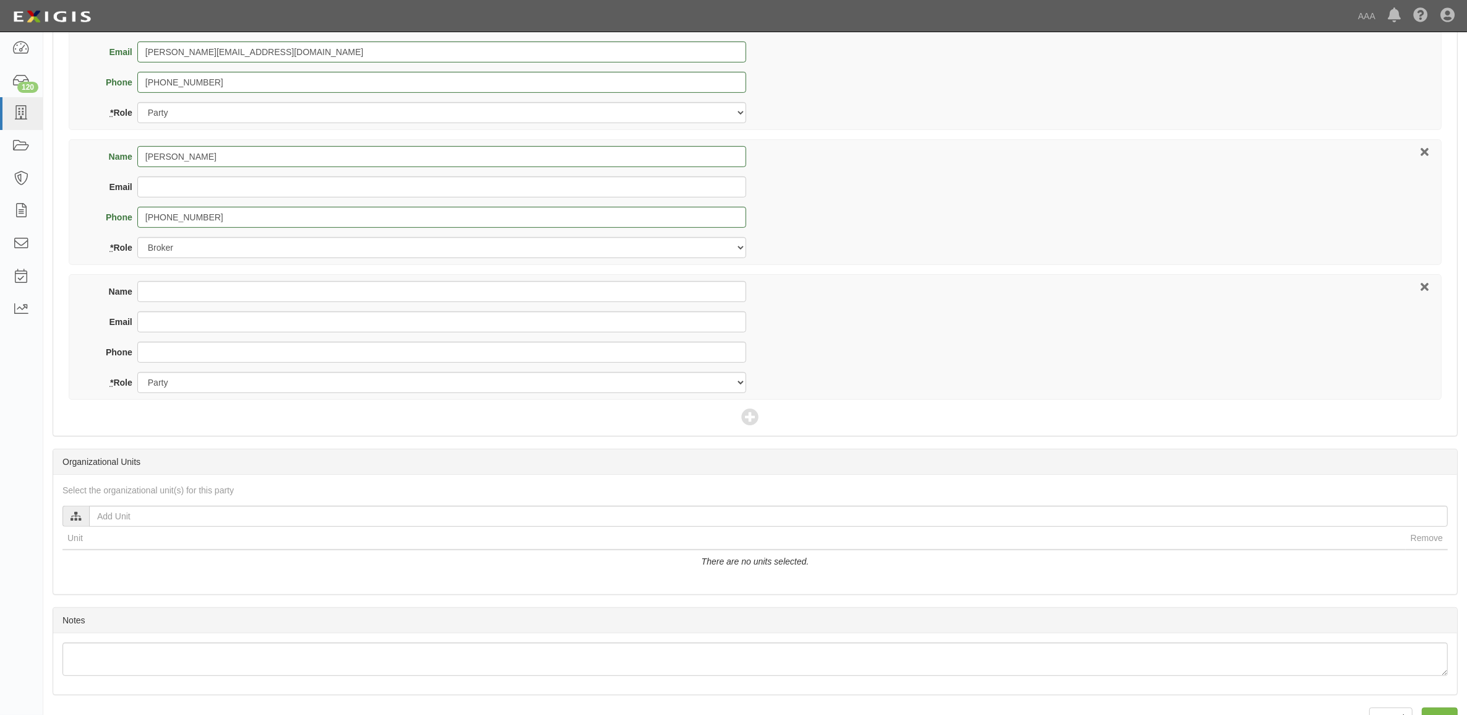
scroll to position [645, 0]
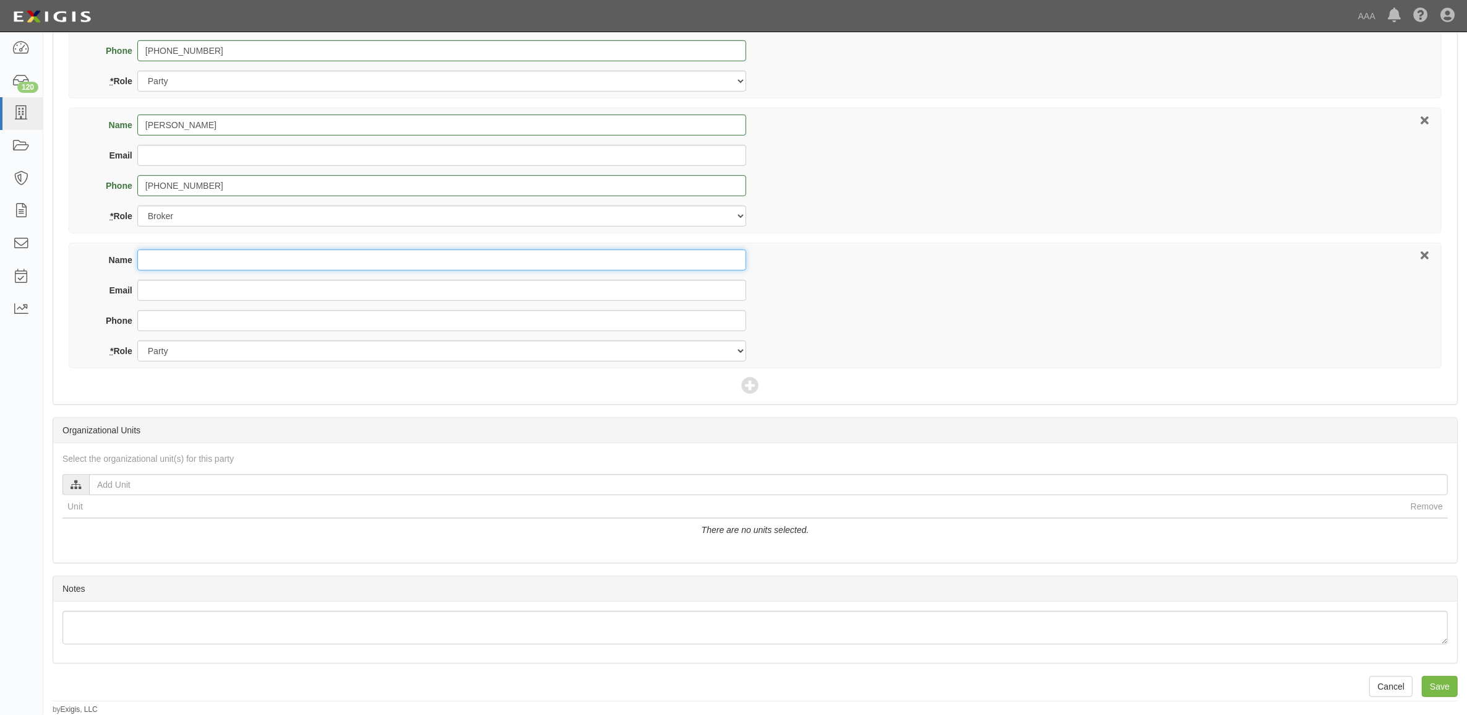
click at [241, 252] on input "Name" at bounding box center [441, 259] width 609 height 21
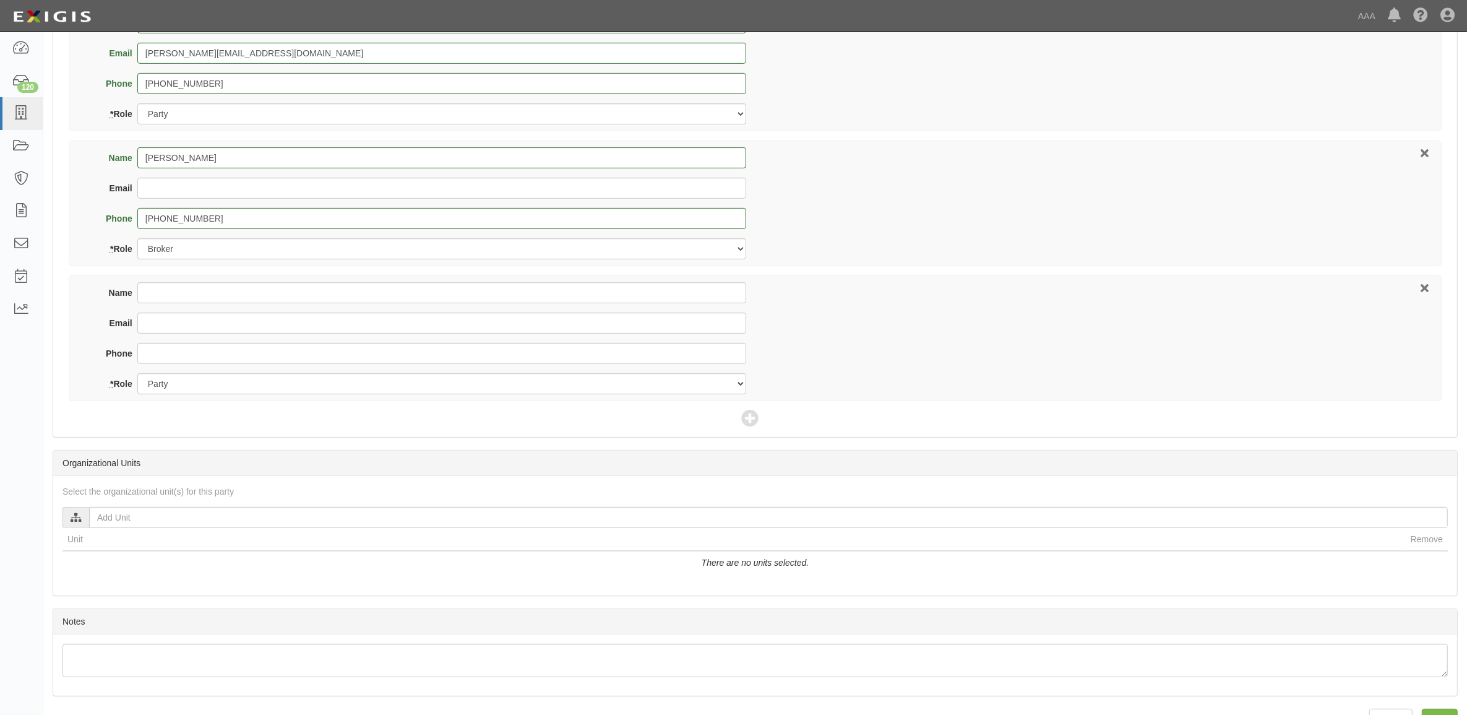
click at [255, 258] on div "Name Rich Henry Email r.henry@vivecollision.com Phone 617-924-4845 * Role Party…" at bounding box center [754, 203] width 1385 height 395
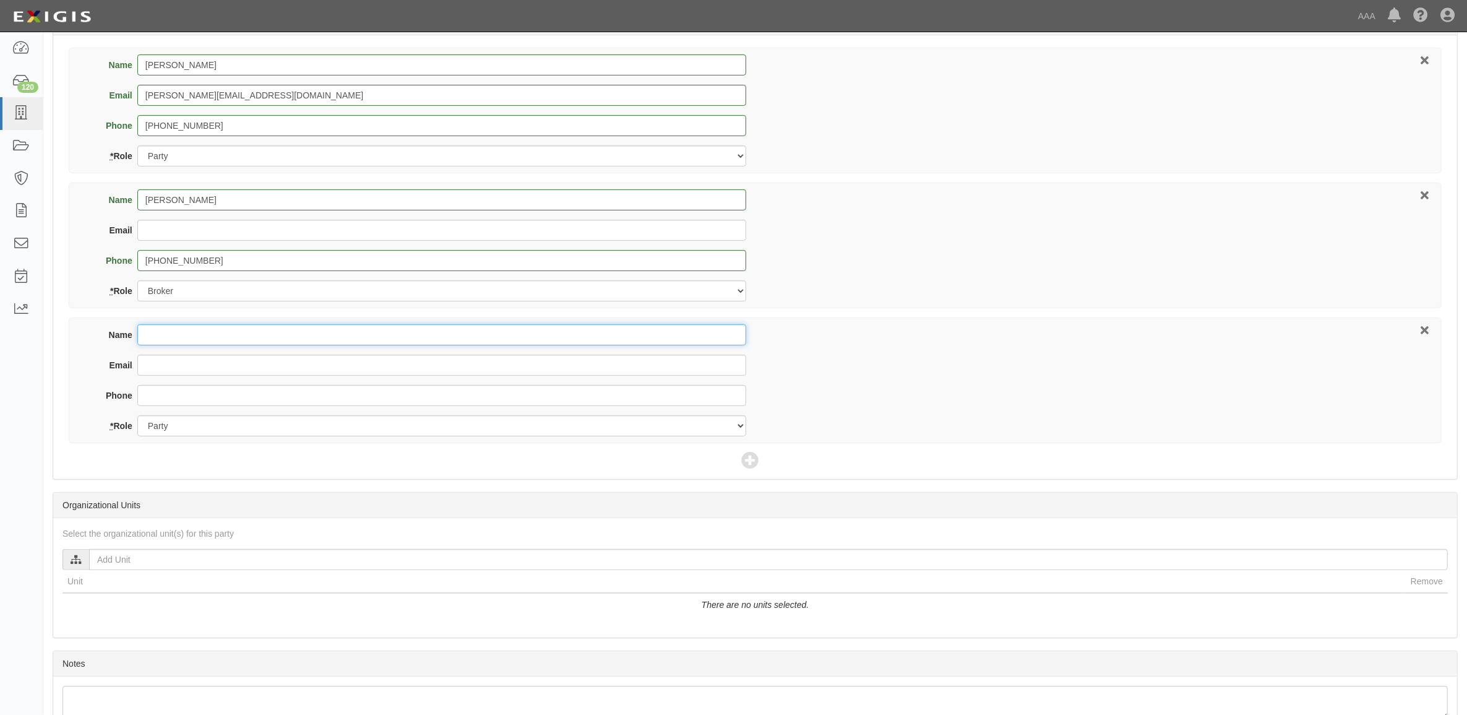
click at [342, 336] on input "Name" at bounding box center [441, 334] width 609 height 21
type input "Brian Nikkel"
type input "nikkel.brian@ace.aaa.com"
click at [283, 418] on select "Party Broker Other" at bounding box center [441, 425] width 609 height 21
select select "Other"
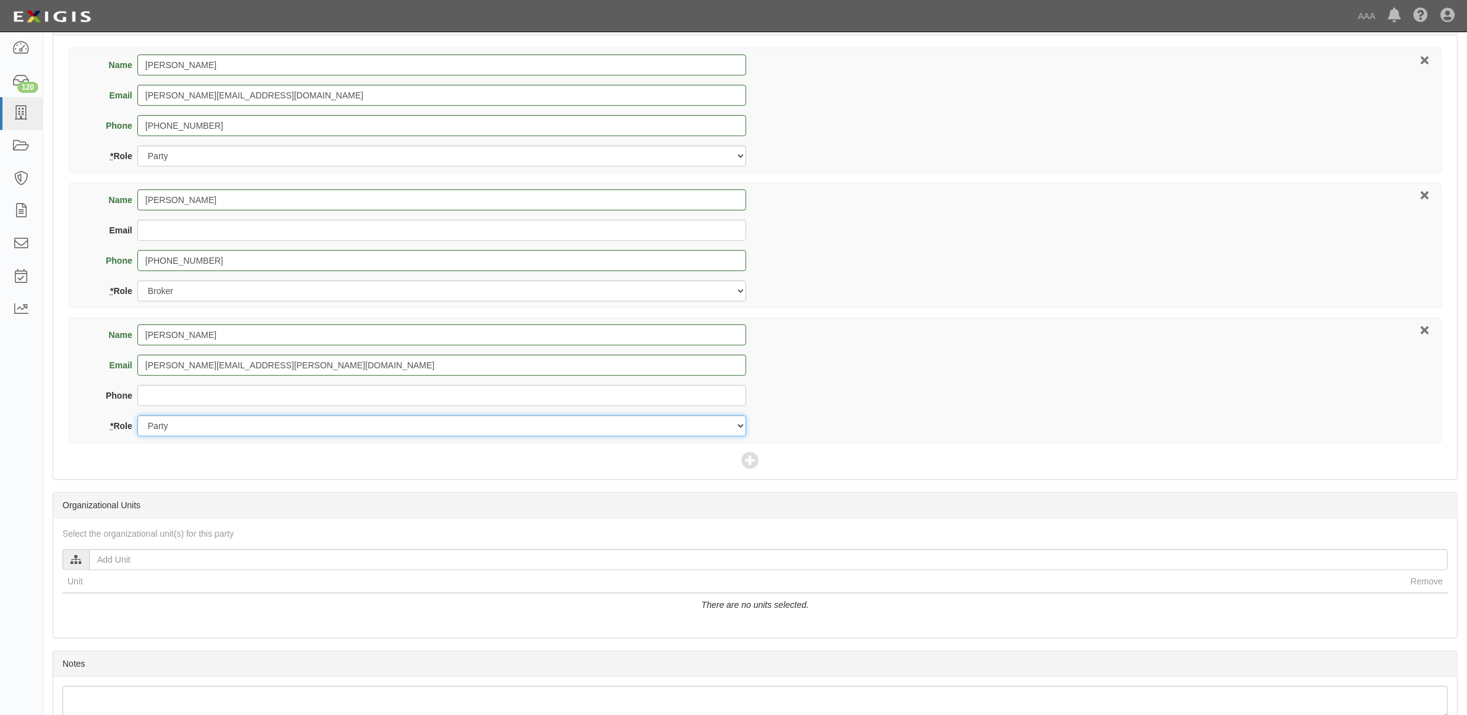
click at [137, 416] on select "Party Broker Other" at bounding box center [441, 425] width 609 height 21
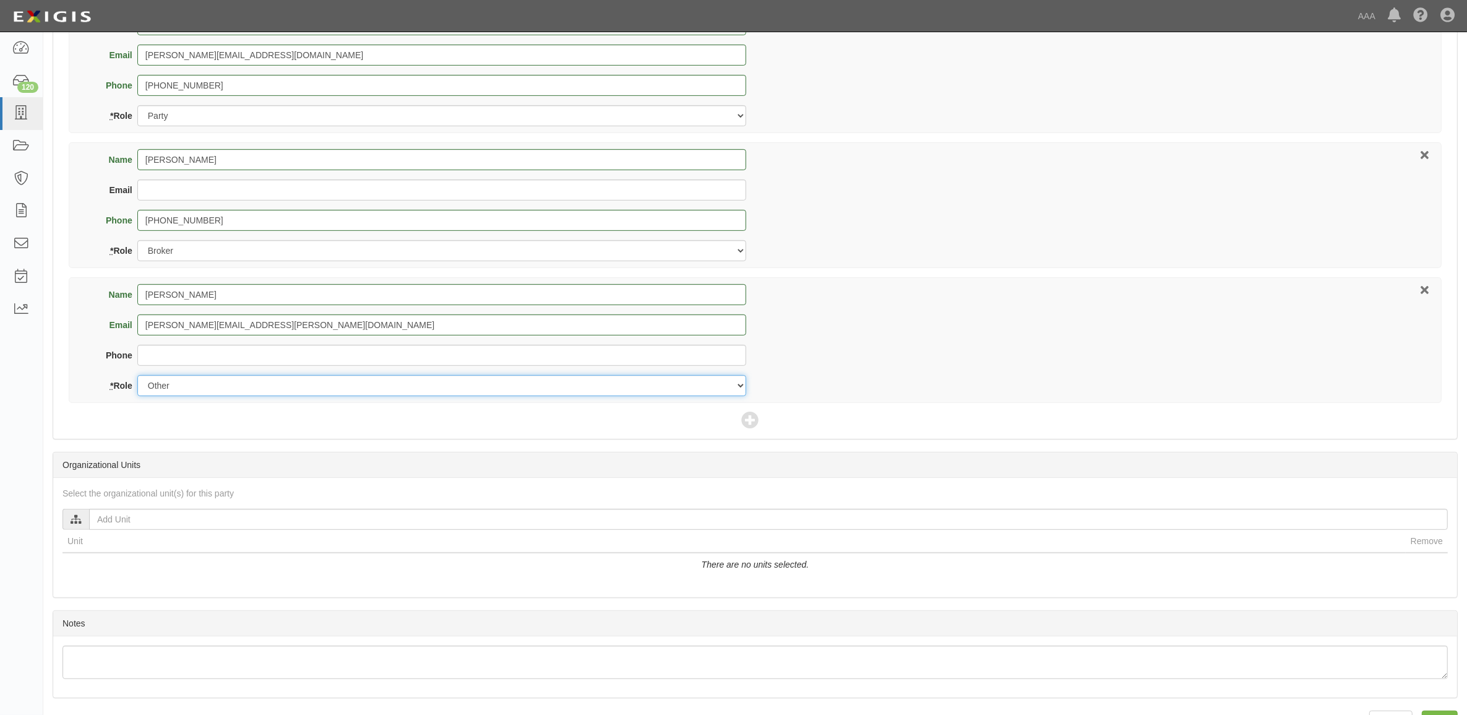
scroll to position [645, 0]
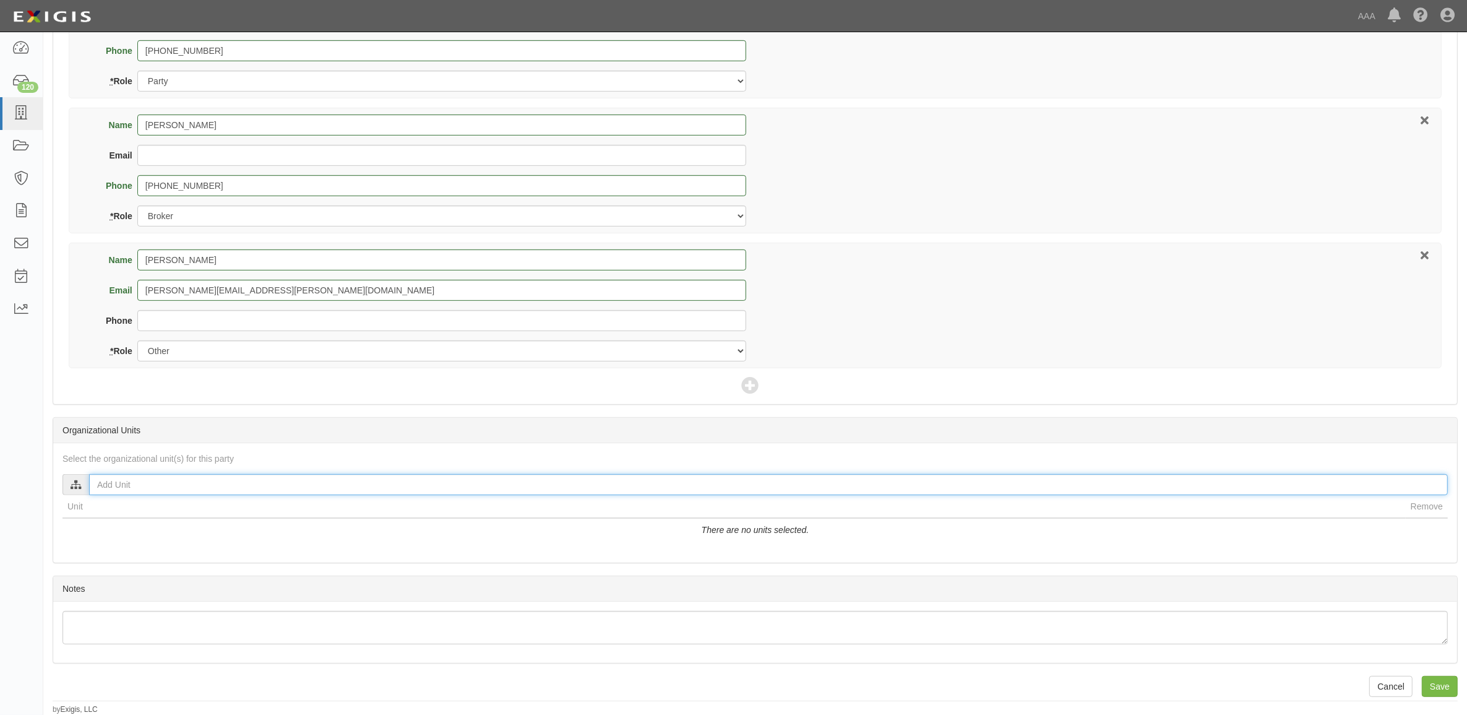
click at [328, 475] on input "text" at bounding box center [768, 484] width 1359 height 21
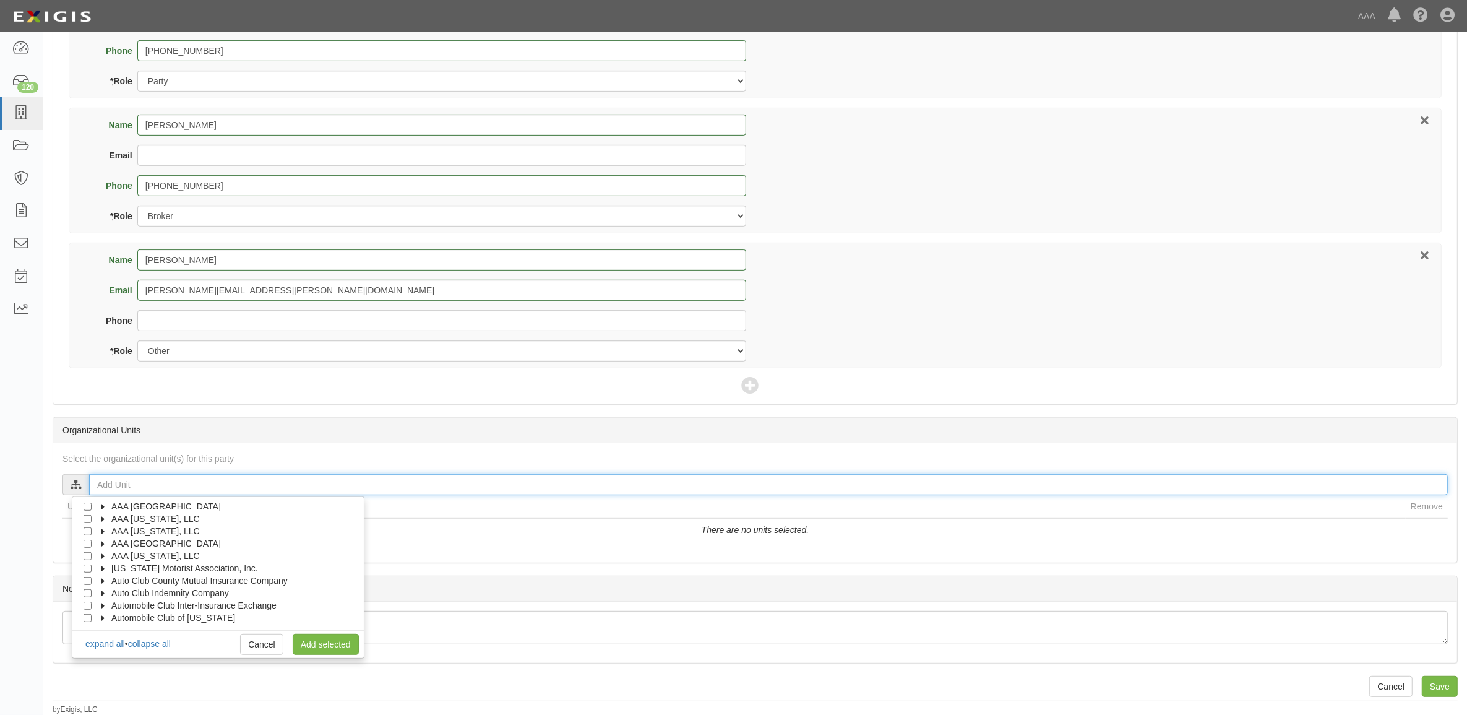
scroll to position [49, 0]
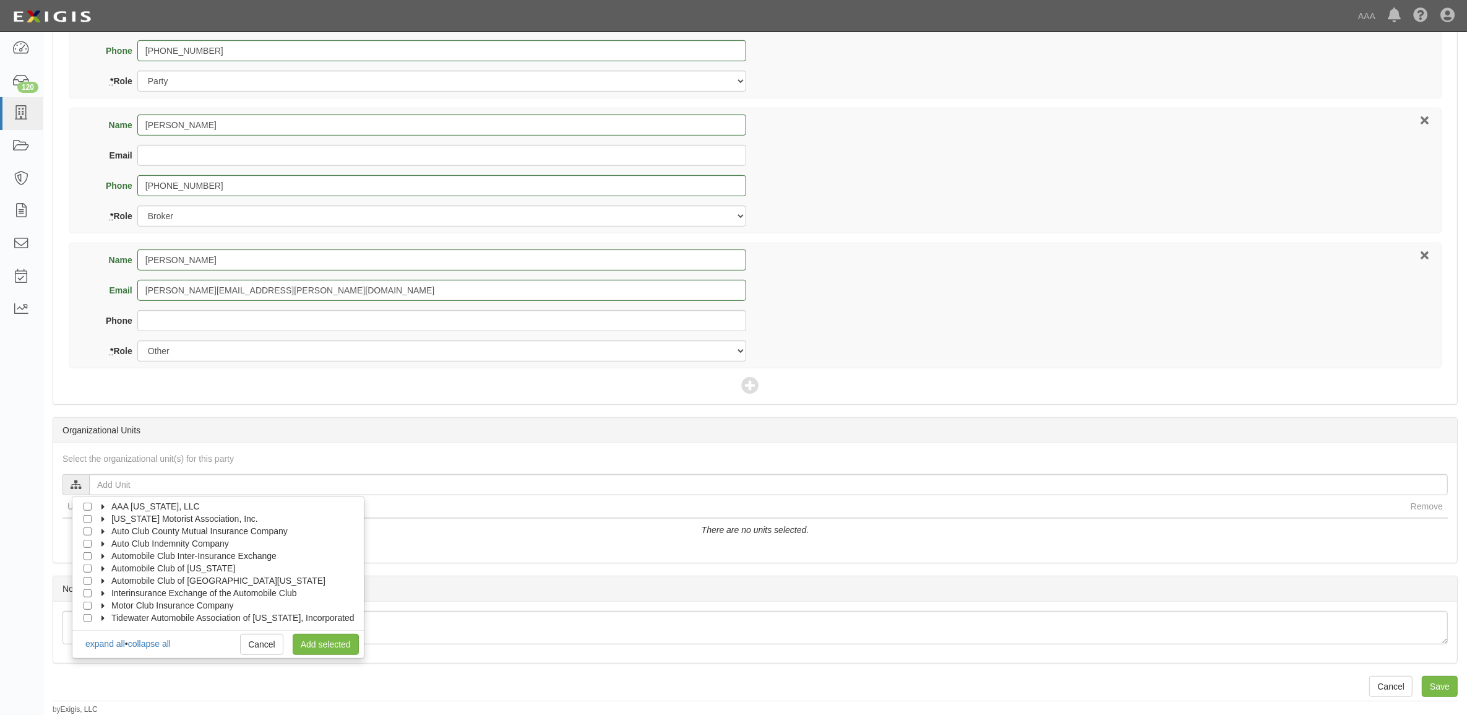
click at [103, 604] on icon at bounding box center [104, 606] width 9 height 6
click at [116, 617] on icon at bounding box center [115, 619] width 9 height 6
click at [106, 608] on input "Auto Claims MPR" at bounding box center [110, 605] width 8 height 8
checkbox input "true"
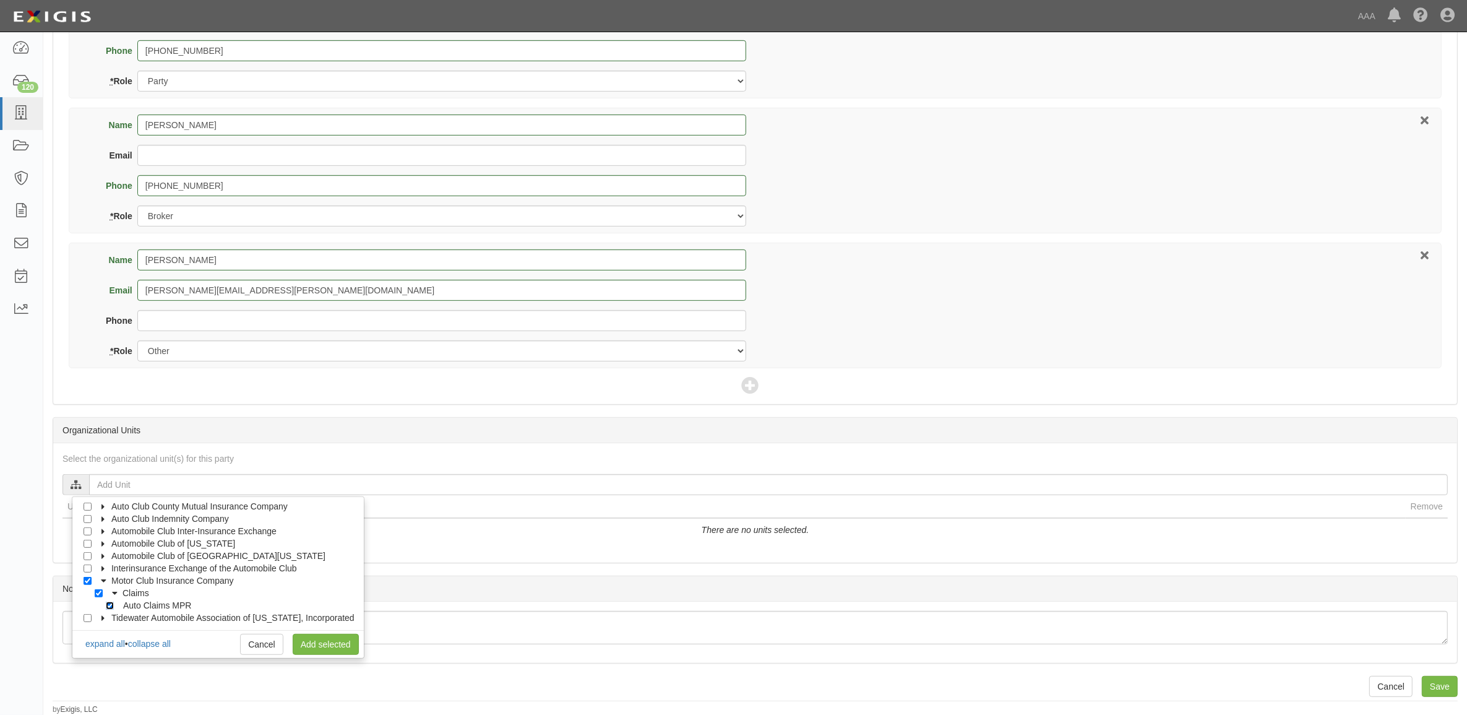
checkbox input "true"
click at [359, 648] on div at bounding box center [755, 632] width 1404 height 43
click at [337, 647] on link "Add selected" at bounding box center [326, 644] width 66 height 21
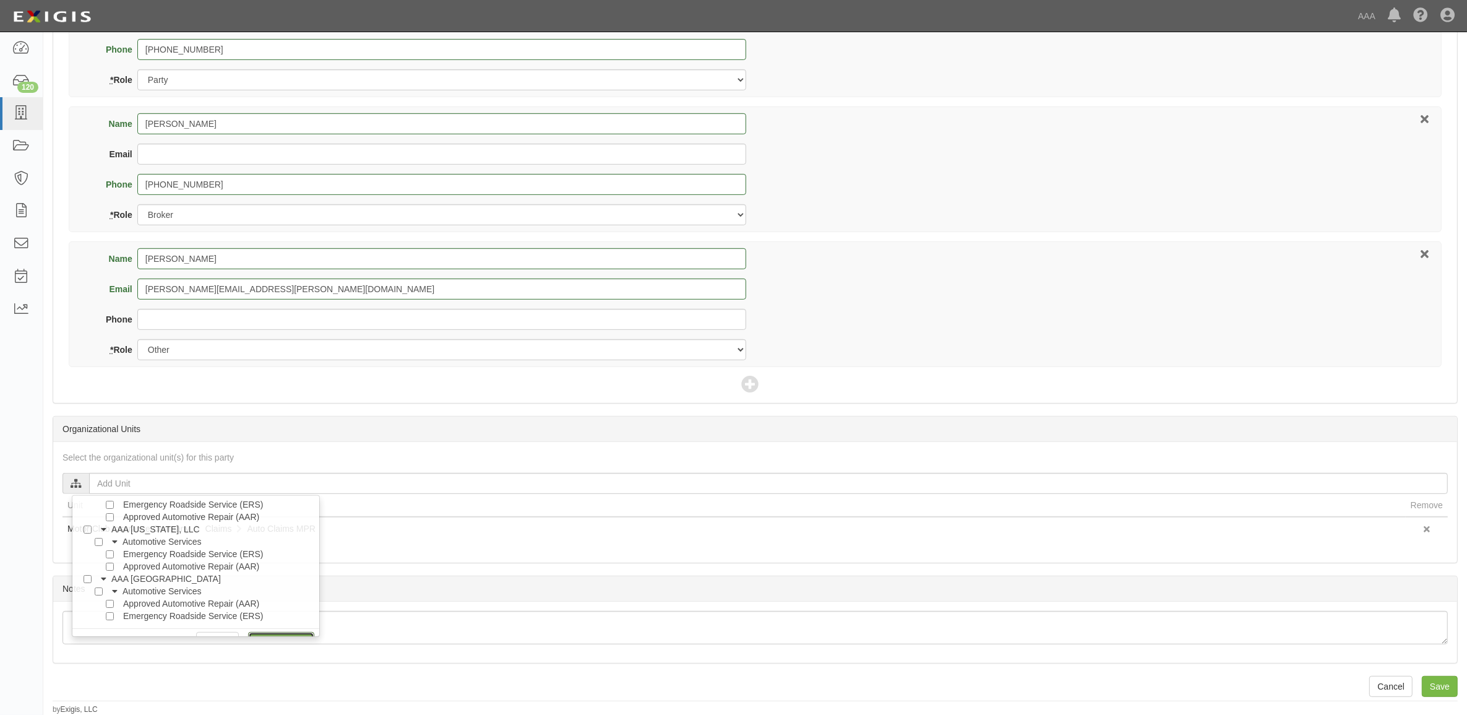
scroll to position [0, 0]
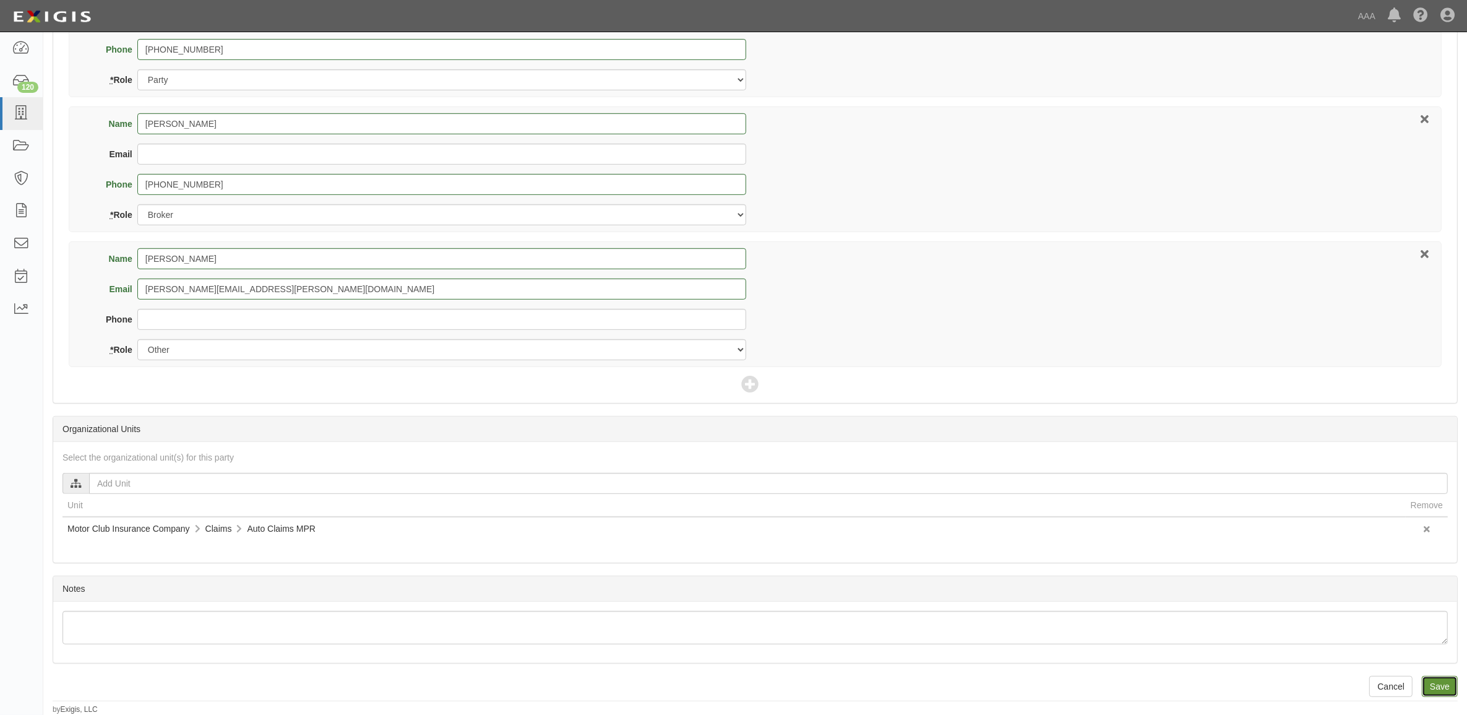
click at [1445, 684] on input "Save" at bounding box center [1440, 686] width 36 height 21
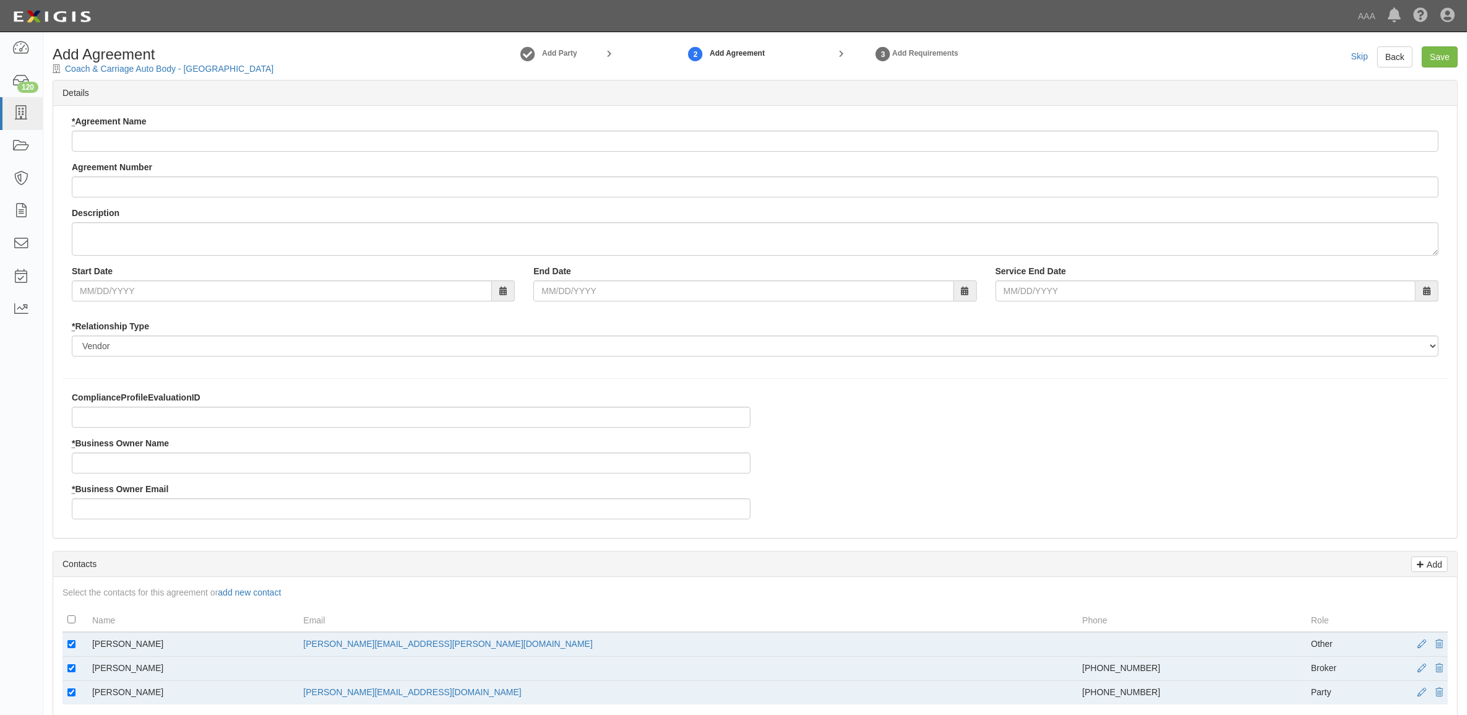
click at [194, 128] on div "* Agreement Name" at bounding box center [755, 133] width 1367 height 37
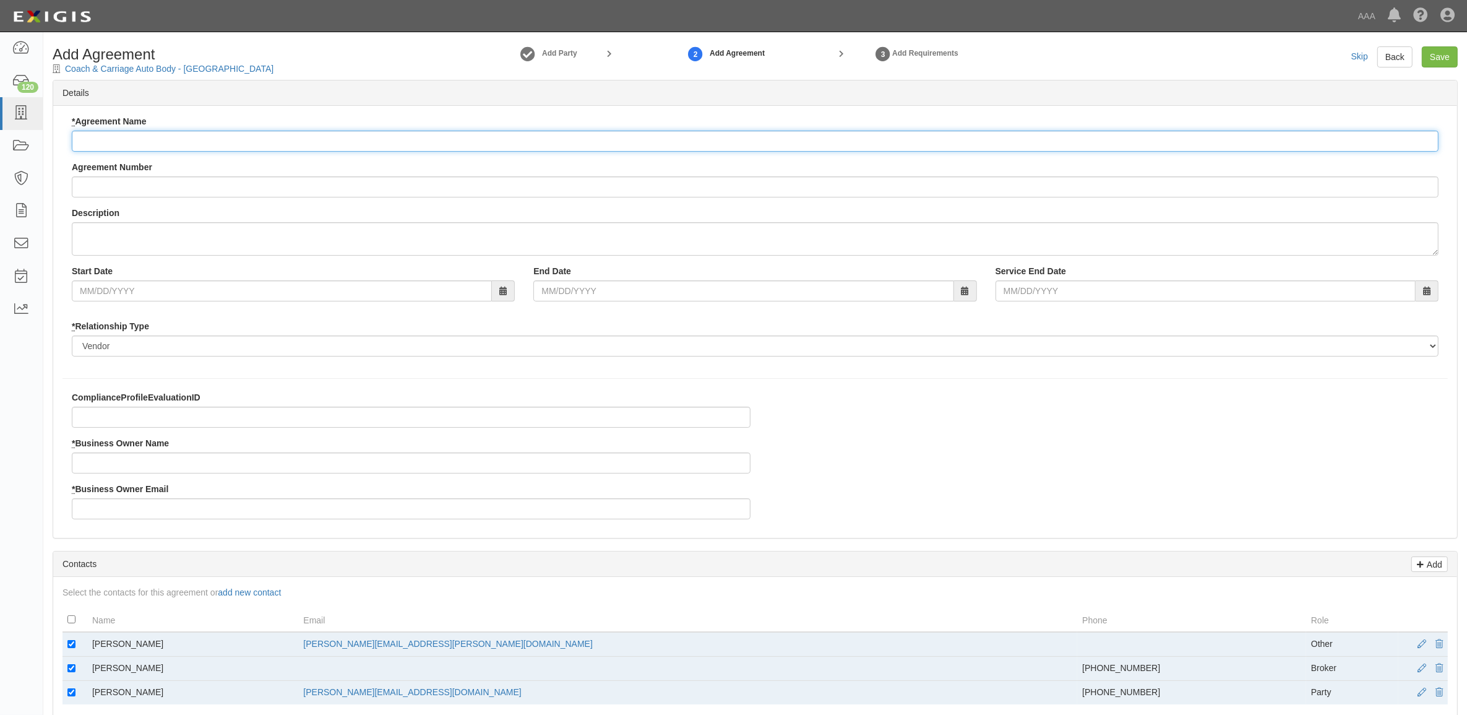
click at [196, 136] on input "* Agreement Name" at bounding box center [755, 141] width 1367 height 21
paste input "Motor Club Insurance Company - MPR Auto"
type input "Motor Club Insurance Company - MPR Auto"
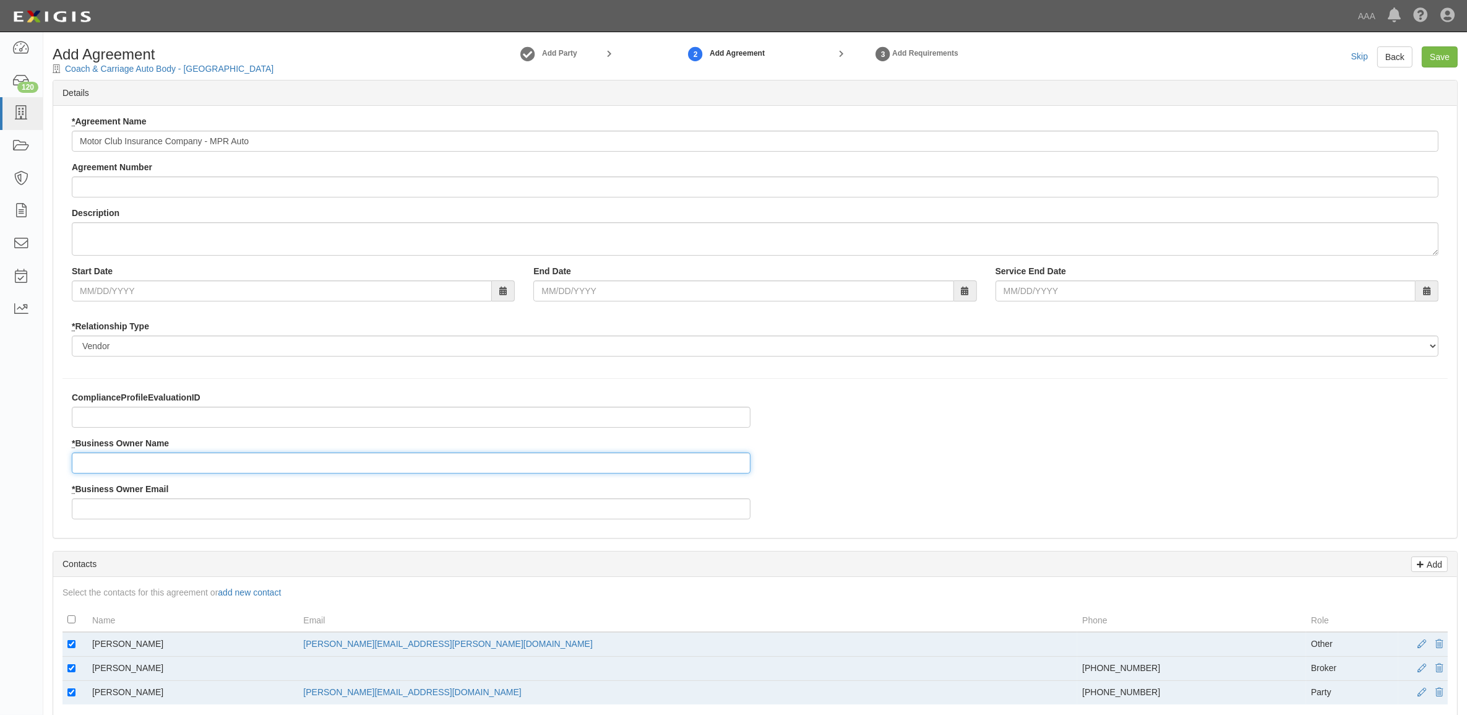
click at [163, 459] on input "* Business Owner Name" at bounding box center [411, 462] width 679 height 21
type input "[PERSON_NAME]"
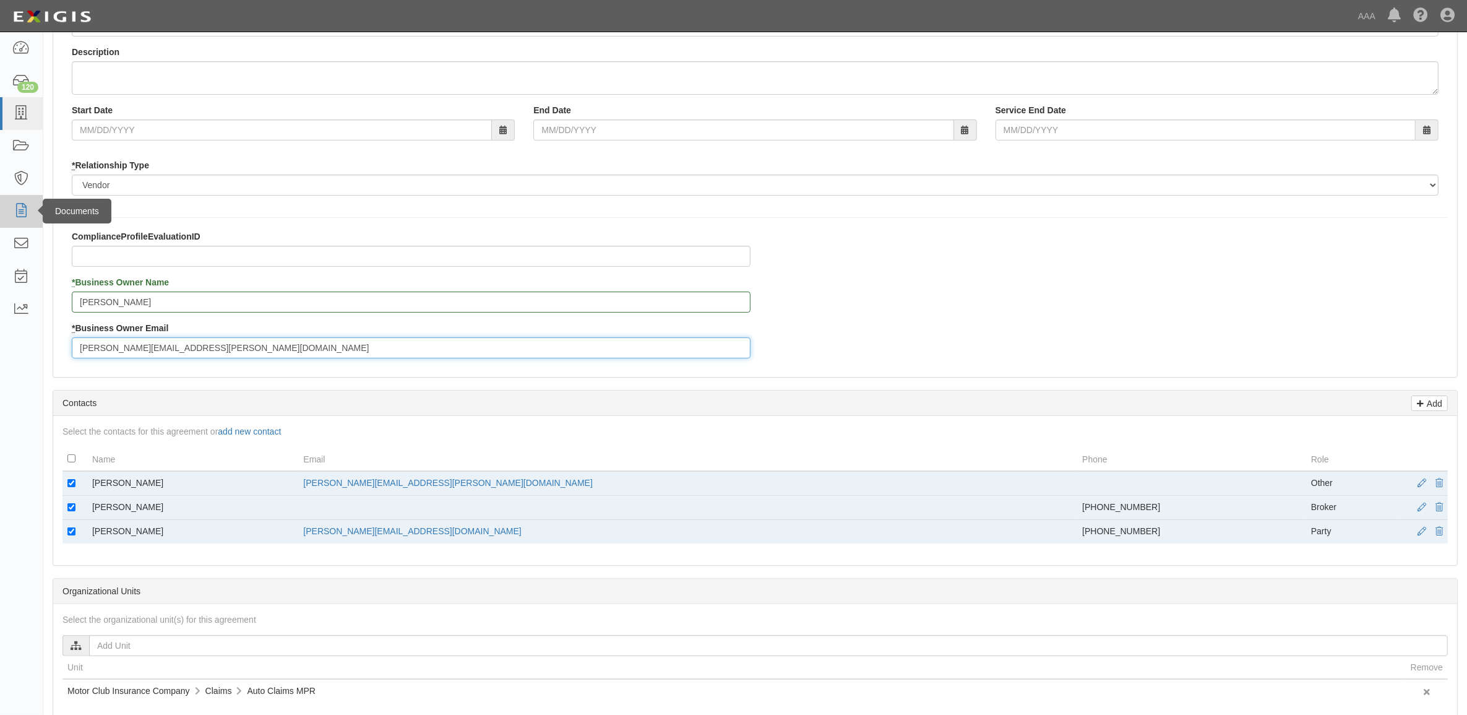
scroll to position [155, 0]
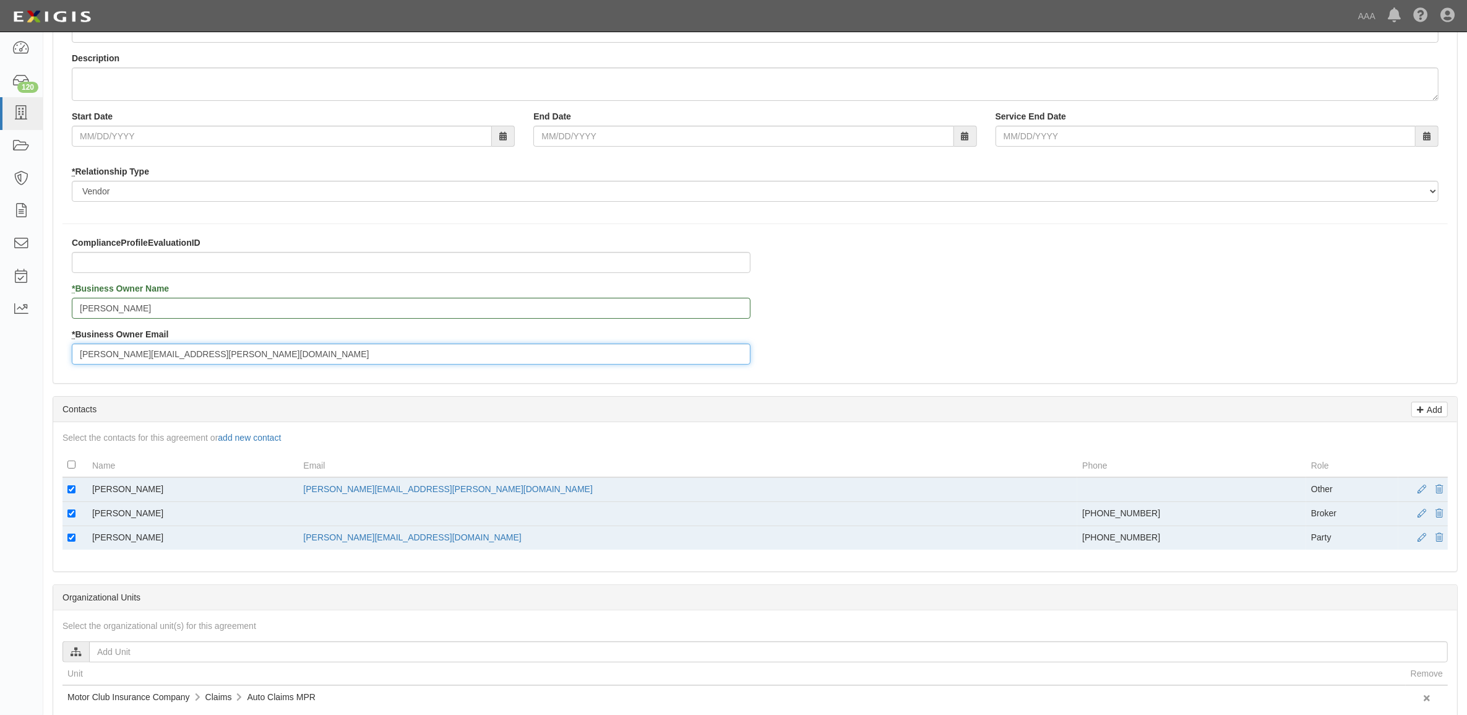
type input "[PERSON_NAME][EMAIL_ADDRESS][PERSON_NAME][DOMAIN_NAME]"
drag, startPoint x: 69, startPoint y: 492, endPoint x: 66, endPoint y: 499, distance: 8.0
click at [69, 491] on input "checkbox" at bounding box center [71, 489] width 8 height 8
checkbox input "false"
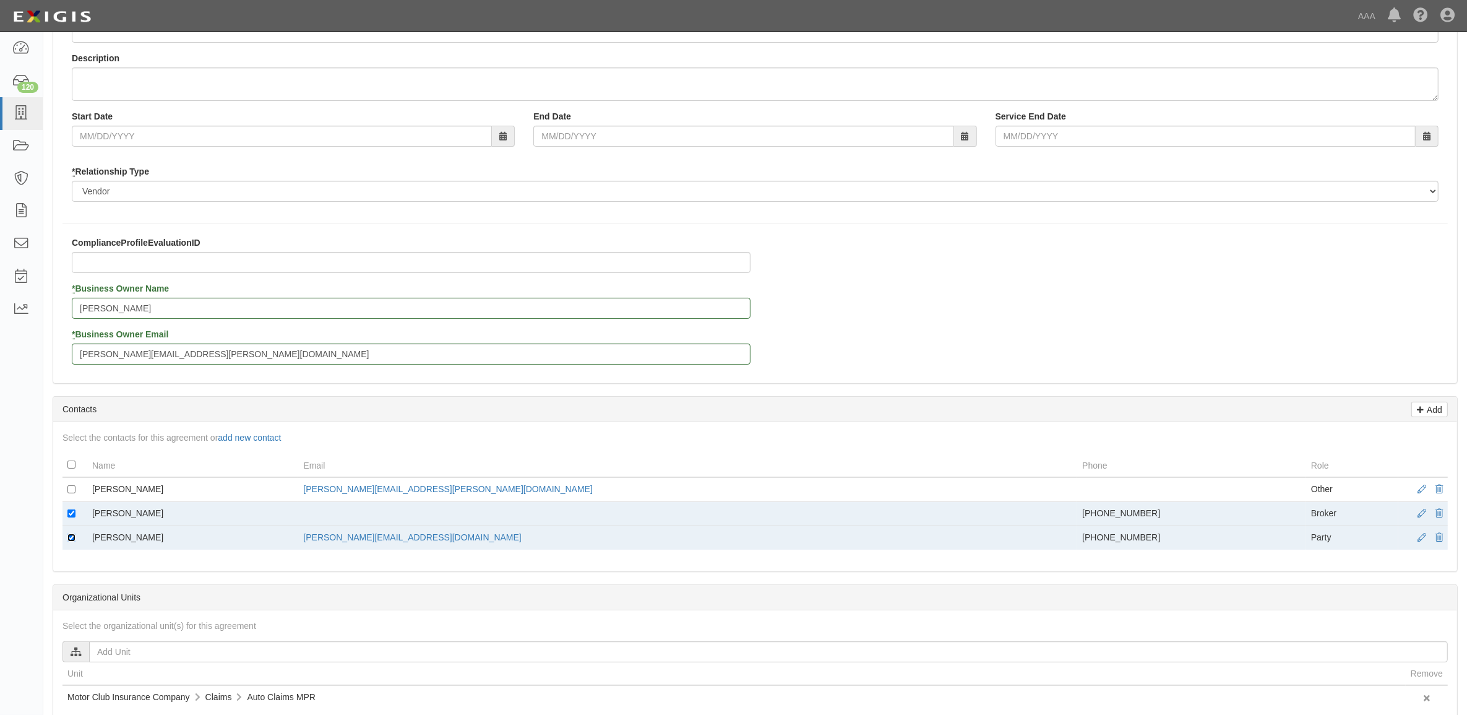
click at [70, 539] on input "checkbox" at bounding box center [71, 537] width 8 height 8
checkbox input "false"
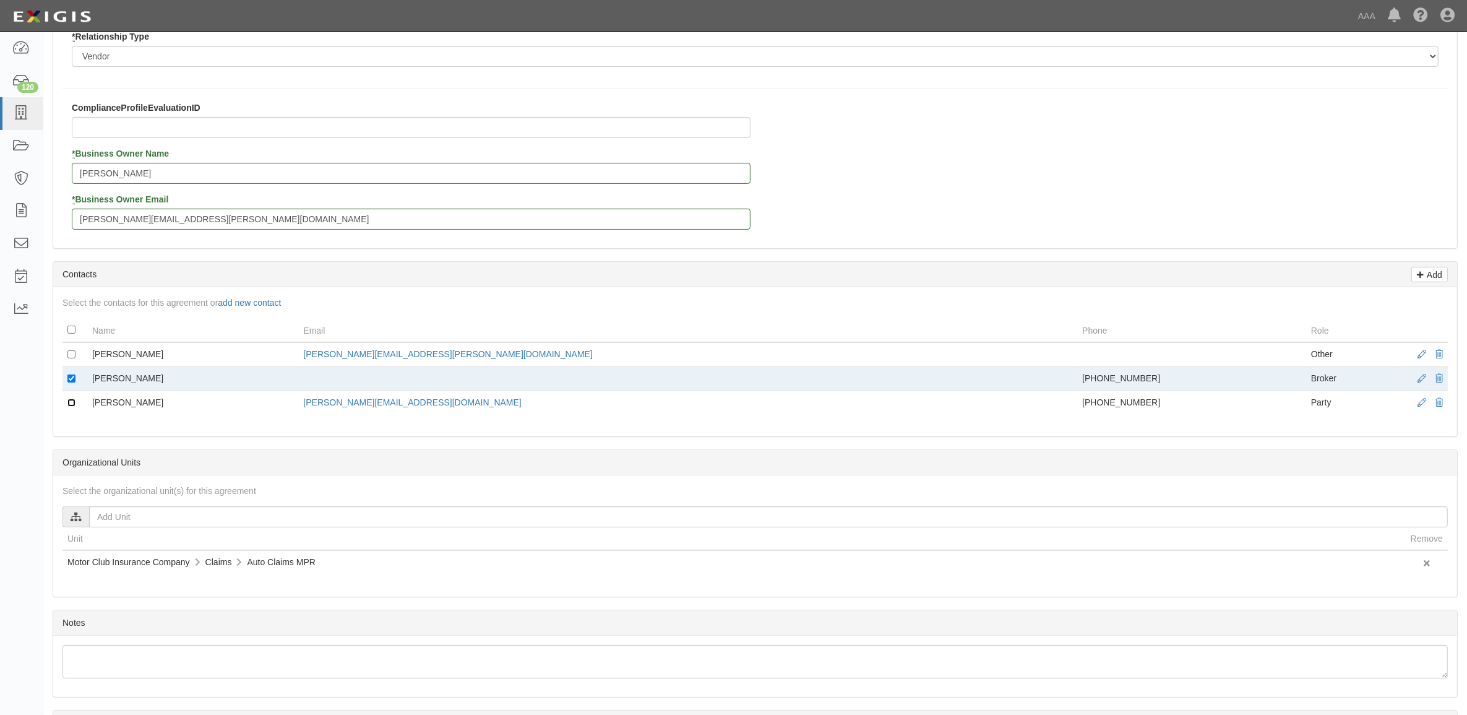
scroll to position [427, 0]
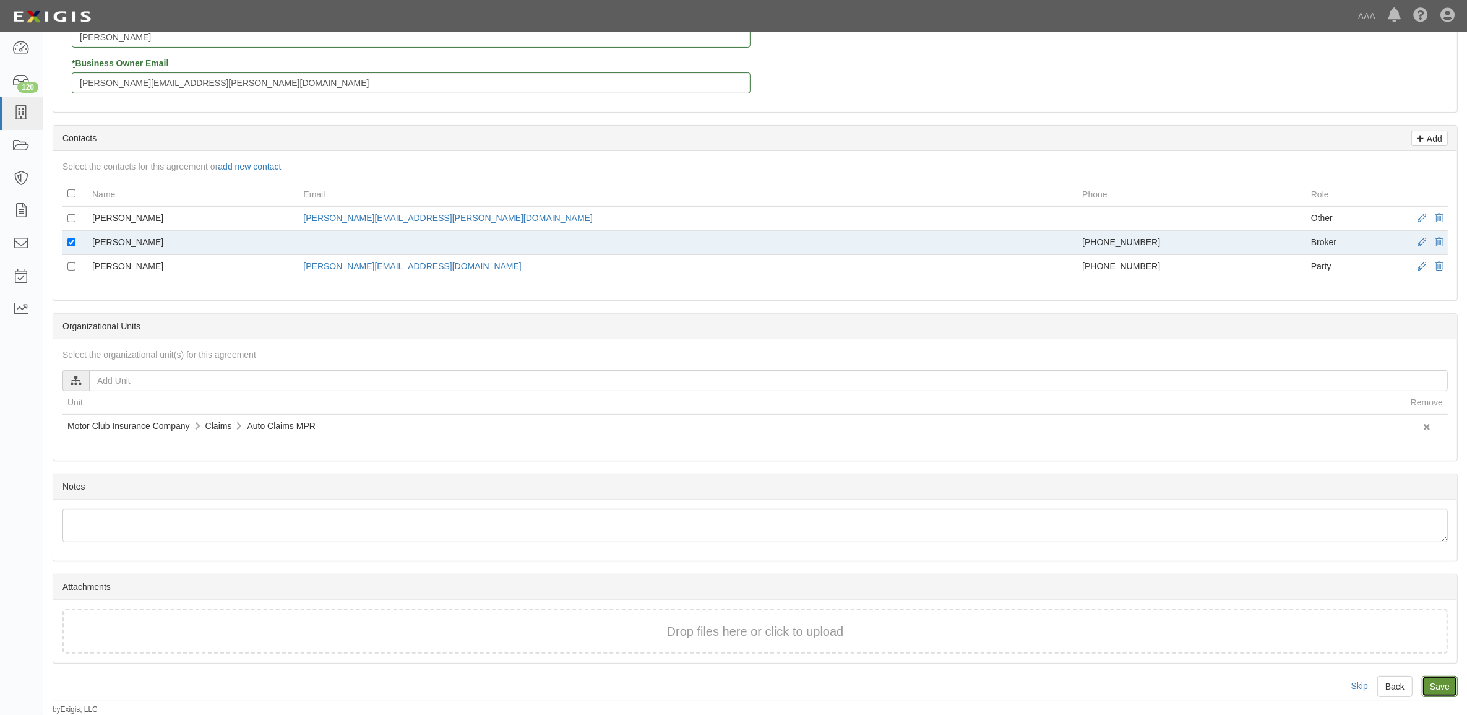
click at [1423, 679] on input "Save" at bounding box center [1440, 686] width 36 height 21
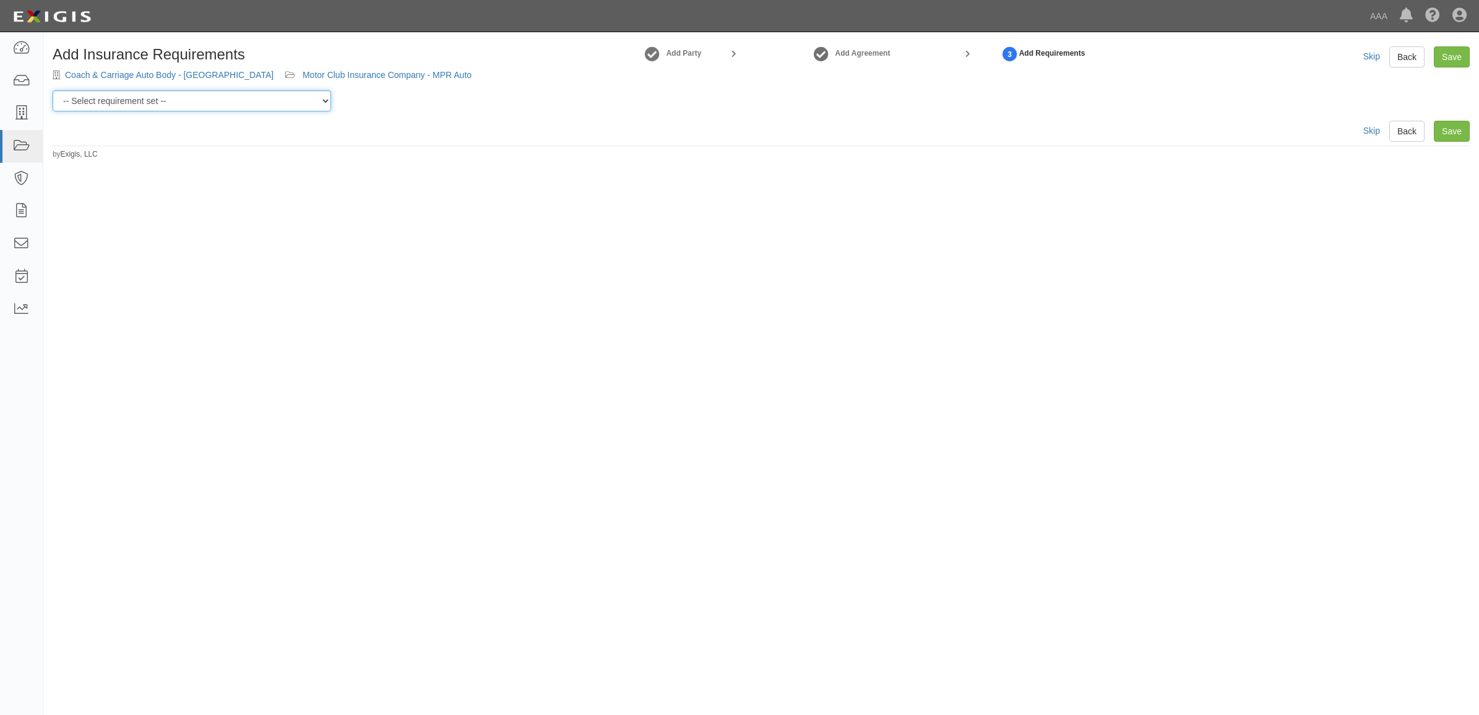
click at [254, 102] on select "-- Select requirement set -- AAA East Central AAR AAA East Central ERS AAA East…" at bounding box center [192, 100] width 278 height 21
select select "16704"
click at [53, 90] on select "-- Select requirement set -- AAA East Central AAR AAA East Central ERS AAA East…" at bounding box center [192, 100] width 278 height 21
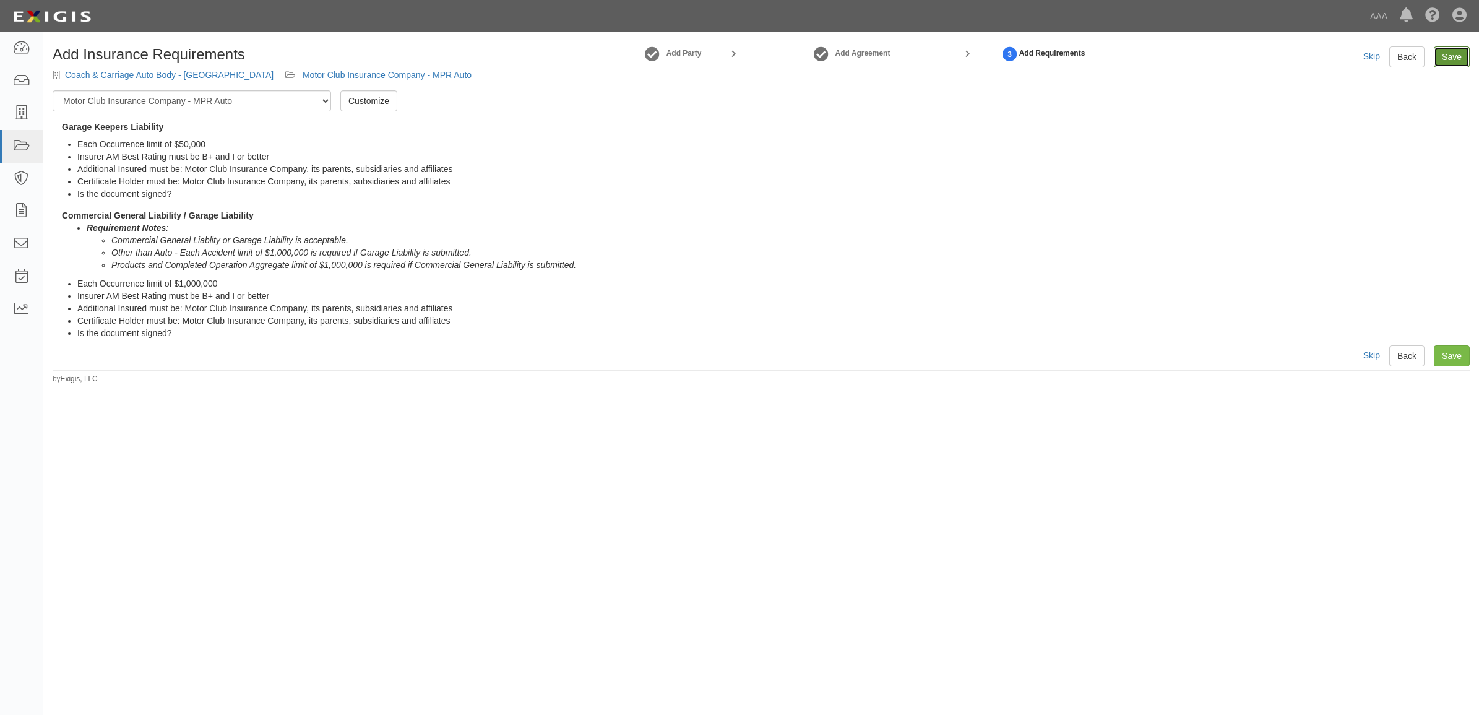
click at [1448, 51] on link "Save" at bounding box center [1451, 56] width 36 height 21
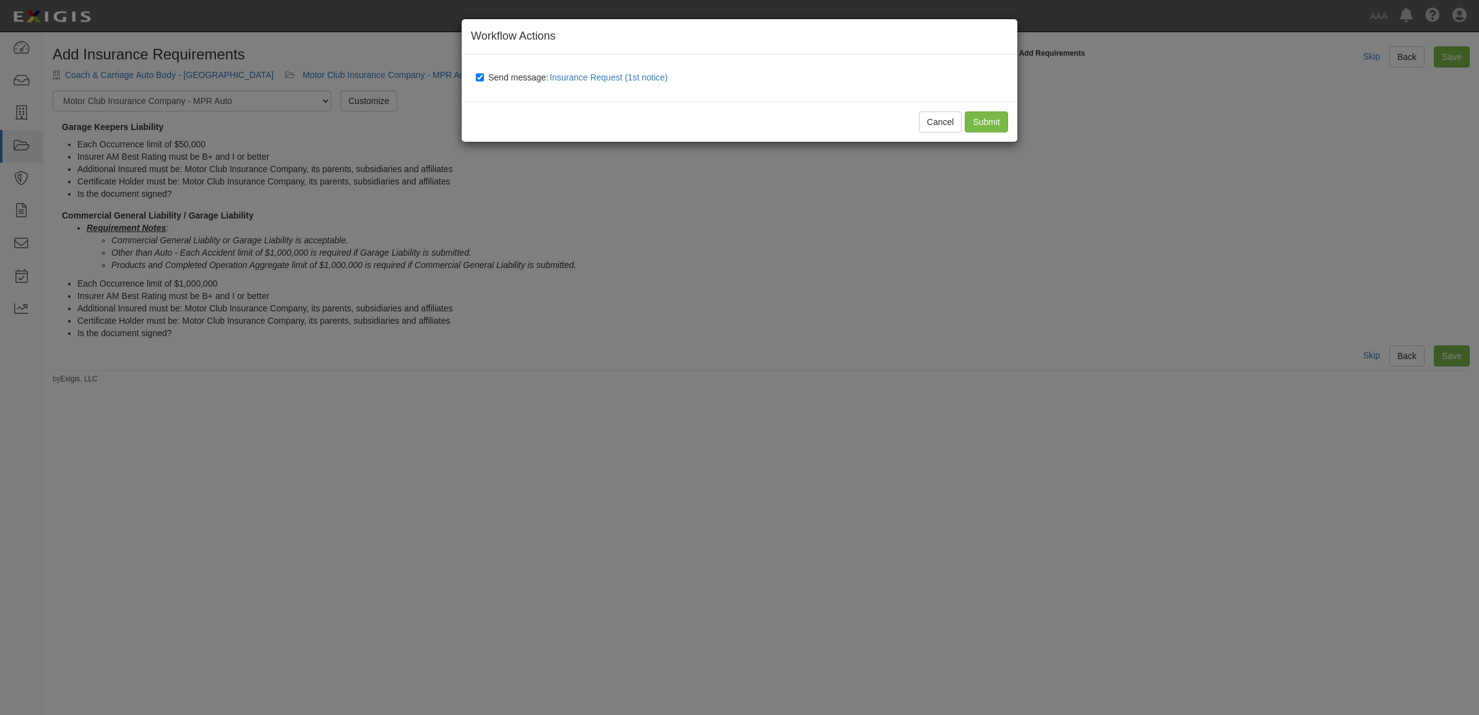
click at [534, 78] on span "Send message: Insurance Request (1st notice)" at bounding box center [580, 77] width 184 height 10
click at [484, 78] on input "Send message: Insurance Request (1st notice)" at bounding box center [480, 77] width 8 height 10
checkbox input "false"
click at [994, 125] on input "Submit" at bounding box center [985, 121] width 43 height 21
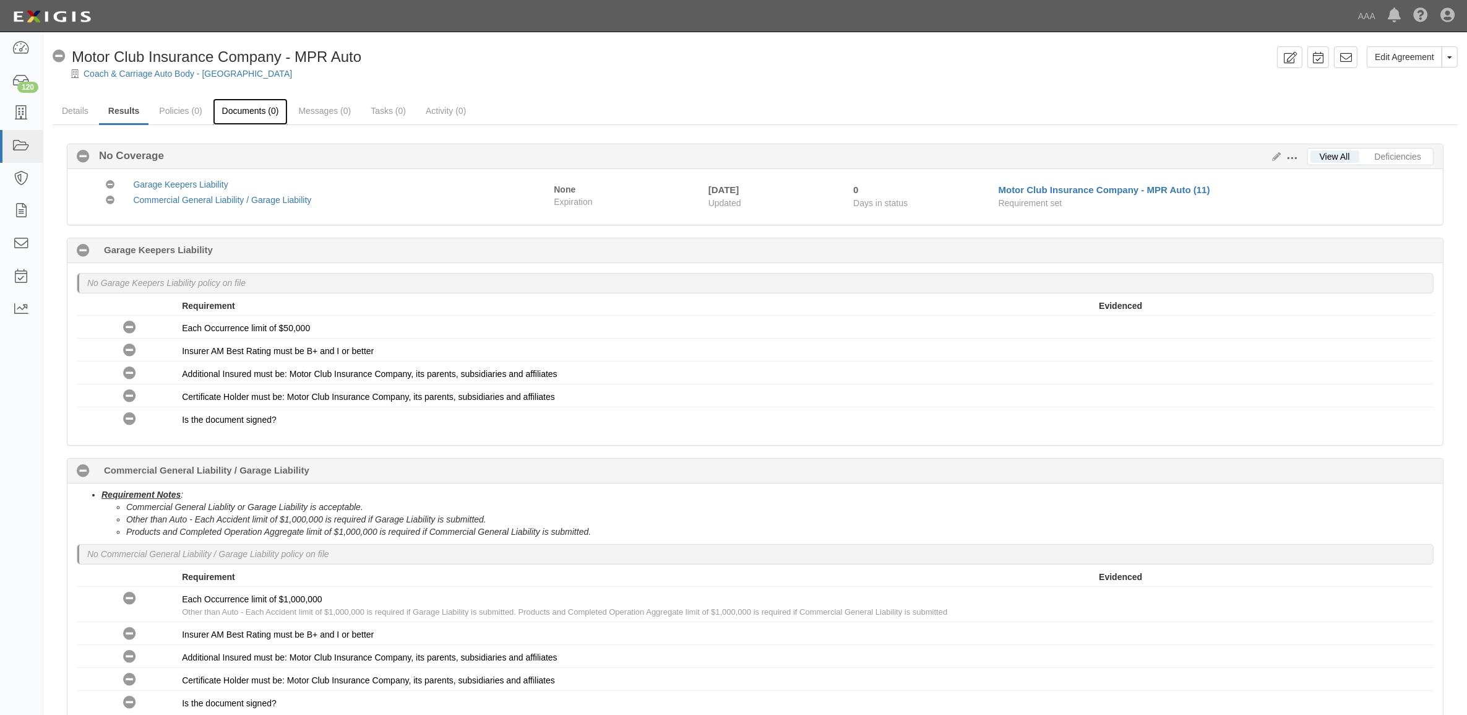
click at [263, 110] on link "Documents (0)" at bounding box center [250, 111] width 75 height 27
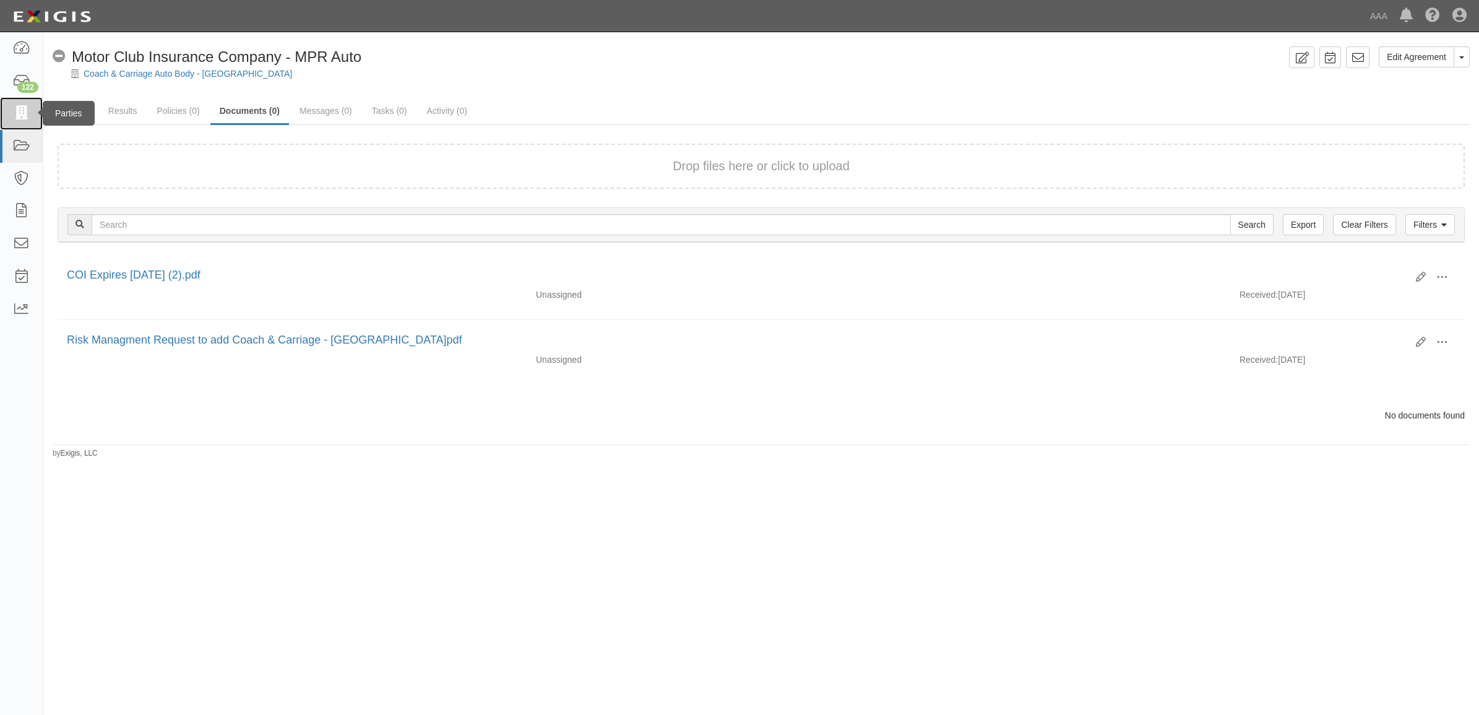
click at [19, 116] on icon at bounding box center [20, 113] width 17 height 14
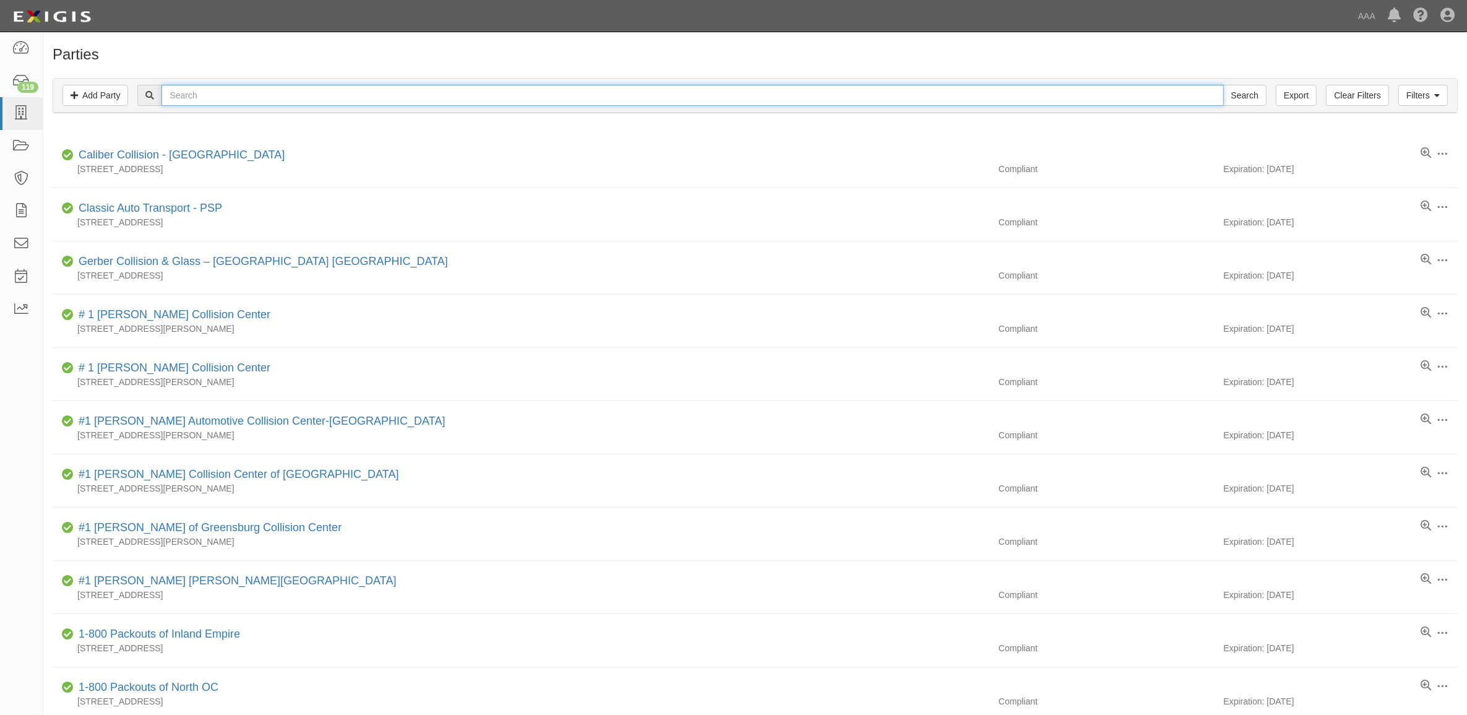
click at [456, 95] on input "text" at bounding box center [692, 95] width 1062 height 21
type input "CC2134279"
click at [1223, 85] on input "Search" at bounding box center [1244, 95] width 43 height 21
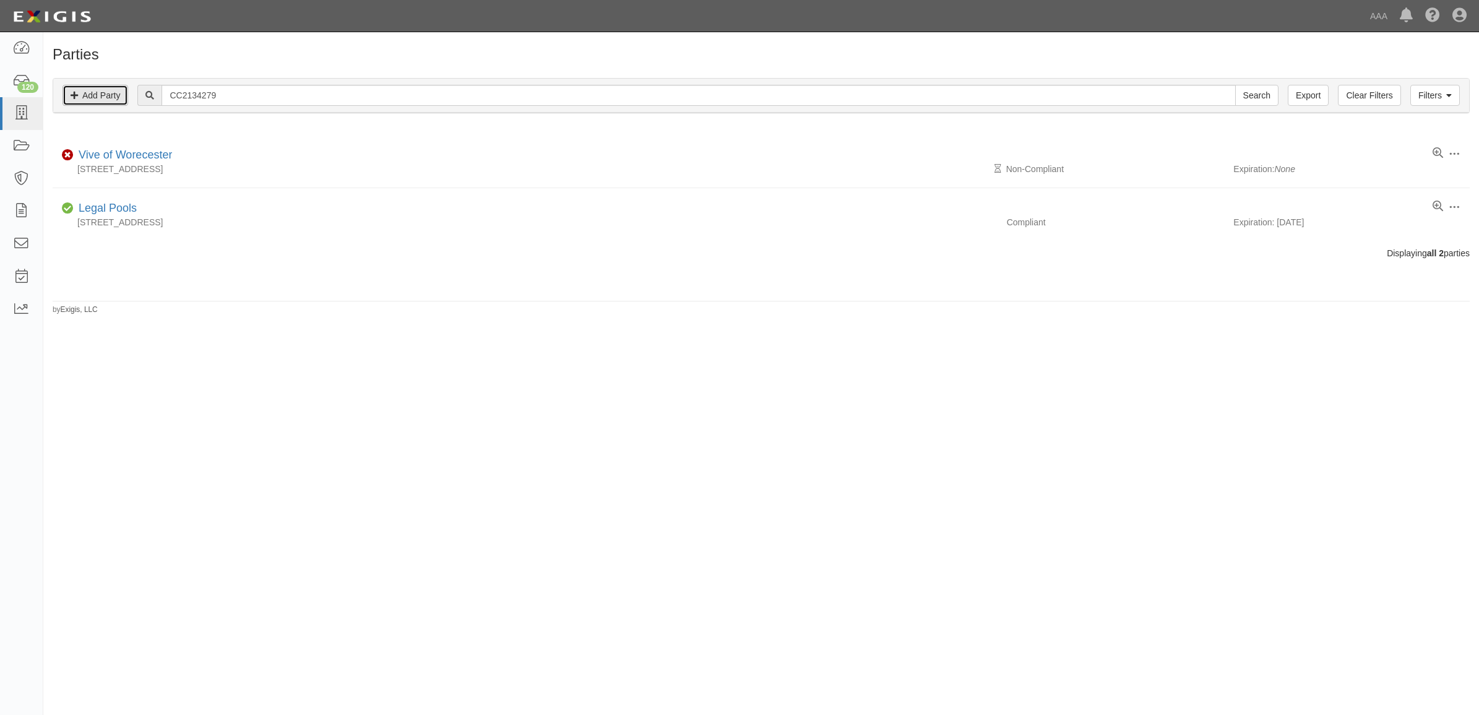
click at [112, 98] on link "Add Party" at bounding box center [95, 95] width 66 height 21
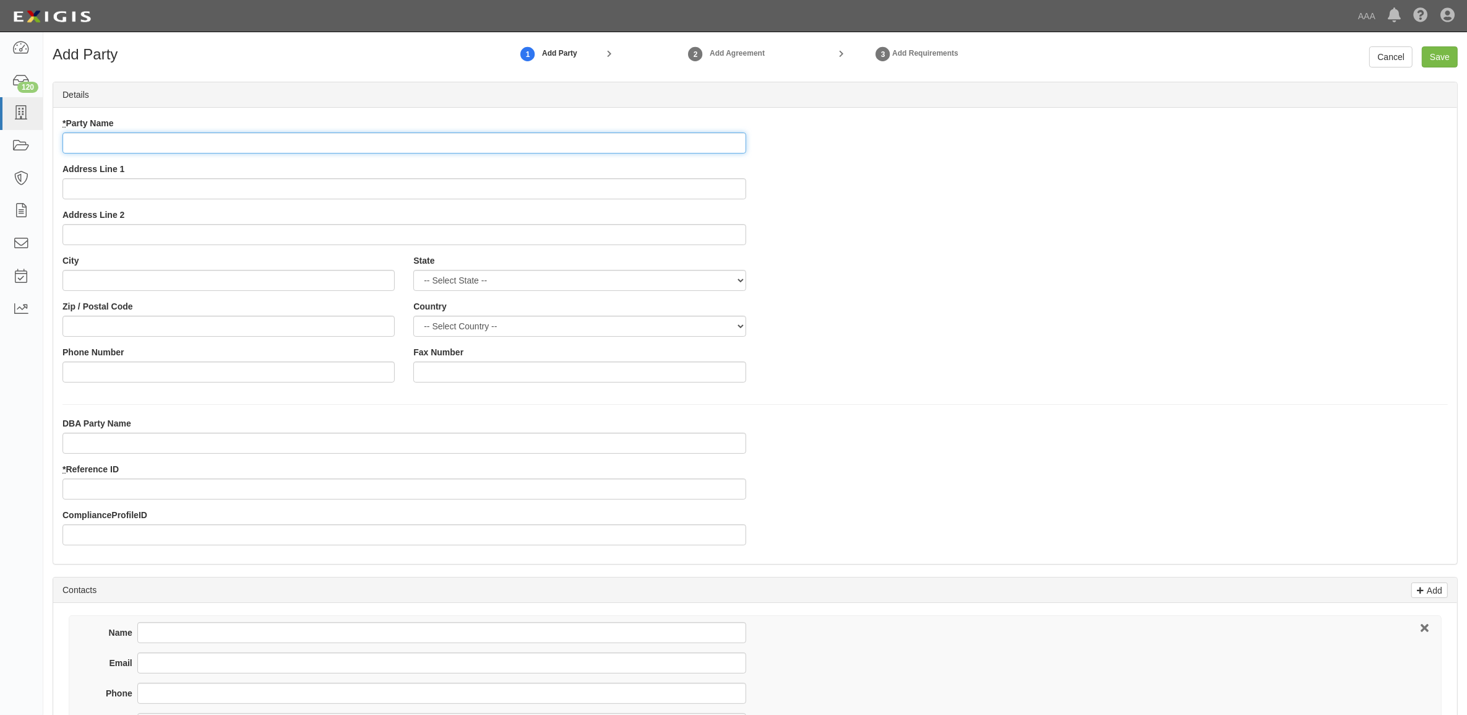
click at [209, 144] on input "* Party Name" at bounding box center [404, 142] width 684 height 21
type input "[PERSON_NAME] Collision"
type input "910 Plymouth St"
type input "Bridgewater"
select select "MA"
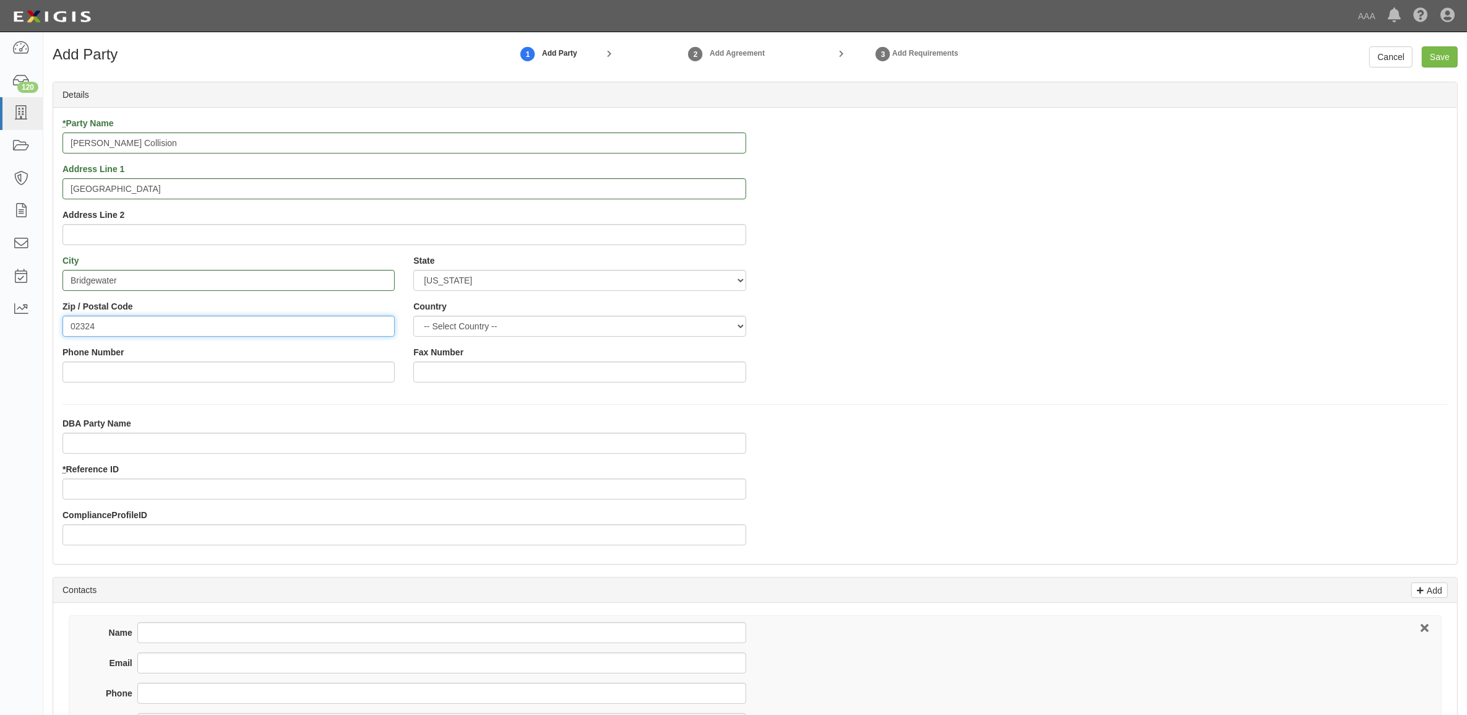
type input "02324"
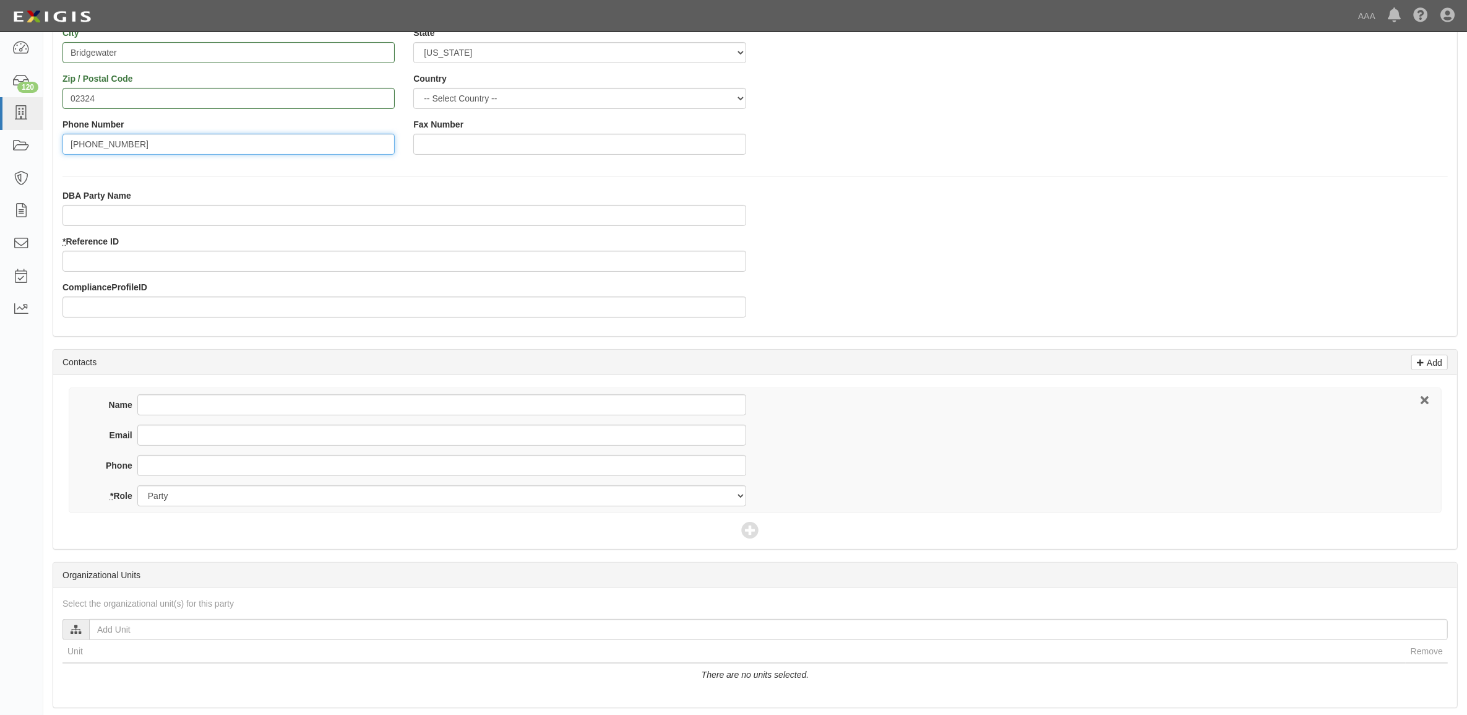
scroll to position [309, 0]
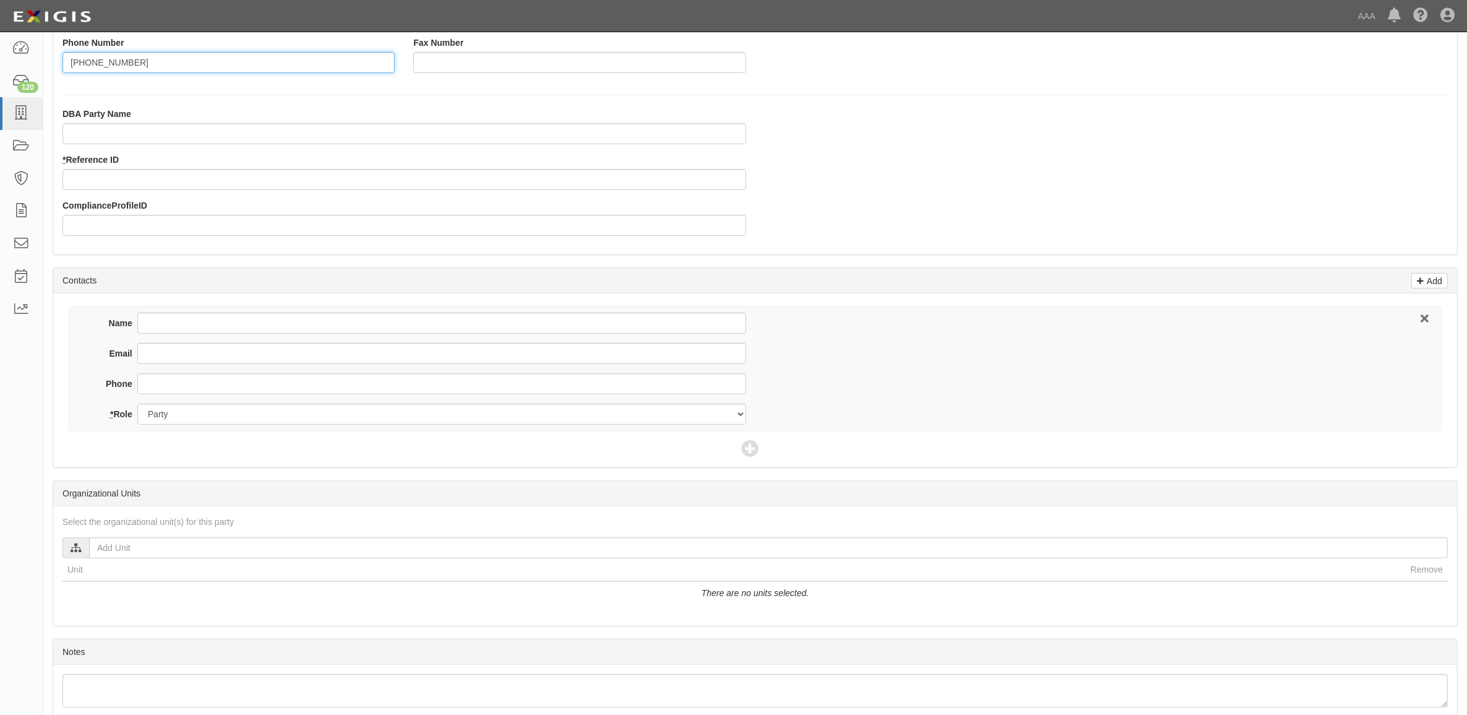
type input "508-807-0683"
click at [159, 176] on input "* Reference ID" at bounding box center [404, 179] width 684 height 21
type input "CC2134279"
click at [195, 317] on input "Name" at bounding box center [441, 322] width 609 height 21
type input "Rich Henry"
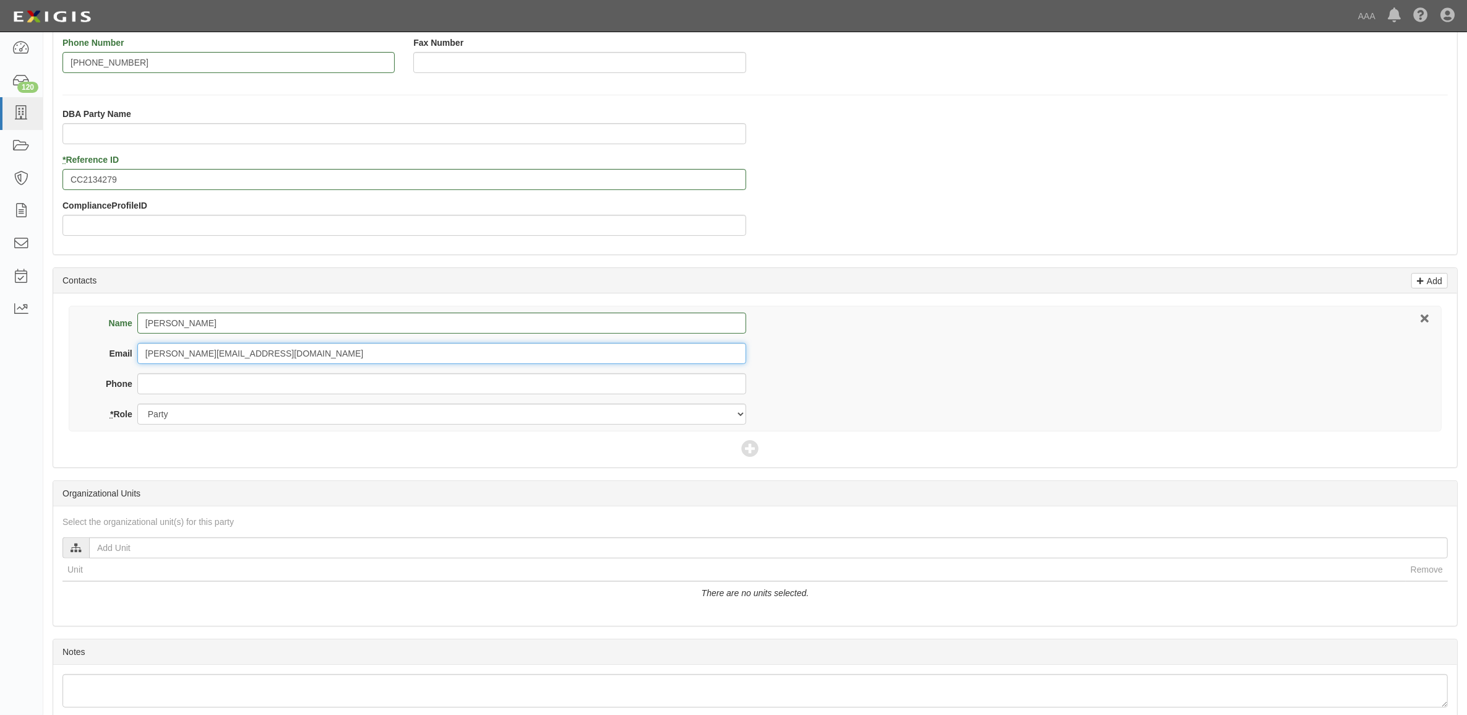
type input "r.henry@vivecollision.com"
type input "508-807-0683"
click at [752, 455] on icon at bounding box center [749, 448] width 17 height 17
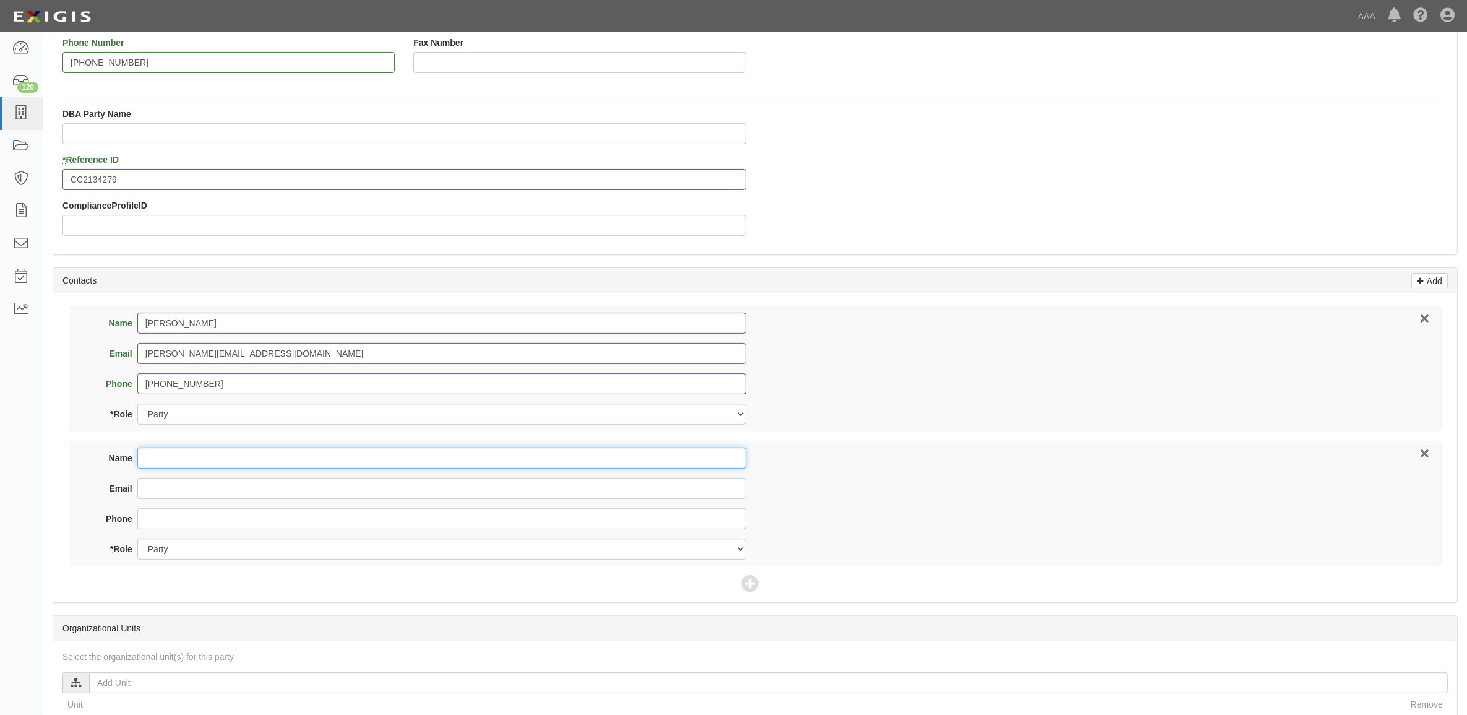
click at [370, 449] on input "Name" at bounding box center [441, 457] width 609 height 21
click at [218, 458] on input "Name" at bounding box center [441, 457] width 609 height 21
type input "Matt Murray"
type input "563-587-5000"
drag, startPoint x: 325, startPoint y: 549, endPoint x: 325, endPoint y: 561, distance: 11.8
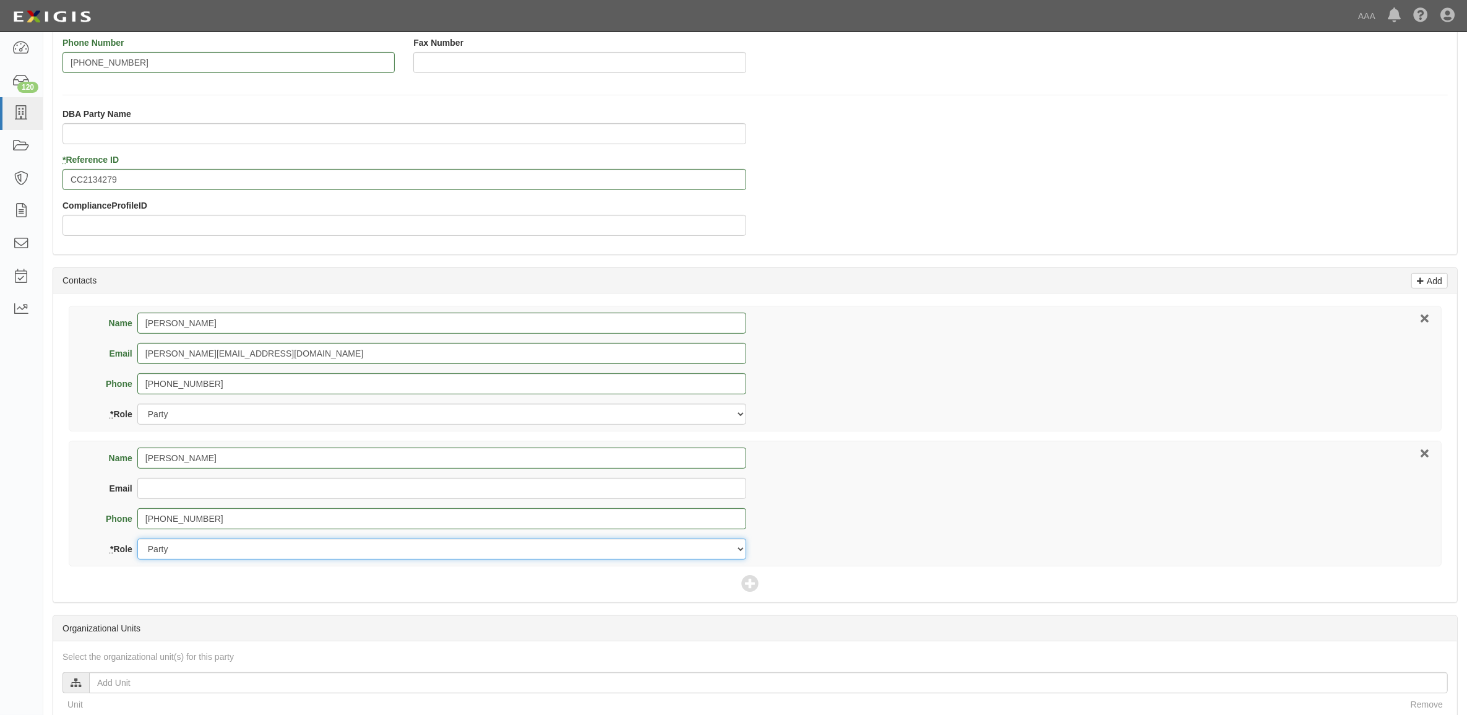
click at [325, 549] on select "Party Broker Other" at bounding box center [441, 548] width 609 height 21
select select "Broker"
click at [137, 539] on select "Party Broker Other" at bounding box center [441, 548] width 609 height 21
click at [750, 585] on icon at bounding box center [749, 583] width 17 height 17
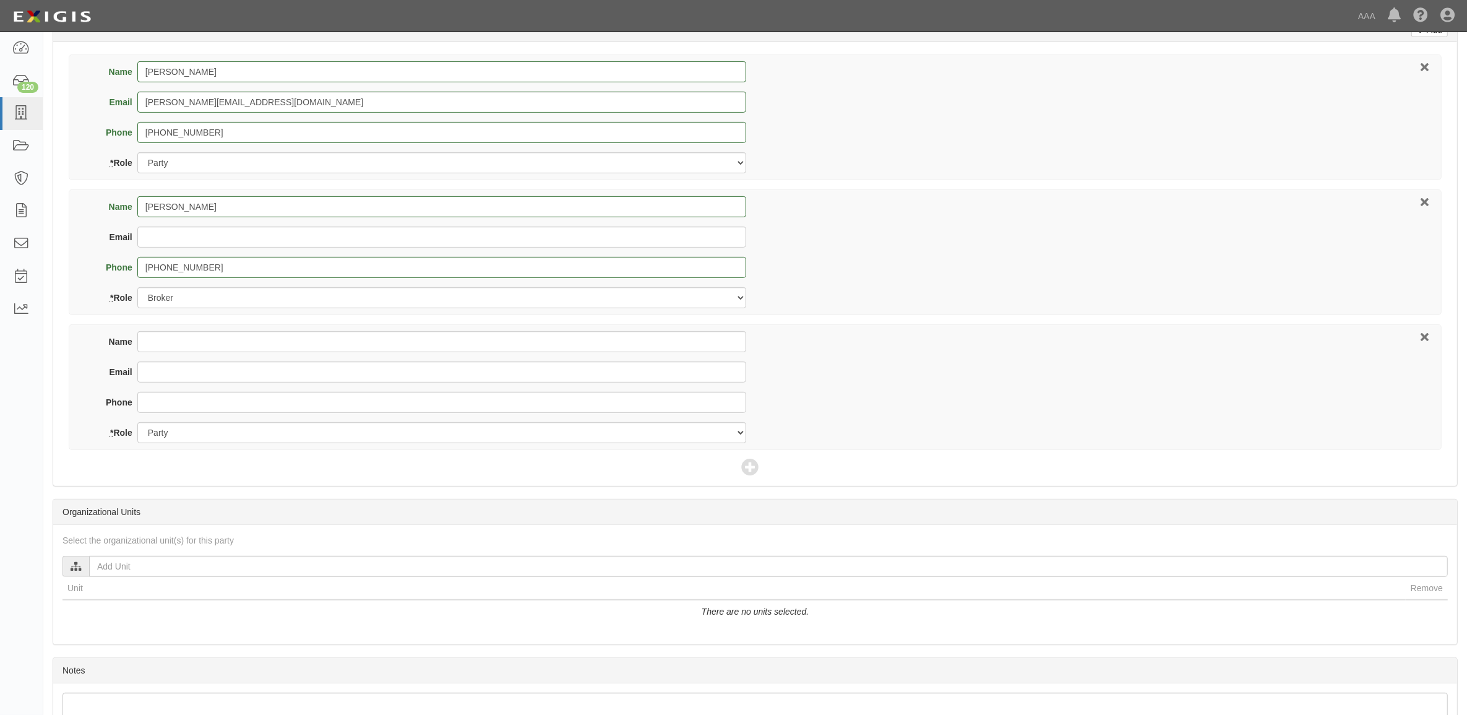
scroll to position [619, 0]
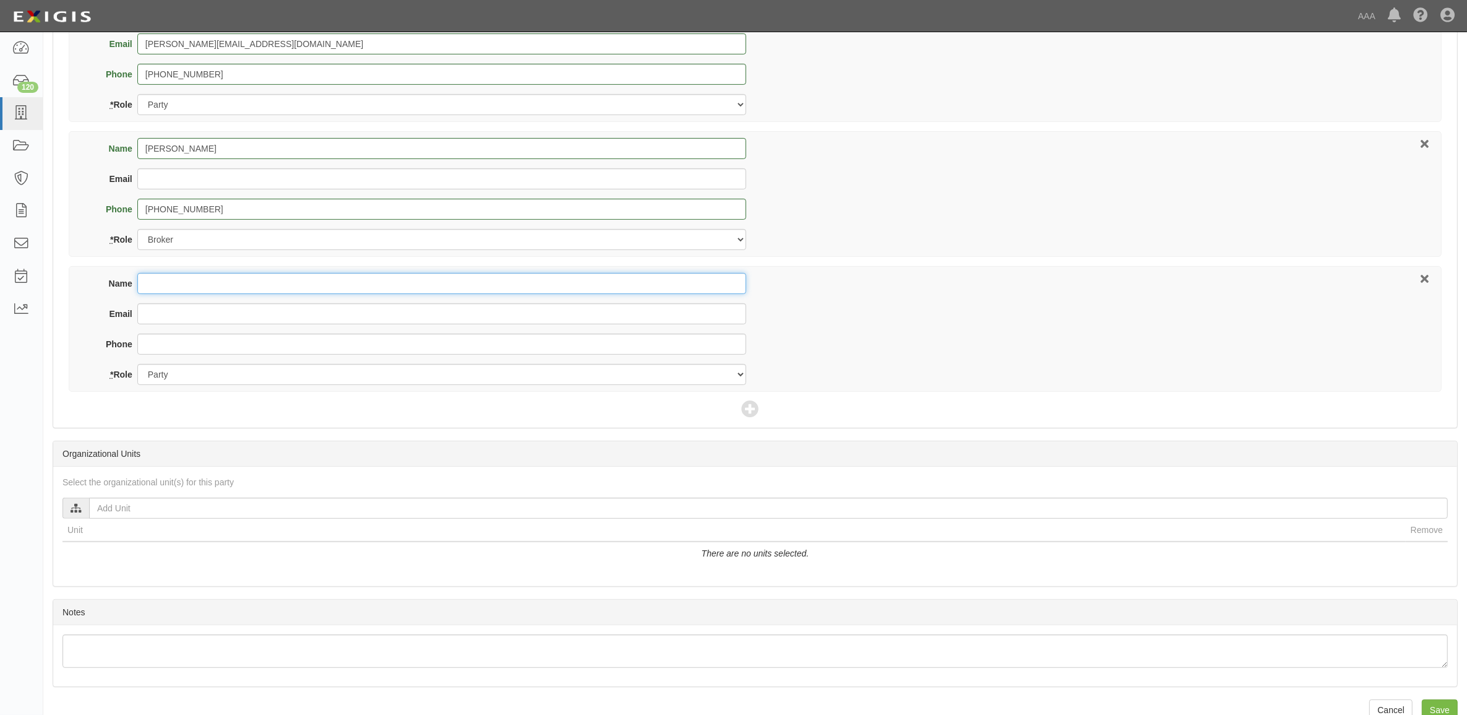
click at [251, 283] on input "Name" at bounding box center [441, 283] width 609 height 21
type input "Brian Nikkel"
type input "nikkel.brian@ace.aaa.com"
click at [246, 382] on select "Party Broker Other" at bounding box center [441, 374] width 609 height 21
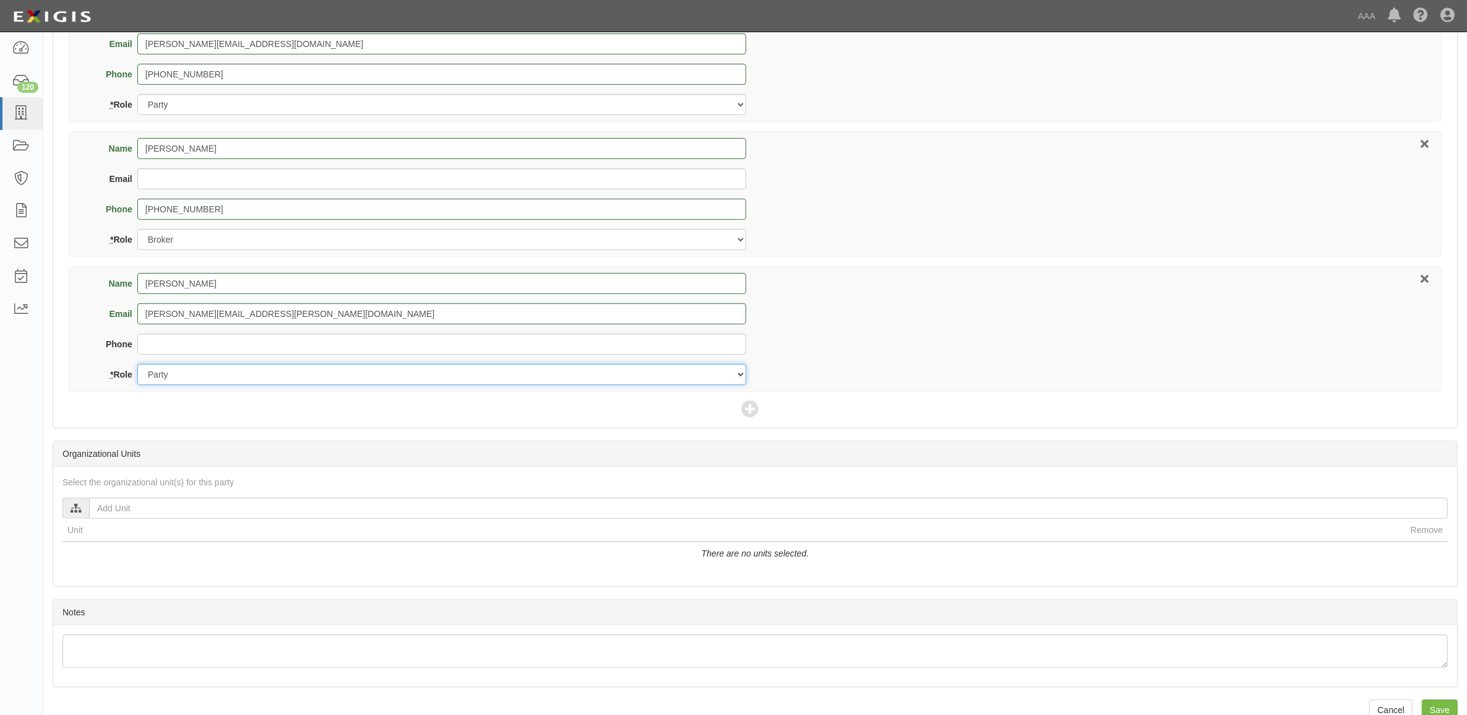
click at [137, 365] on select "Party Broker Other" at bounding box center [441, 374] width 609 height 21
click at [256, 381] on select "Party Broker Other" at bounding box center [441, 374] width 609 height 21
select select "Other"
click at [137, 365] on select "Party Broker Other" at bounding box center [441, 374] width 609 height 21
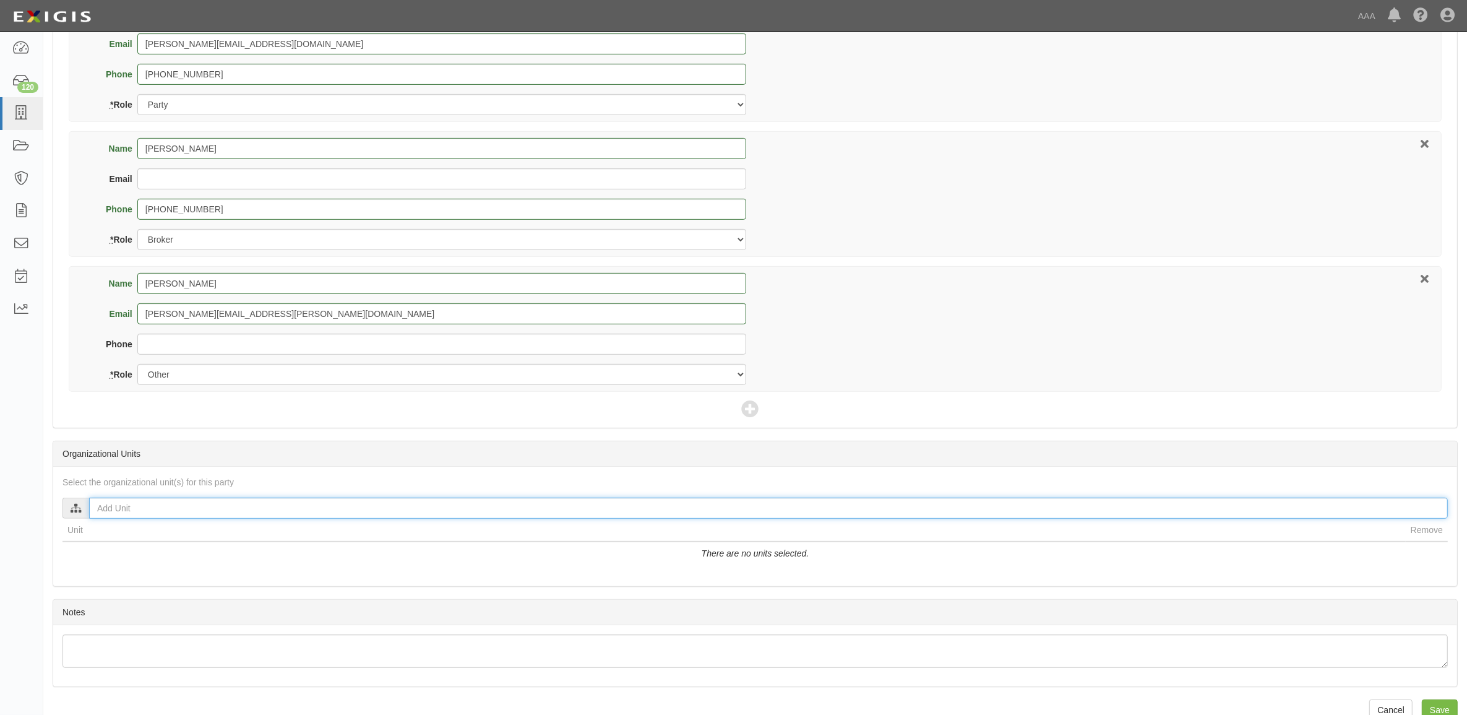
click at [186, 505] on input "text" at bounding box center [768, 507] width 1359 height 21
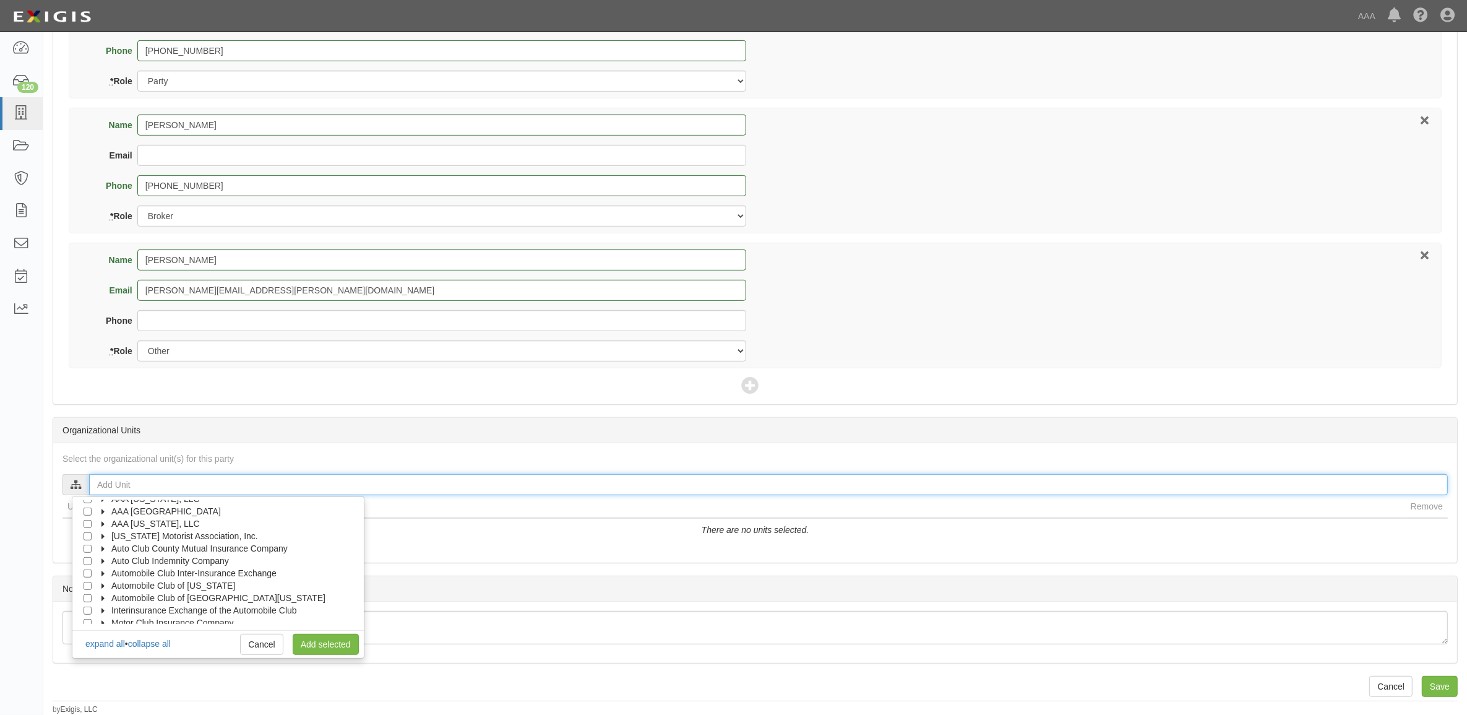
scroll to position [49, 0]
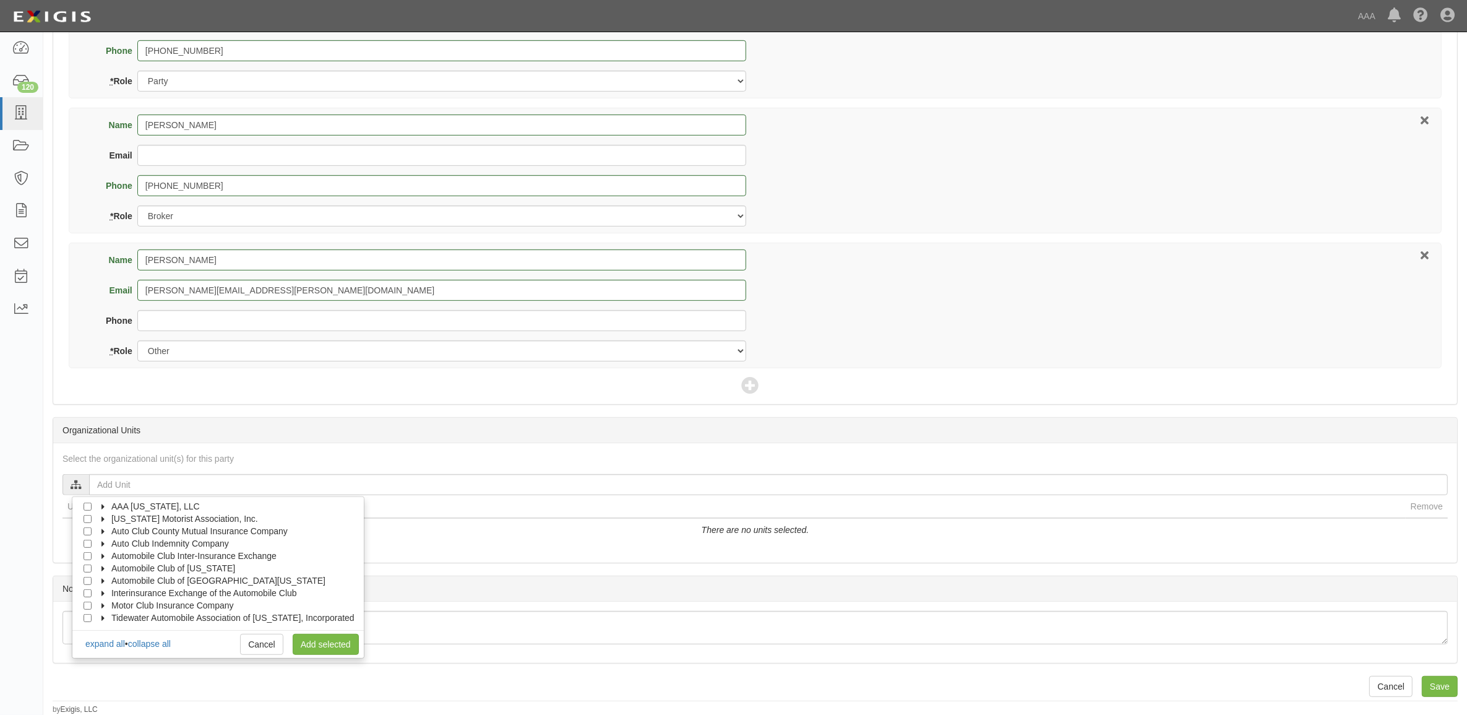
click at [107, 603] on icon at bounding box center [104, 606] width 9 height 6
click at [115, 608] on span "Automobile Club Inter-Insurance Exchange" at bounding box center [193, 605] width 165 height 10
click at [113, 601] on label "Claims" at bounding box center [128, 605] width 42 height 12
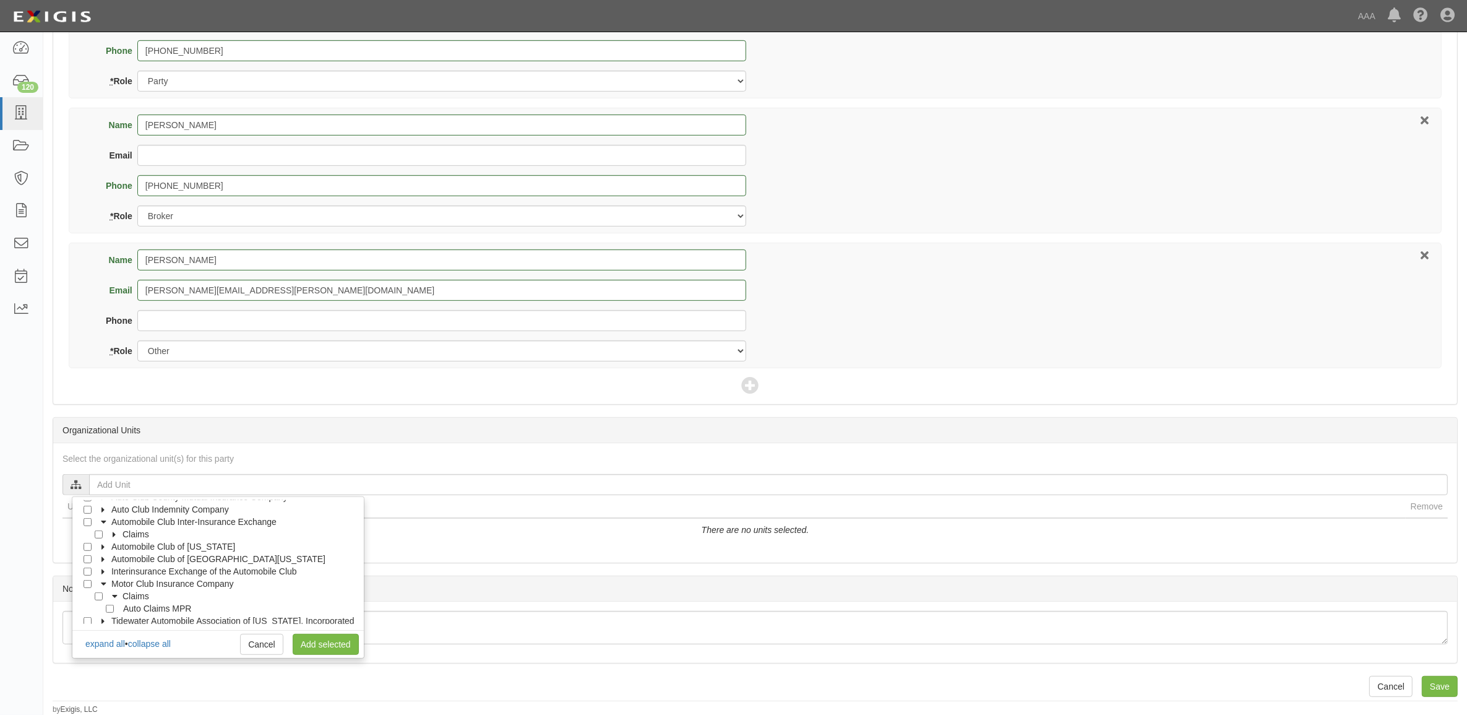
scroll to position [87, 0]
click at [110, 603] on input "Auto Claims MPR" at bounding box center [110, 605] width 8 height 8
checkbox input "true"
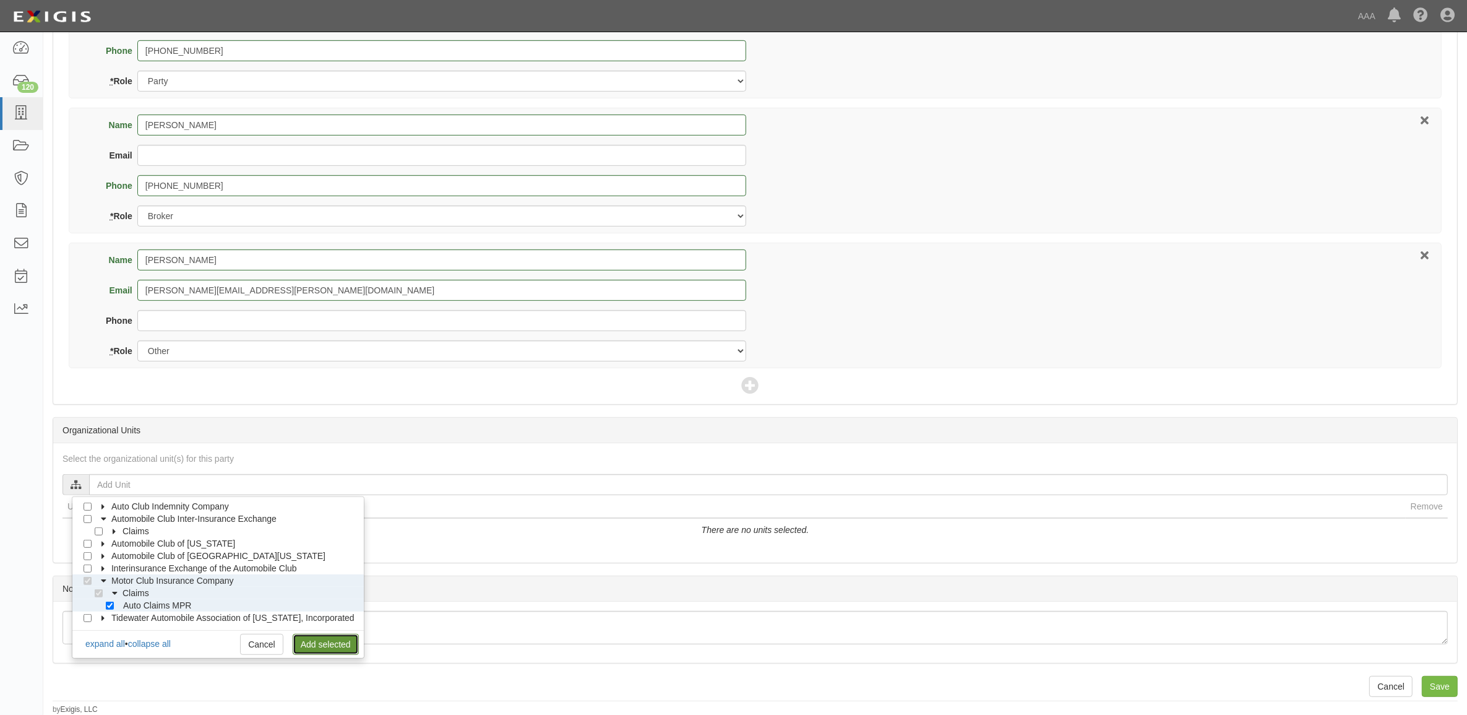
click at [301, 643] on link "Add selected" at bounding box center [326, 644] width 66 height 21
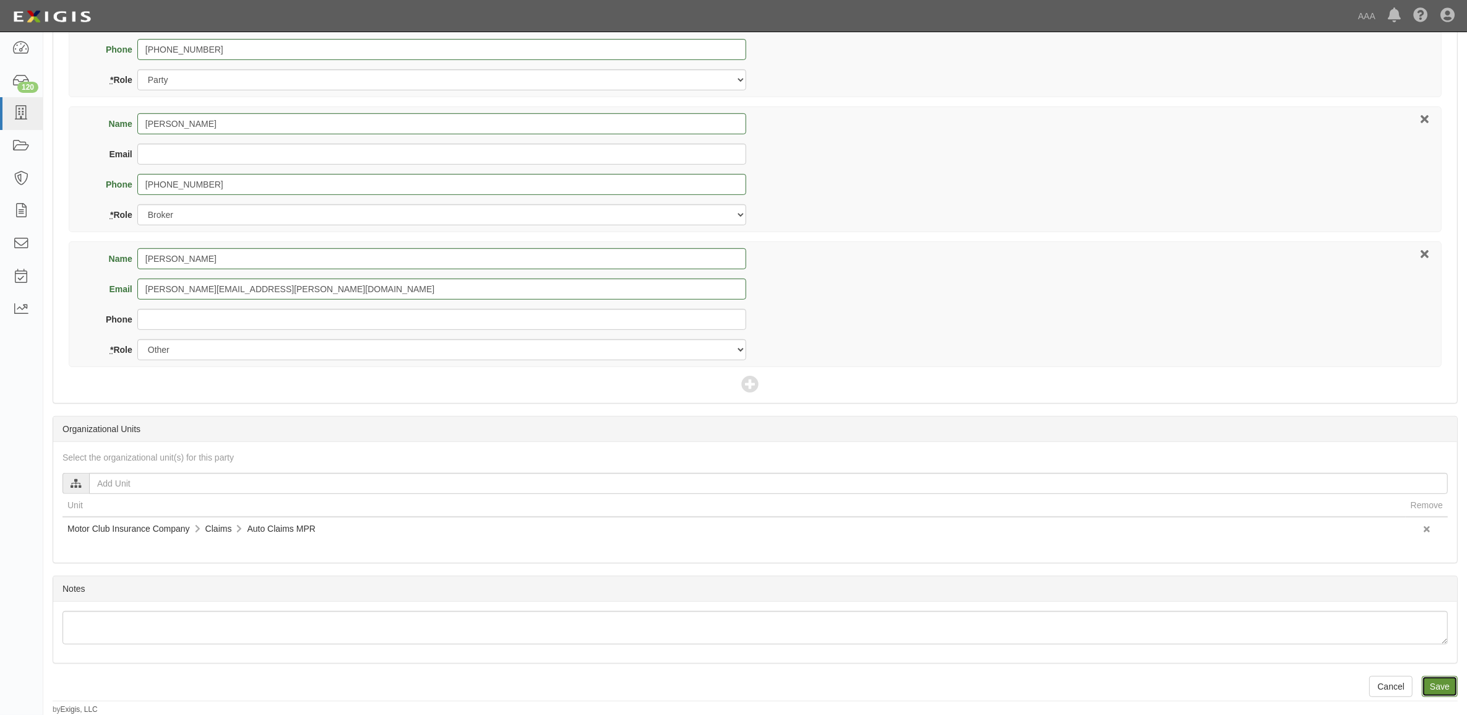
click at [1434, 694] on input "Save" at bounding box center [1440, 686] width 36 height 21
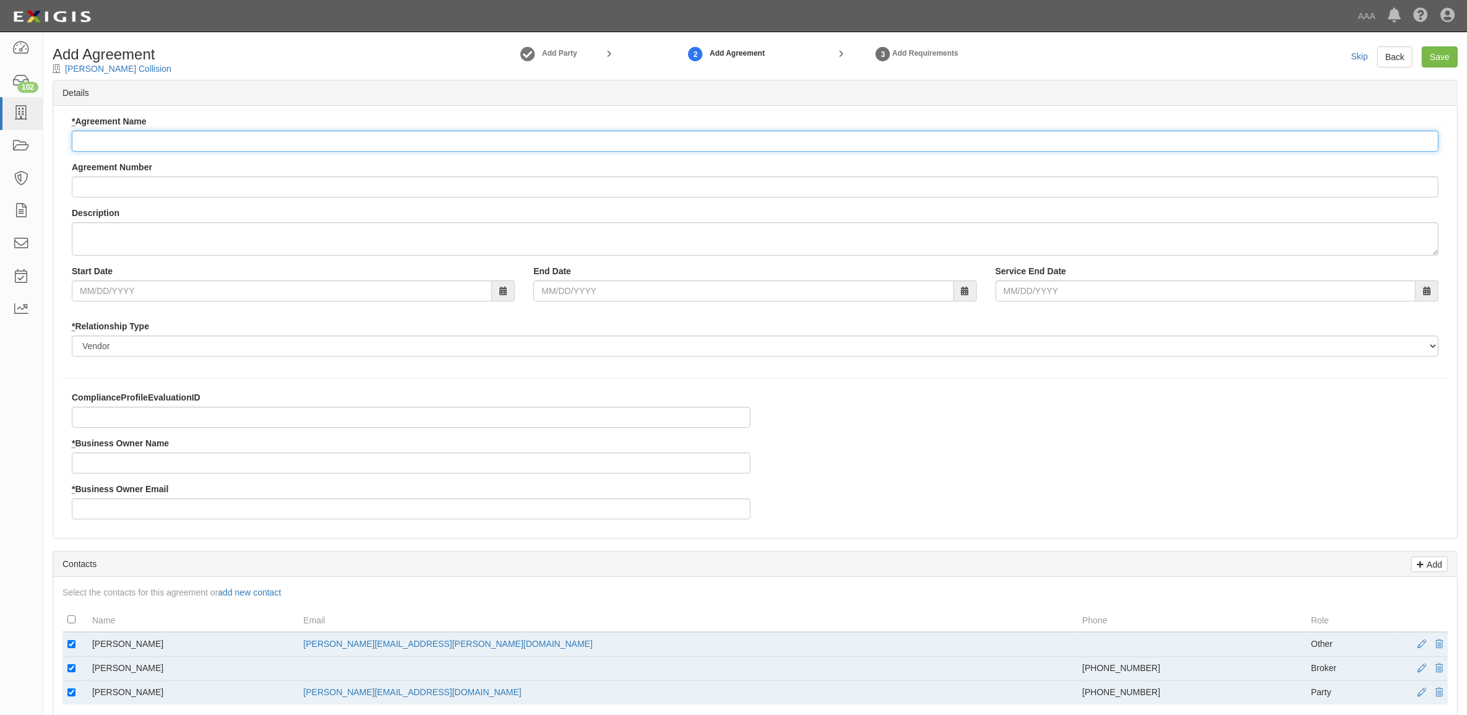
drag, startPoint x: 143, startPoint y: 144, endPoint x: 183, endPoint y: 190, distance: 60.5
click at [143, 144] on input "* Agreement Name" at bounding box center [755, 141] width 1367 height 21
paste input "Motor Club Insurance Company - MPR Auto"
type input "Motor Club Insurance Company - MPR Auto"
click at [166, 468] on input "* Business Owner Name" at bounding box center [411, 462] width 679 height 21
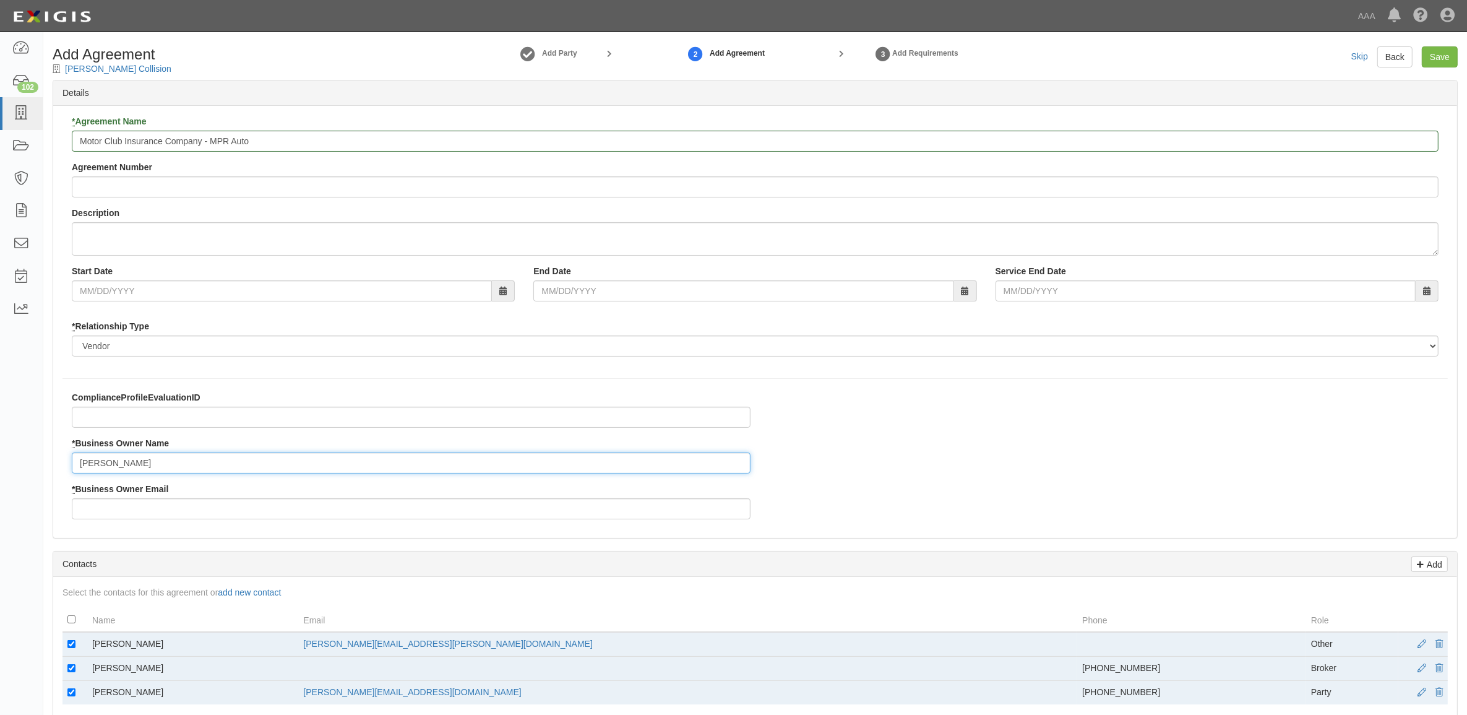
type input "[PERSON_NAME]"
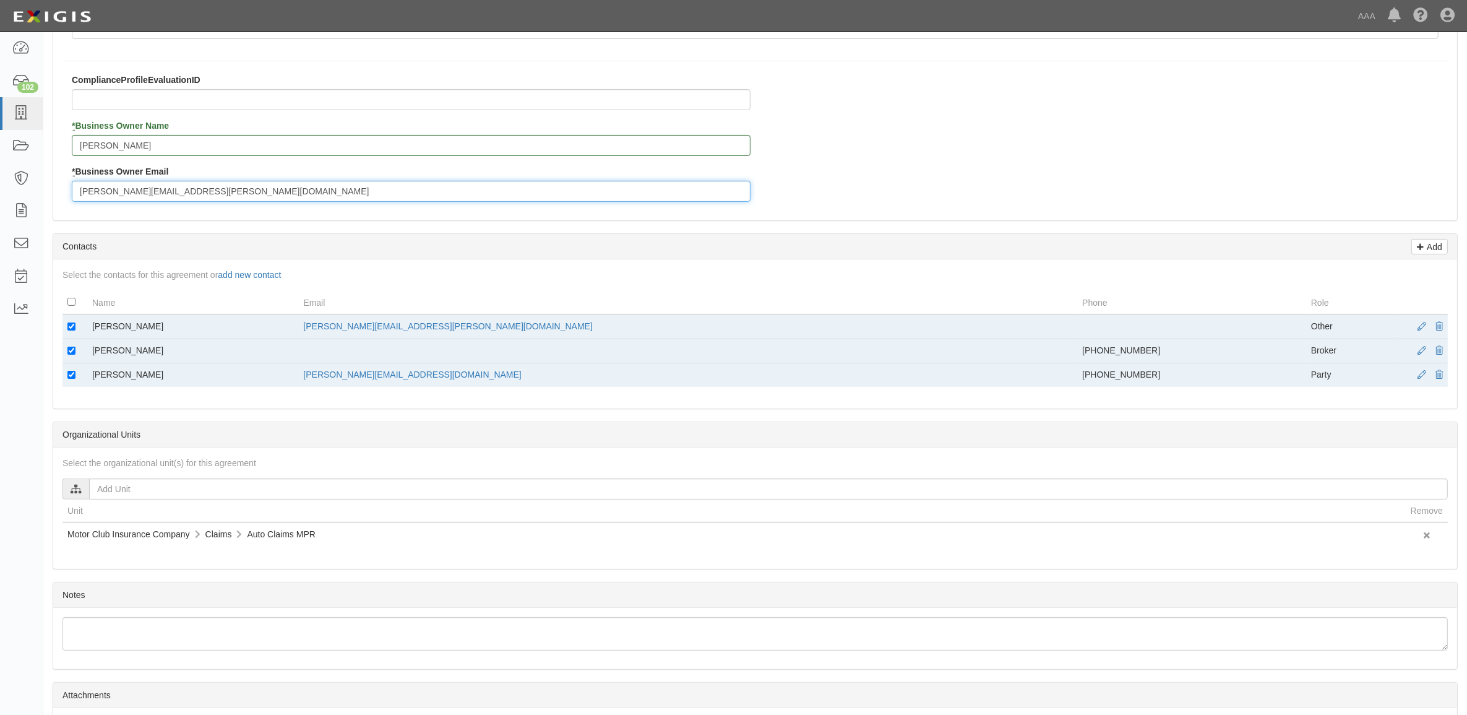
scroll to position [387, 0]
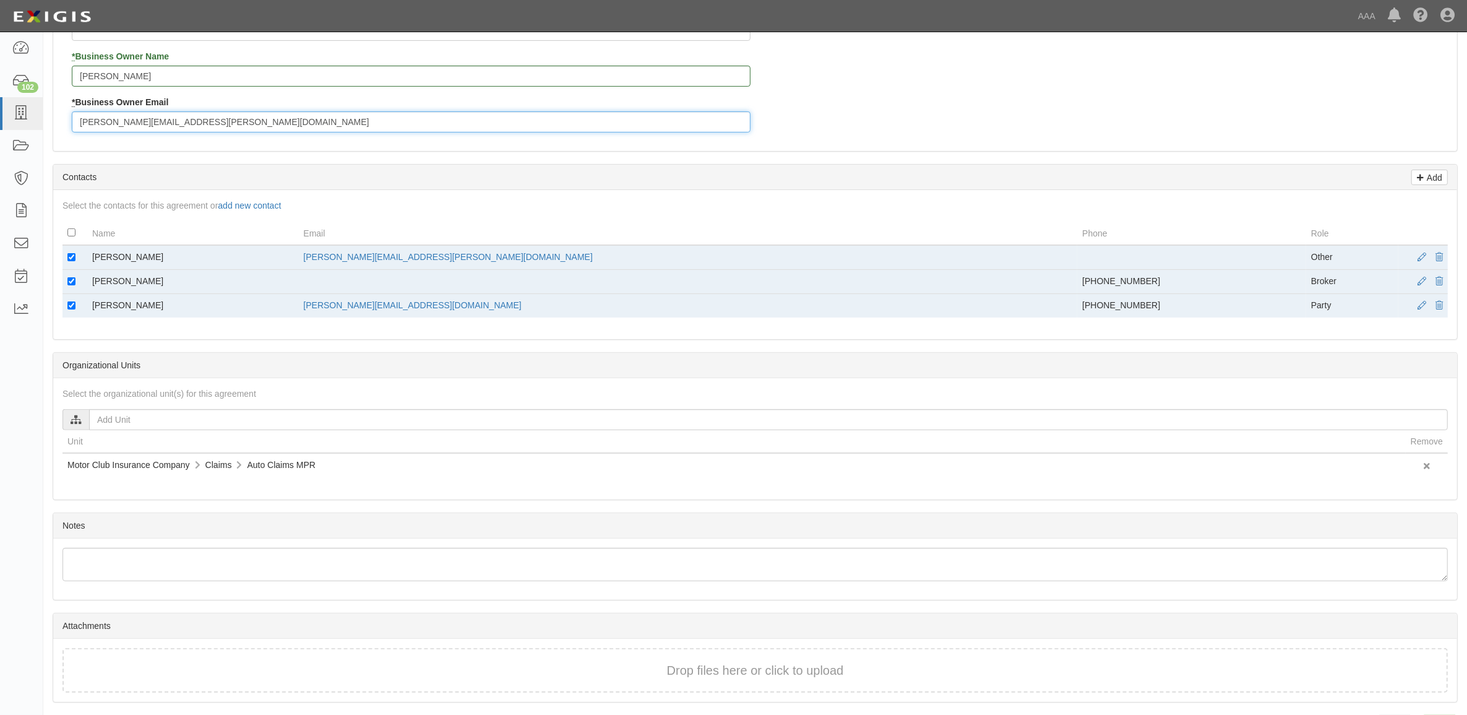
type input "nikkel.brian@ace.aaa.com"
click at [72, 257] on input "checkbox" at bounding box center [71, 257] width 8 height 8
checkbox input "false"
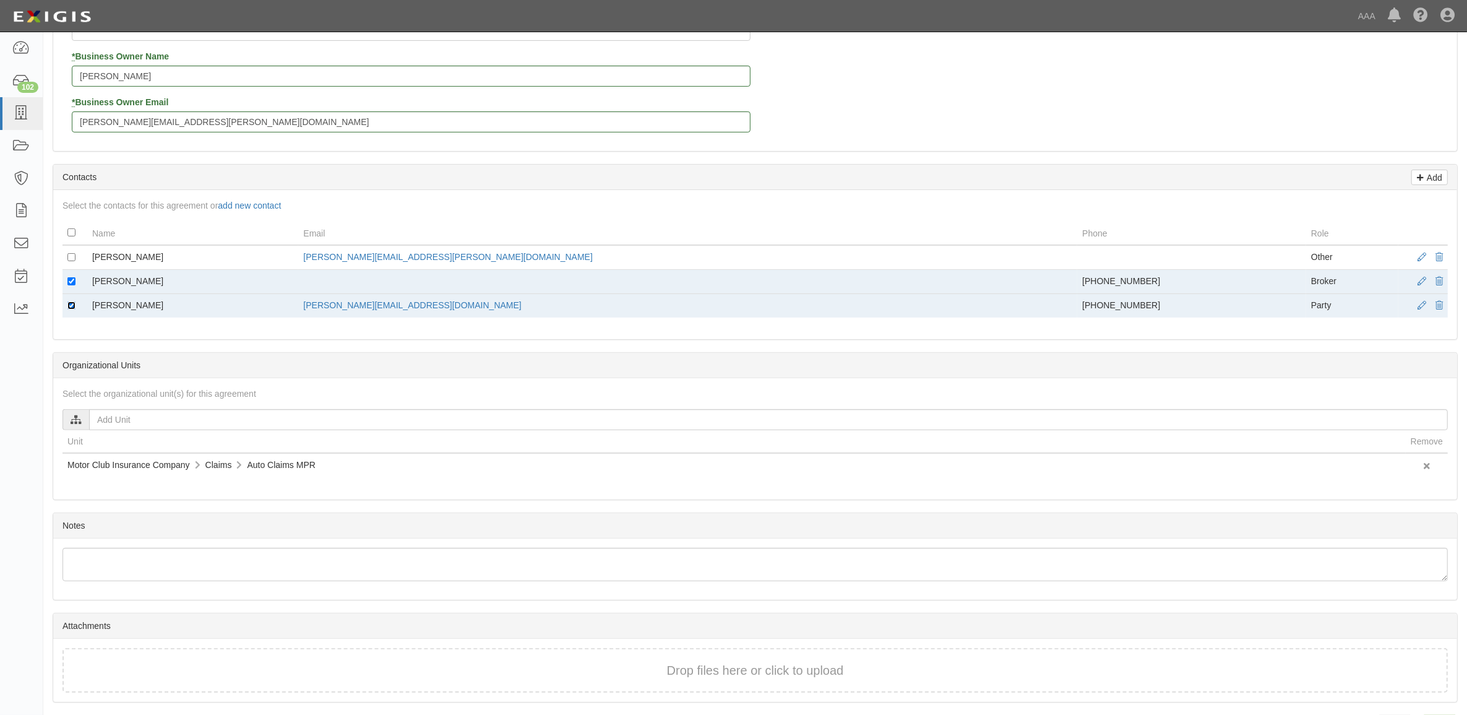
drag, startPoint x: 69, startPoint y: 306, endPoint x: 77, endPoint y: 317, distance: 14.1
click at [69, 307] on input "checkbox" at bounding box center [71, 305] width 8 height 8
checkbox input "false"
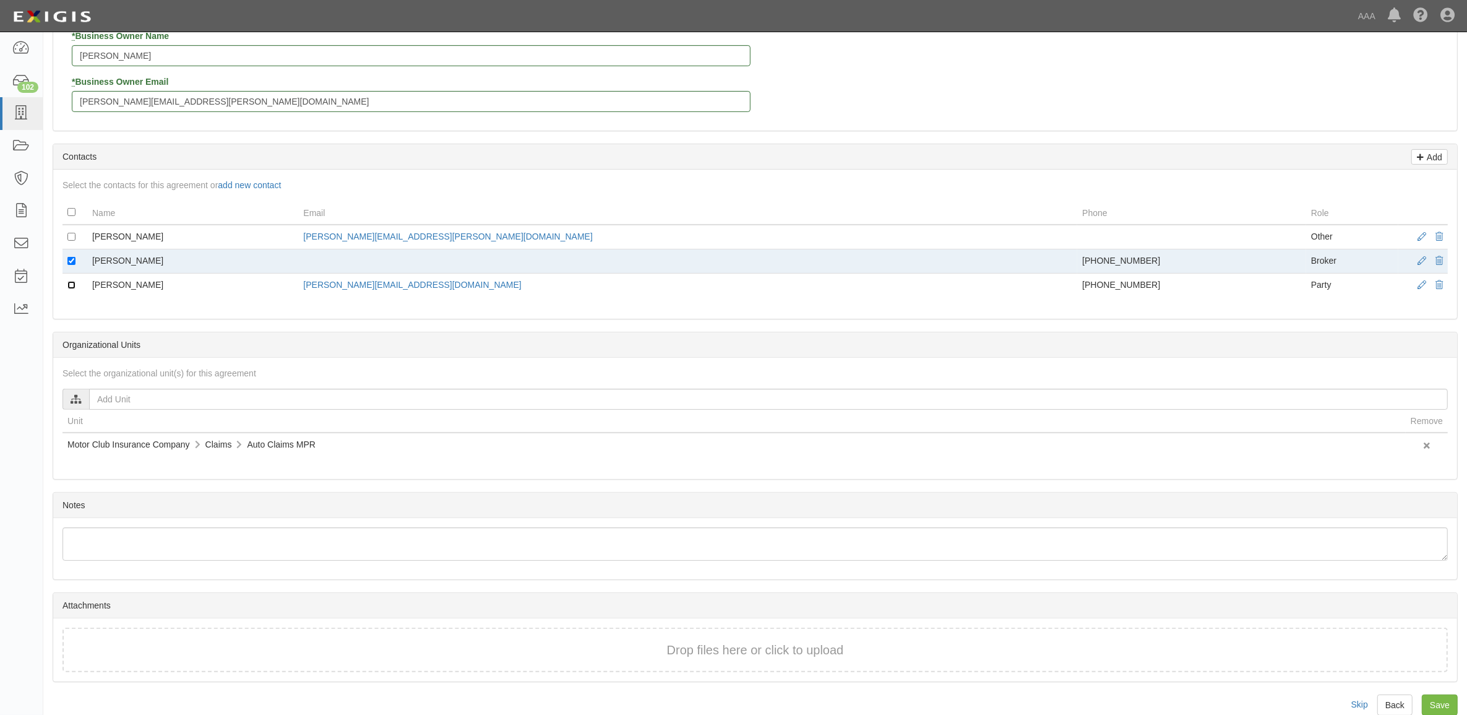
scroll to position [427, 0]
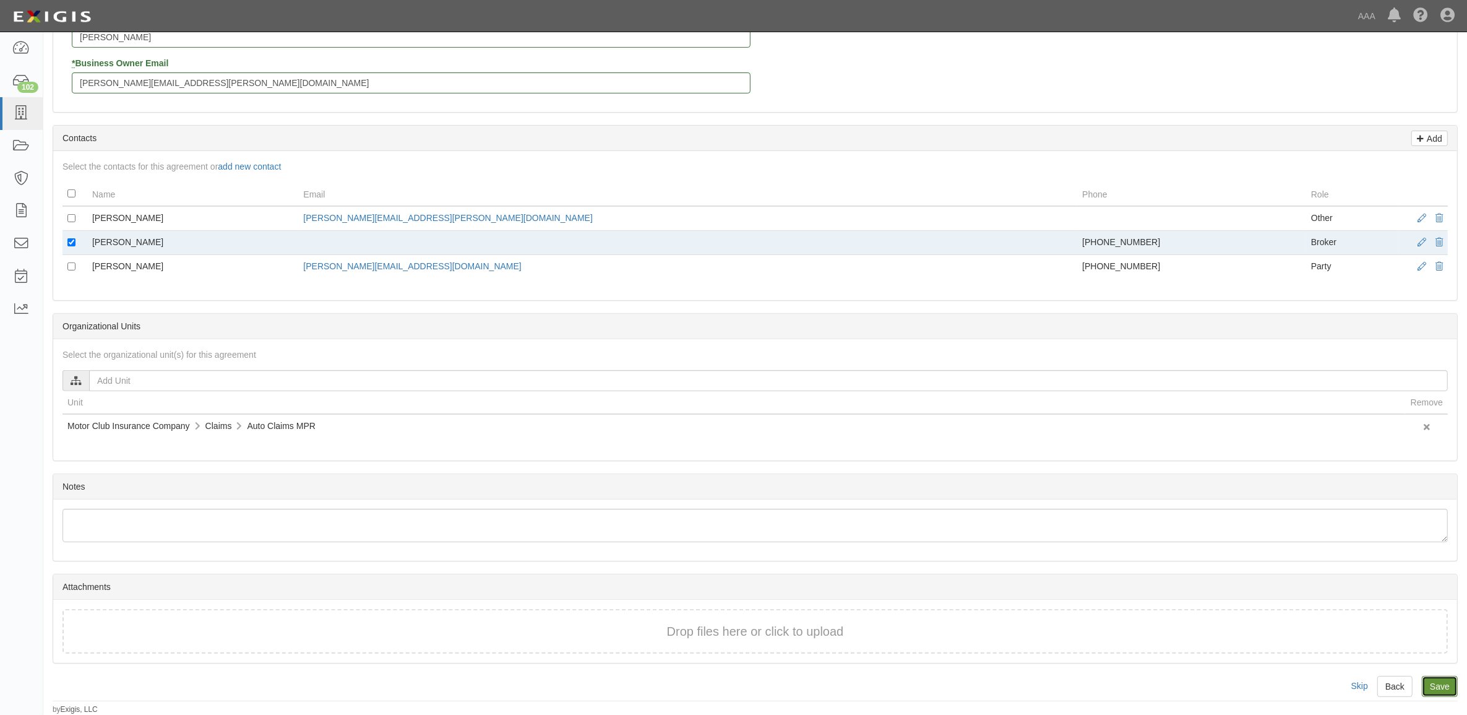
click at [1452, 690] on input "Save" at bounding box center [1440, 686] width 36 height 21
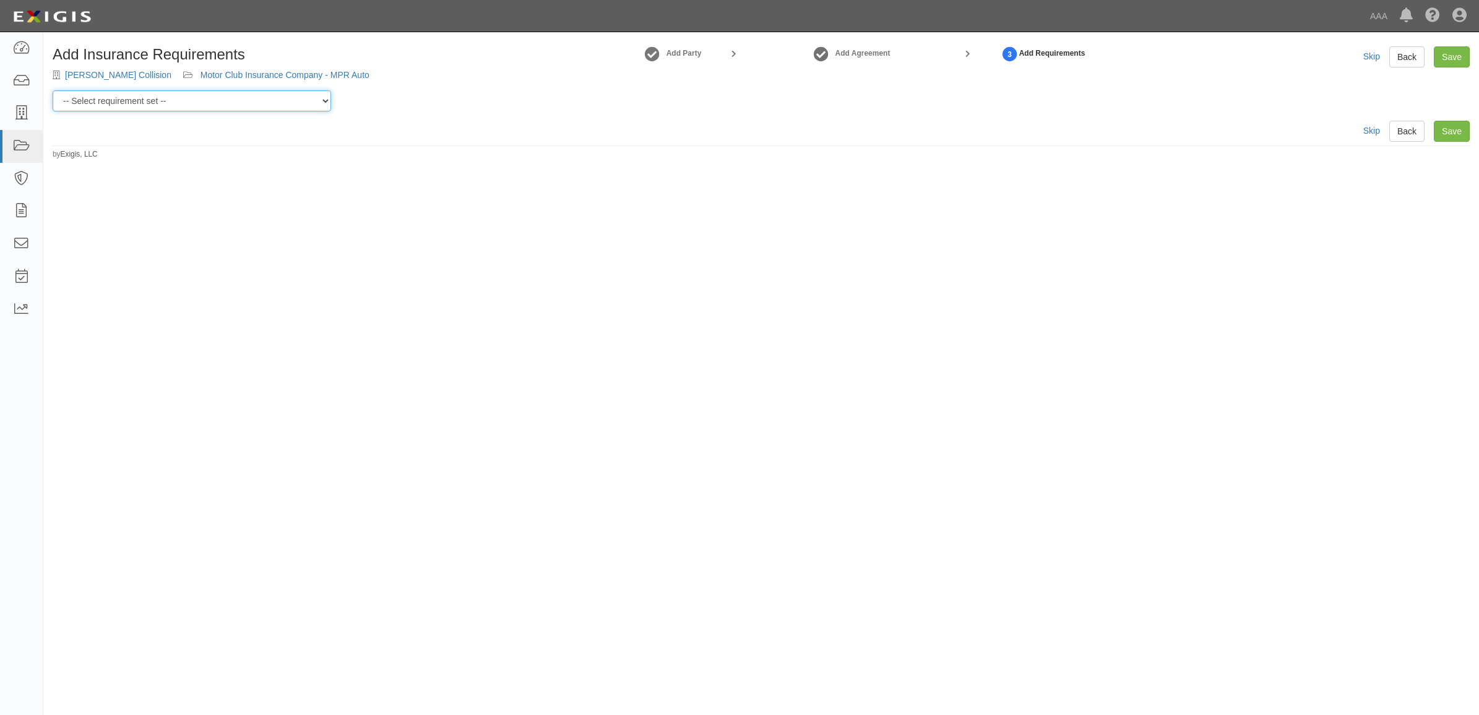
click at [258, 93] on select "-- Select requirement set -- AAA East Central AAR AAA East Central ERS AAA East…" at bounding box center [192, 100] width 278 height 21
select select "16704"
click at [53, 90] on select "-- Select requirement set -- AAA East Central AAR AAA East Central ERS AAA East…" at bounding box center [192, 100] width 278 height 21
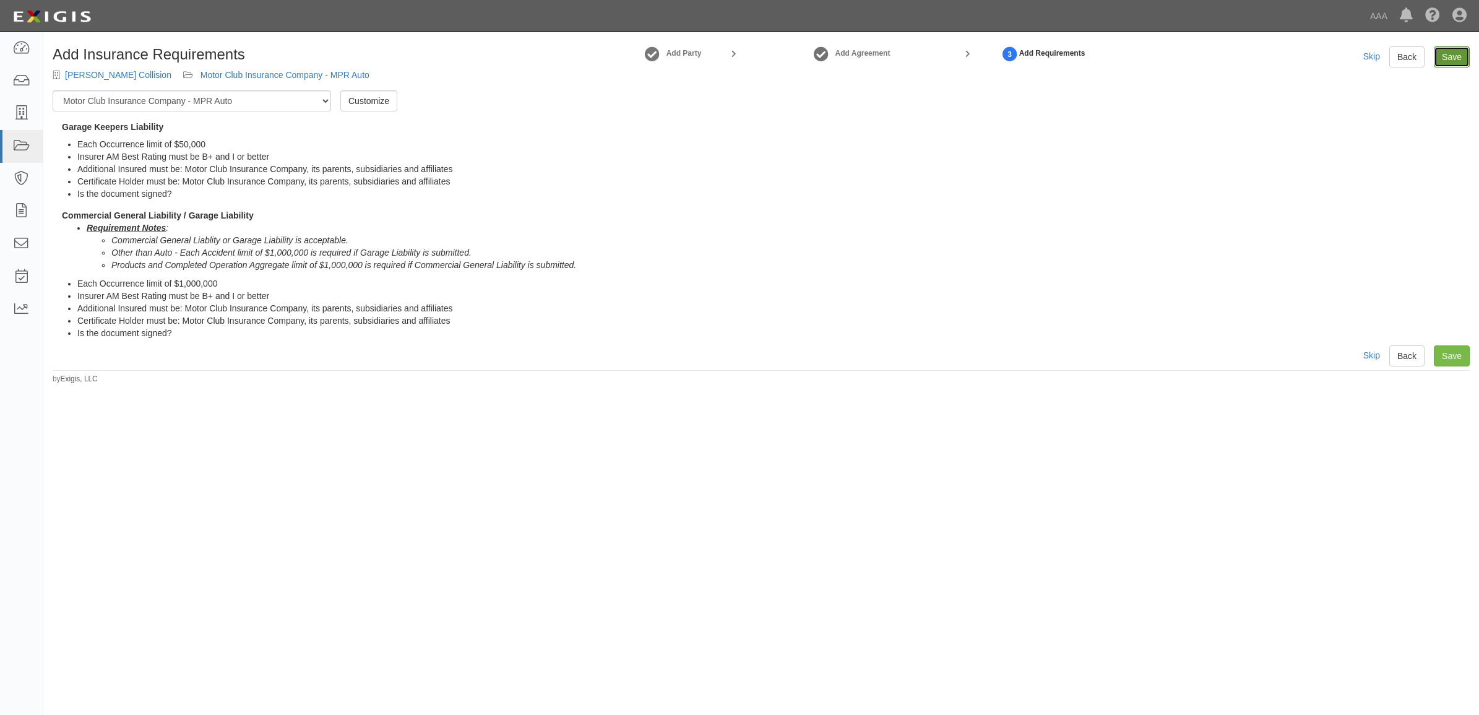
click at [1454, 49] on link "Save" at bounding box center [1451, 56] width 36 height 21
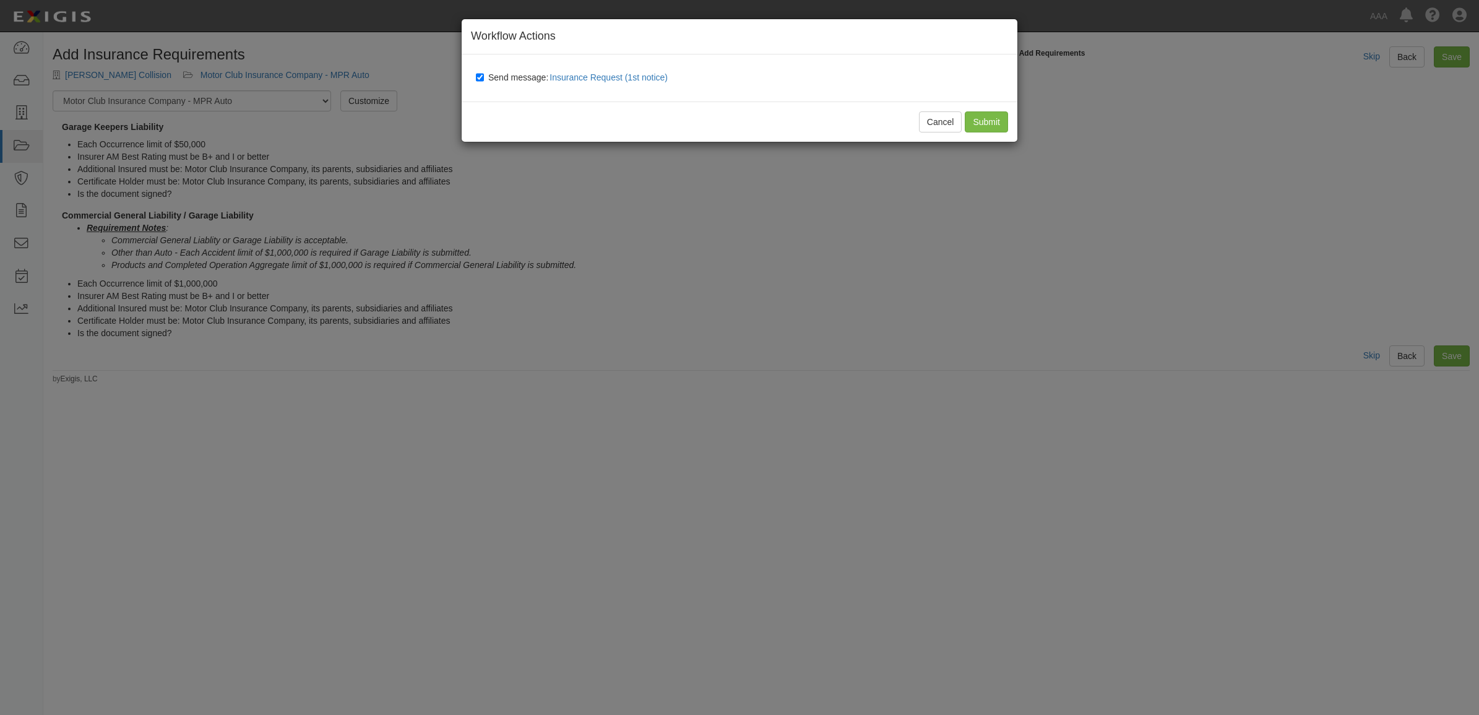
click at [522, 79] on span "Send message: Insurance Request (1st notice)" at bounding box center [580, 77] width 184 height 10
click at [484, 79] on input "Send message: Insurance Request (1st notice)" at bounding box center [480, 77] width 8 height 10
checkbox input "false"
click at [992, 122] on input "Submit" at bounding box center [985, 121] width 43 height 21
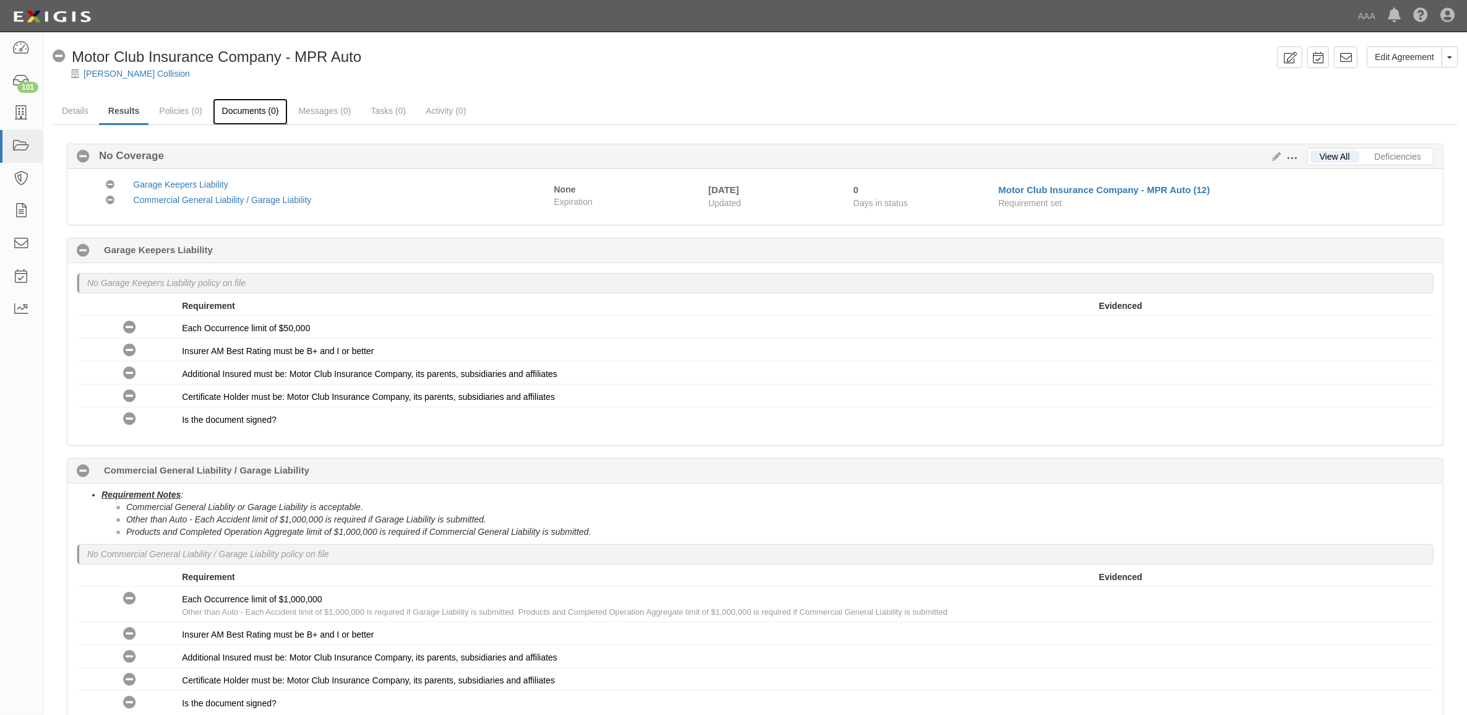
click at [242, 109] on link "Documents (0)" at bounding box center [250, 111] width 75 height 27
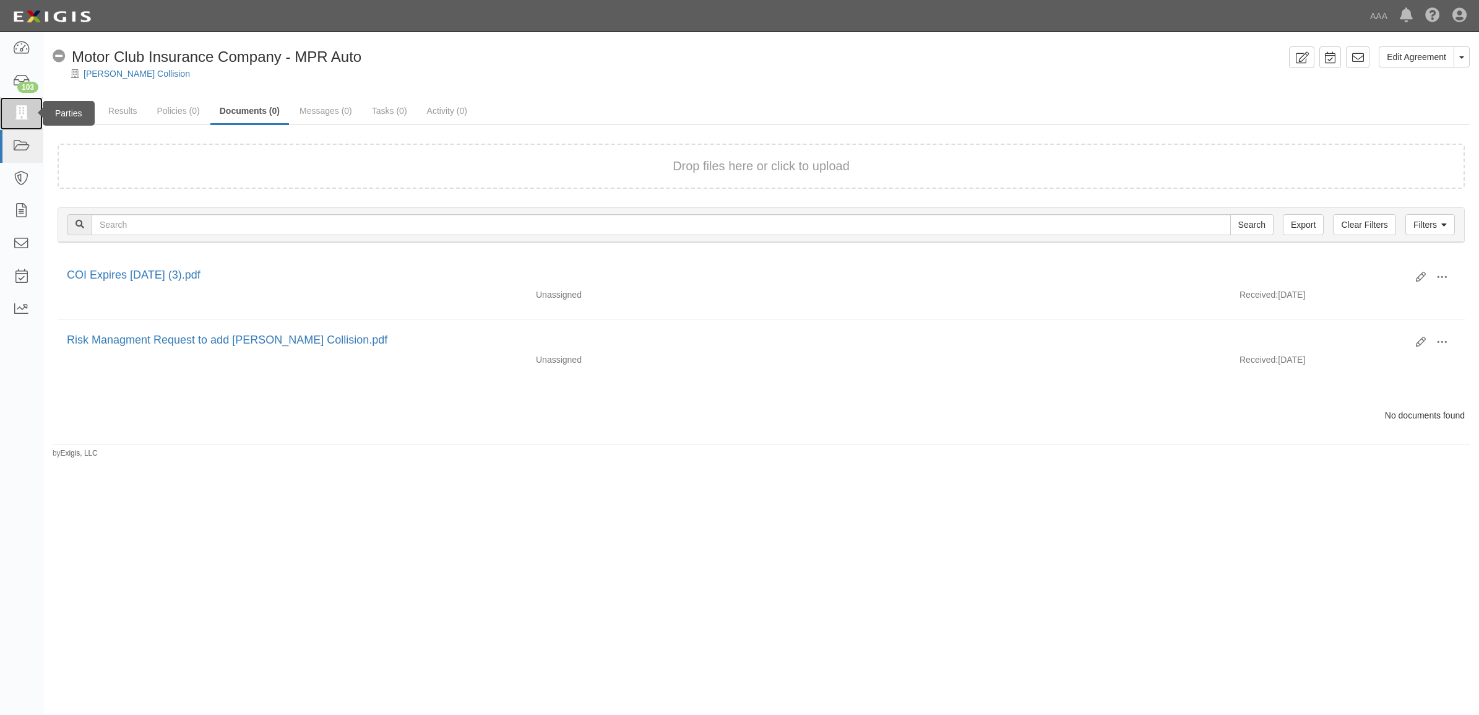
click at [13, 112] on icon at bounding box center [20, 113] width 17 height 14
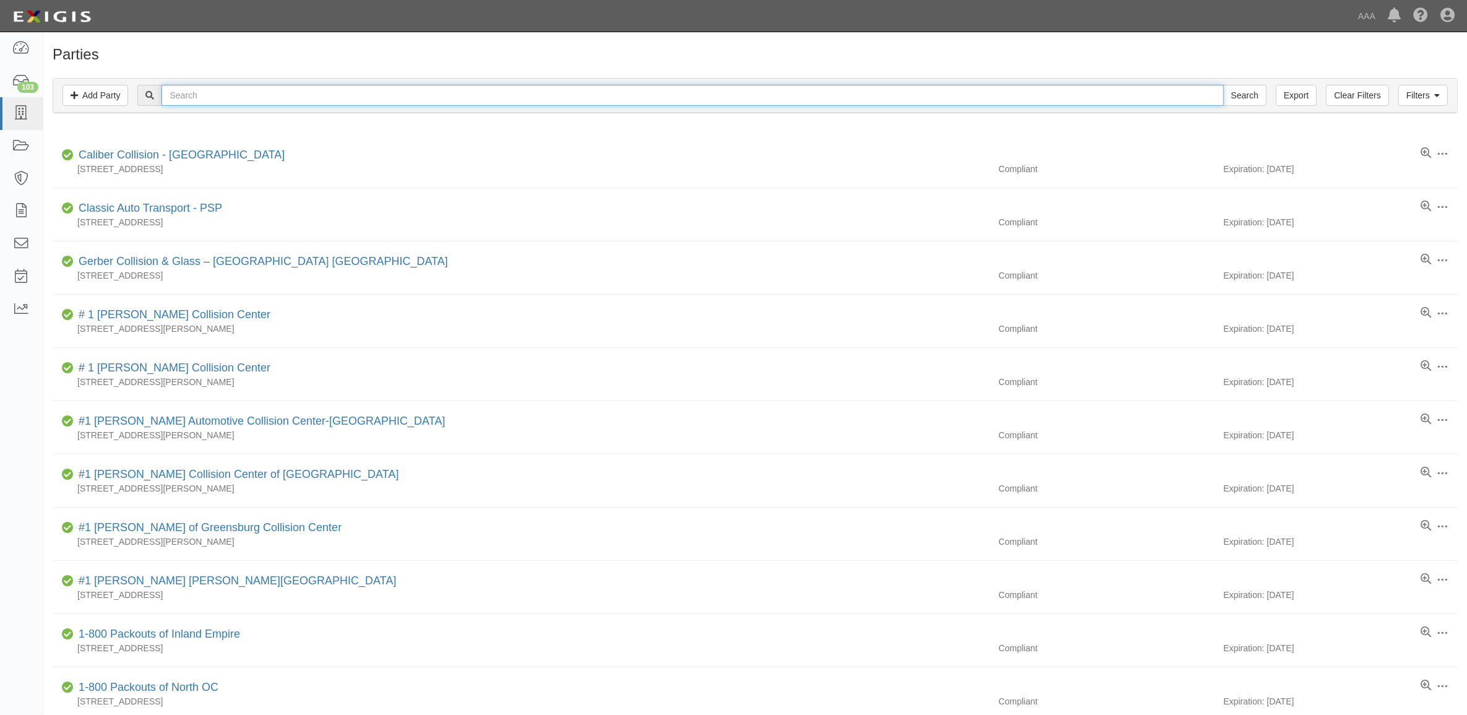
click at [260, 97] on input "text" at bounding box center [692, 95] width 1062 height 21
type input "25111"
click at [1223, 85] on input "Search" at bounding box center [1244, 95] width 43 height 21
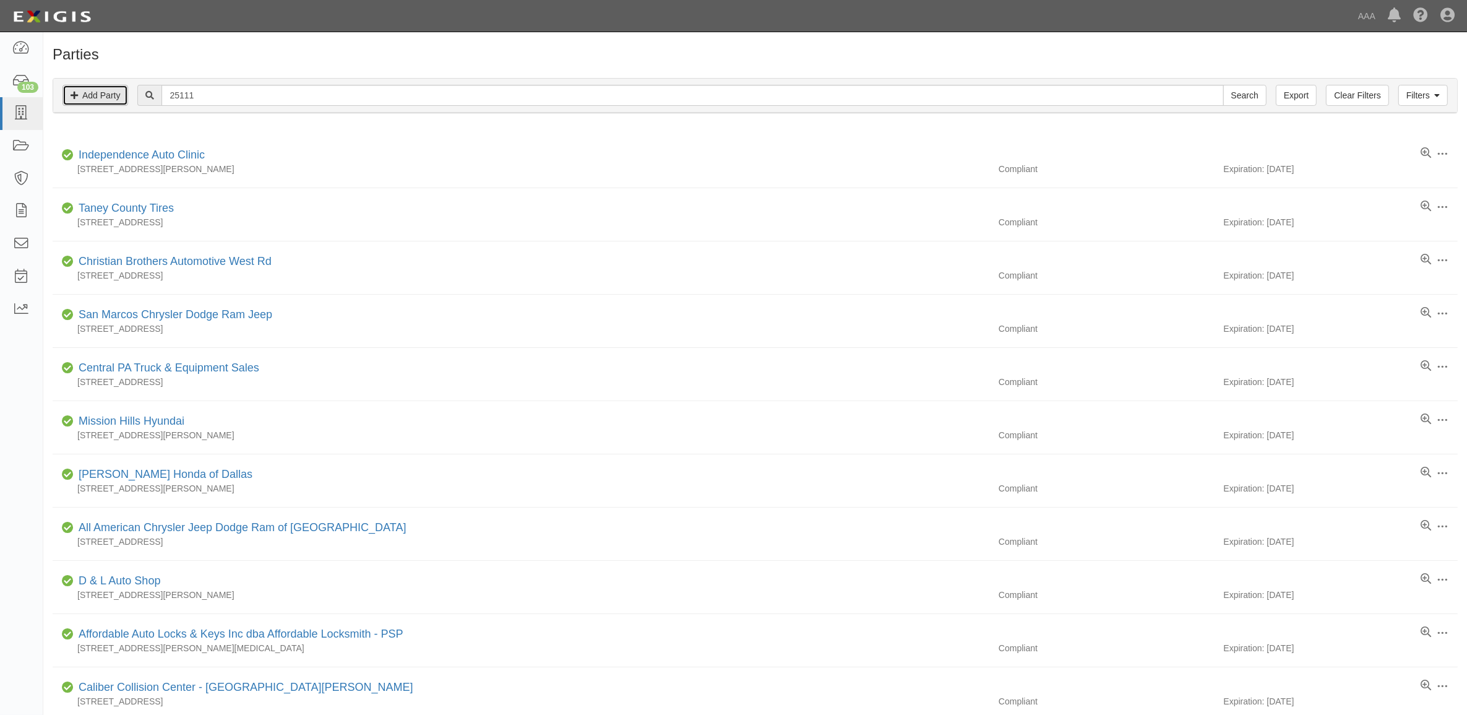
click at [110, 93] on link "Add Party" at bounding box center [95, 95] width 66 height 21
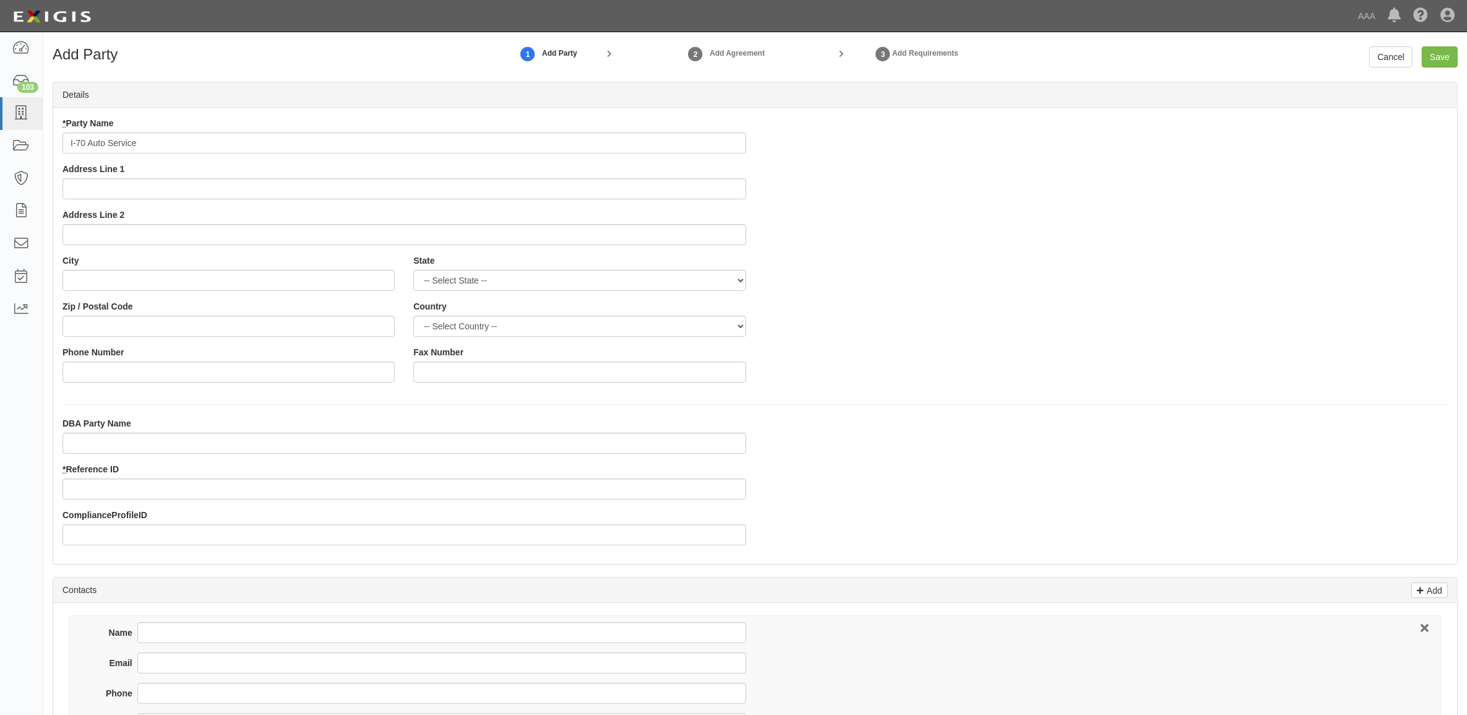
type input "I-70 Auto Service"
type input "[GEOGRAPHIC_DATA]"
type input "[US_STATE][GEOGRAPHIC_DATA]"
select select "MO"
type input "64128"
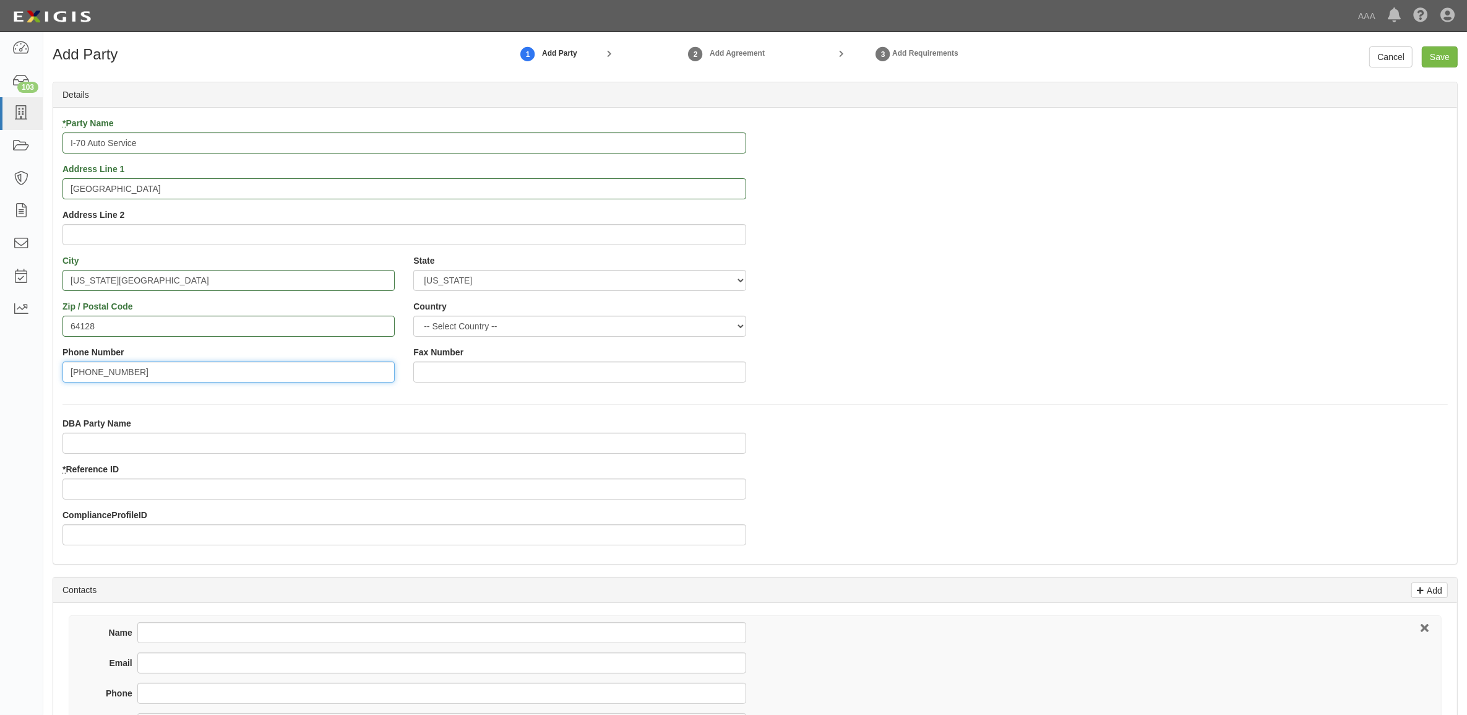
type input "[PHONE_NUMBER]"
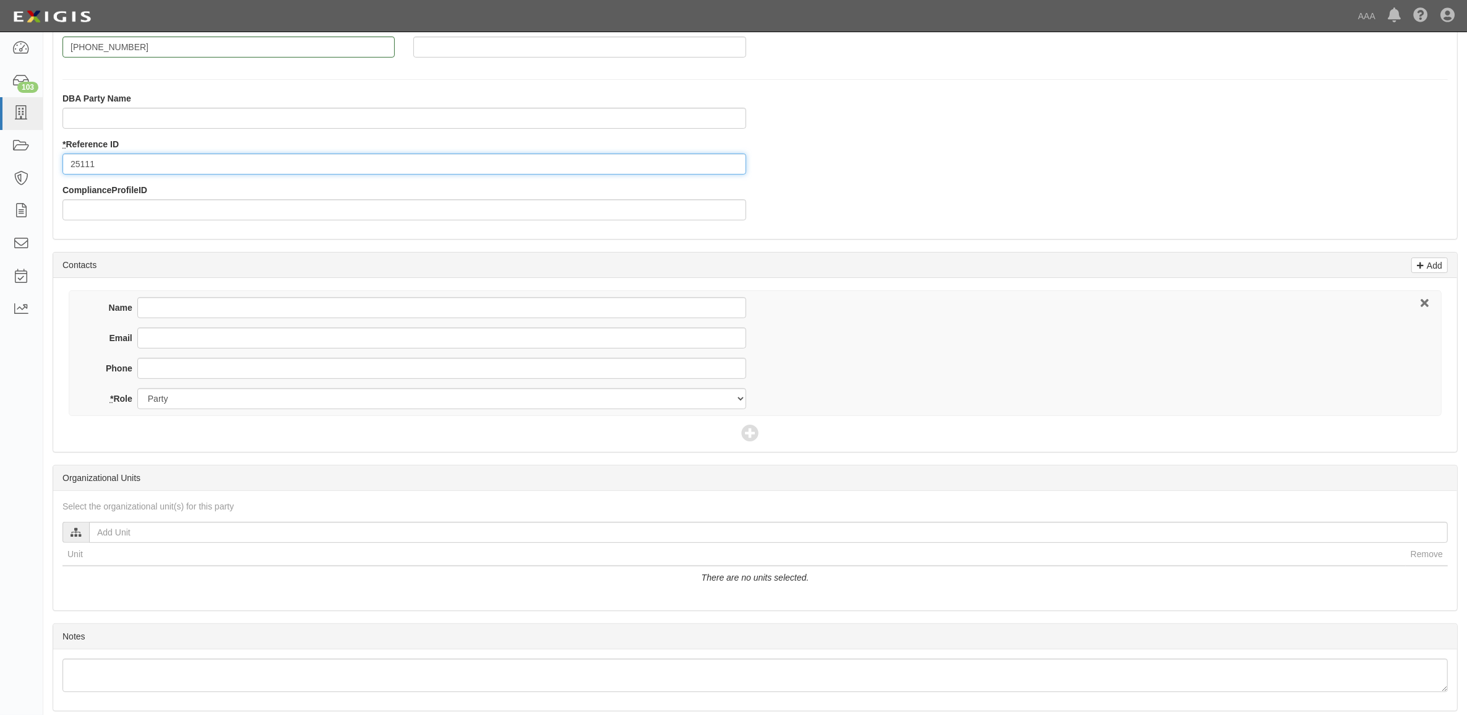
scroll to position [298, 0]
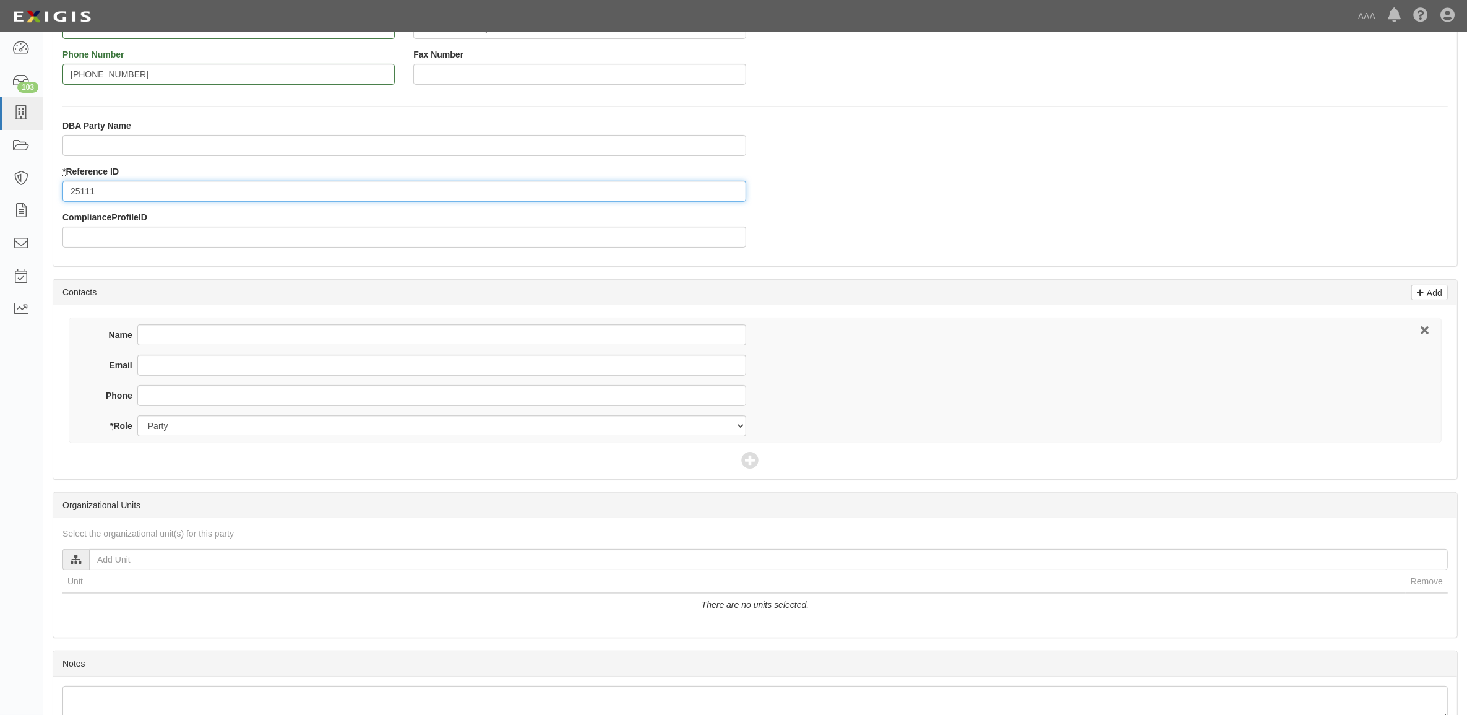
type input "25111"
click at [205, 326] on input "Name" at bounding box center [441, 334] width 609 height 21
type input "Shane Edwards"
type input "shane.edwards@i70autoservice.com"
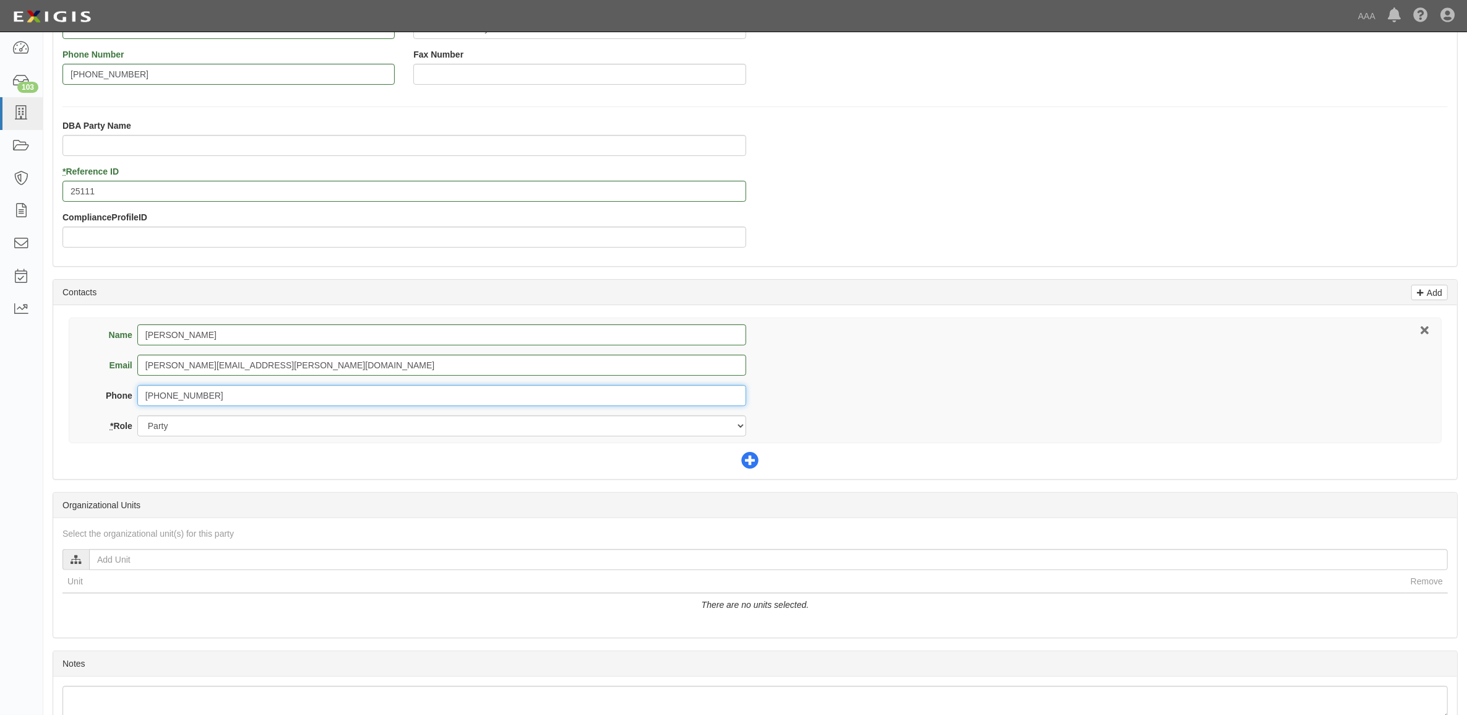
type input "[PHONE_NUMBER]"
click at [743, 462] on icon at bounding box center [749, 460] width 17 height 17
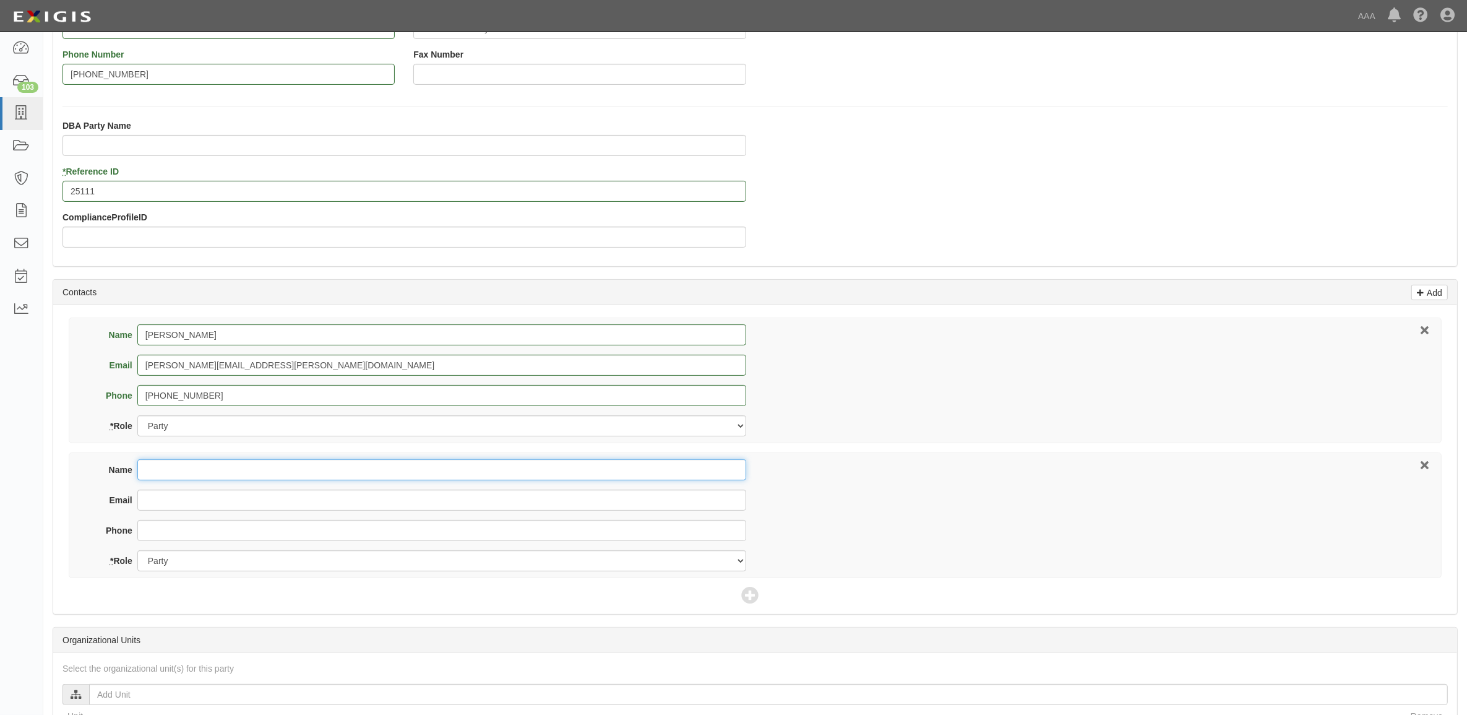
click at [382, 463] on input "Name" at bounding box center [441, 469] width 609 height 21
type input "Federated Mutual"
type input "[EMAIL_ADDRESS][DOMAIN_NAME]"
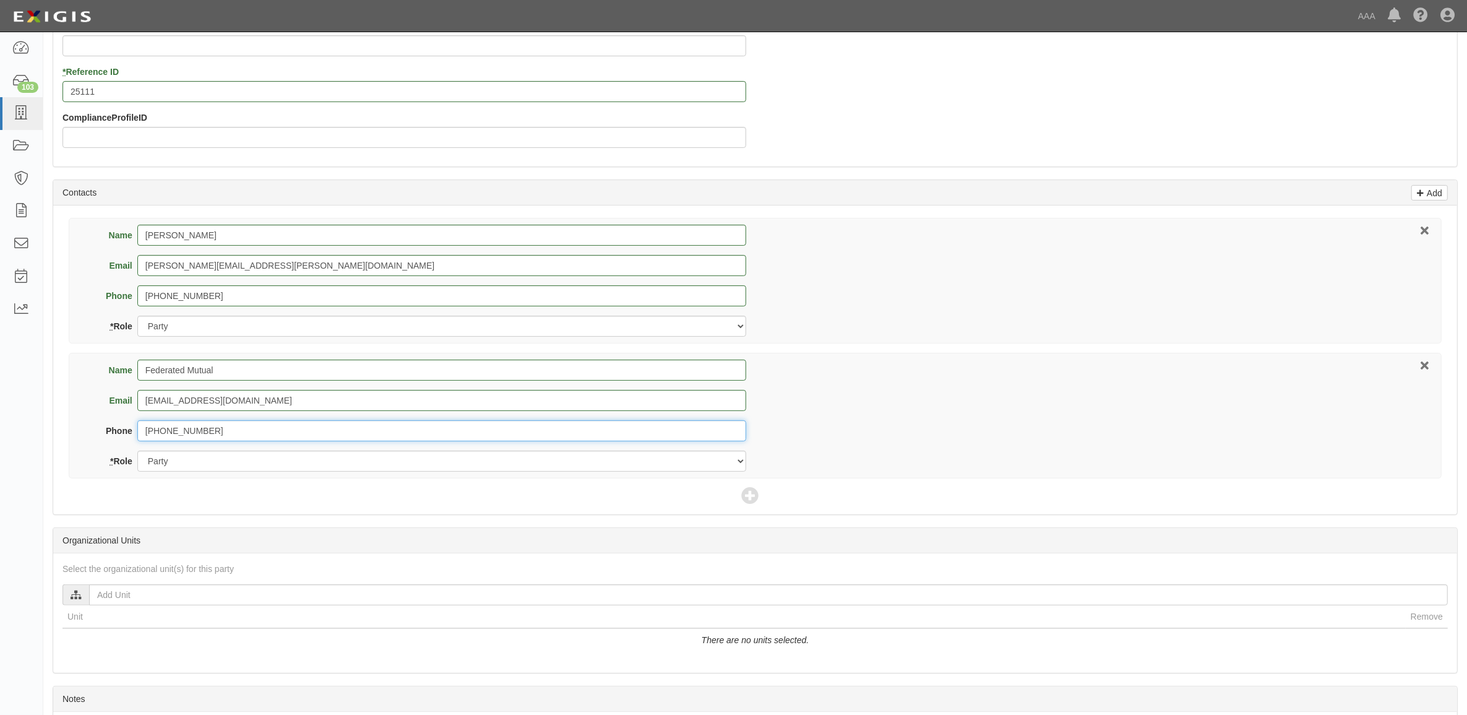
scroll to position [509, 0]
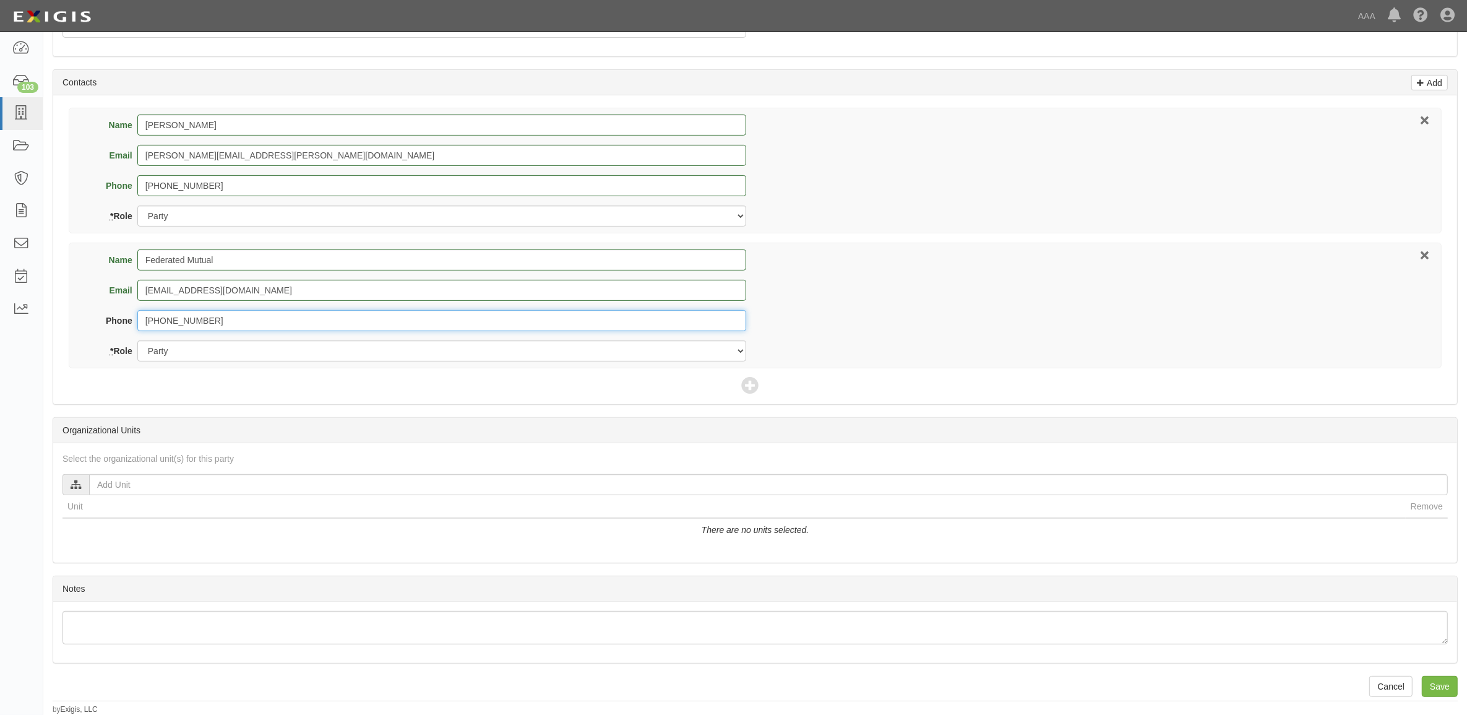
type input "[PHONE_NUMBER]"
click at [255, 348] on select "Party Broker Other" at bounding box center [441, 350] width 609 height 21
select select "Broker"
click at [137, 340] on select "Party Broker Other" at bounding box center [441, 350] width 609 height 21
click at [745, 385] on icon at bounding box center [749, 385] width 17 height 17
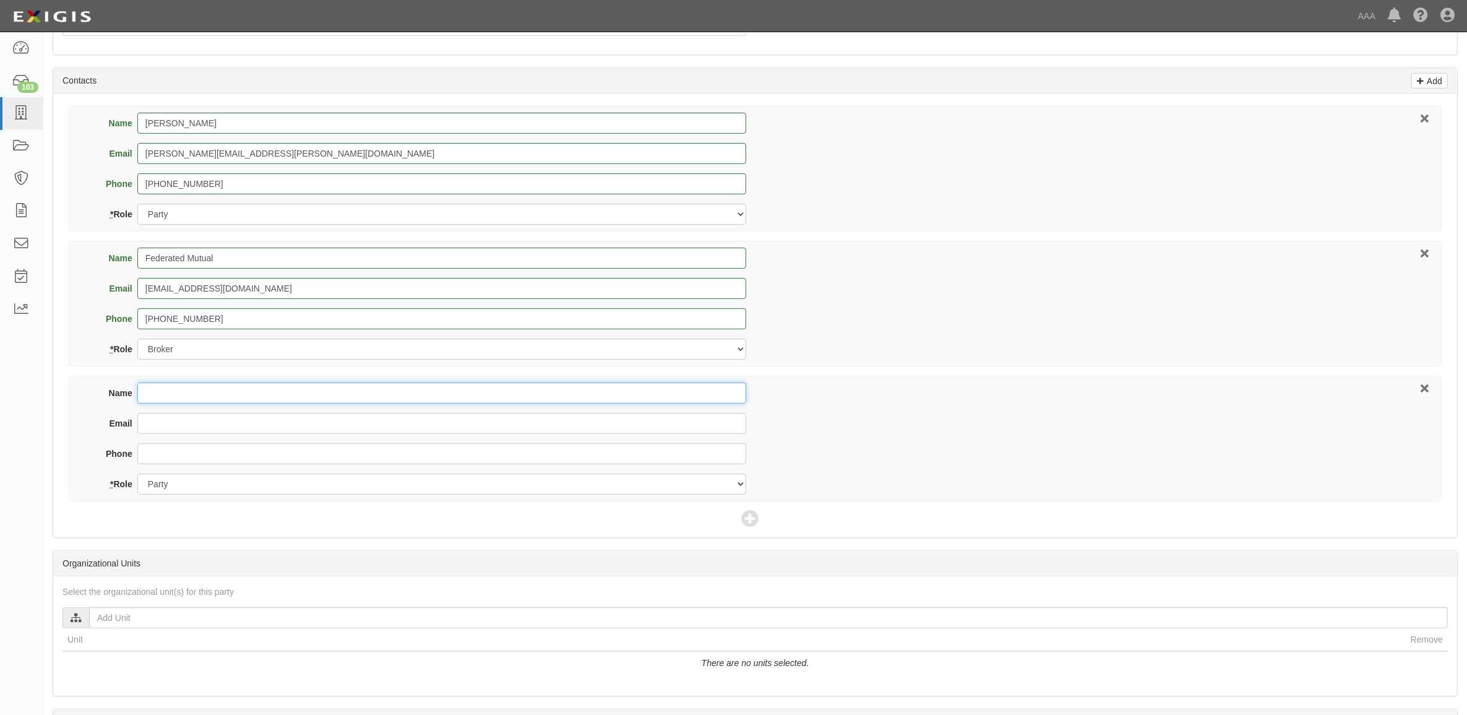
click at [439, 397] on input "Name" at bounding box center [441, 392] width 609 height 21
type input "[PERSON_NAME]"
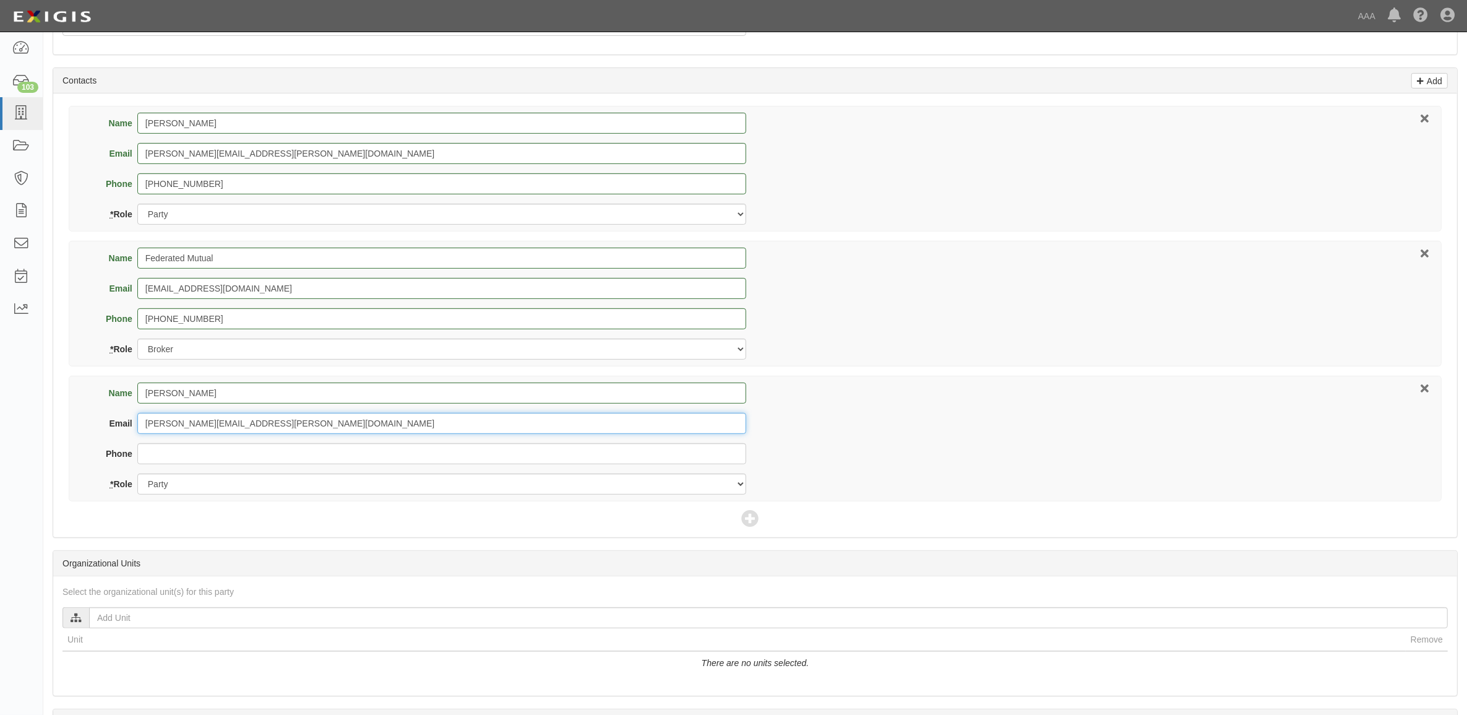
type input "[PERSON_NAME][EMAIL_ADDRESS][PERSON_NAME][DOMAIN_NAME]"
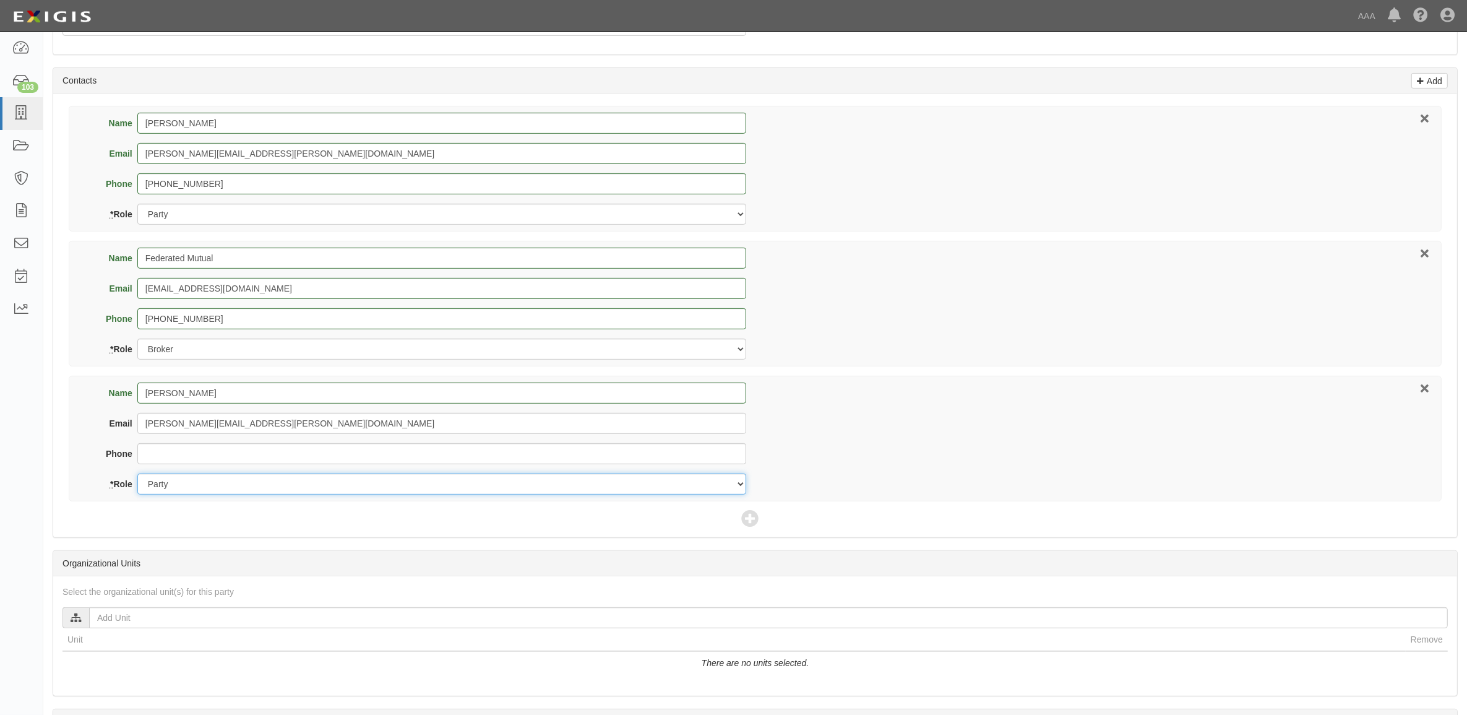
click at [449, 483] on select "Party Broker Other" at bounding box center [441, 483] width 609 height 21
select select "Other"
click at [137, 475] on select "Party Broker Other" at bounding box center [441, 483] width 609 height 21
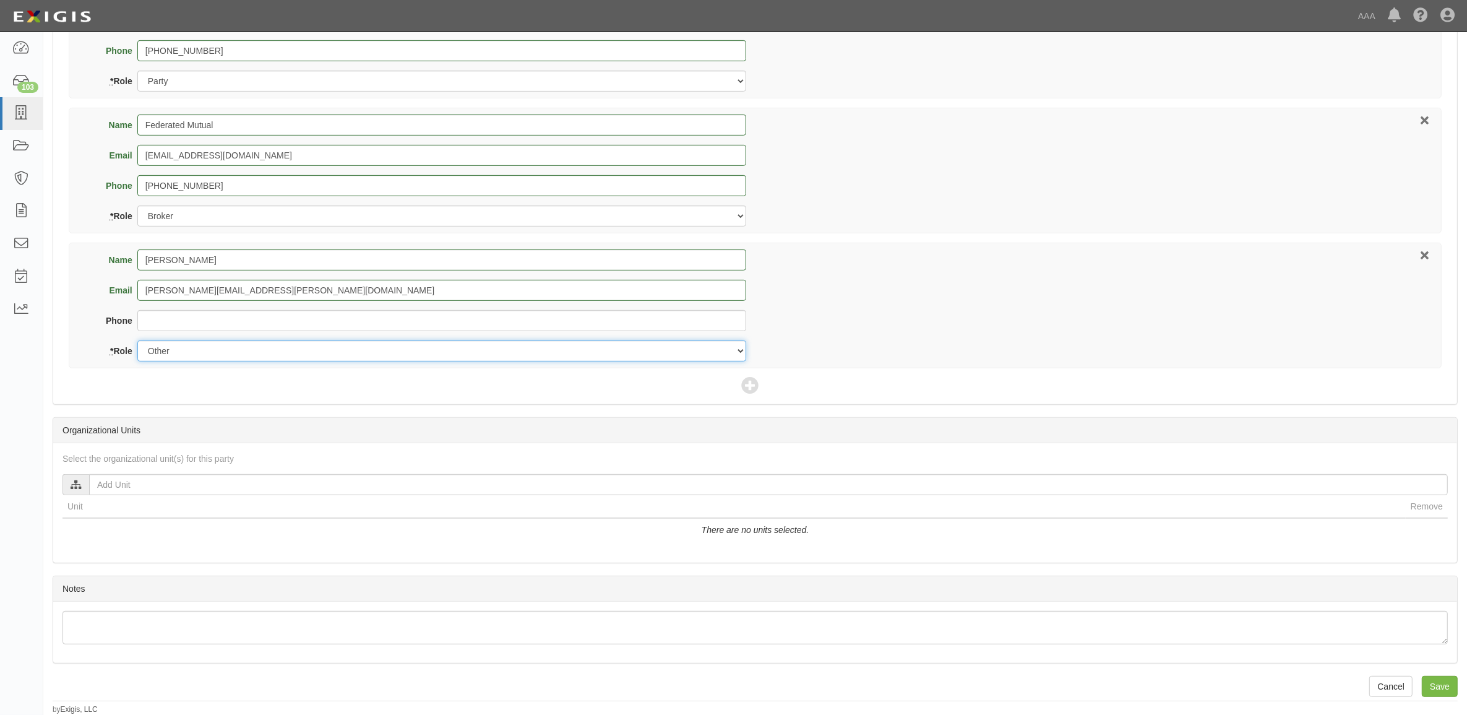
scroll to position [645, 0]
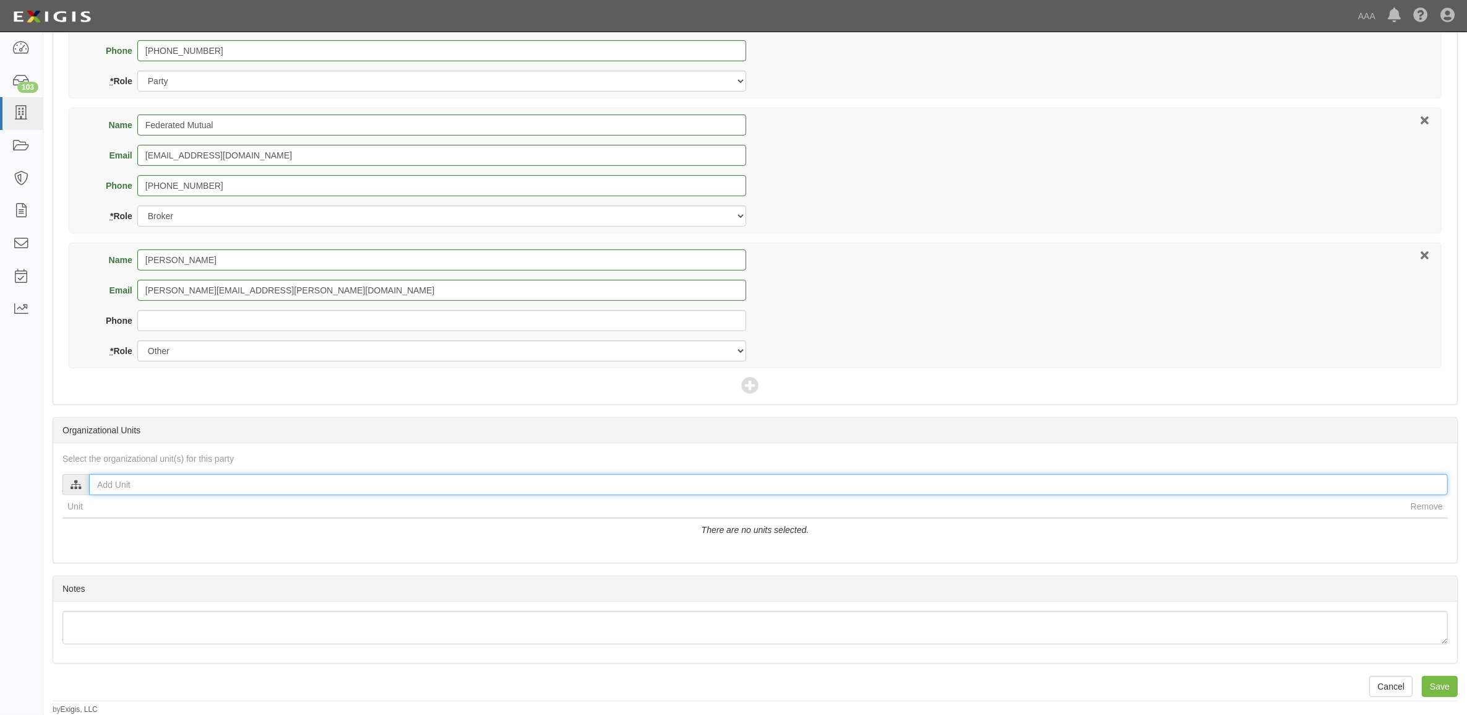
click at [295, 478] on input "text" at bounding box center [768, 484] width 1359 height 21
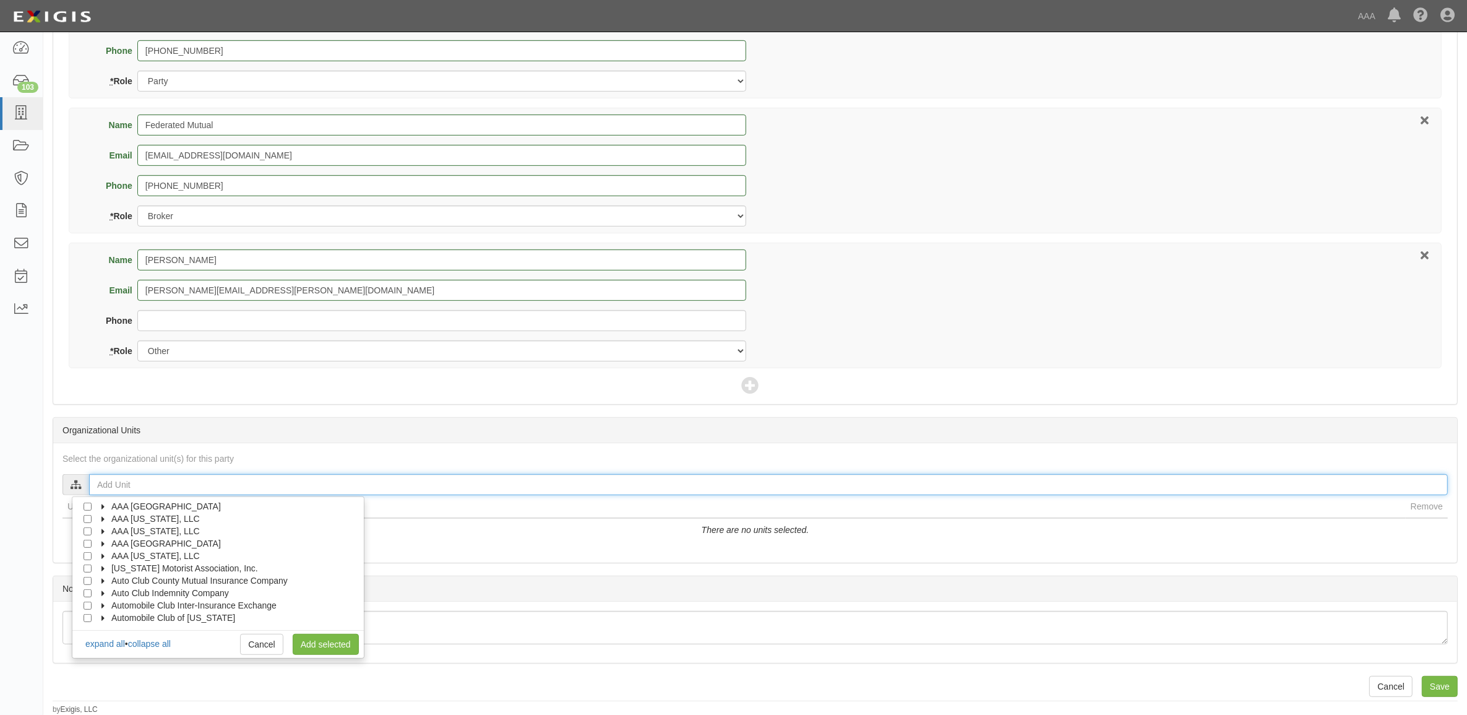
scroll to position [49, 0]
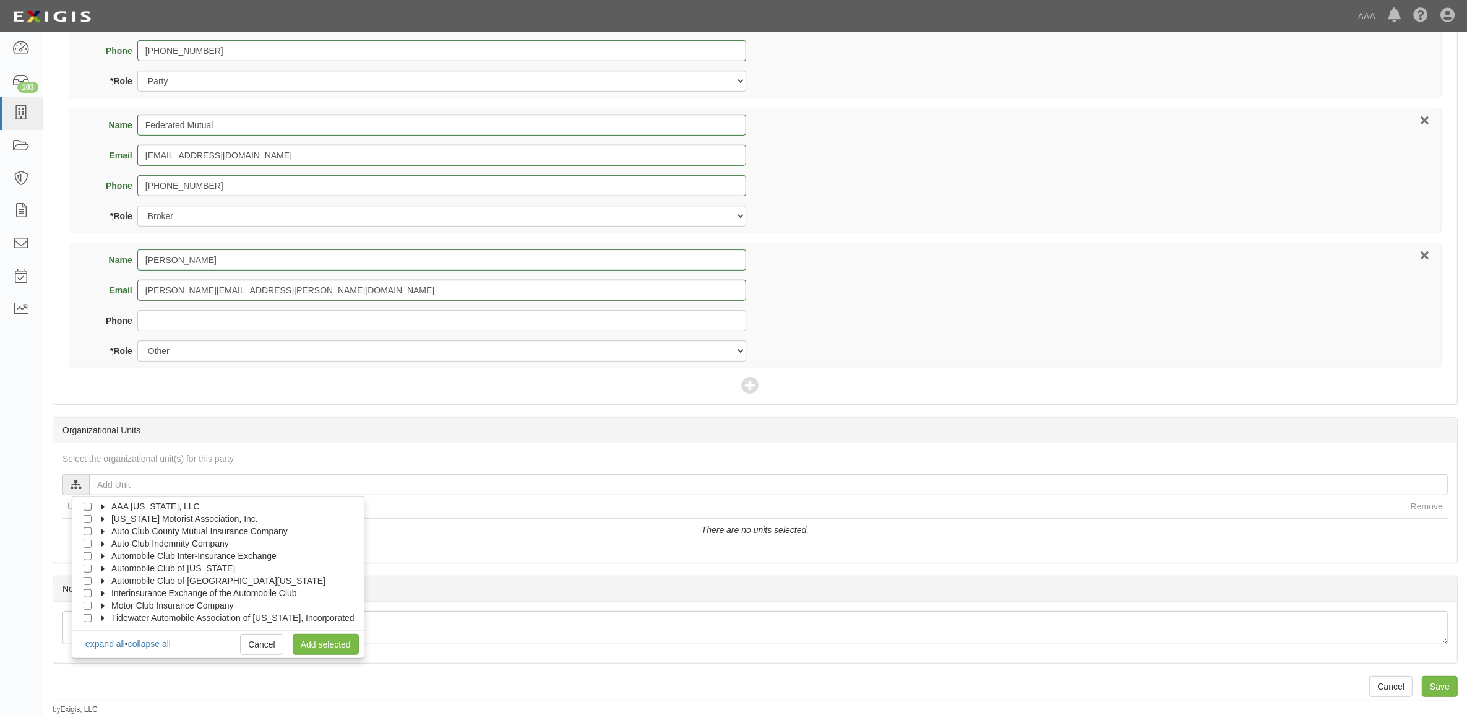
click at [106, 568] on icon at bounding box center [104, 569] width 9 height 6
click at [118, 580] on icon at bounding box center [115, 581] width 9 height 6
click at [111, 604] on input "Approved Automotive Repair (AAR)" at bounding box center [110, 605] width 8 height 8
checkbox input "true"
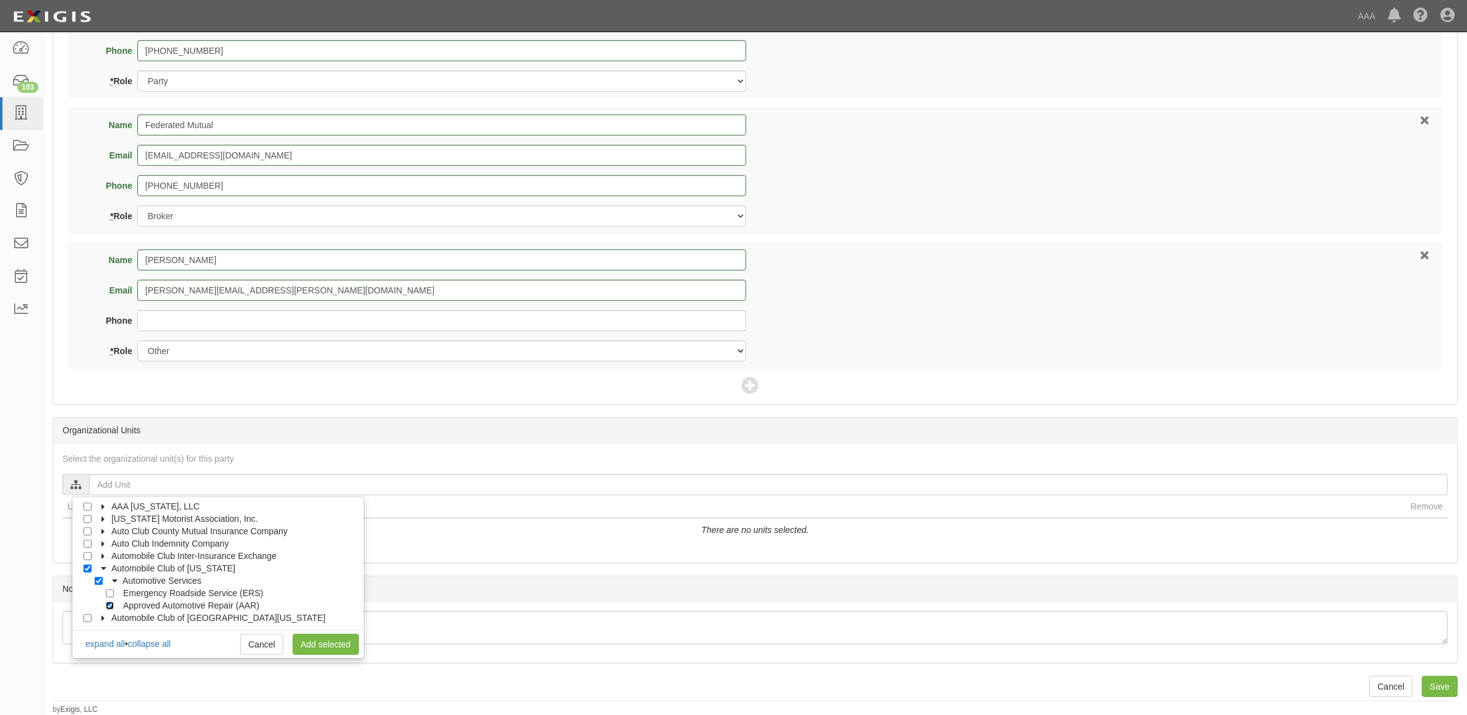
checkbox input "true"
click at [303, 648] on link "Add selected" at bounding box center [326, 644] width 66 height 21
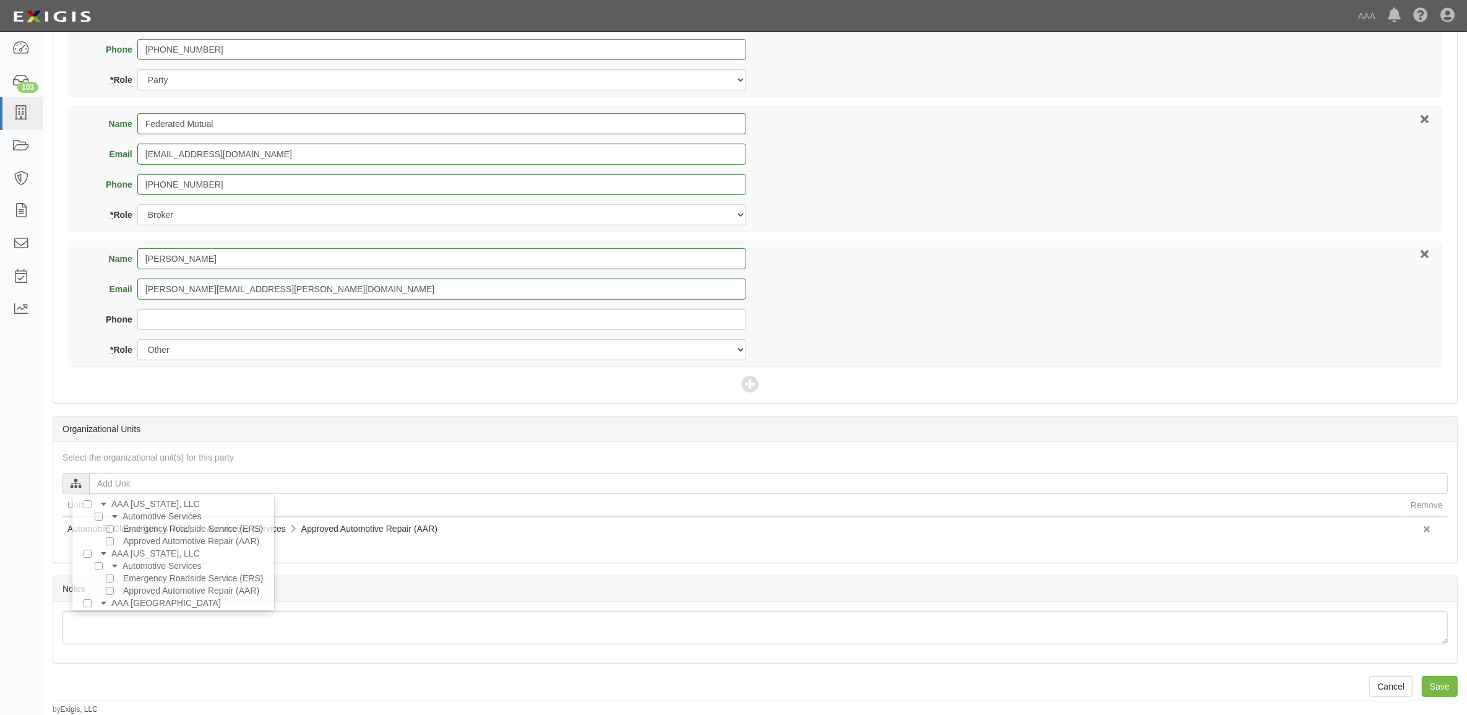
scroll to position [0, 0]
click at [1435, 687] on input "Save" at bounding box center [1440, 686] width 36 height 21
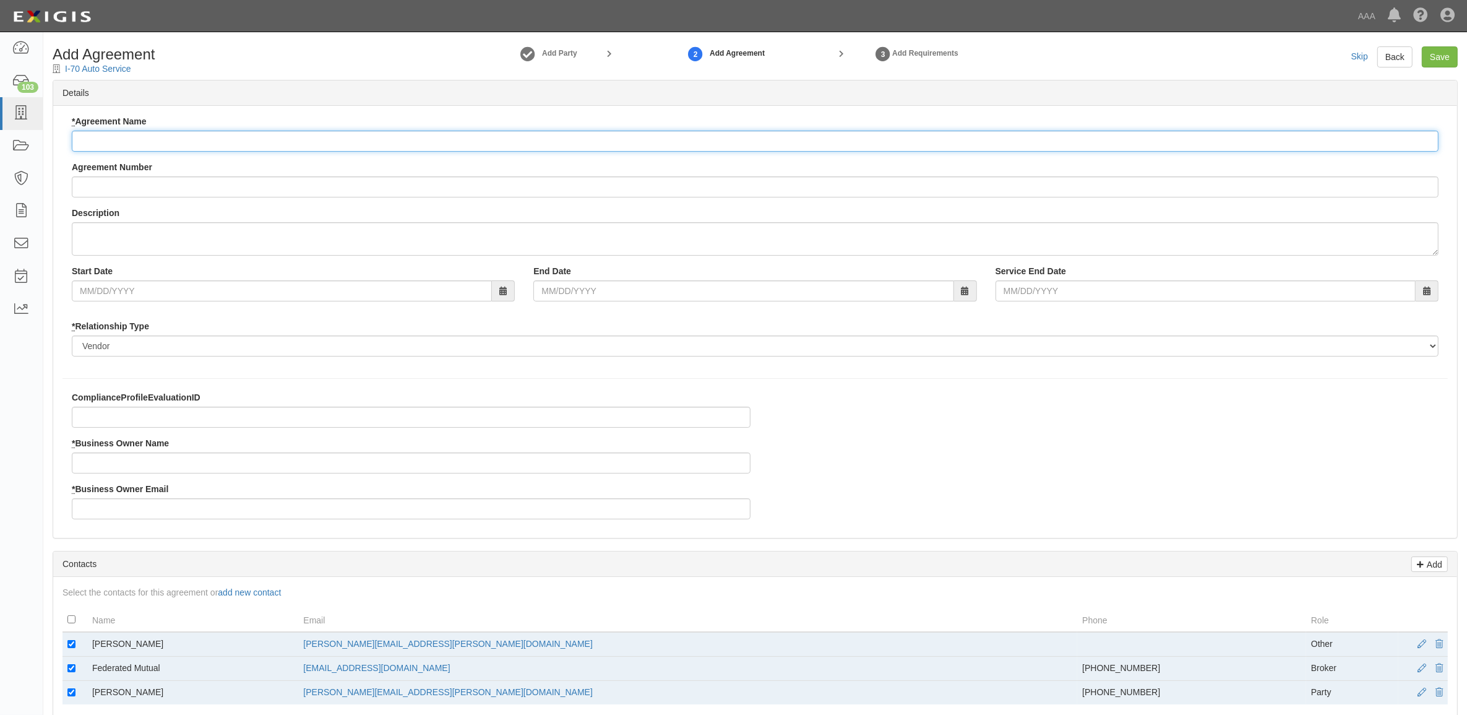
drag, startPoint x: 234, startPoint y: 144, endPoint x: 229, endPoint y: 200, distance: 55.9
click at [234, 144] on input "* Agreement Name" at bounding box center [755, 141] width 1367 height 21
paste input "ACMO AAR"
type input "ACMO AAR"
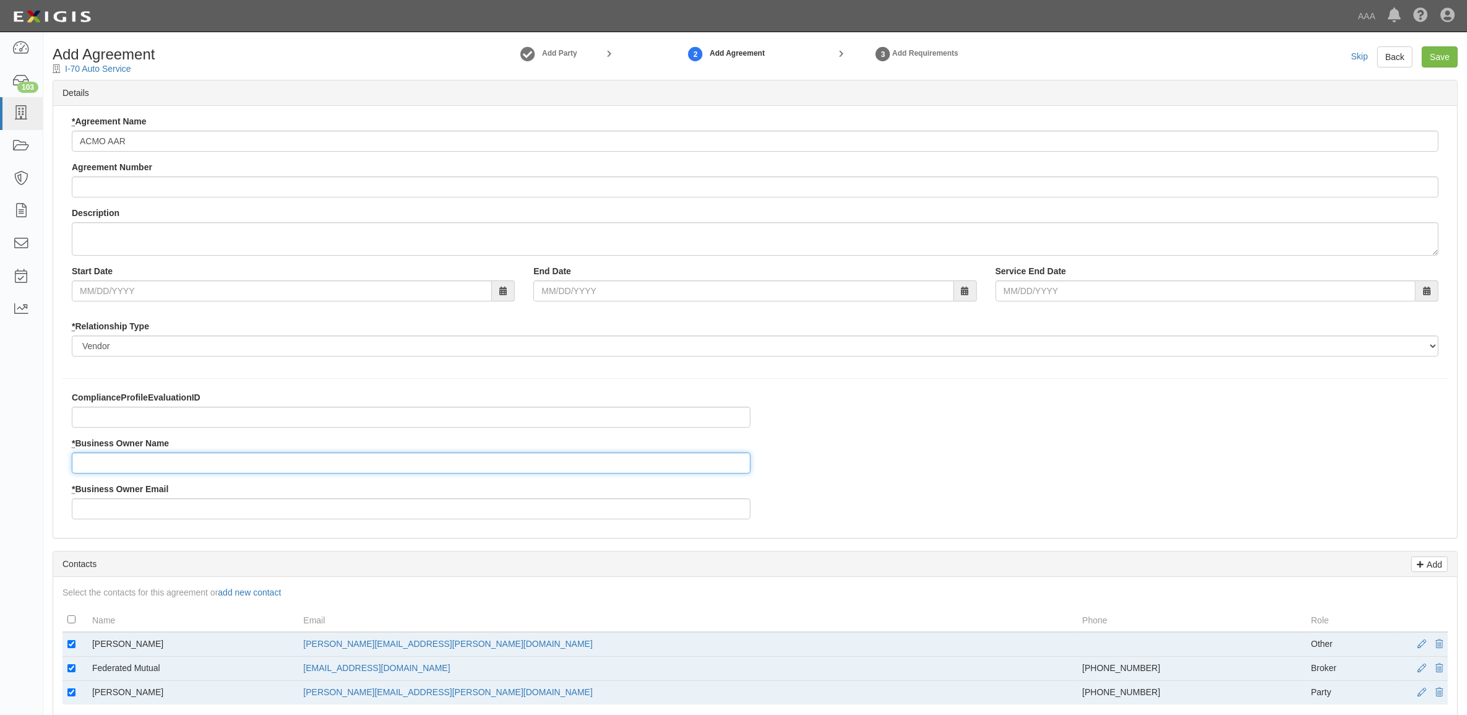
click at [149, 458] on input "* Business Owner Name" at bounding box center [411, 462] width 679 height 21
type input "[PERSON_NAME]"
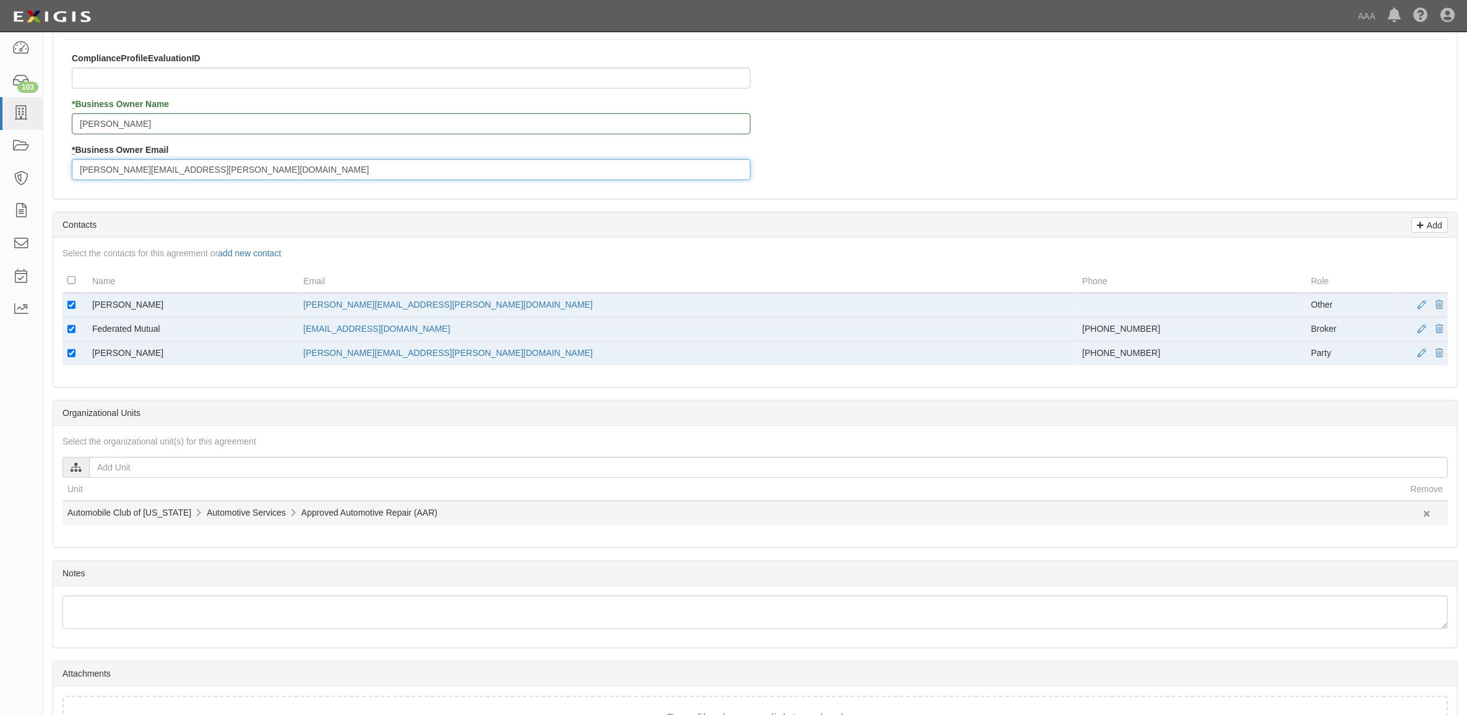
scroll to position [427, 0]
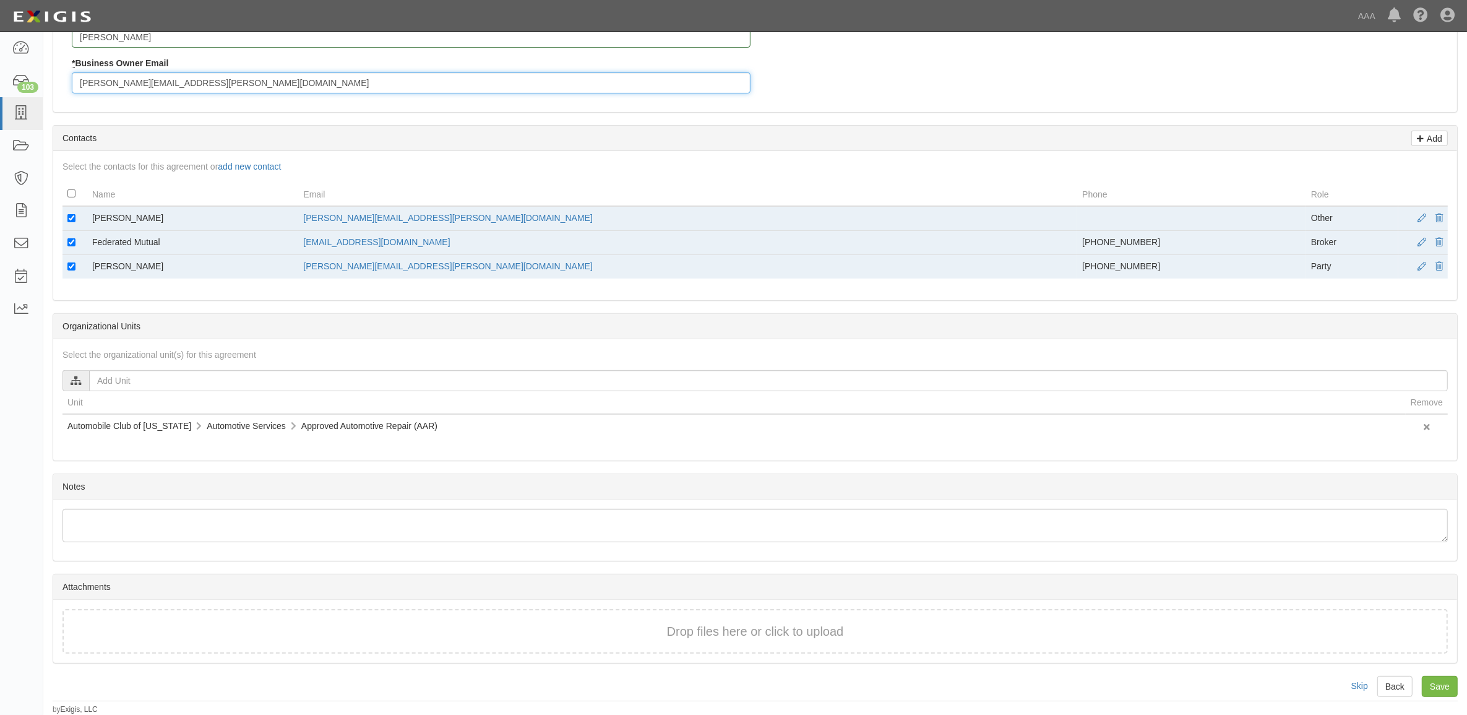
type input "[PERSON_NAME][EMAIL_ADDRESS][PERSON_NAME][DOMAIN_NAME]"
click at [71, 218] on td at bounding box center [74, 218] width 25 height 25
click at [71, 214] on input "checkbox" at bounding box center [71, 218] width 8 height 8
checkbox input "false"
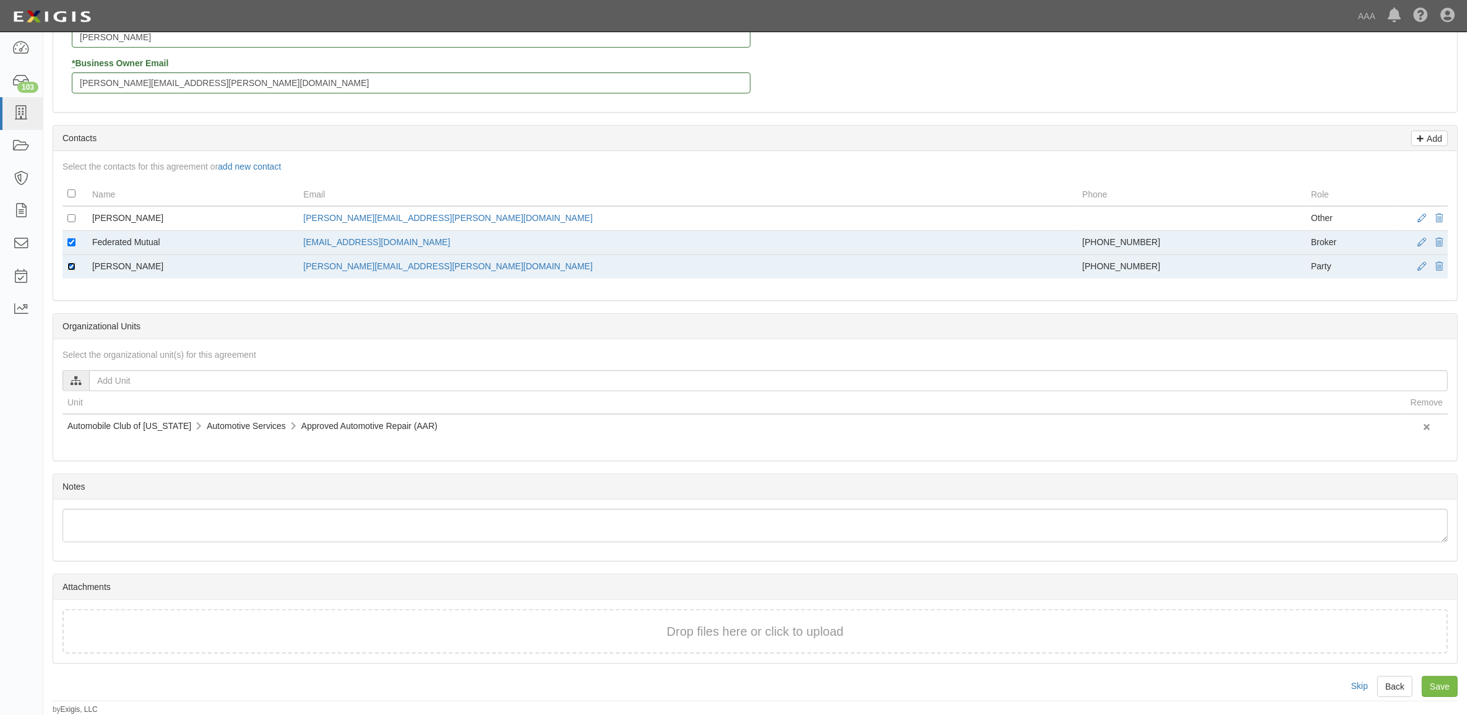
click at [70, 264] on input "checkbox" at bounding box center [71, 266] width 8 height 8
checkbox input "false"
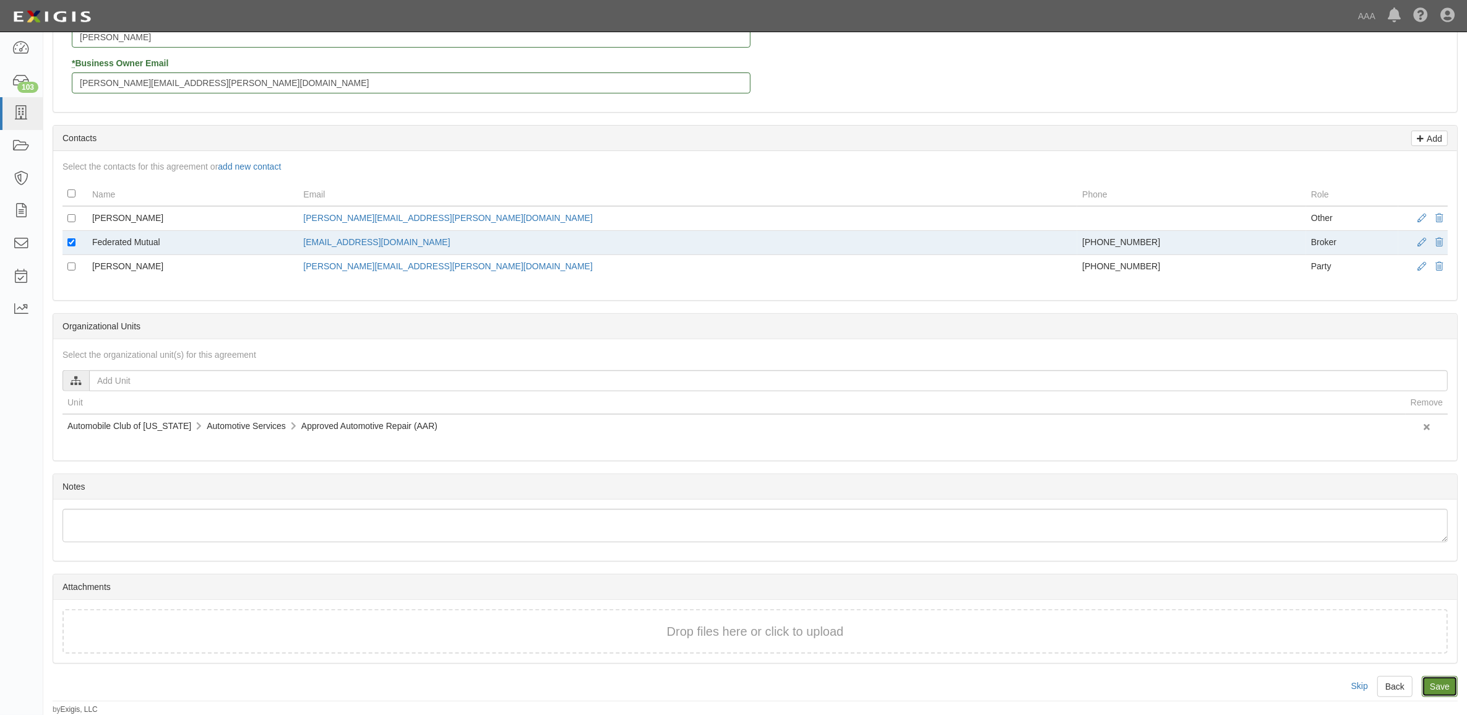
click at [1433, 687] on input "Save" at bounding box center [1440, 686] width 36 height 21
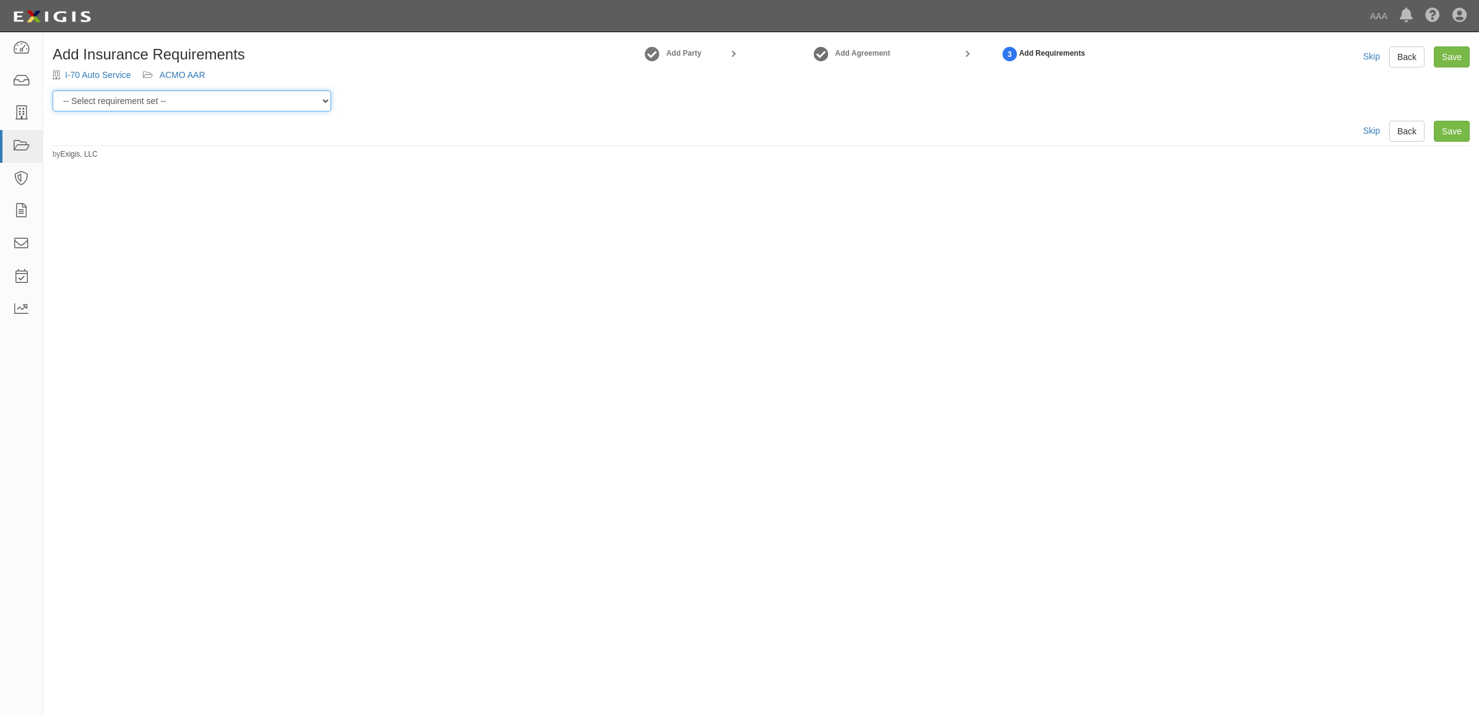
click at [177, 103] on select "-- Select requirement set -- AAA East Central AAR AAA East Central ERS AAA East…" at bounding box center [192, 100] width 278 height 21
select select "16709"
click at [53, 90] on select "-- Select requirement set -- AAA East Central AAR AAA East Central ERS AAA East…" at bounding box center [192, 100] width 278 height 21
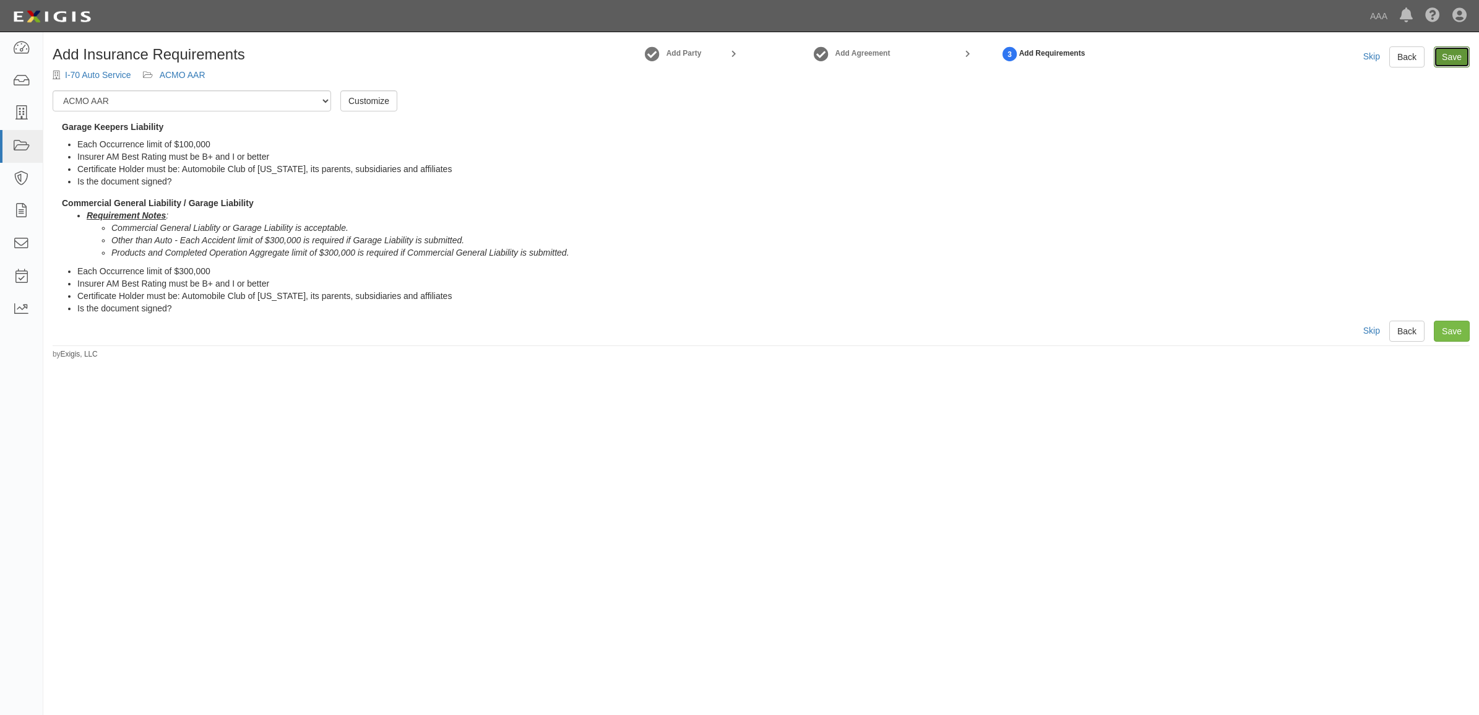
click at [1448, 53] on link "Save" at bounding box center [1451, 56] width 36 height 21
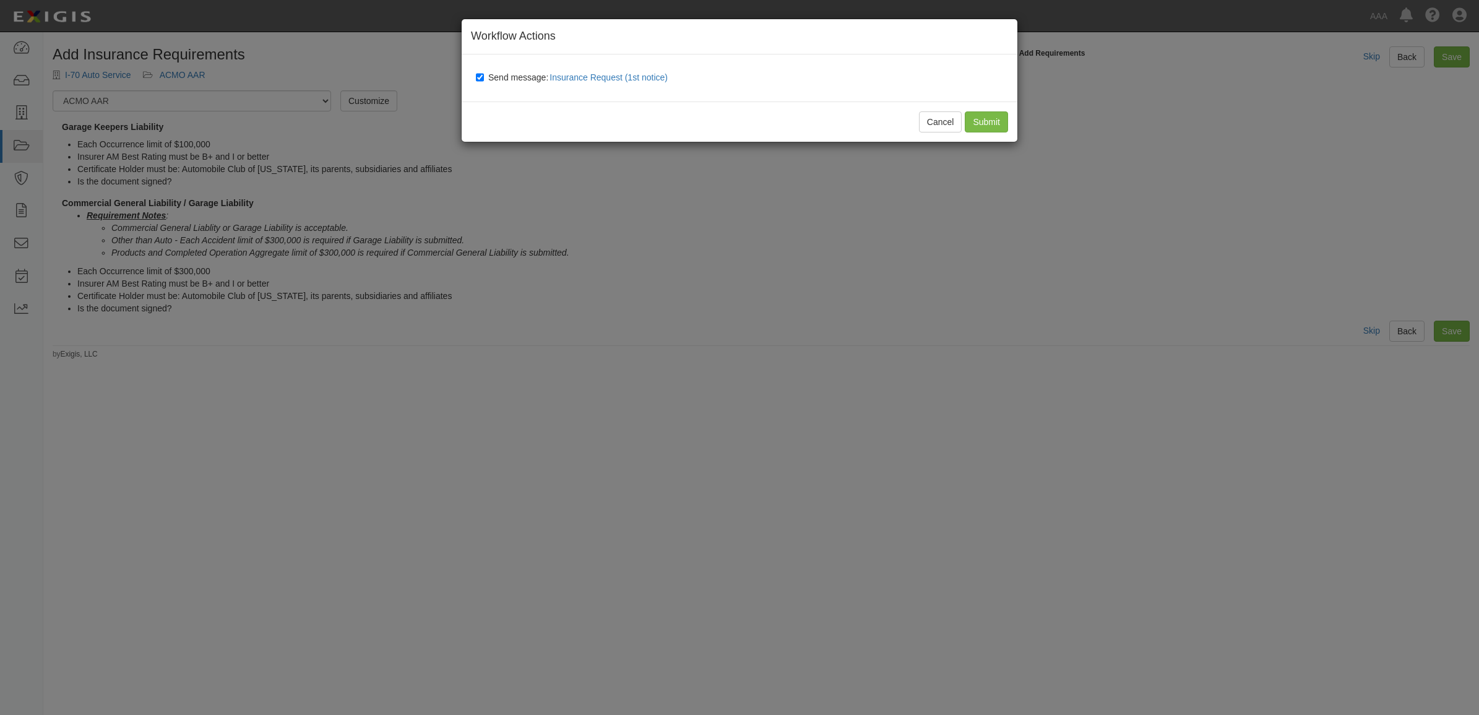
click at [497, 75] on span "Send message: Insurance Request (1st notice)" at bounding box center [580, 77] width 184 height 10
click at [484, 75] on input "Send message: Insurance Request (1st notice)" at bounding box center [480, 77] width 8 height 10
checkbox input "false"
click at [984, 122] on input "Submit" at bounding box center [985, 121] width 43 height 21
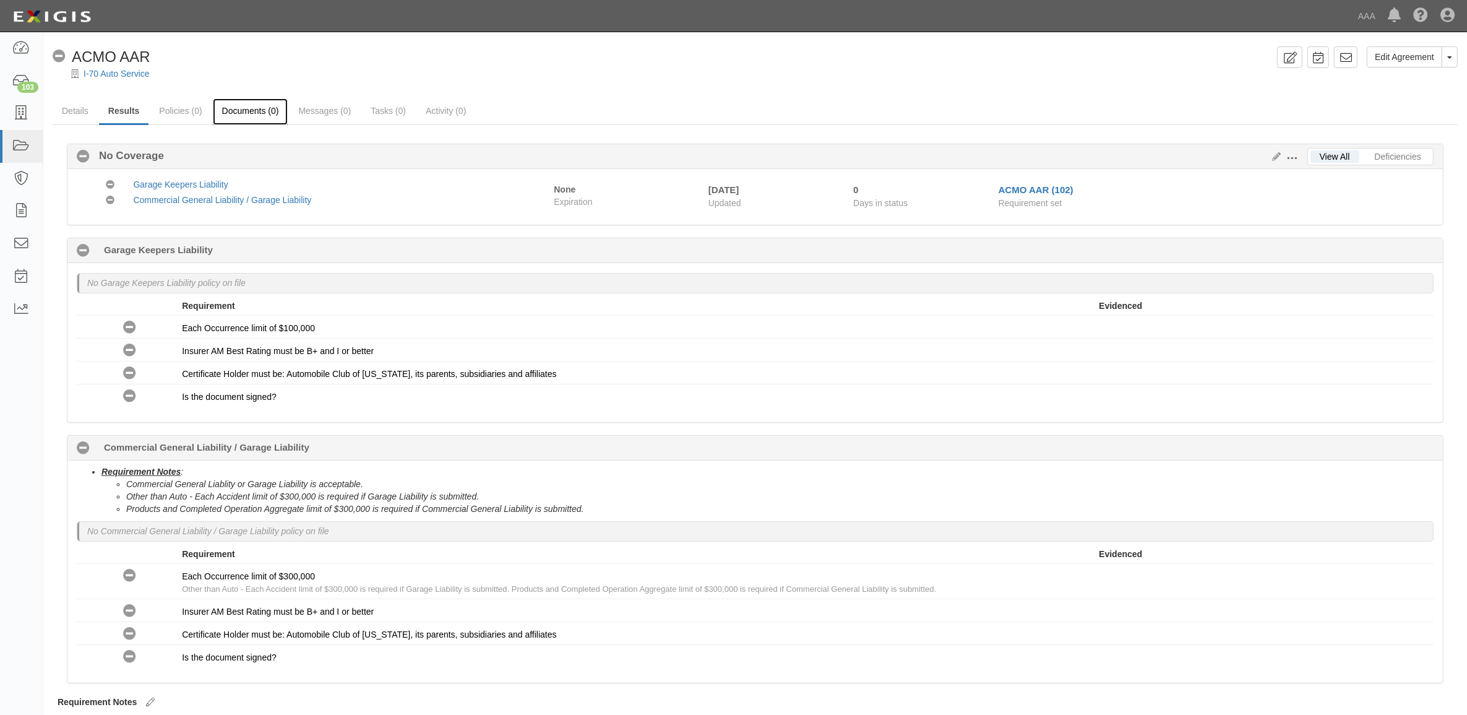
click at [251, 110] on link "Documents (0)" at bounding box center [250, 111] width 75 height 27
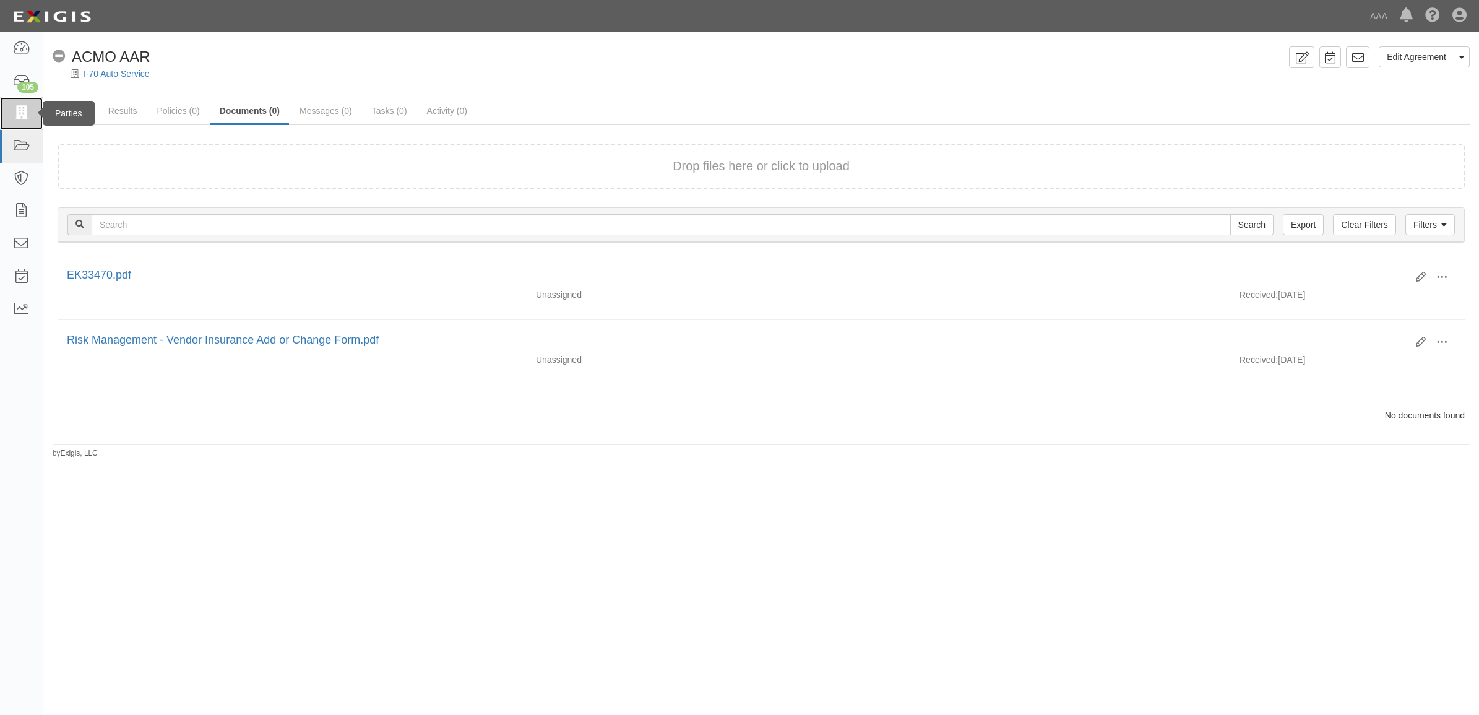
click at [30, 122] on link at bounding box center [21, 113] width 43 height 33
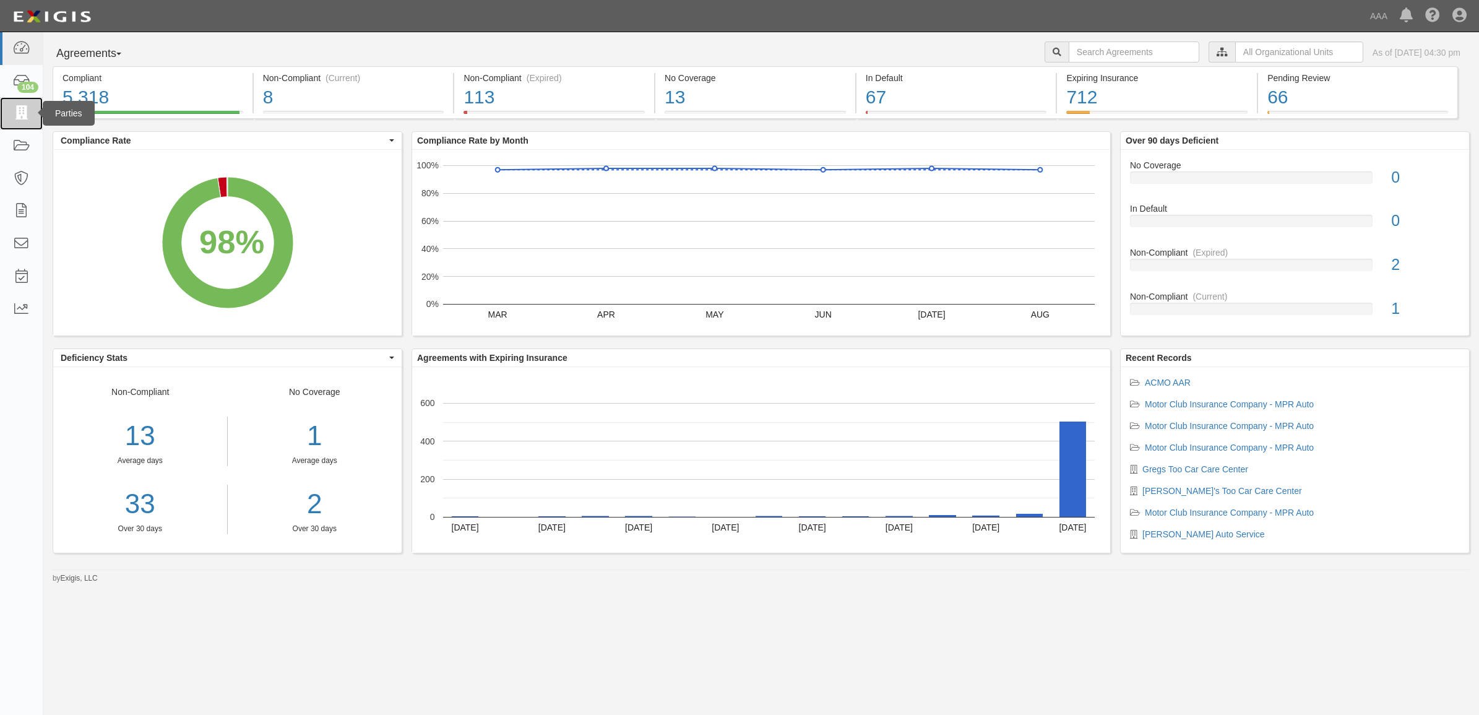
click at [17, 119] on icon at bounding box center [20, 113] width 17 height 14
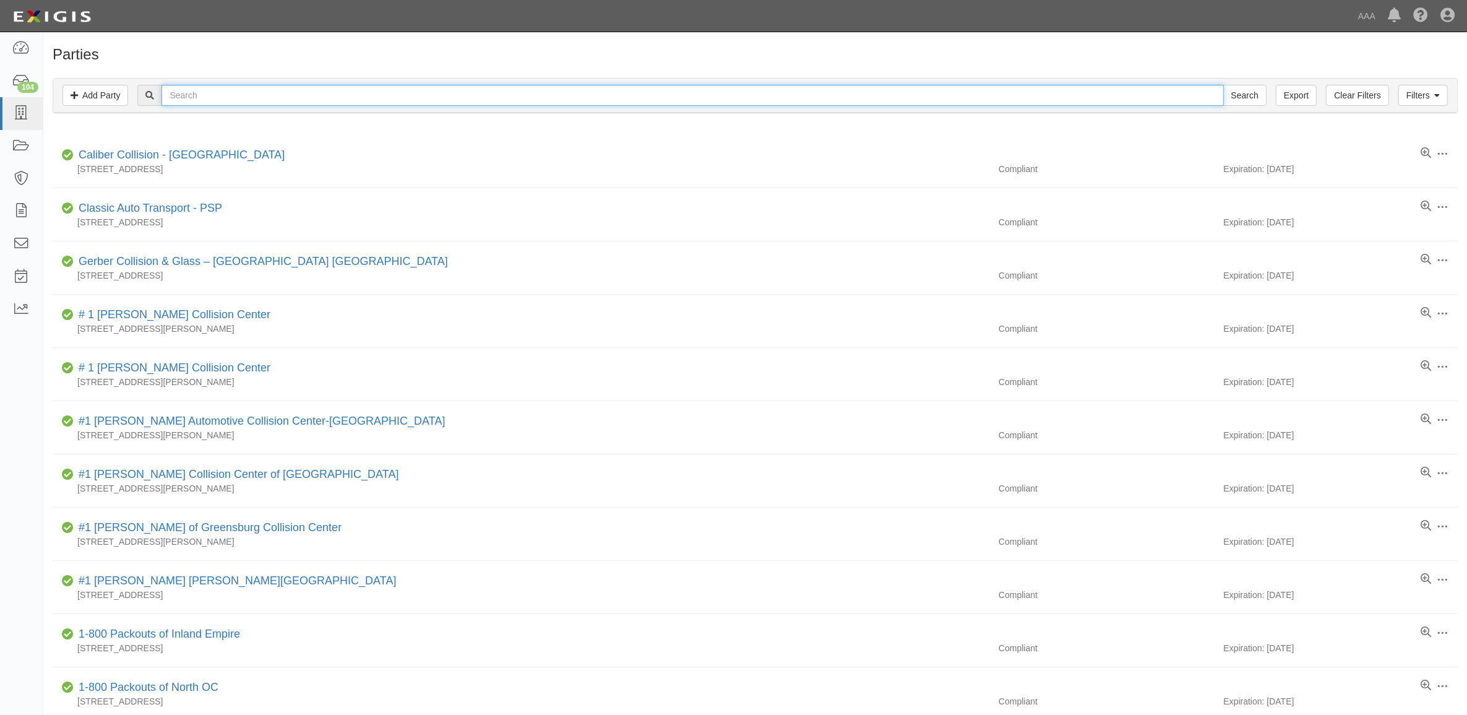
click at [234, 94] on input "text" at bounding box center [692, 95] width 1062 height 21
type input "279315"
click at [1223, 85] on input "Search" at bounding box center [1244, 95] width 43 height 21
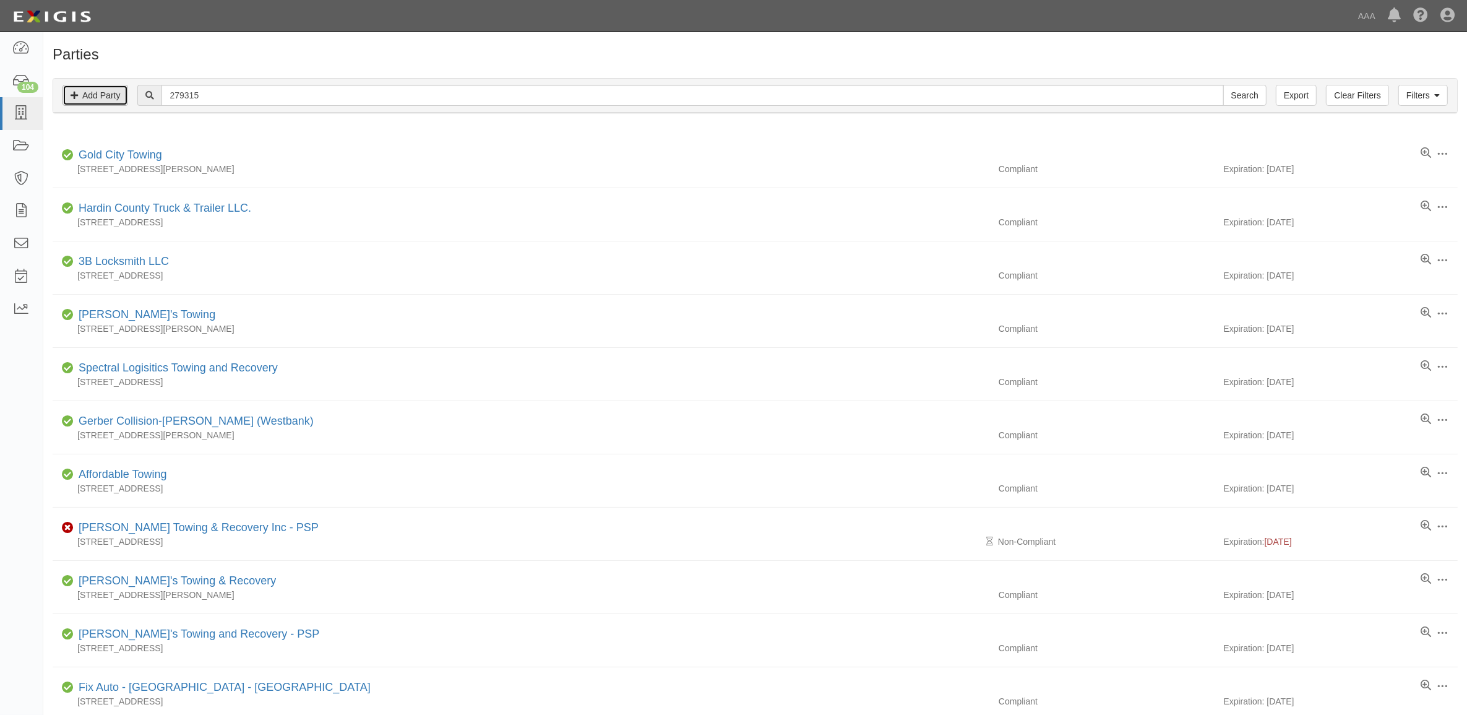
click at [109, 93] on link "Add Party" at bounding box center [95, 95] width 66 height 21
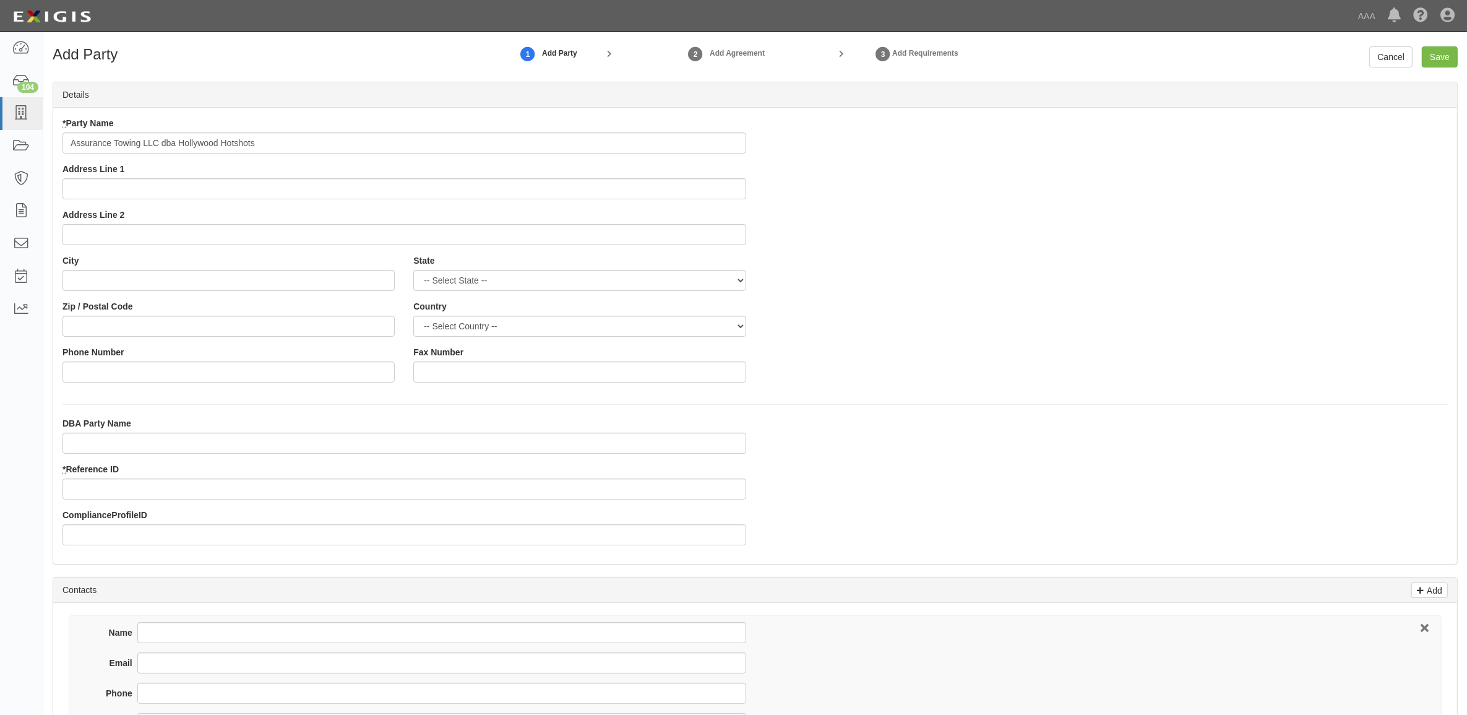
type input "Assurance Towing LLC dba Hollywood Hotshots"
type input "282 Thornhills Ln"
type input "Brandenburg"
select select "KY"
type input "40108"
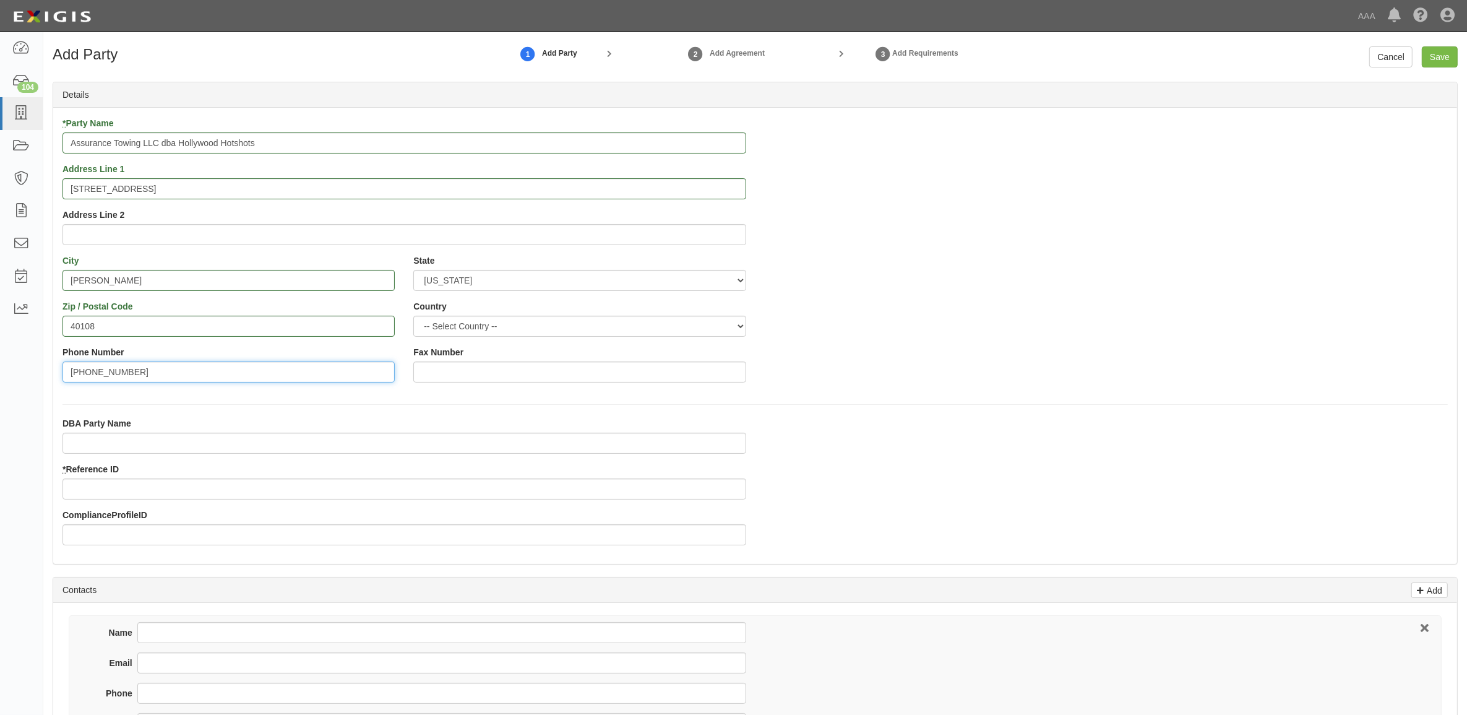
type input "502-999-3822"
click at [240, 490] on input "* Reference ID" at bounding box center [404, 488] width 684 height 21
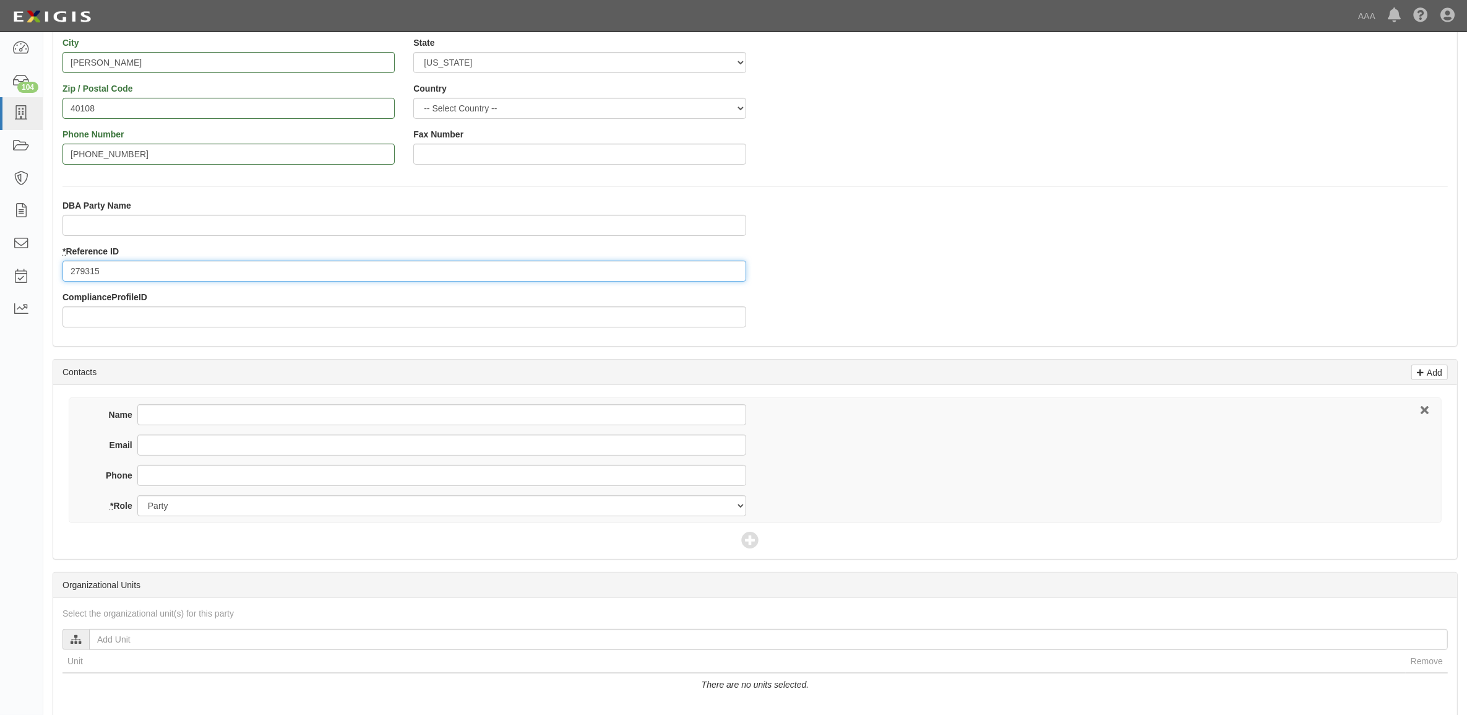
scroll to position [232, 0]
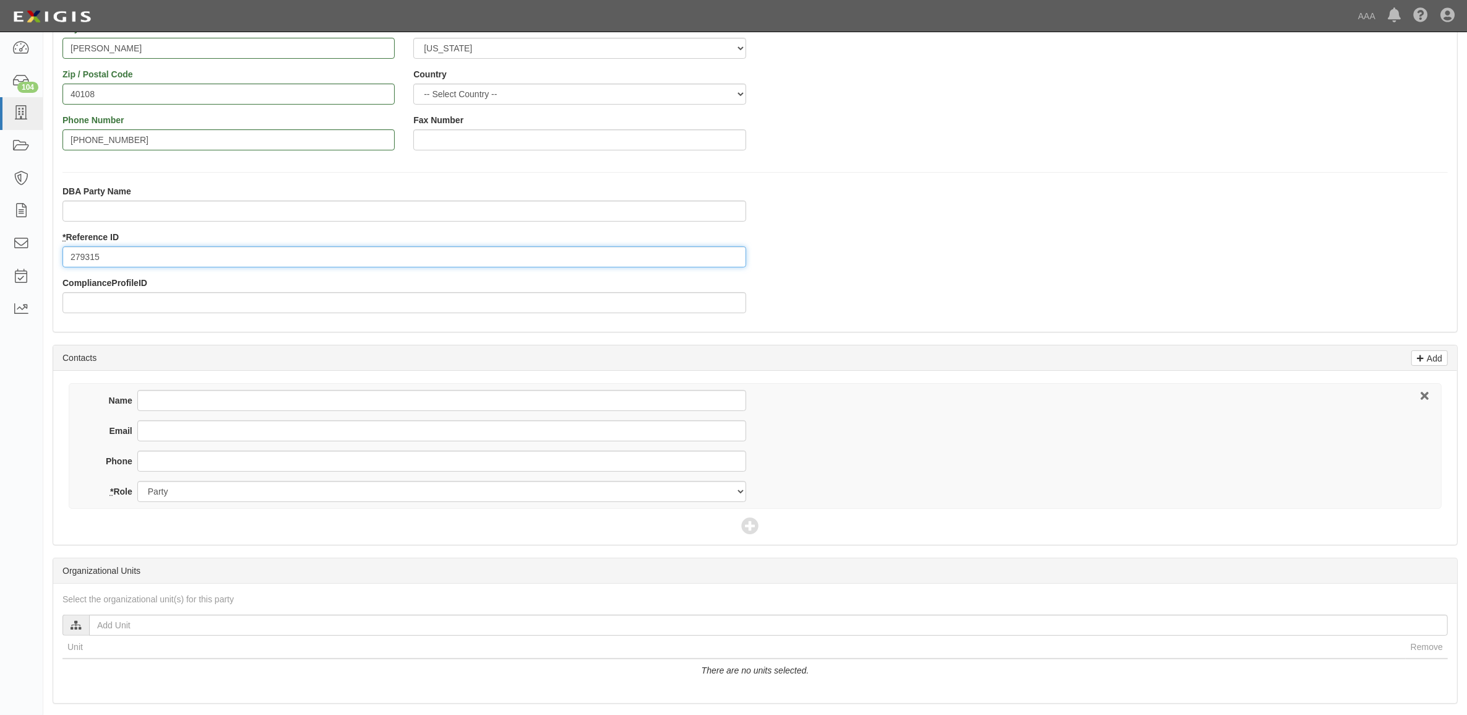
type input "279315"
click at [266, 404] on input "Name" at bounding box center [441, 400] width 609 height 21
type input "Cory McGaughey"
type input "hollywood502@yahoo.com"
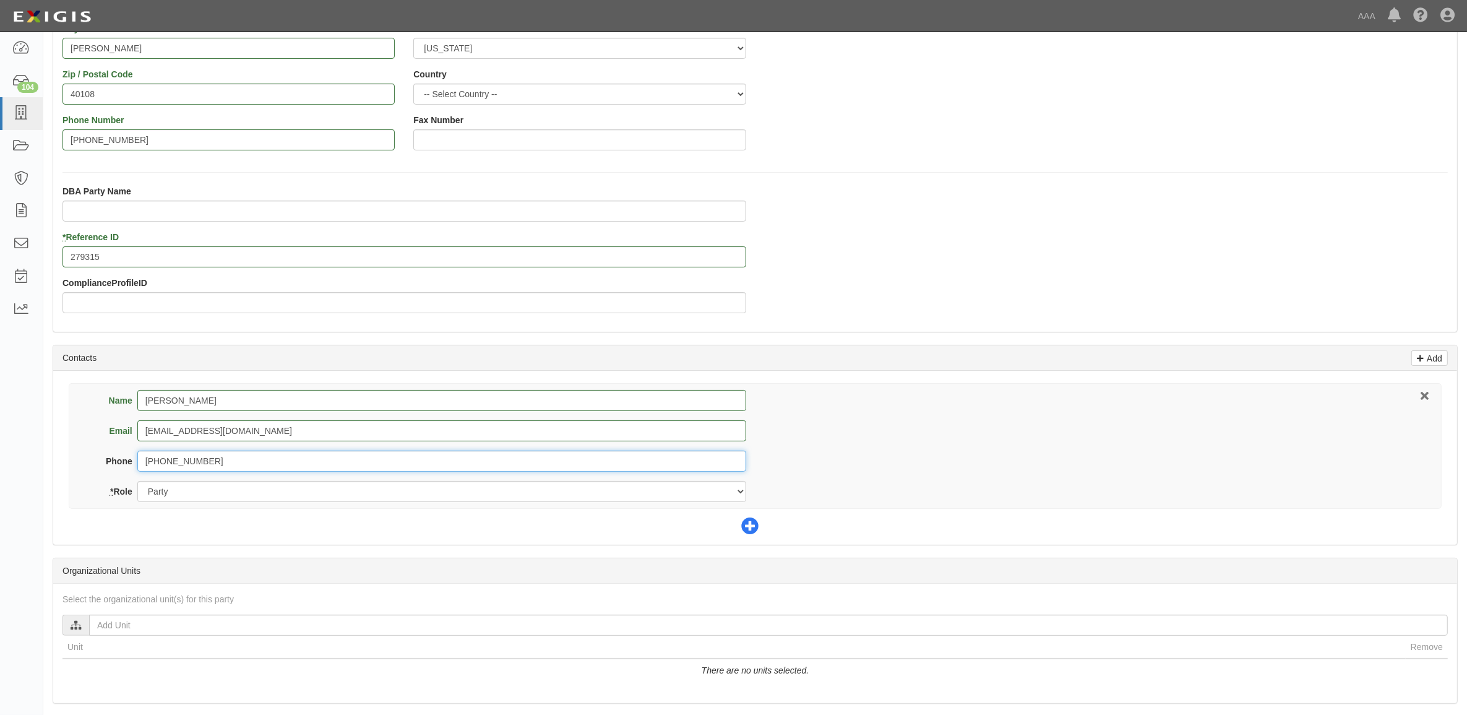
type input "502-999-3822"
click at [755, 530] on icon at bounding box center [749, 526] width 17 height 17
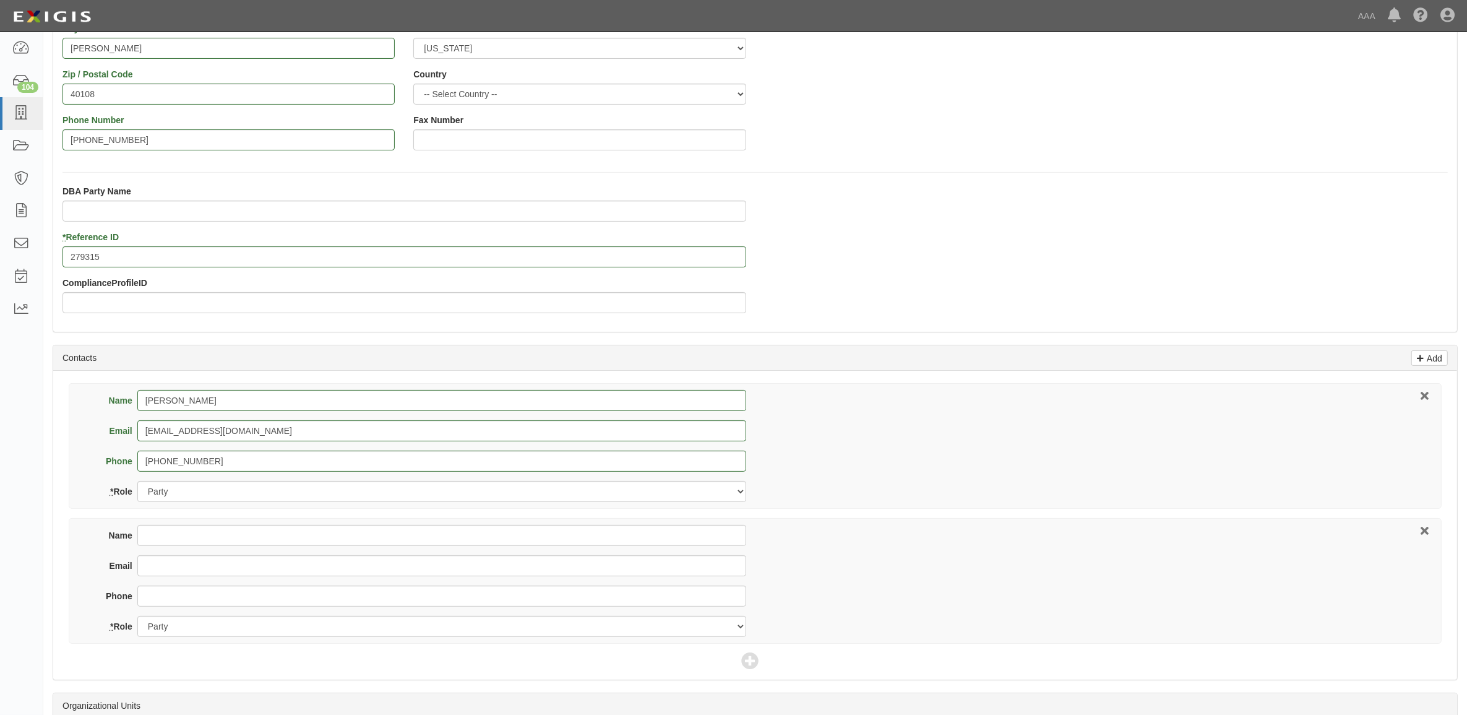
drag, startPoint x: 444, startPoint y: 524, endPoint x: 444, endPoint y: 546, distance: 22.3
click at [444, 546] on div "Name Email Phone * Role Party Broker Other" at bounding box center [755, 581] width 1373 height 126
click at [439, 537] on input "Name" at bounding box center [441, 535] width 609 height 21
type input "Austin Insurance"
type input "austin_ins@wreckerins.com"
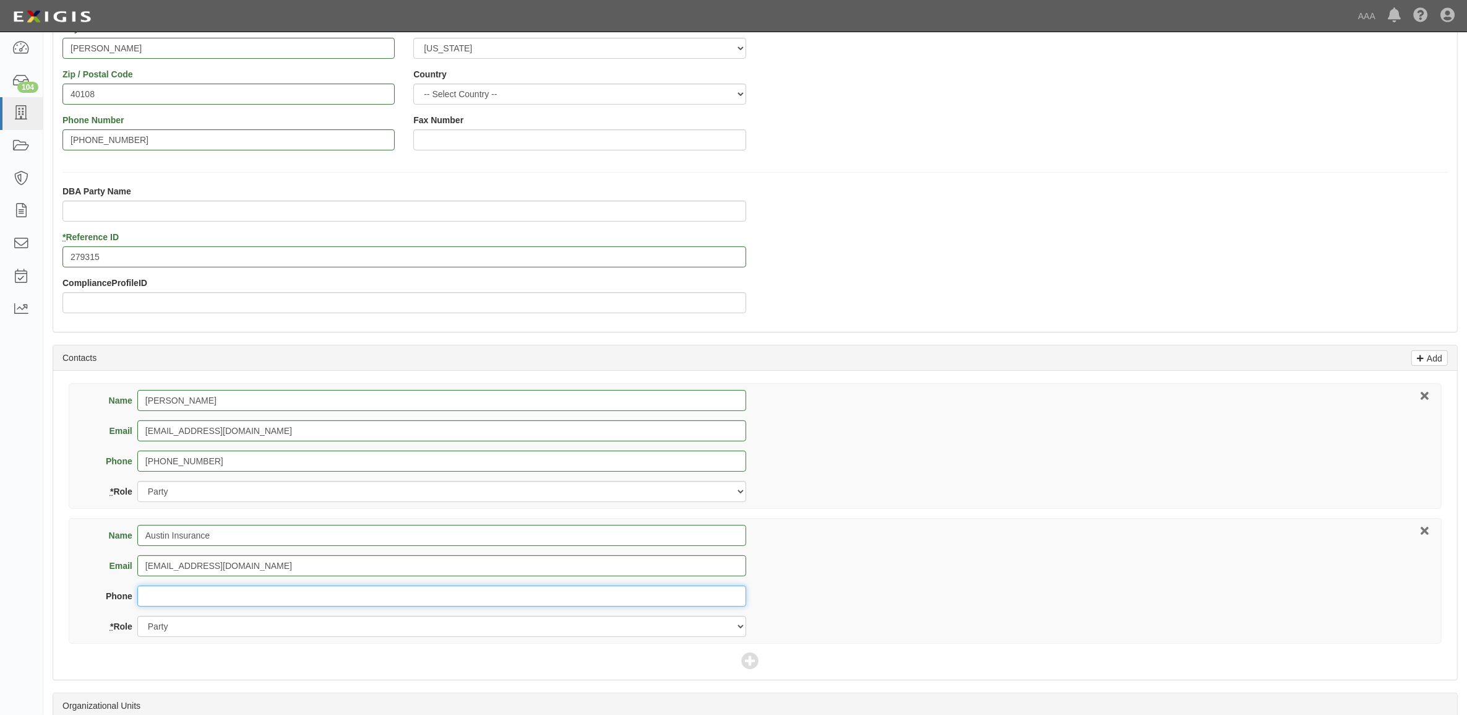
type input "5"
type input "270-444-6818"
click at [472, 624] on select "Party Broker Other" at bounding box center [441, 626] width 609 height 21
select select "Broker"
click at [137, 617] on select "Party Broker Other" at bounding box center [441, 626] width 609 height 21
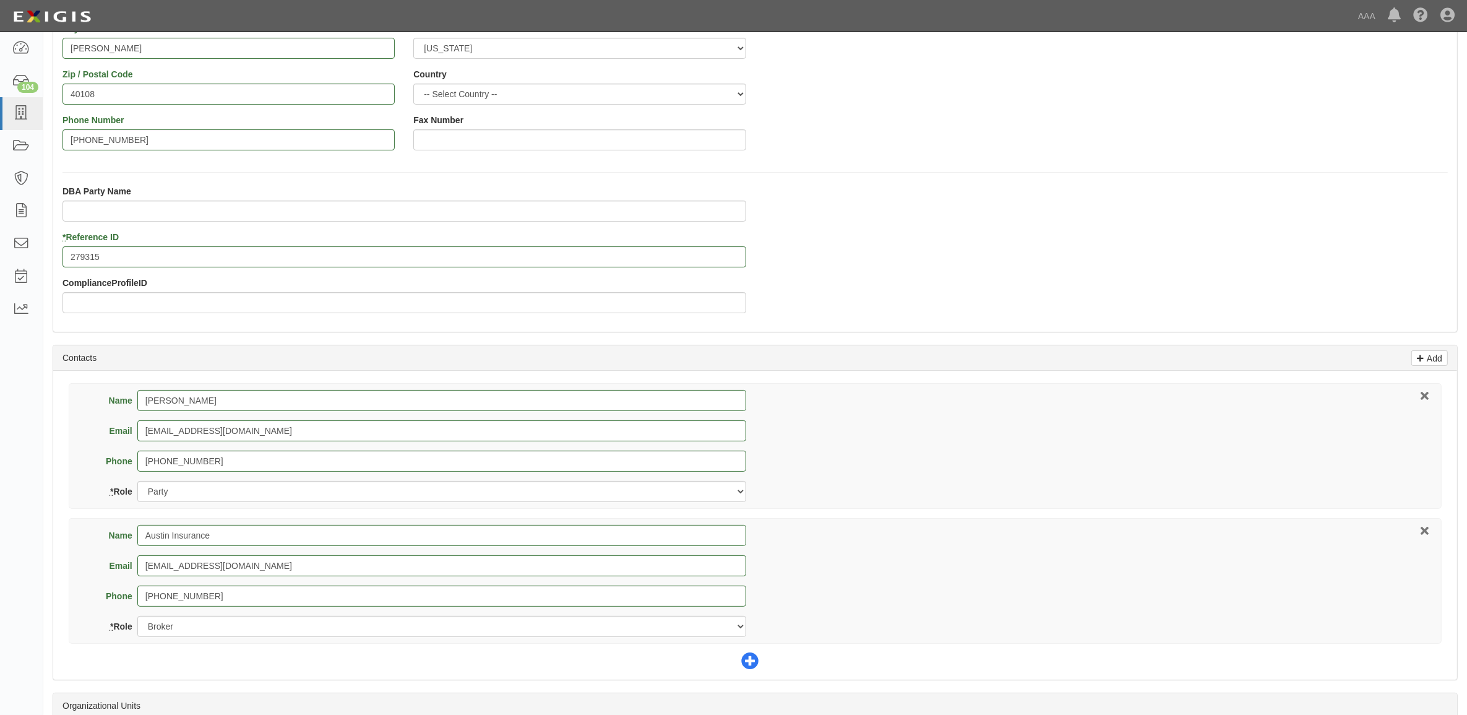
click at [742, 665] on icon at bounding box center [749, 661] width 17 height 17
click at [427, 648] on div "Name Cory McGaughey Email hollywood502@yahoo.com Phone 502-999-3822 * Role Part…" at bounding box center [754, 580] width 1385 height 395
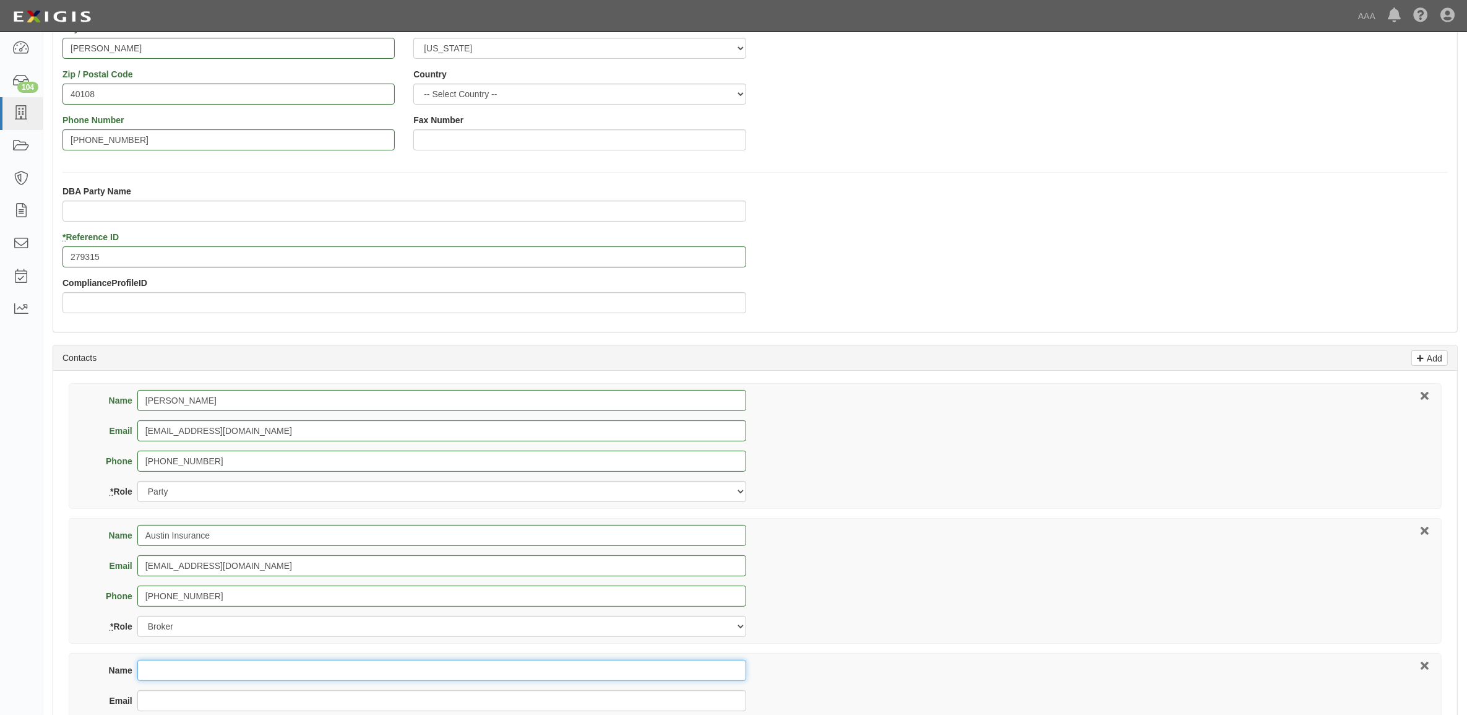
click at [430, 663] on input "Name" at bounding box center [441, 669] width 609 height 21
type input "Fernando Lemelle"
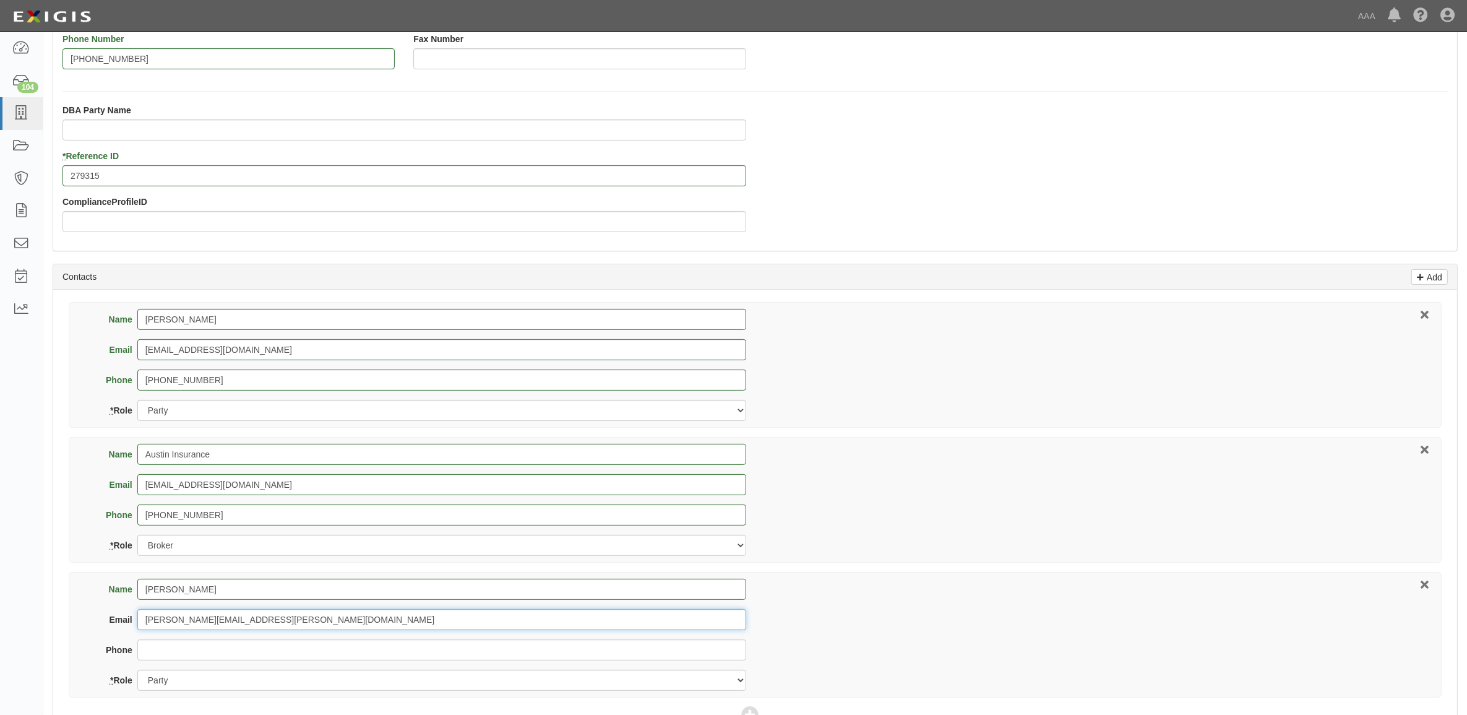
scroll to position [645, 0]
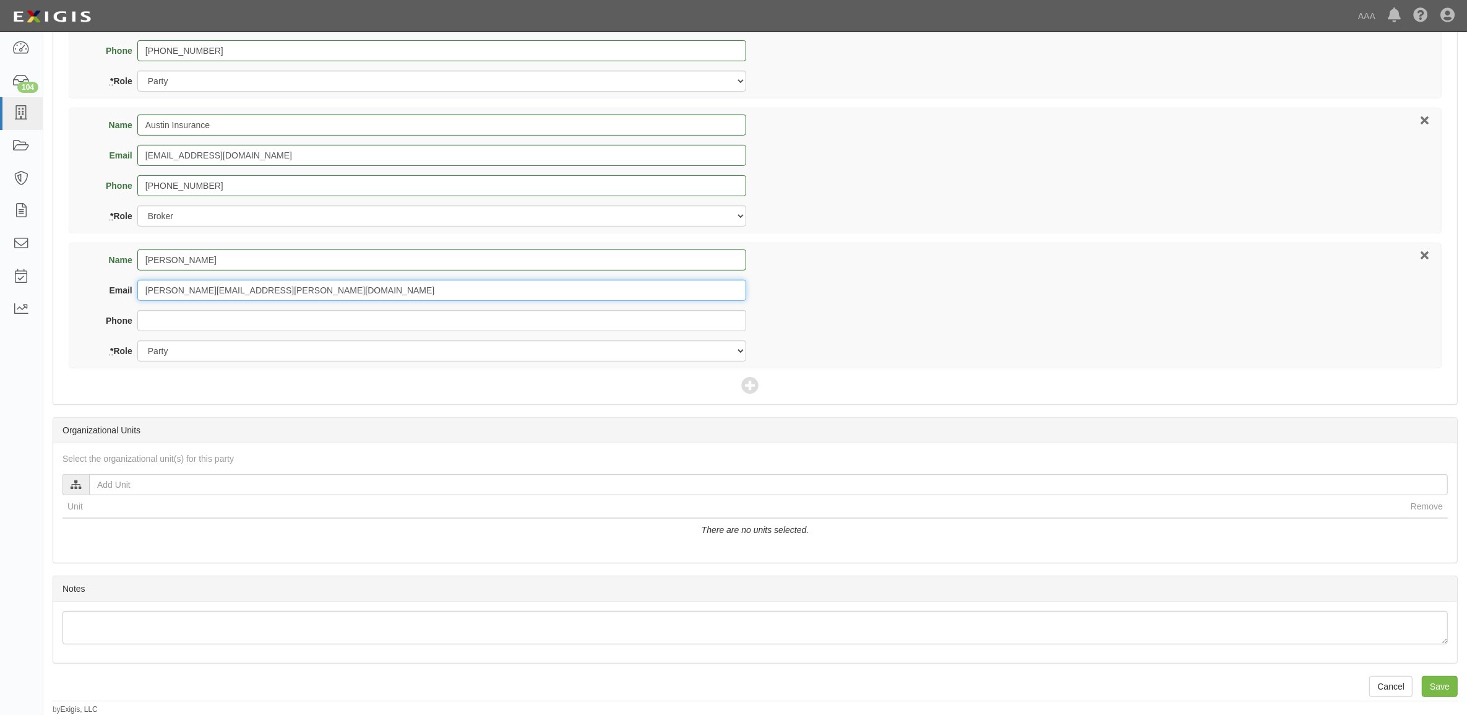
type input "lemelle.fernando@ace.aaa.com"
click at [359, 348] on select "Party Broker Other" at bounding box center [441, 350] width 609 height 21
select select "Other"
click at [137, 340] on select "Party Broker Other" at bounding box center [441, 350] width 609 height 21
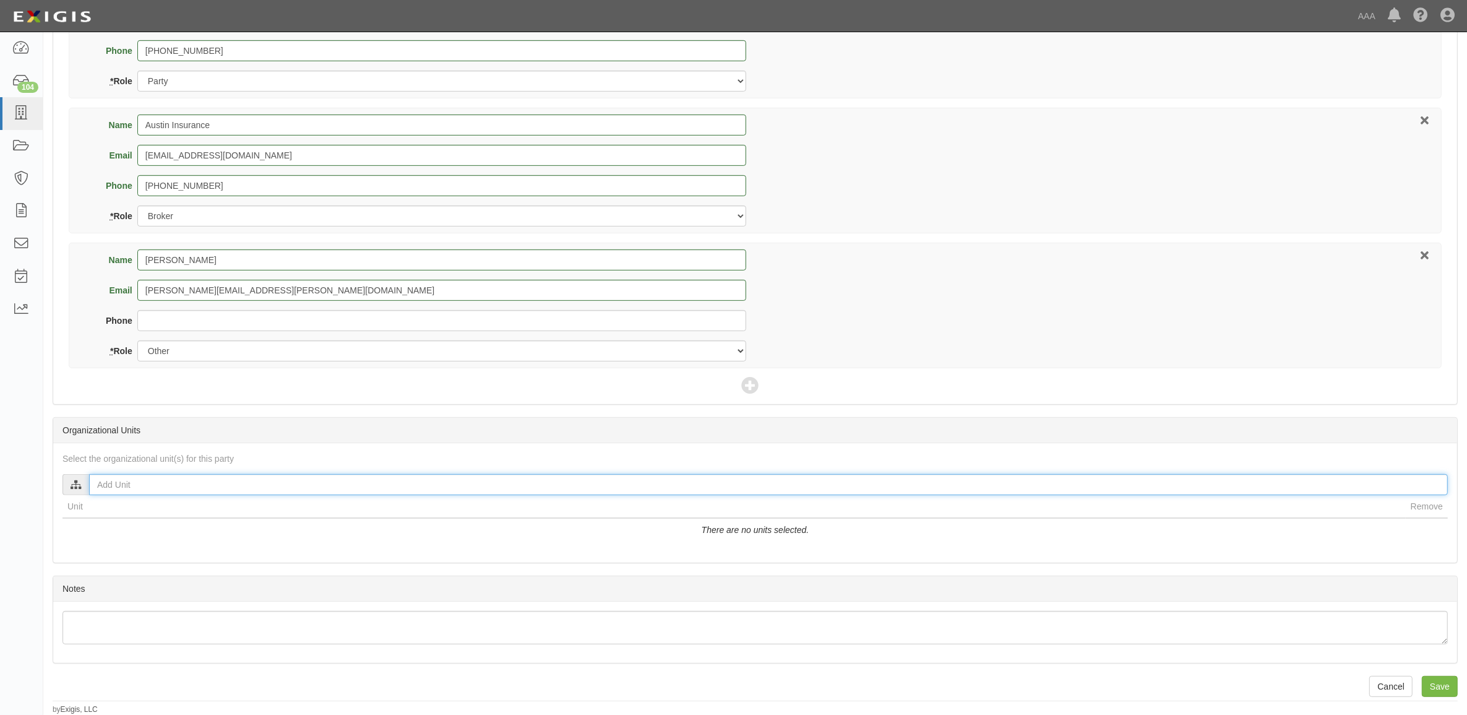
click at [465, 481] on input "text" at bounding box center [768, 484] width 1359 height 21
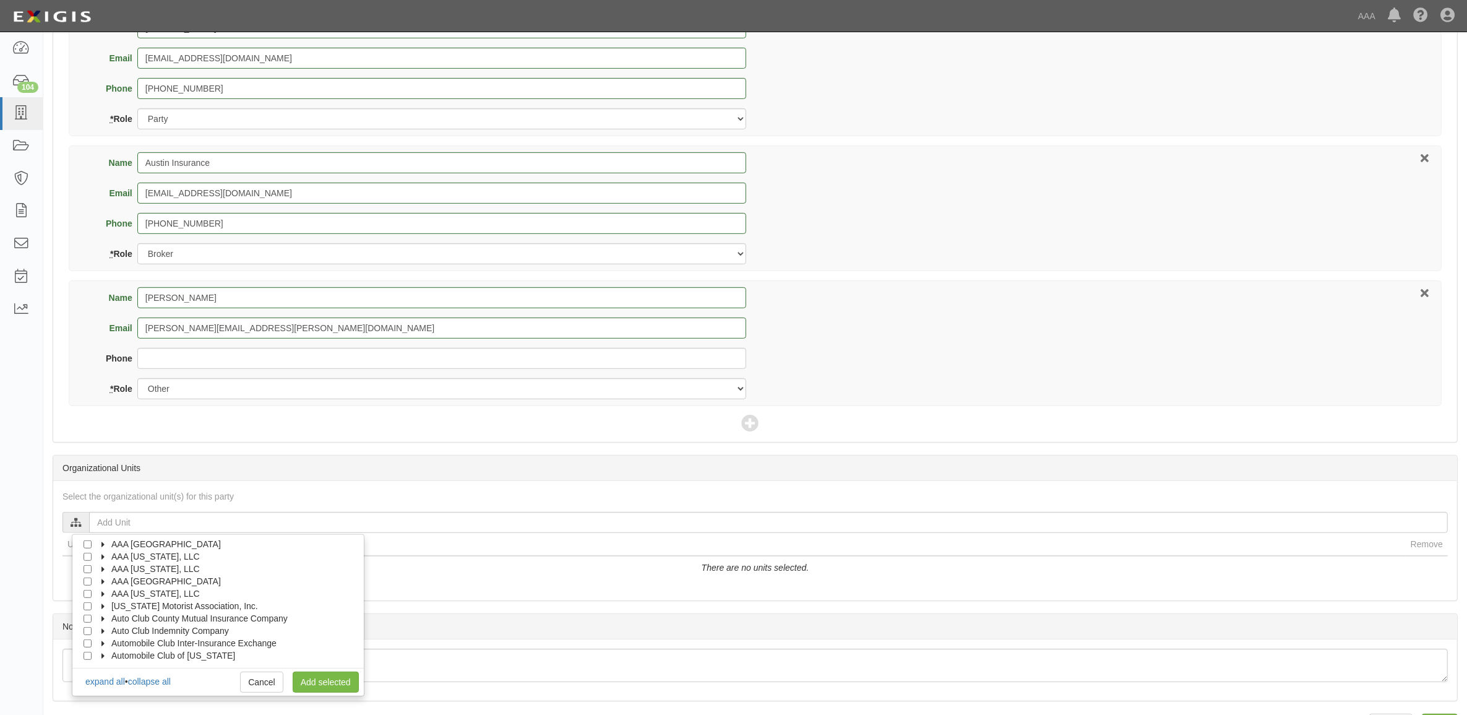
scroll to position [567, 0]
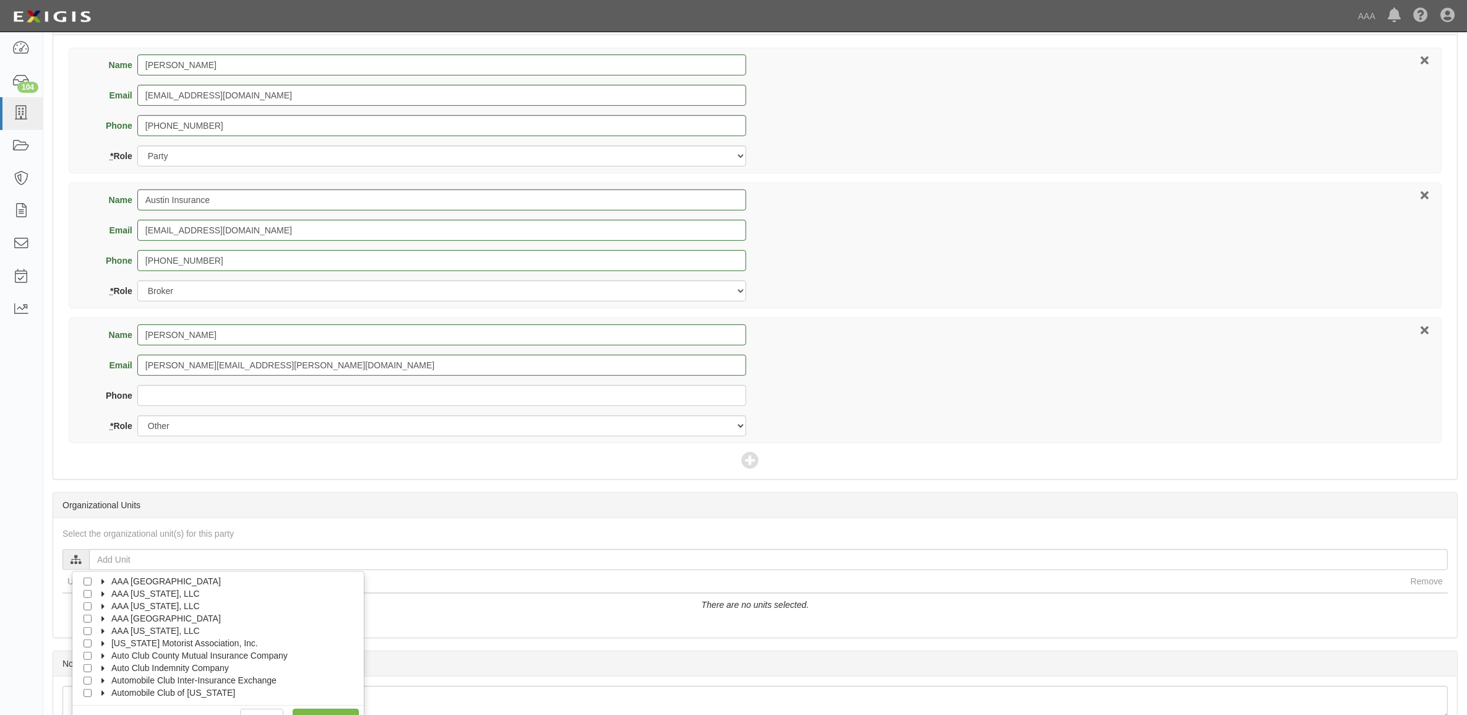
click at [110, 508] on div "Organizational Units" at bounding box center [755, 504] width 1404 height 25
click at [130, 582] on span "AAA [GEOGRAPHIC_DATA]" at bounding box center [166, 581] width 110 height 10
click at [127, 596] on span "Automotive Services" at bounding box center [161, 593] width 79 height 10
click at [108, 606] on input "Emergency Roadside Service (ERS)" at bounding box center [110, 606] width 8 height 8
checkbox input "true"
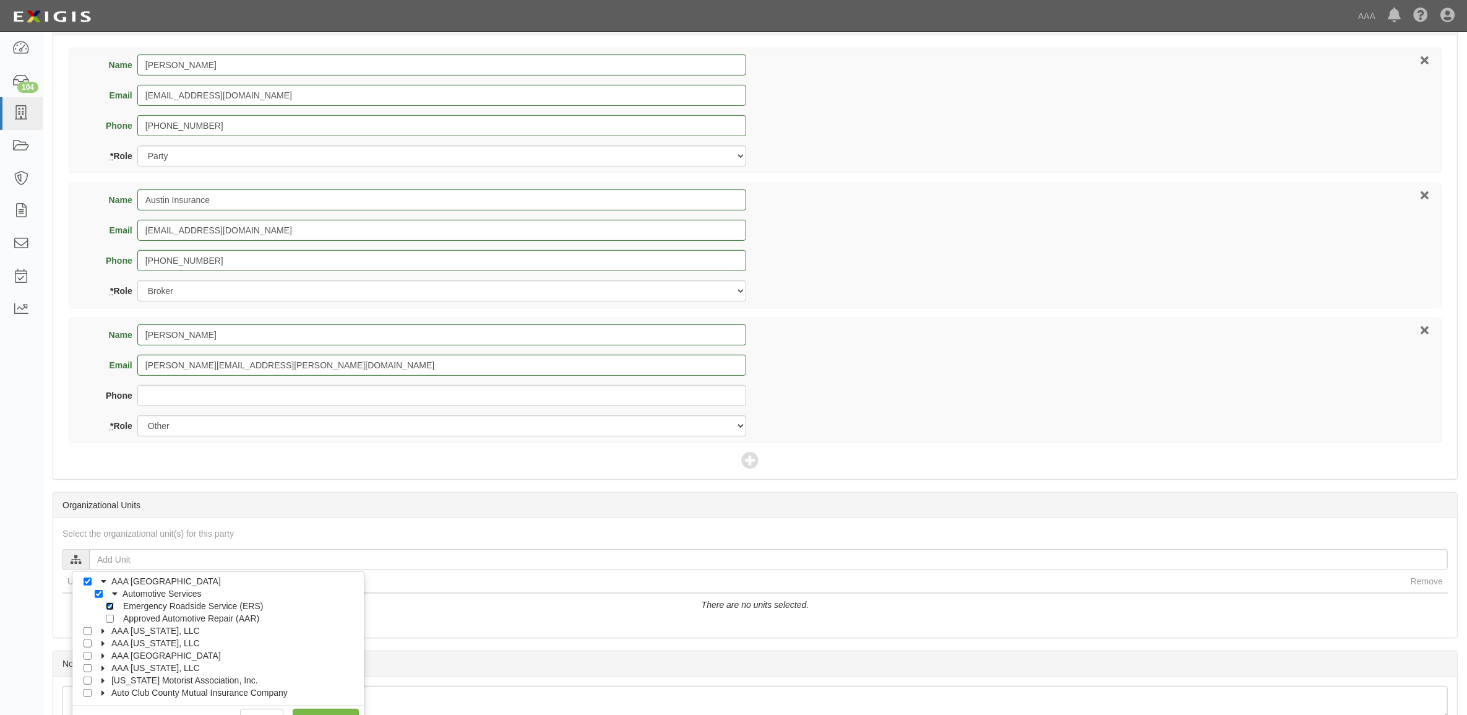
checkbox input "true"
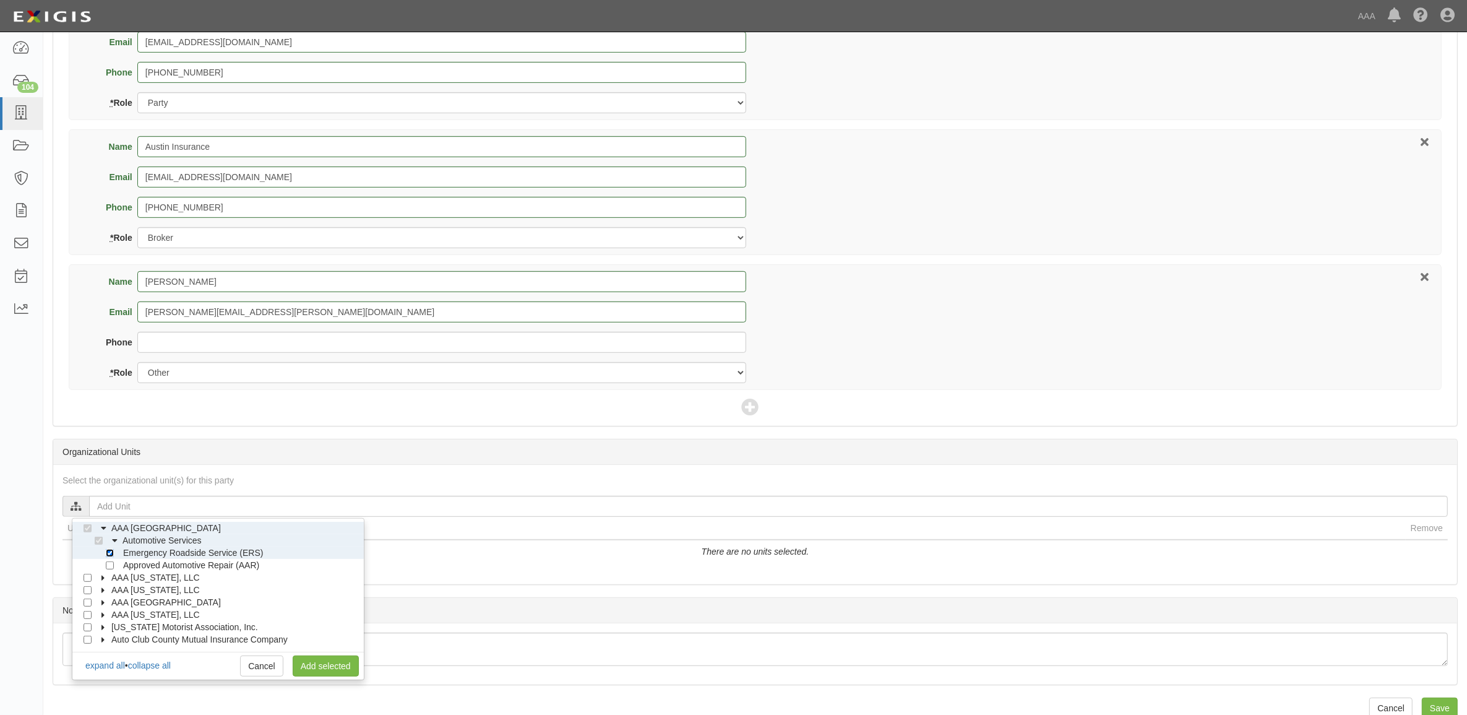
scroll to position [645, 0]
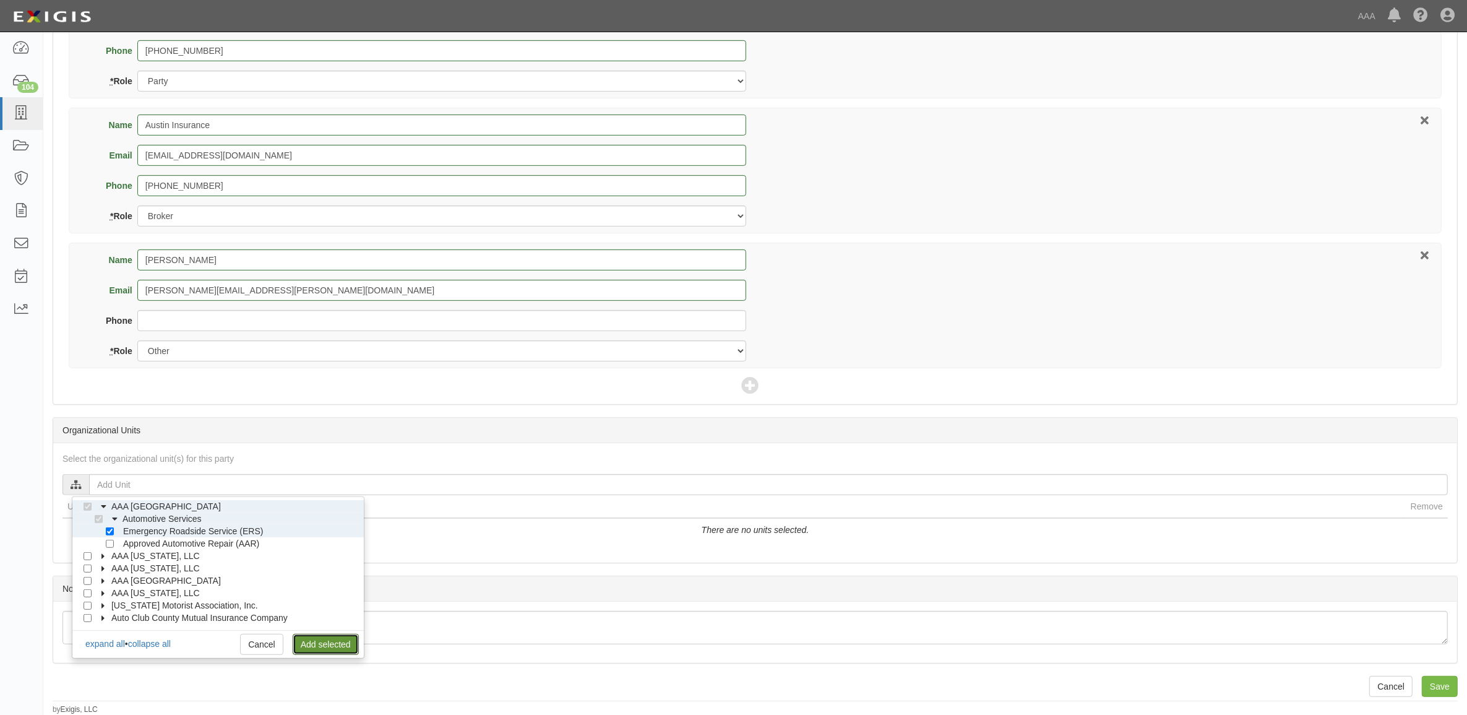
drag, startPoint x: 332, startPoint y: 641, endPoint x: 357, endPoint y: 645, distance: 25.1
click at [332, 641] on link "Add selected" at bounding box center [326, 644] width 66 height 21
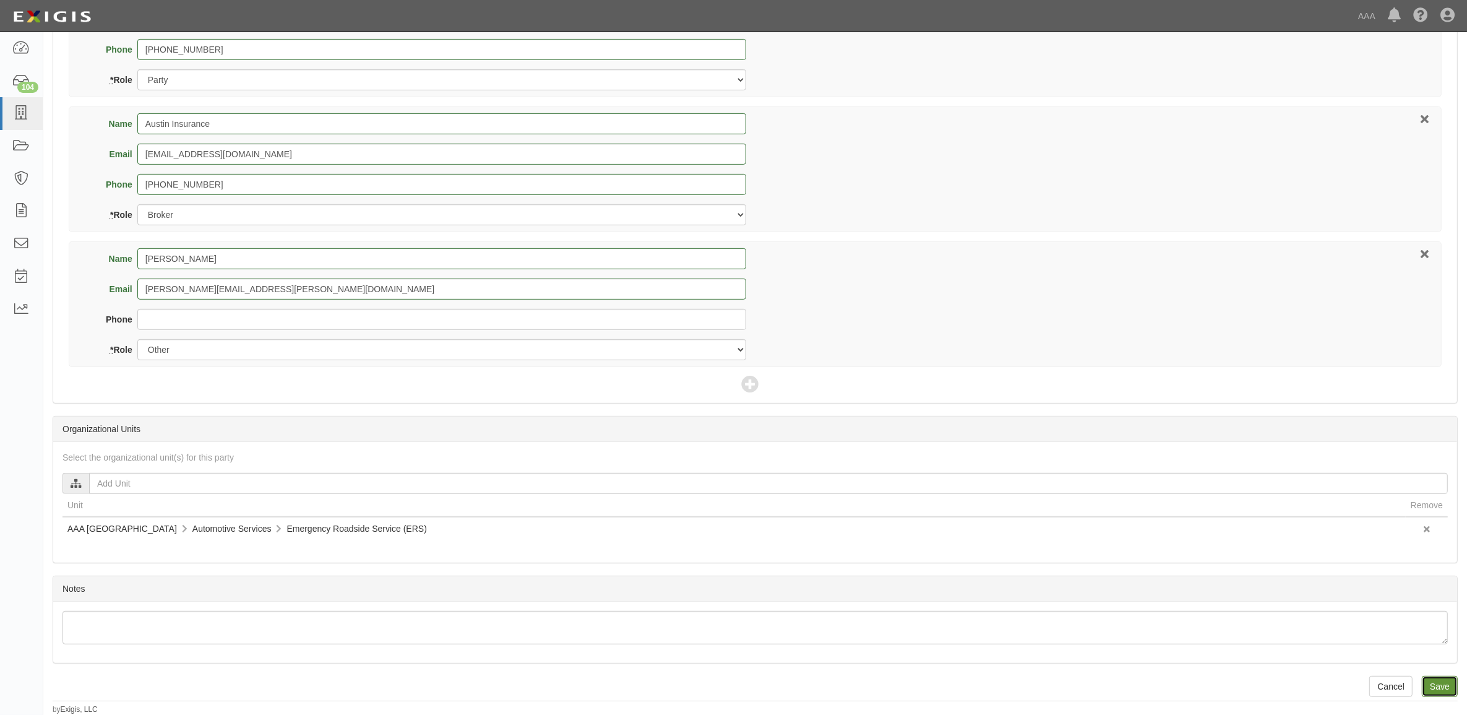
click at [1437, 681] on input "Save" at bounding box center [1440, 686] width 36 height 21
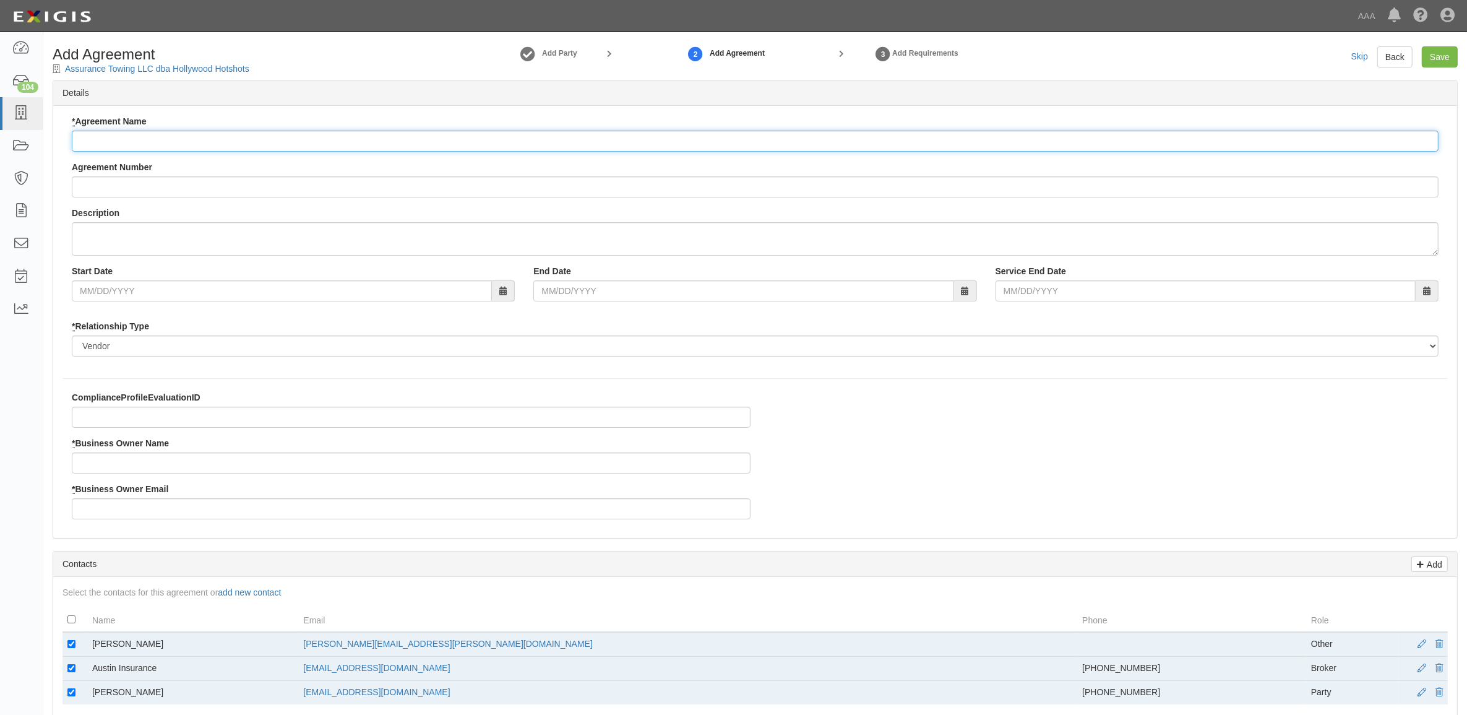
click at [157, 139] on input "* Agreement Name" at bounding box center [755, 141] width 1367 height 21
paste input "AAA East Central ERS"
type input "AAA East Central ERS"
click at [142, 459] on input "* Business Owner Name" at bounding box center [411, 462] width 679 height 21
type input "Fernando Lemelle"
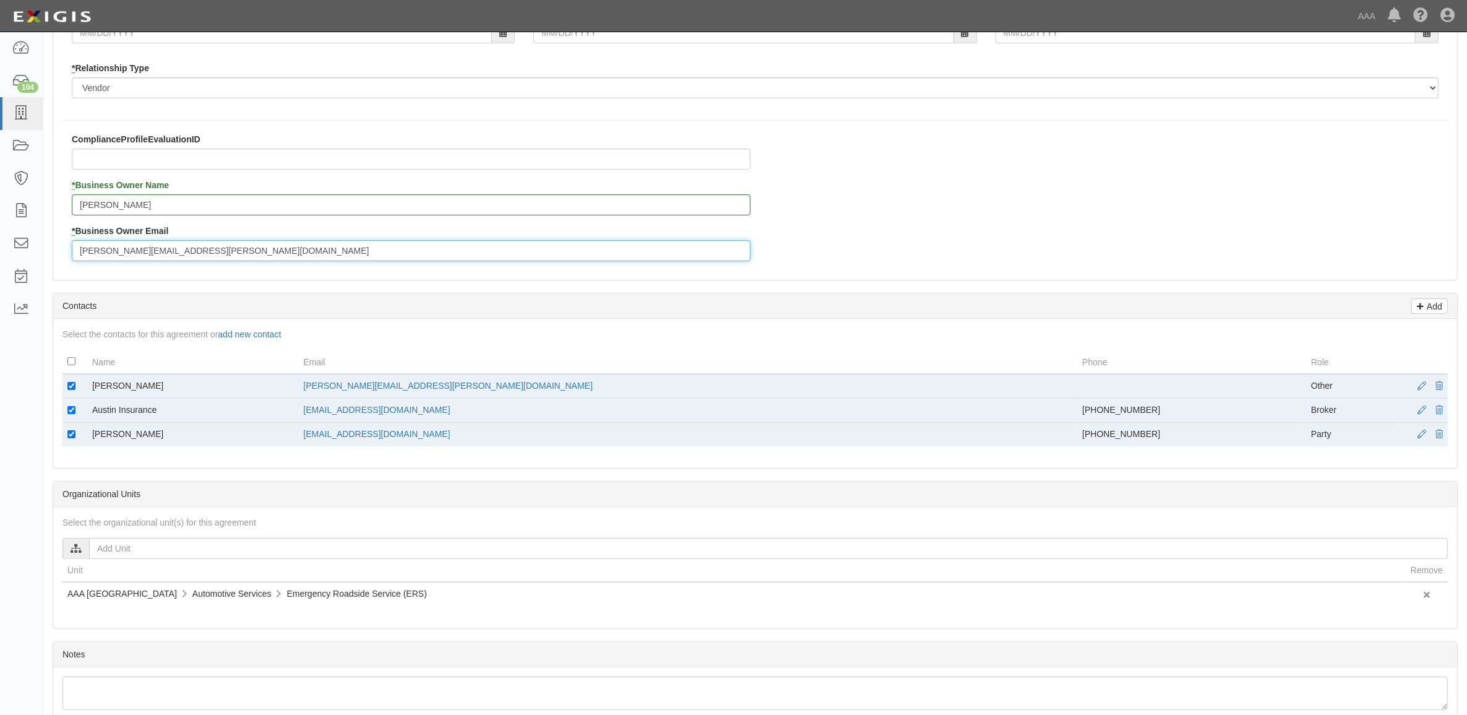
scroll to position [309, 0]
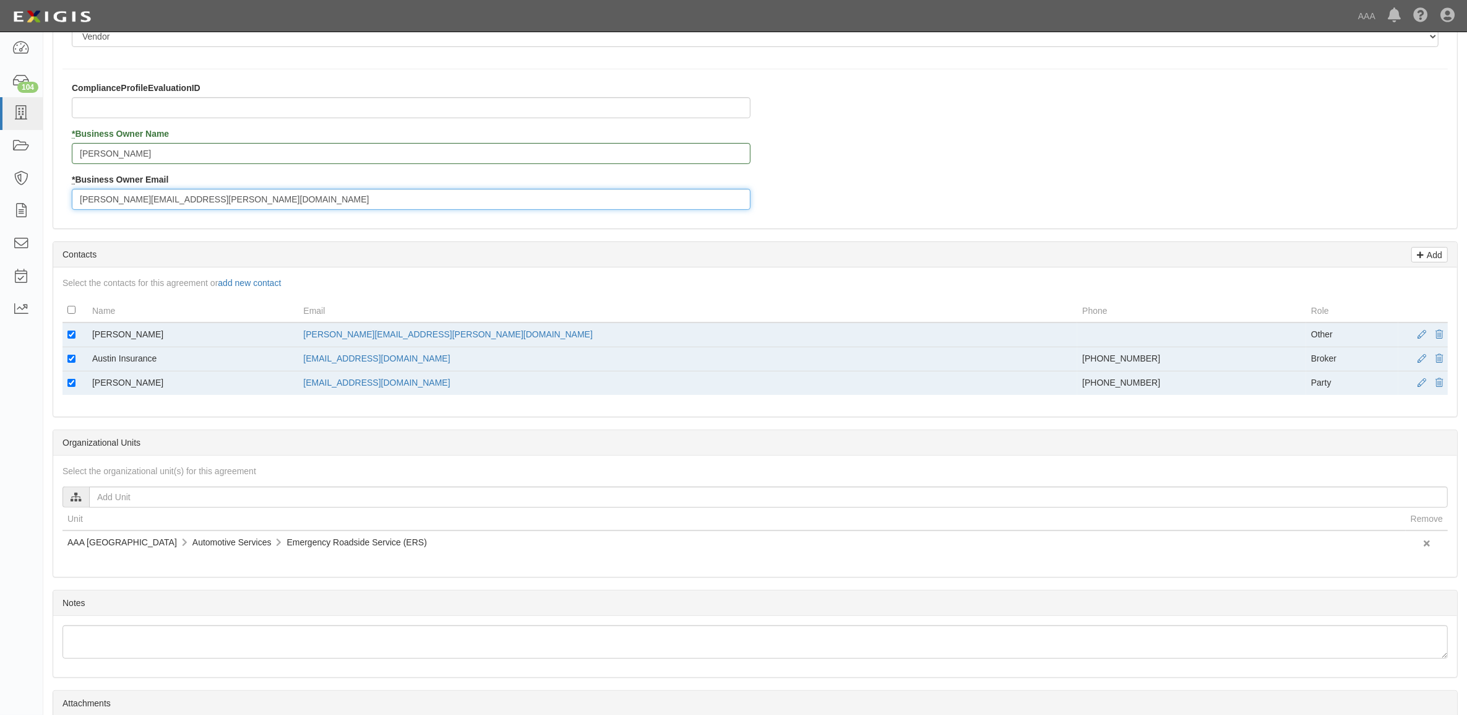
type input "lemelle.fernando@ace.aaa.com"
click at [72, 332] on input "checkbox" at bounding box center [71, 334] width 8 height 8
checkbox input "false"
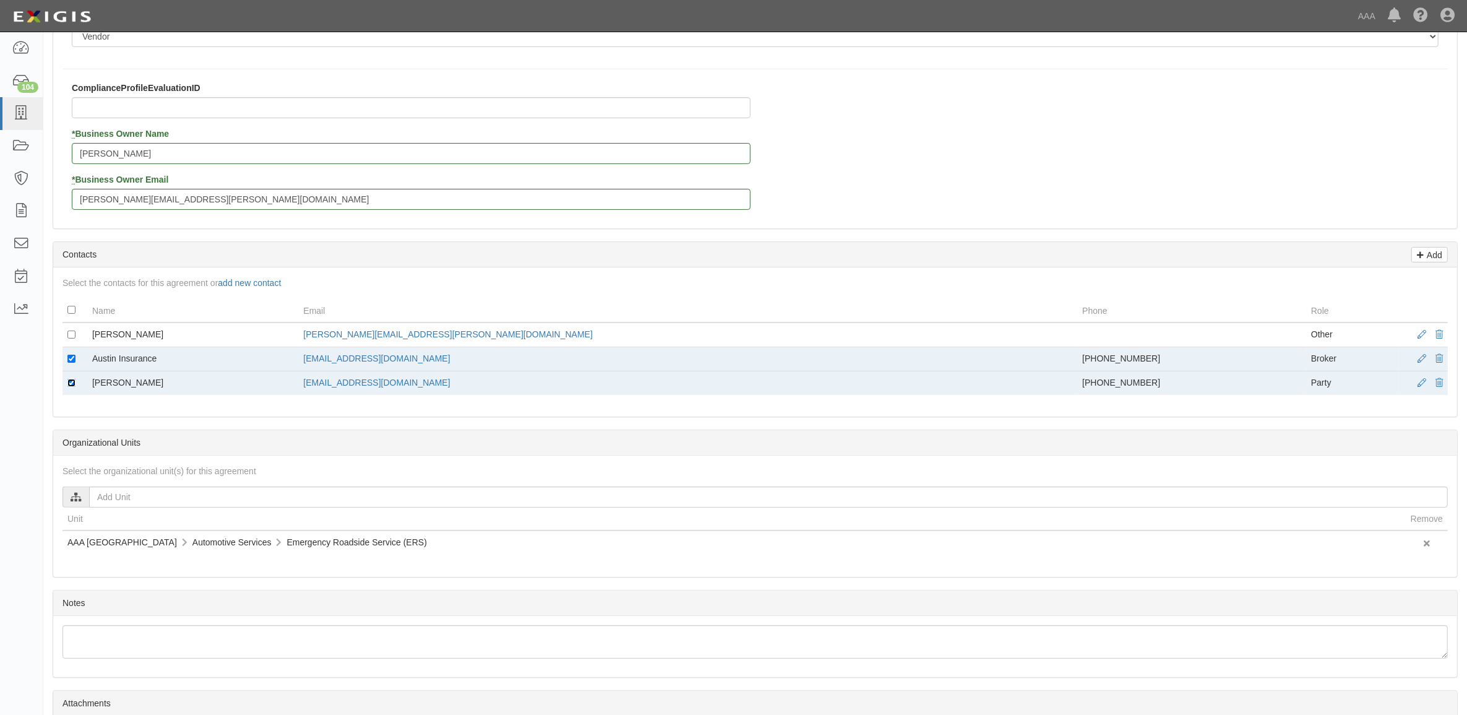
click at [70, 385] on input "checkbox" at bounding box center [71, 383] width 8 height 8
checkbox input "false"
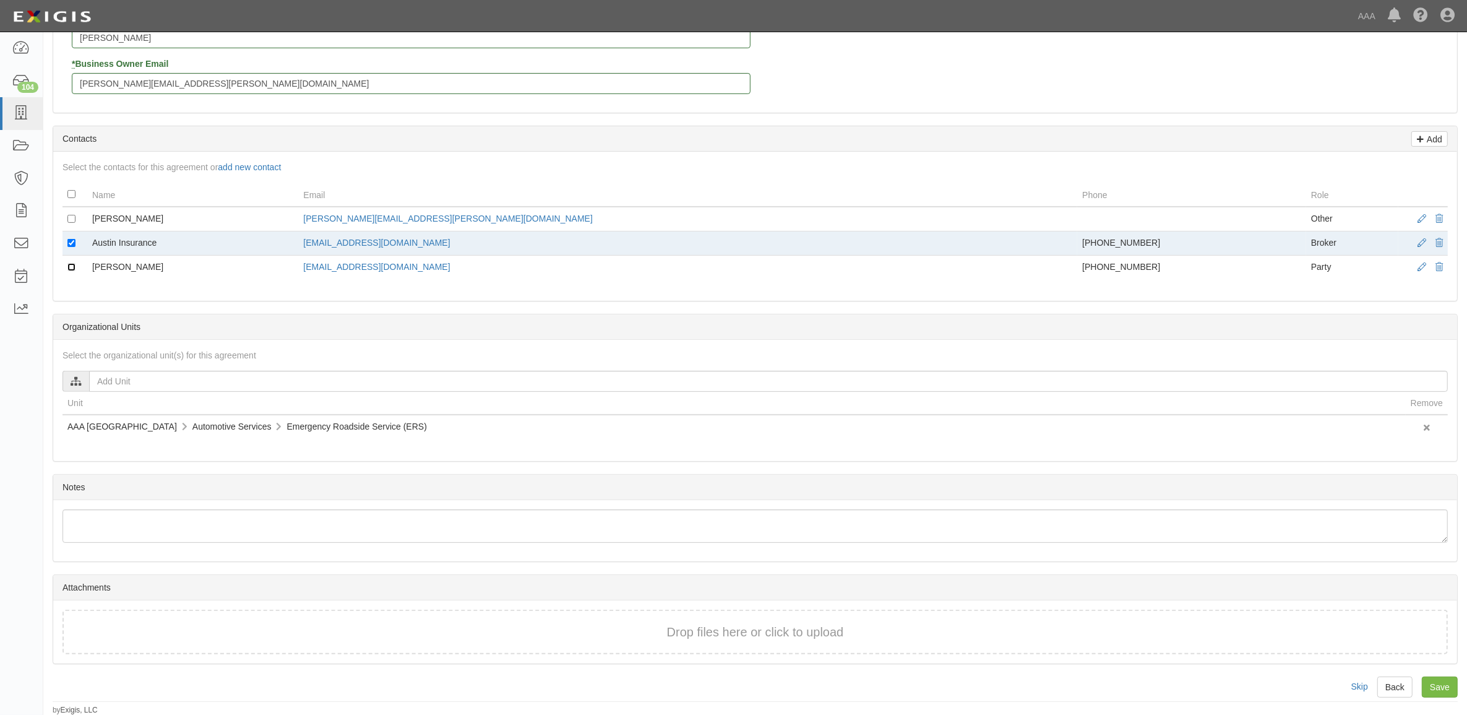
scroll to position [427, 0]
click at [1433, 684] on input "Save" at bounding box center [1440, 686] width 36 height 21
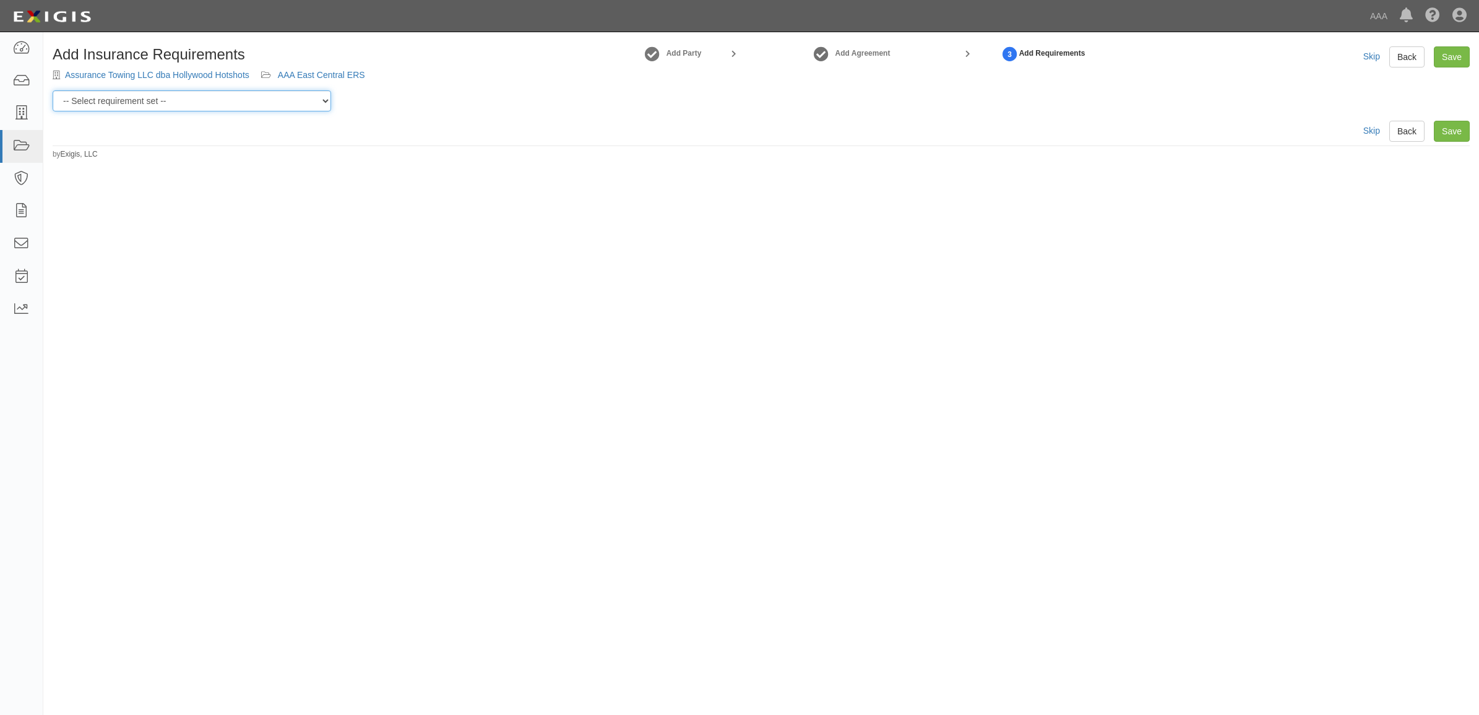
click at [252, 106] on select "-- Select requirement set -- AAA East Central AAR AAA East Central ERS AAA East…" at bounding box center [192, 100] width 278 height 21
click at [53, 90] on select "-- Select requirement set -- AAA East Central AAR AAA East Central ERS AAA East…" at bounding box center [192, 100] width 278 height 21
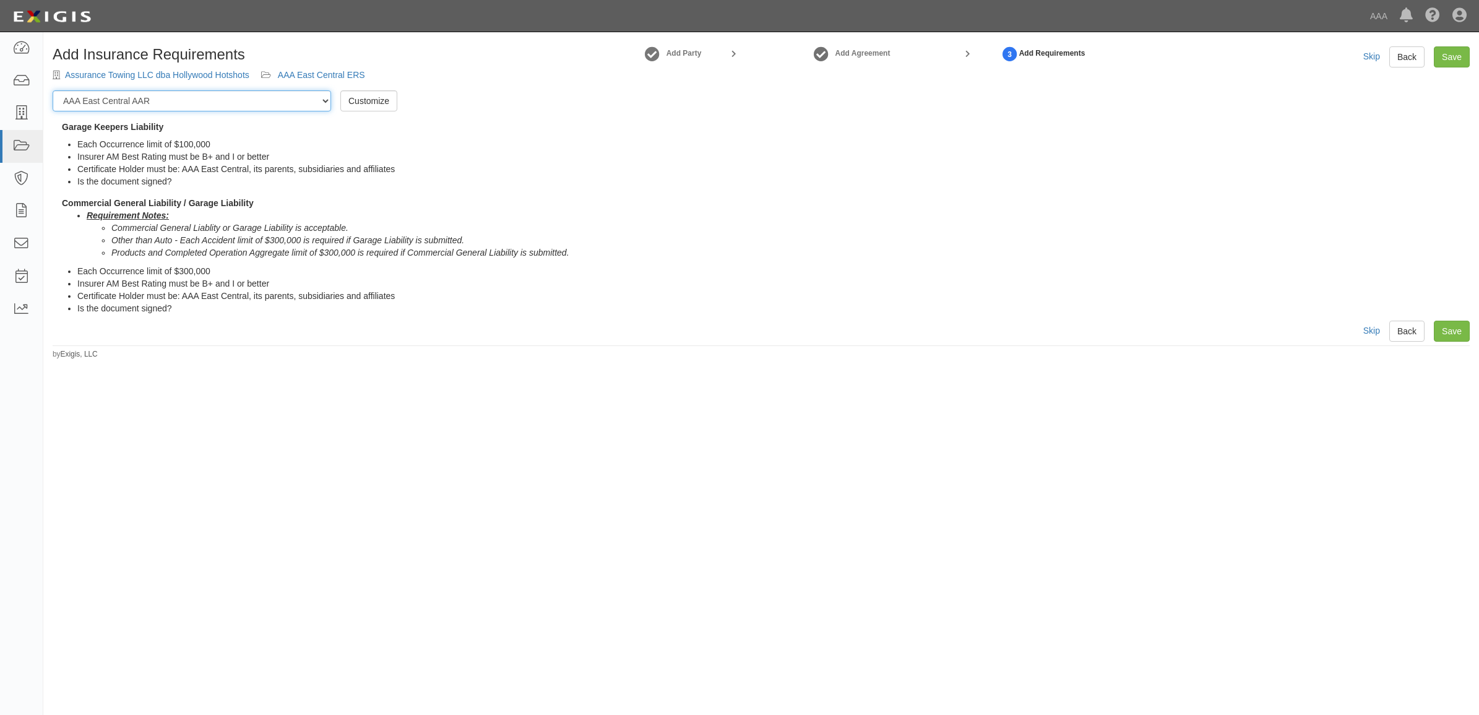
click at [256, 105] on select "-- Select requirement set -- AAA East Central AAR AAA East Central ERS AAA East…" at bounding box center [192, 100] width 278 height 21
select select "16670"
click at [53, 90] on select "-- Select requirement set -- AAA East Central AAR AAA East Central ERS AAA East…" at bounding box center [192, 100] width 278 height 21
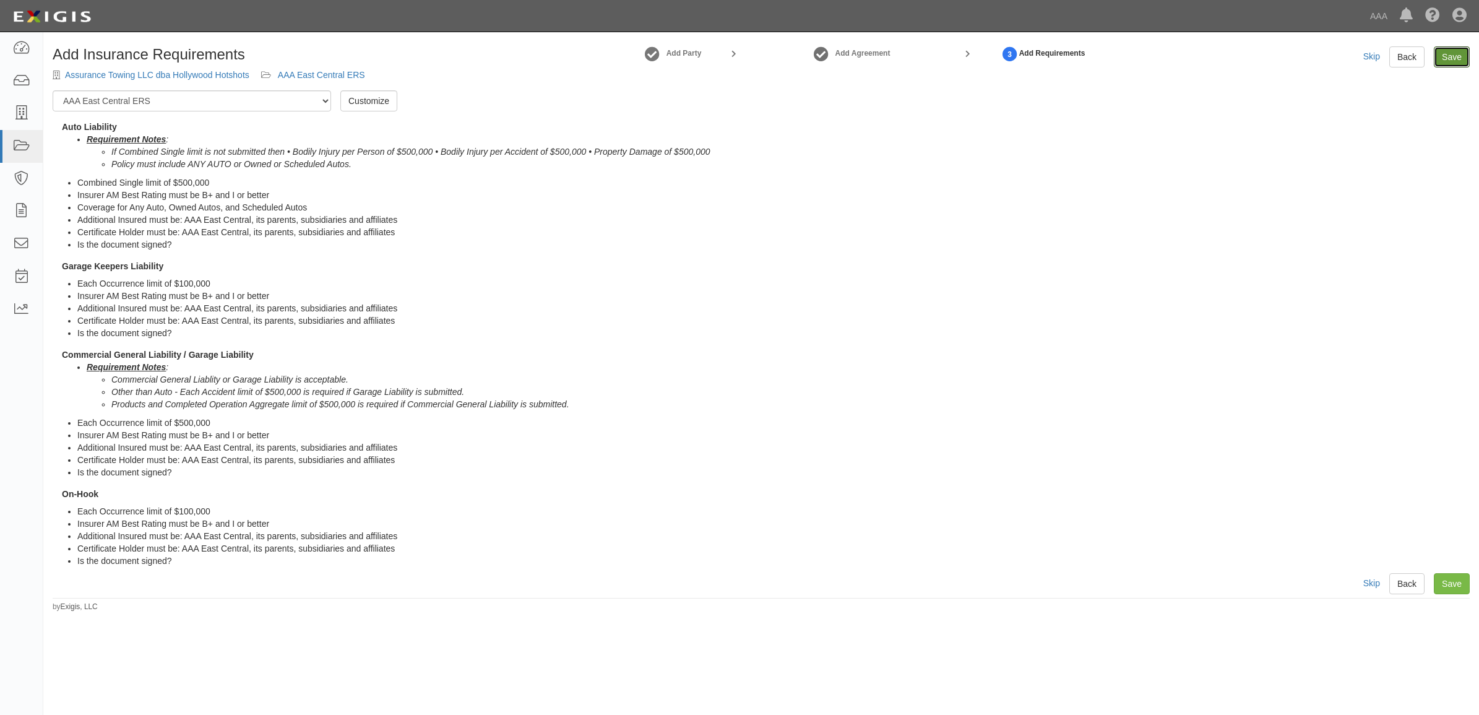
click at [1448, 51] on link "Save" at bounding box center [1451, 56] width 36 height 21
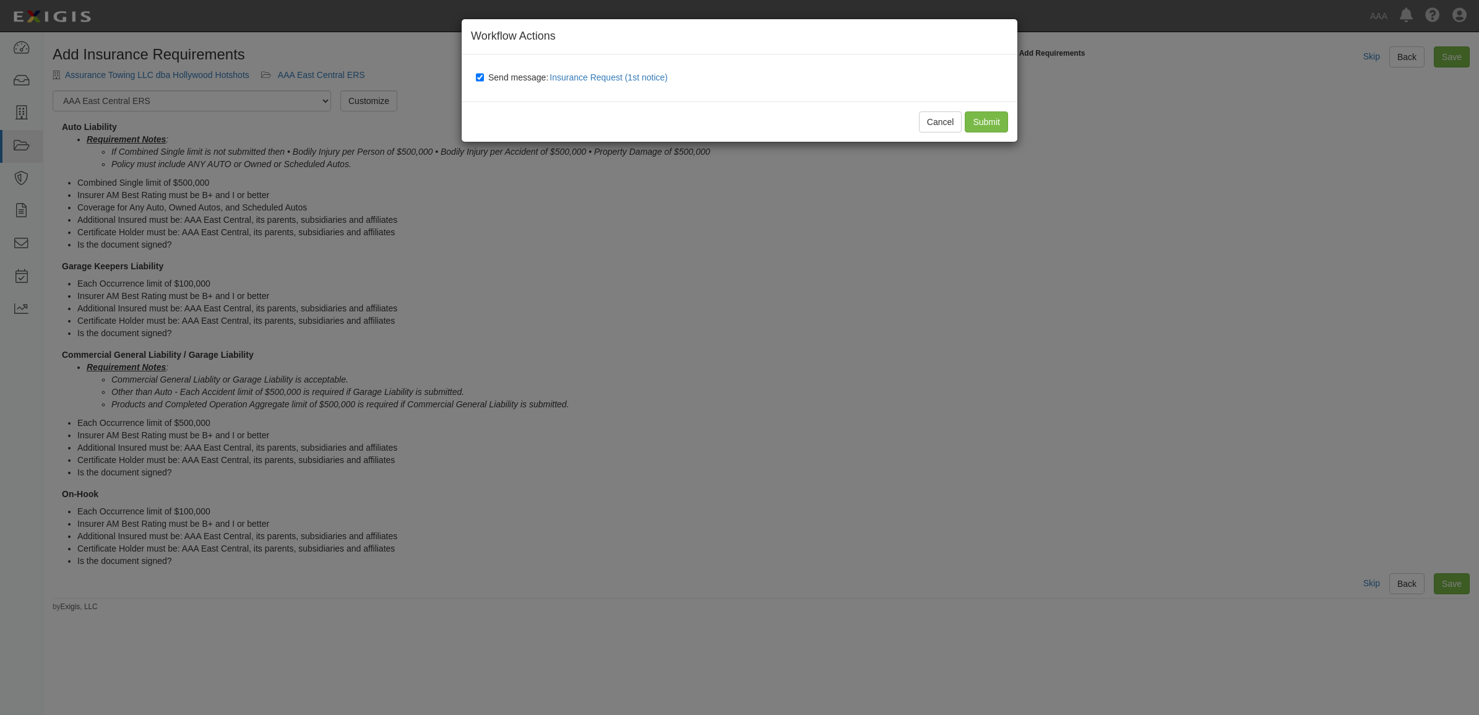
click at [514, 73] on span "Send message: Insurance Request (1st notice)" at bounding box center [580, 77] width 184 height 10
click at [484, 73] on input "Send message: Insurance Request (1st notice)" at bounding box center [480, 77] width 8 height 10
checkbox input "false"
click at [984, 124] on input "Submit" at bounding box center [985, 121] width 43 height 21
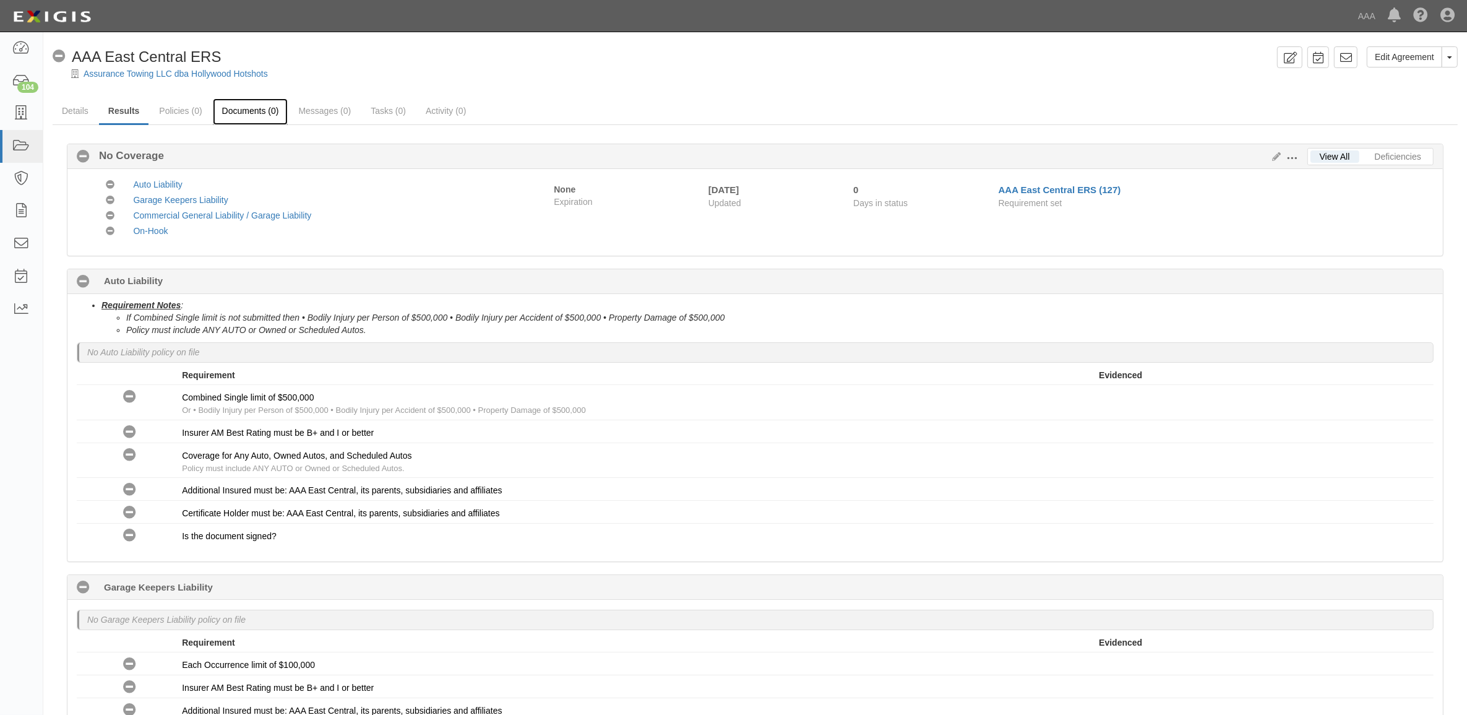
click at [267, 116] on link "Documents (0)" at bounding box center [250, 111] width 75 height 27
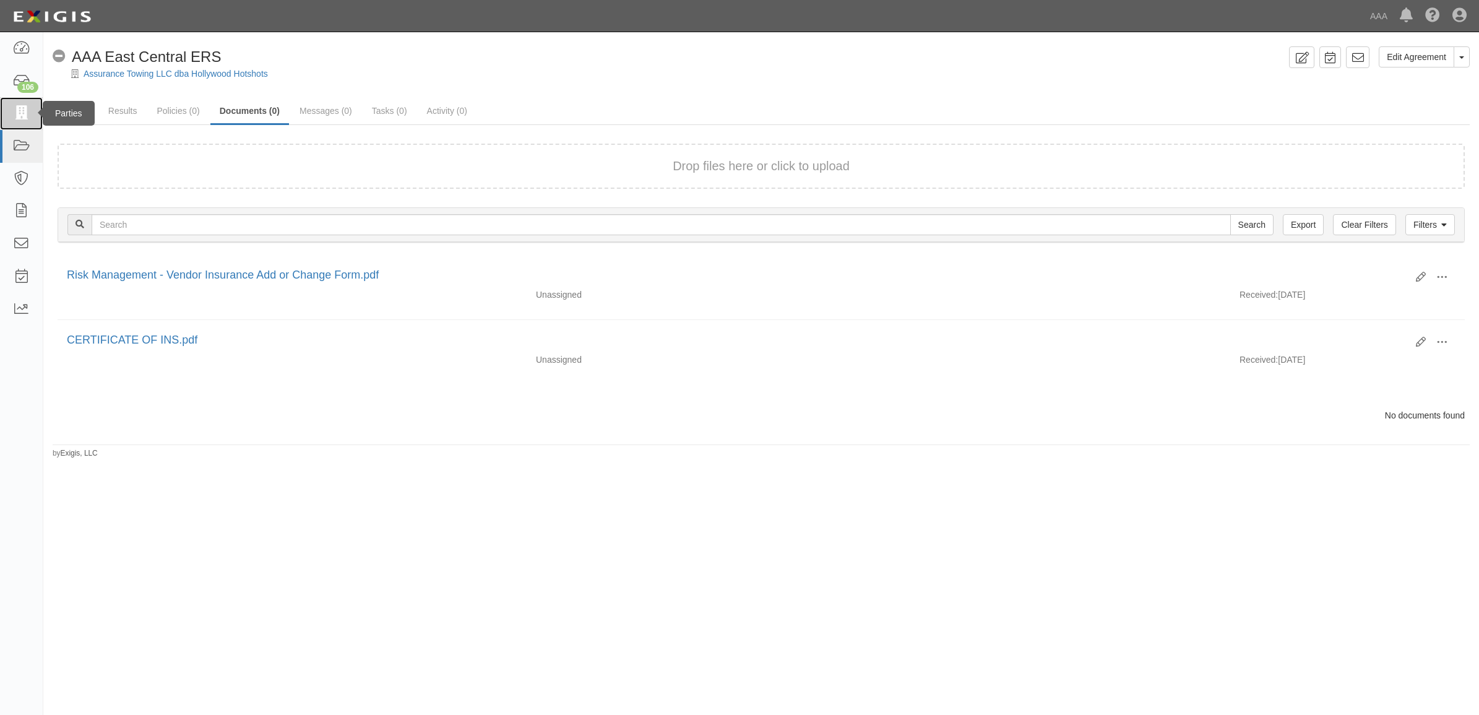
click at [15, 116] on icon at bounding box center [20, 113] width 17 height 14
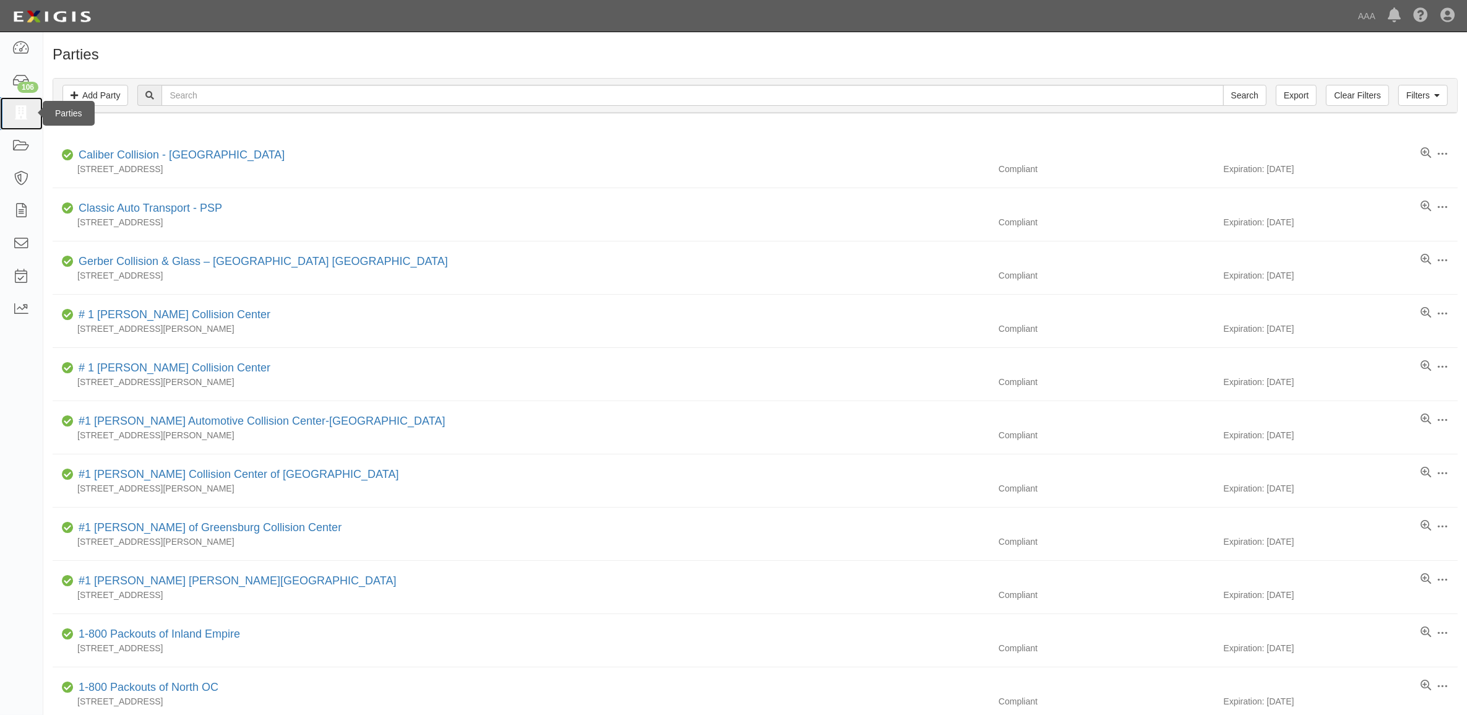
click at [30, 116] on link at bounding box center [21, 113] width 43 height 33
click at [16, 53] on icon at bounding box center [20, 48] width 17 height 14
